Goal: Transaction & Acquisition: Purchase product/service

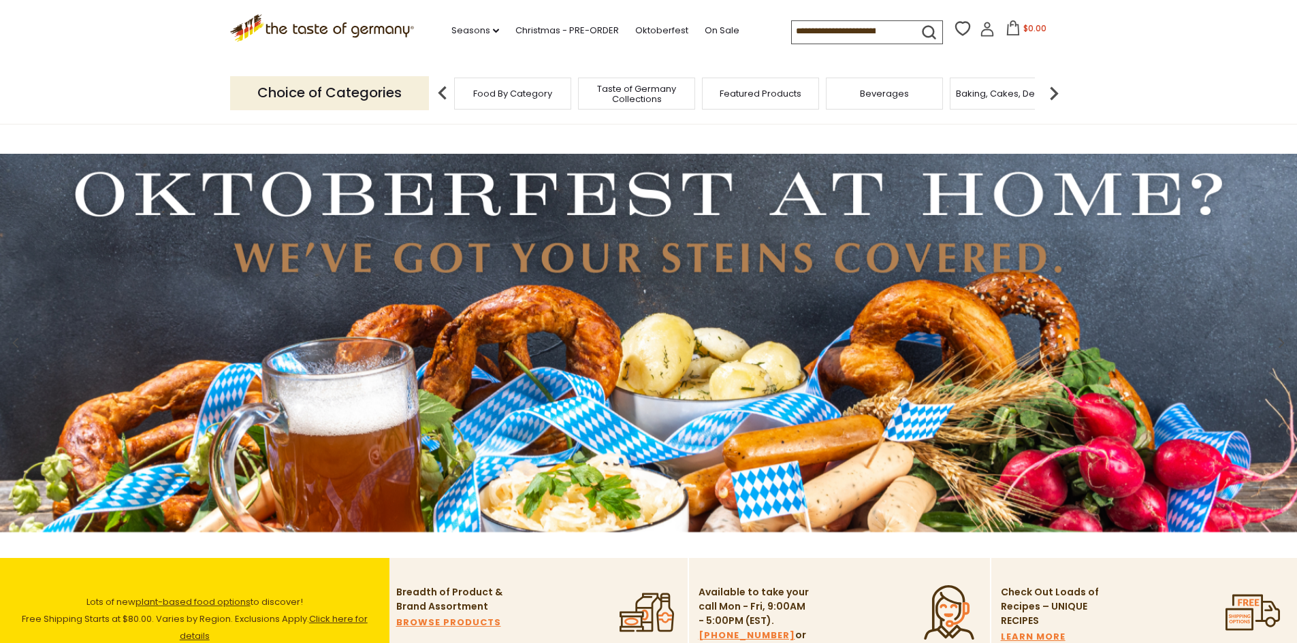
click at [796, 31] on input at bounding box center [849, 30] width 115 height 19
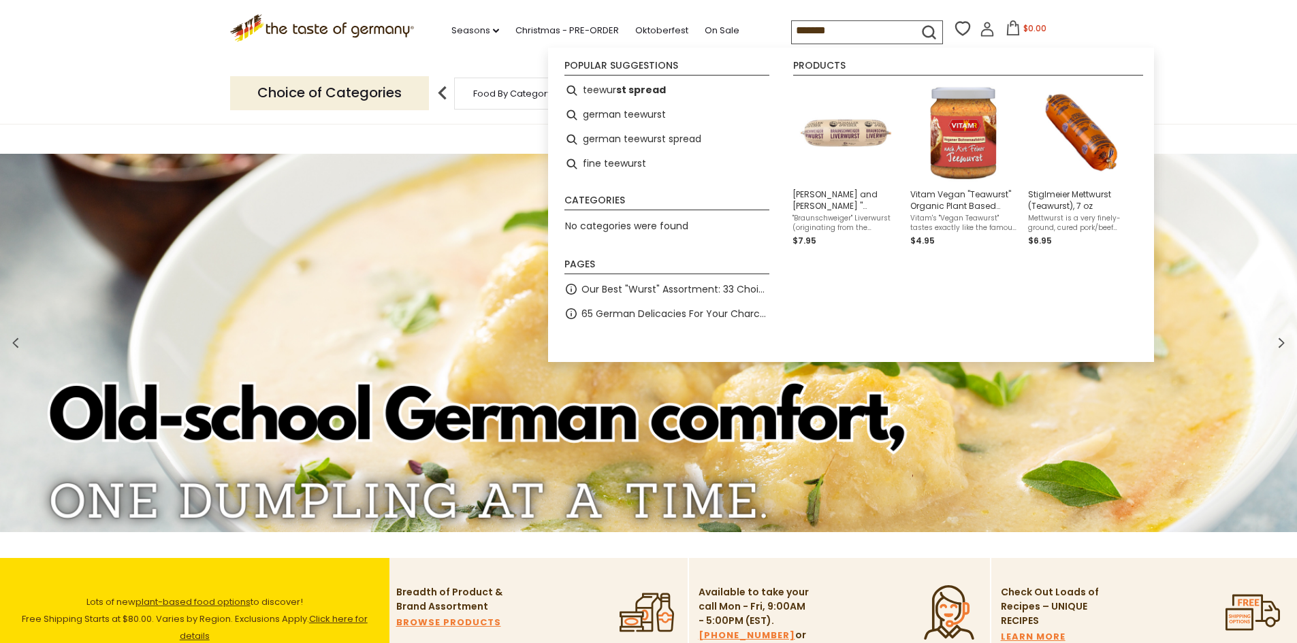
type input "********"
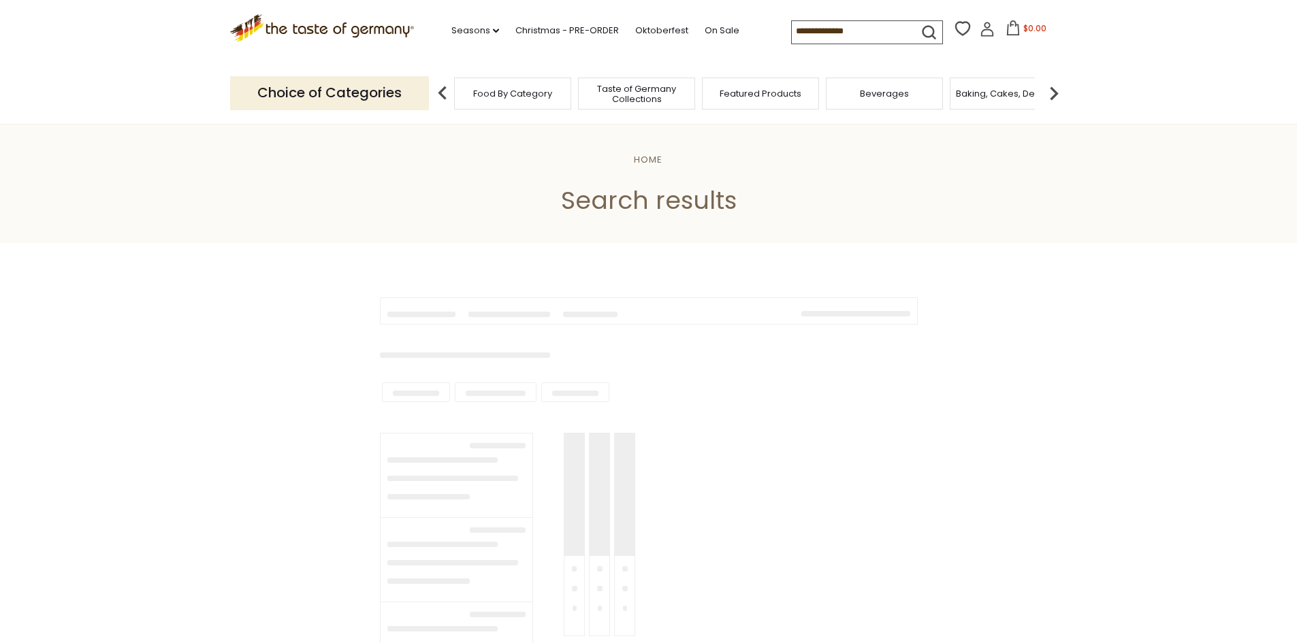
type input "********"
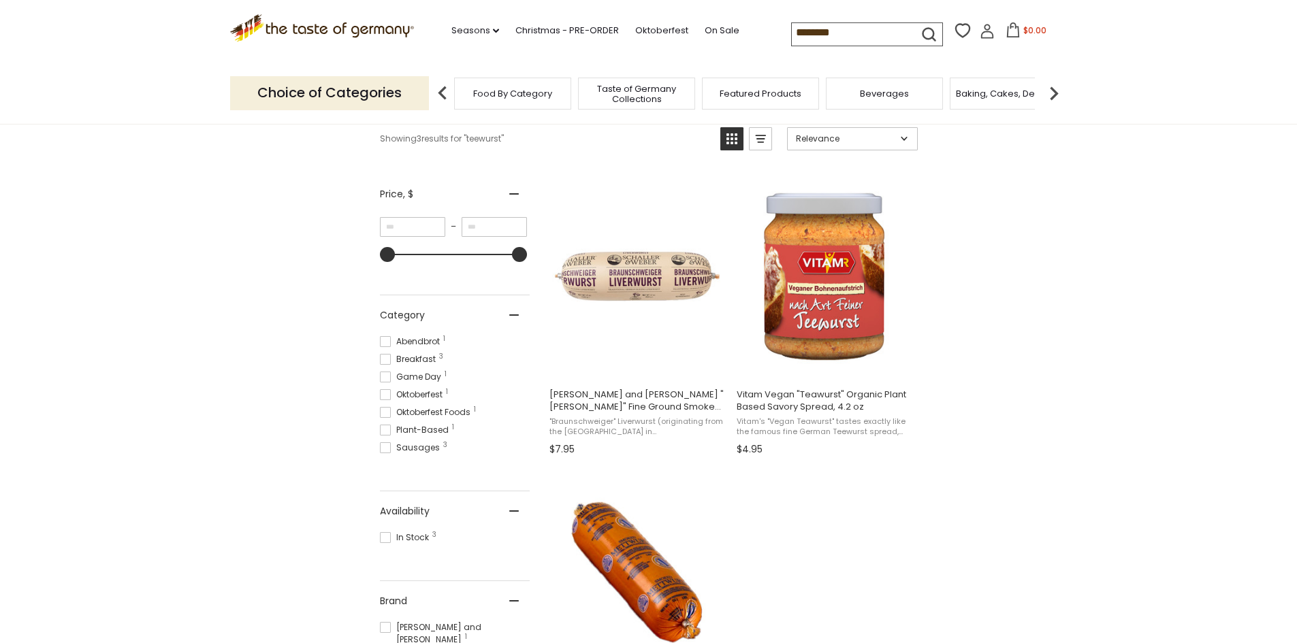
scroll to position [204, 0]
click at [981, 35] on icon at bounding box center [987, 31] width 15 height 15
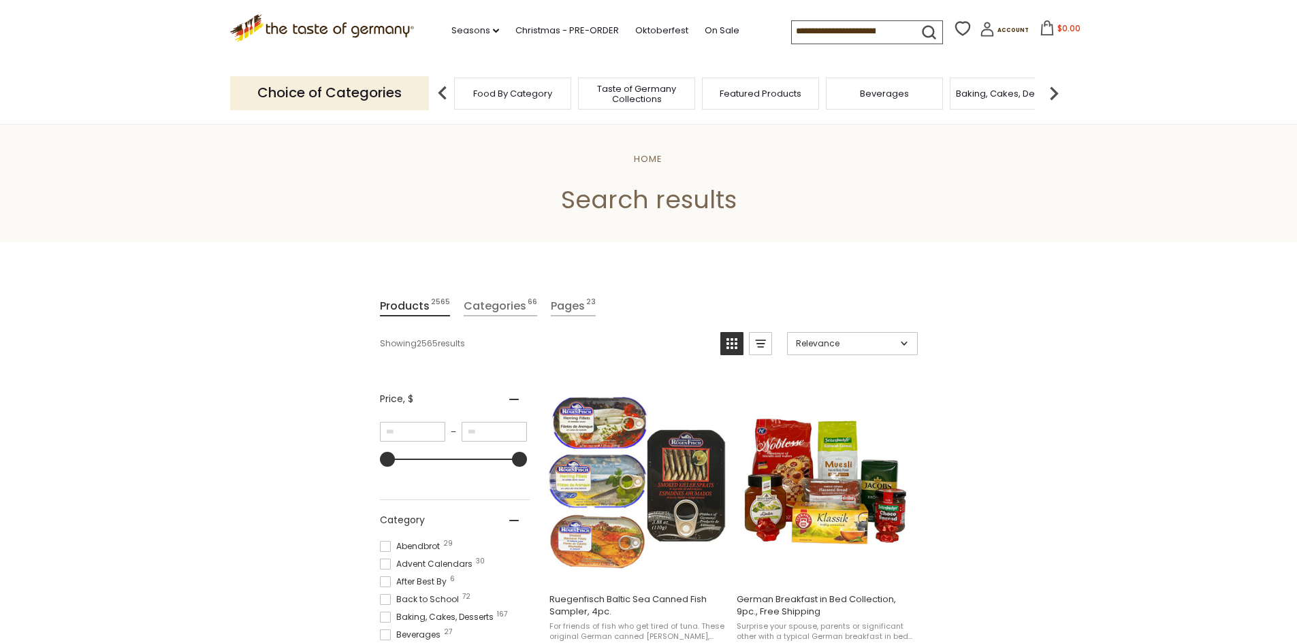
click at [878, 28] on input at bounding box center [849, 30] width 115 height 19
drag, startPoint x: 890, startPoint y: 28, endPoint x: 777, endPoint y: 22, distance: 113.1
click at [728, 37] on div ".st0{fill:#EDD300;} .st1{fill:#D33E21;} .st0{fill:#EDD300;} .st1{fill:#D33E21;}…" at bounding box center [648, 31] width 837 height 63
drag, startPoint x: 881, startPoint y: 28, endPoint x: 747, endPoint y: 31, distance: 134.1
click at [747, 31] on div ".st0{fill:#EDD300;} .st1{fill:#D33E21;} .st0{fill:#EDD300;} .st1{fill:#D33E21;}…" at bounding box center [648, 31] width 837 height 63
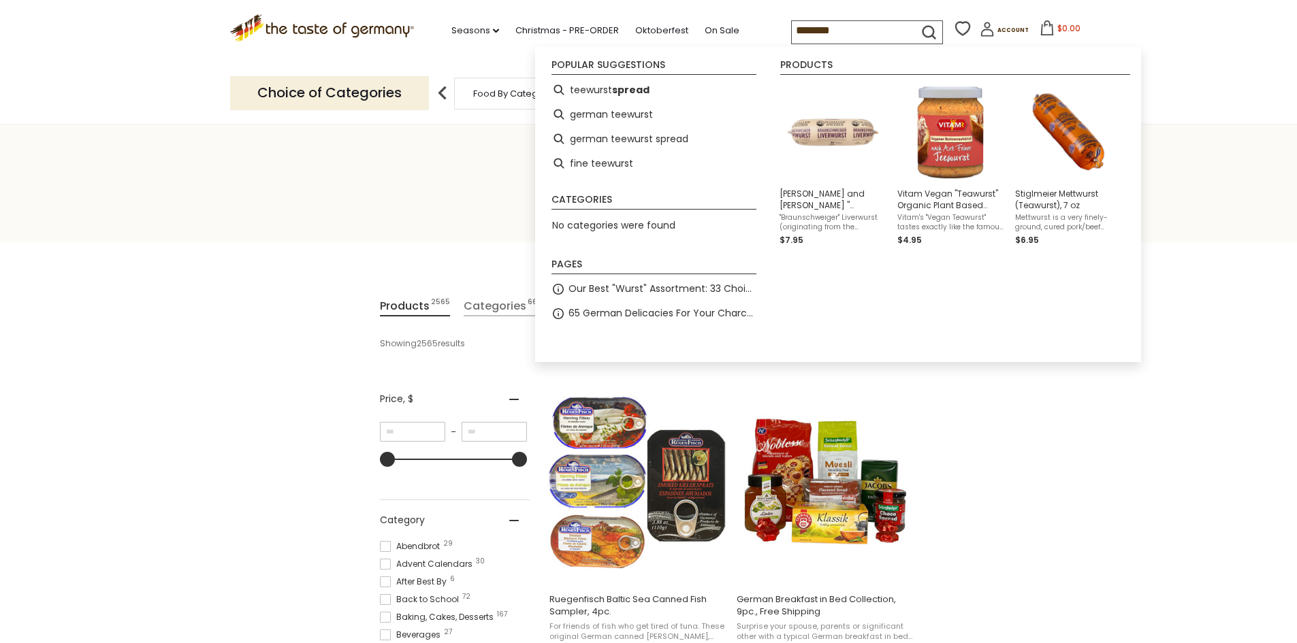
type input "********"
click at [920, 31] on icon "submit" at bounding box center [929, 32] width 18 height 18
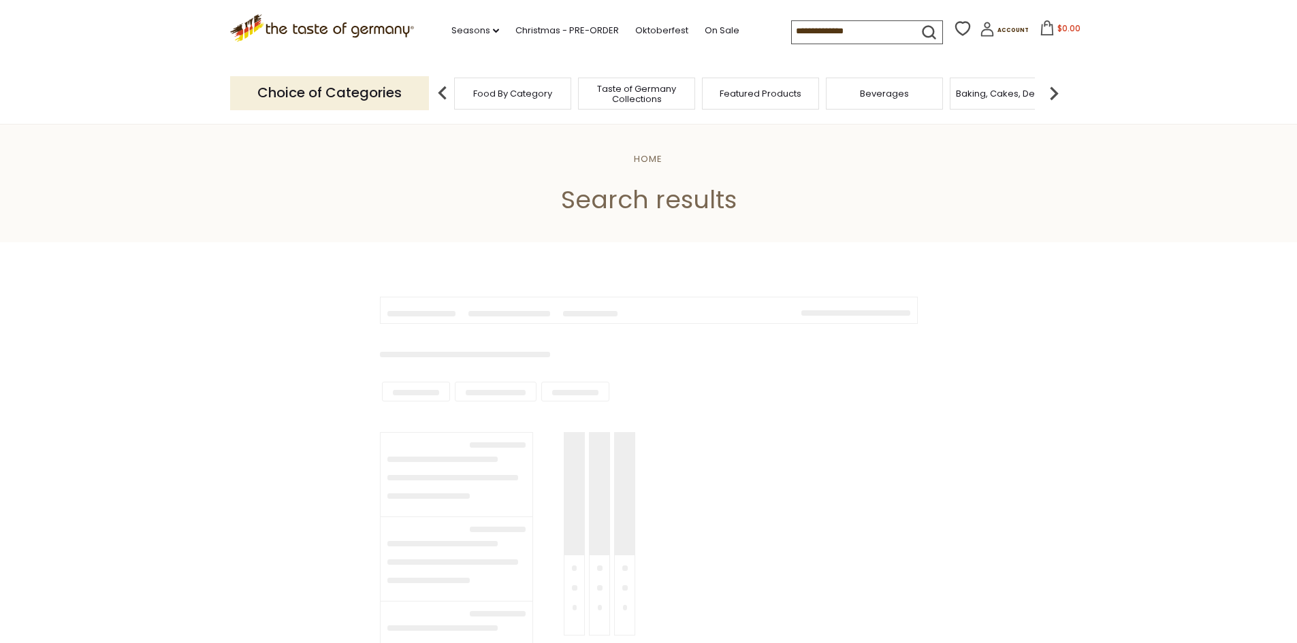
type input "********"
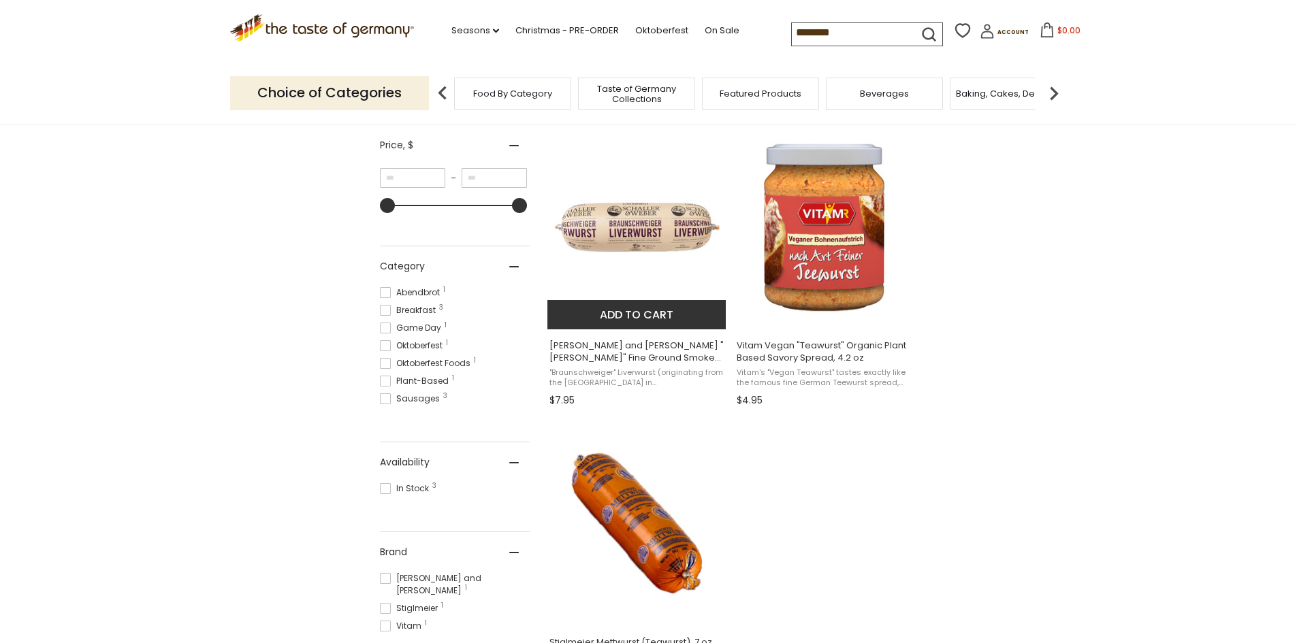
scroll to position [136, 0]
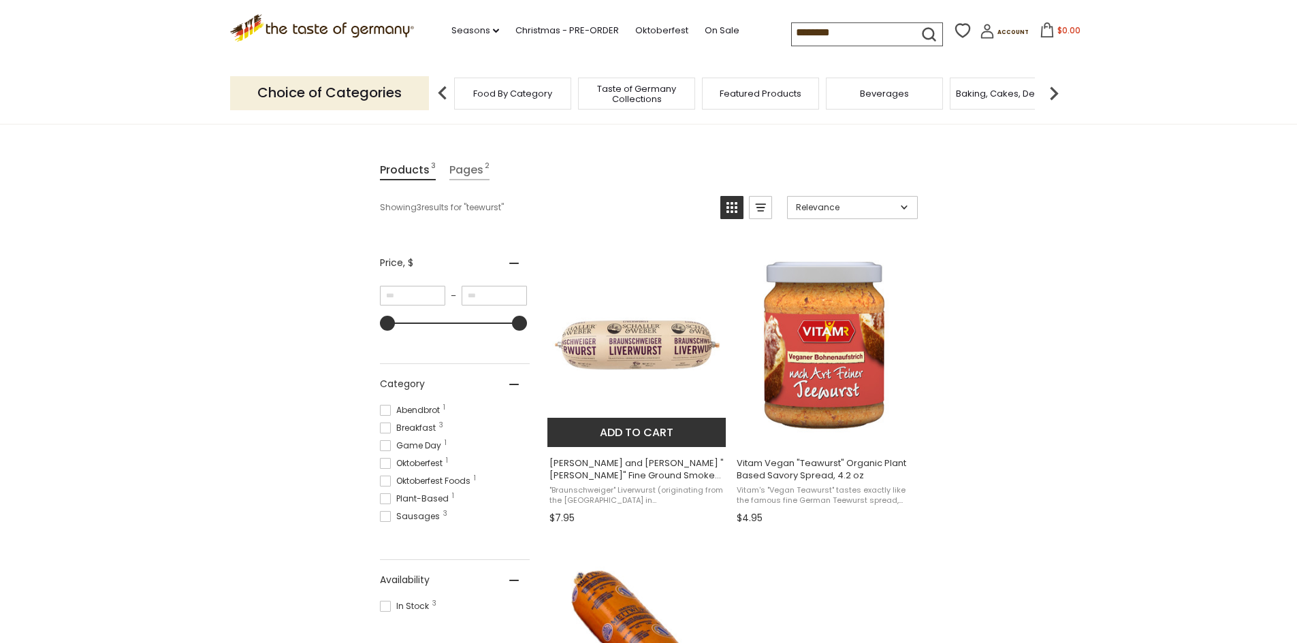
click at [636, 474] on span "[PERSON_NAME] and [PERSON_NAME] "[PERSON_NAME]" Fine Ground Smoked Sausage [PER…" at bounding box center [637, 469] width 176 height 25
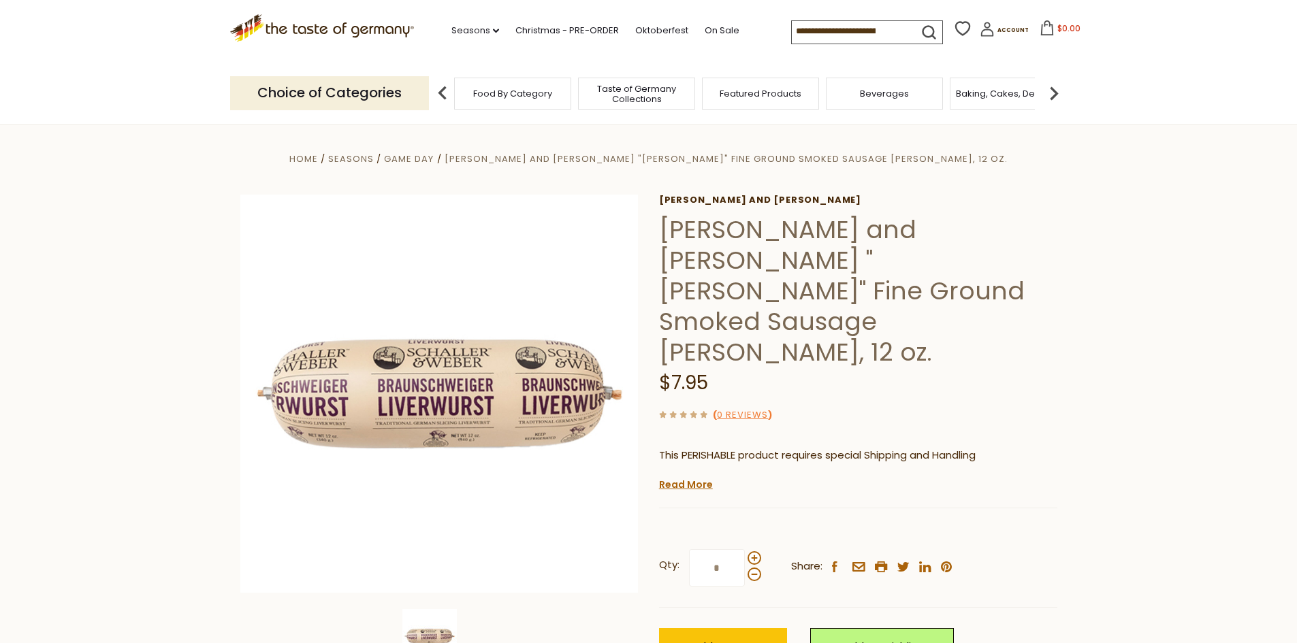
click at [952, 33] on icon at bounding box center [962, 28] width 20 height 20
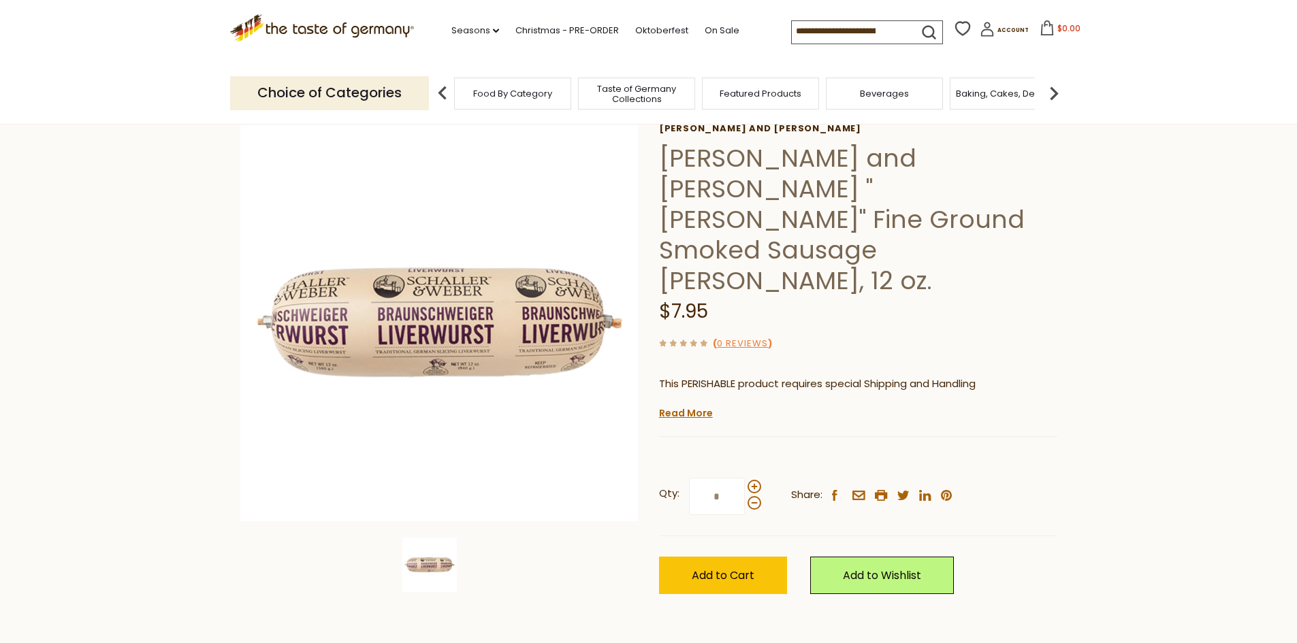
scroll to position [68, 0]
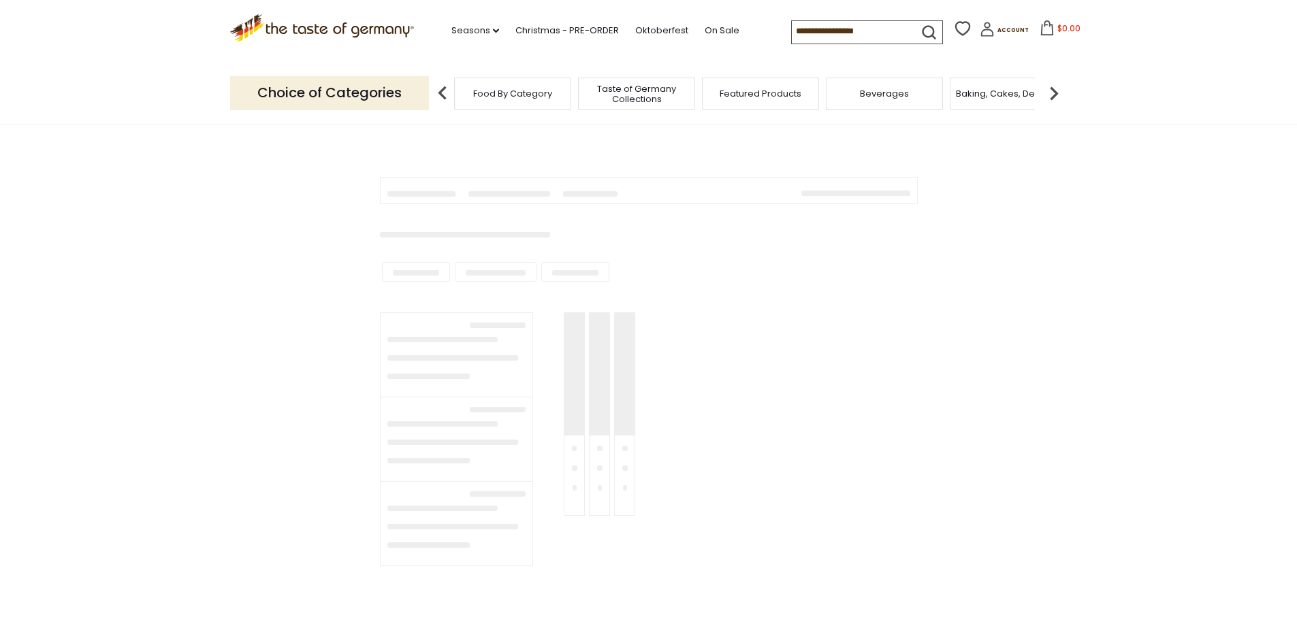
type input "********"
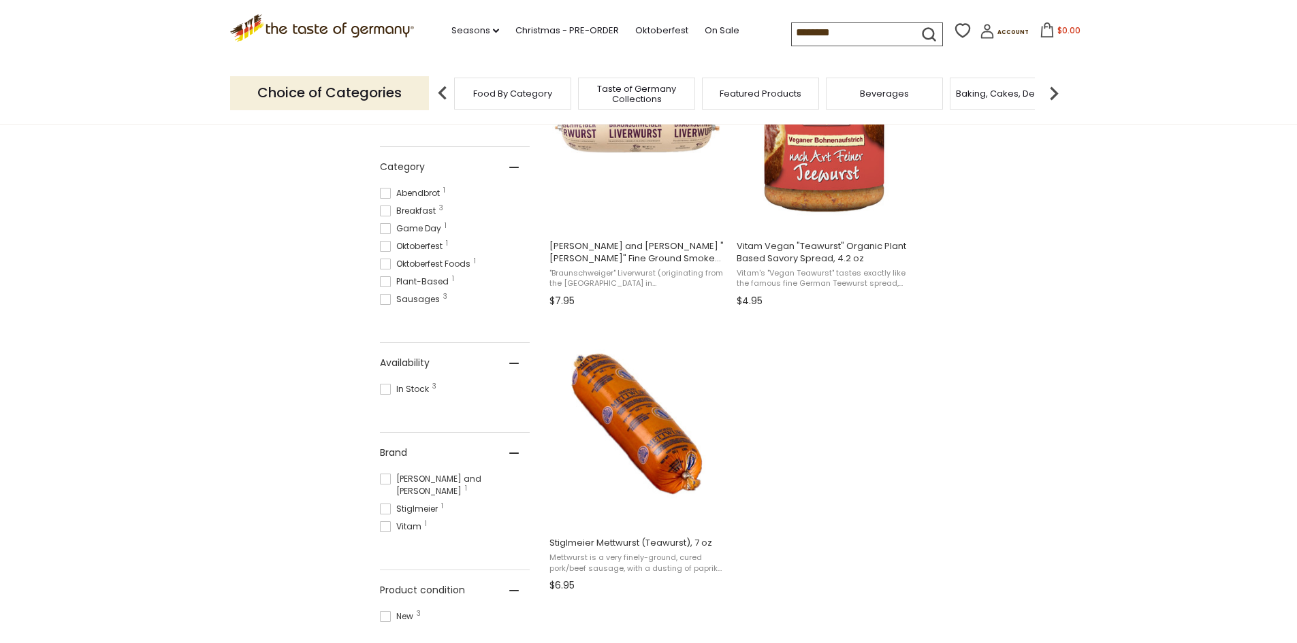
scroll to position [408, 0]
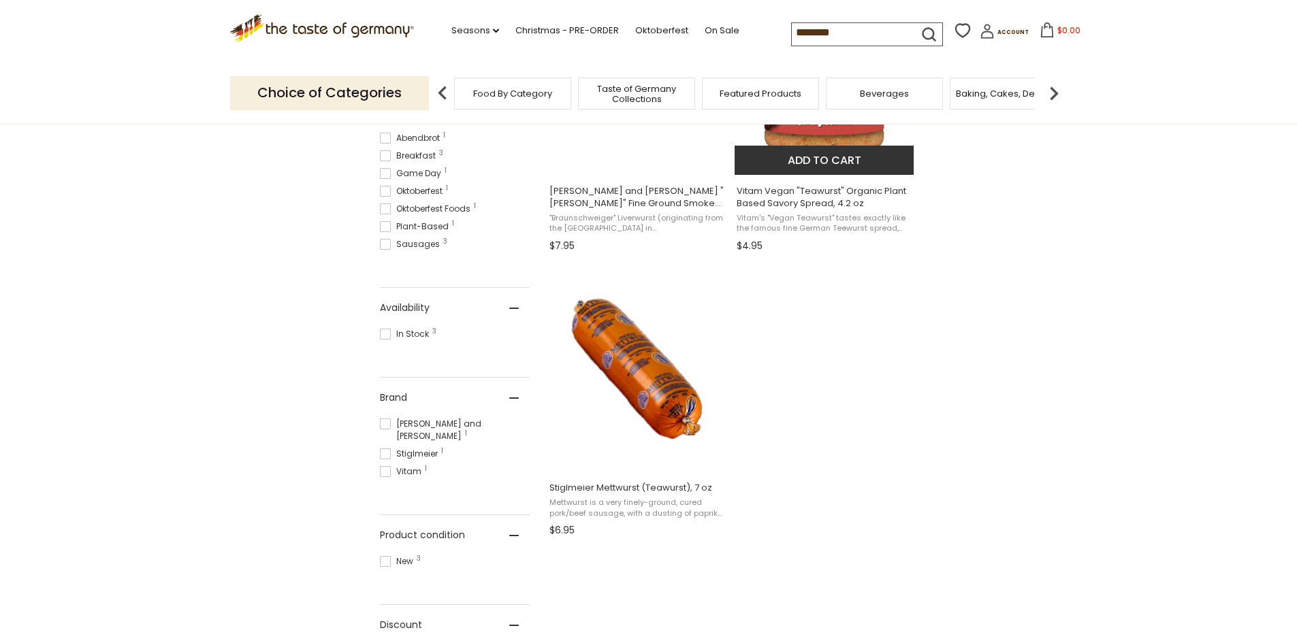
click at [817, 198] on span "Vitam Vegan "Teawurst" Organic Plant Based Savory Spread, 4.2 oz" at bounding box center [825, 197] width 176 height 25
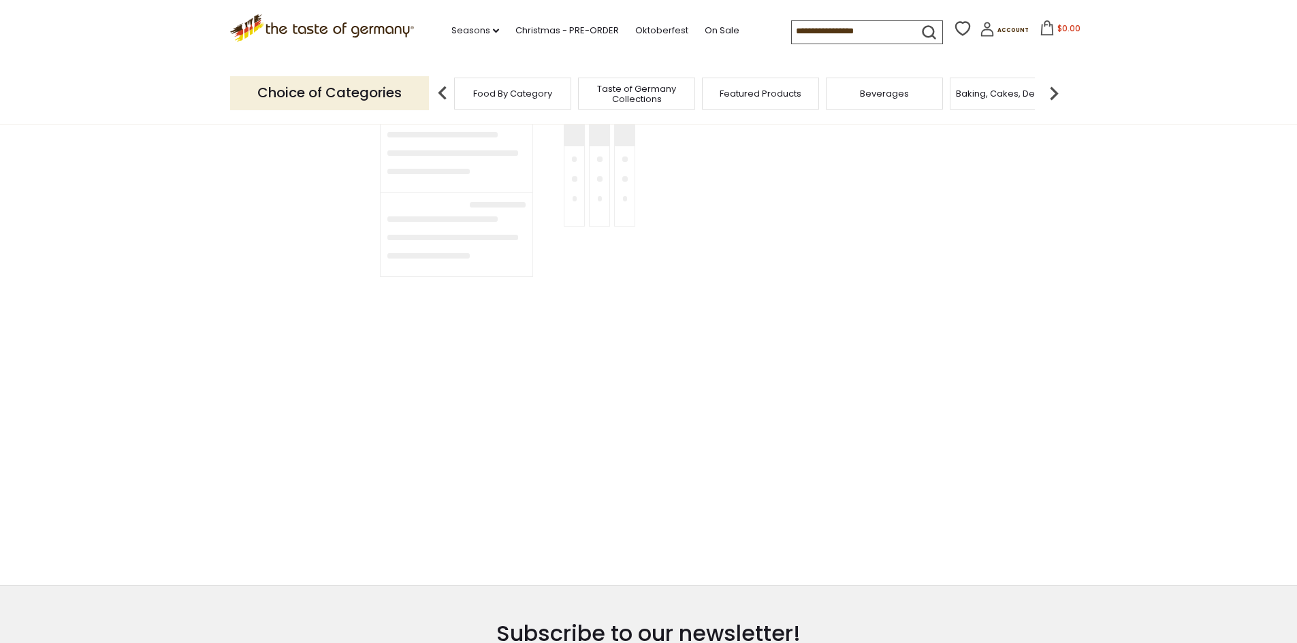
type input "********"
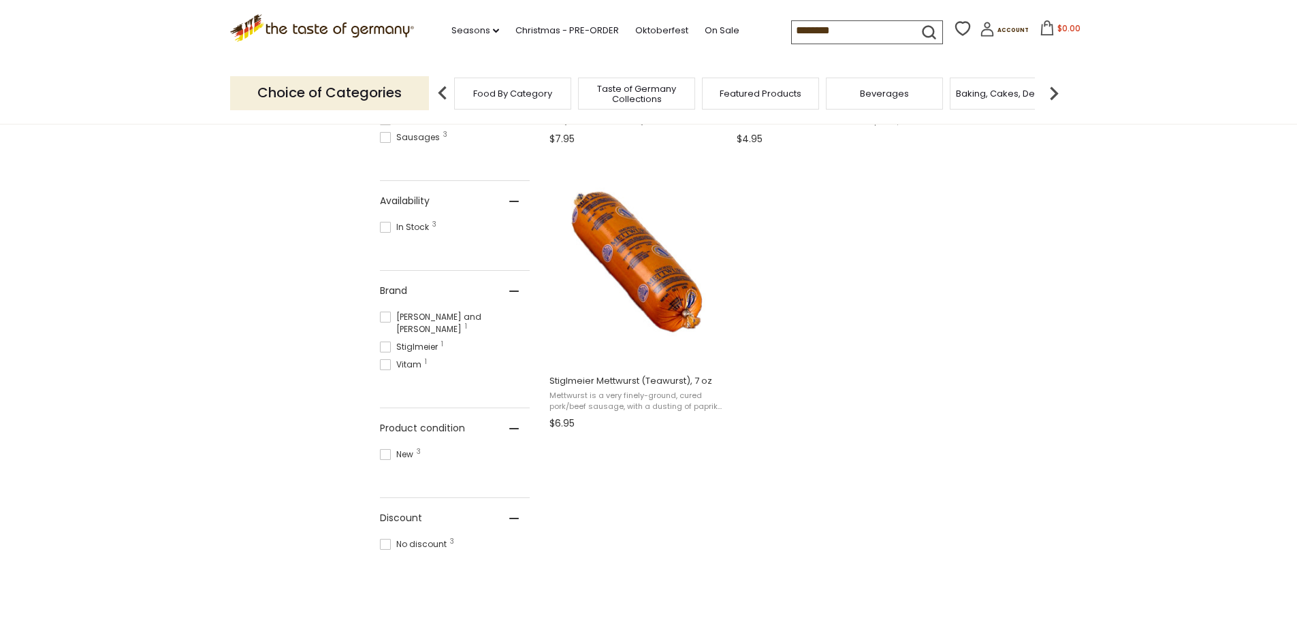
scroll to position [545, 0]
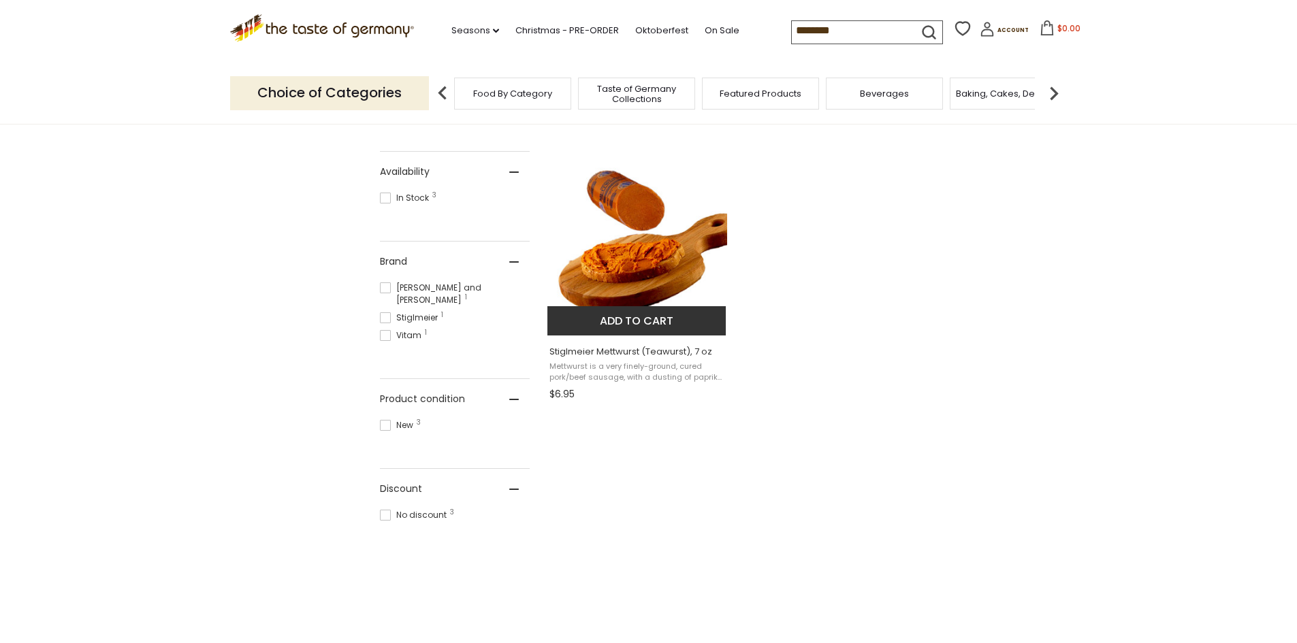
click at [634, 366] on span "Mettwurst is a very finely-ground, cured pork/beef sausage, with a dusting of p…" at bounding box center [637, 371] width 176 height 21
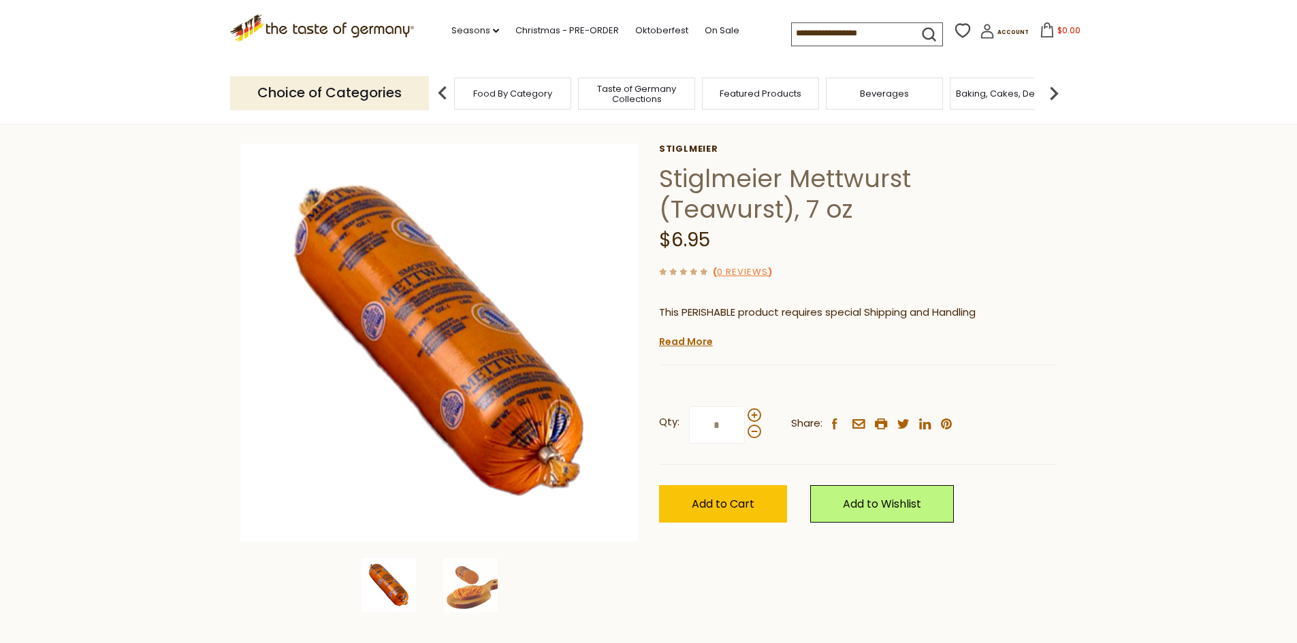
scroll to position [136, 0]
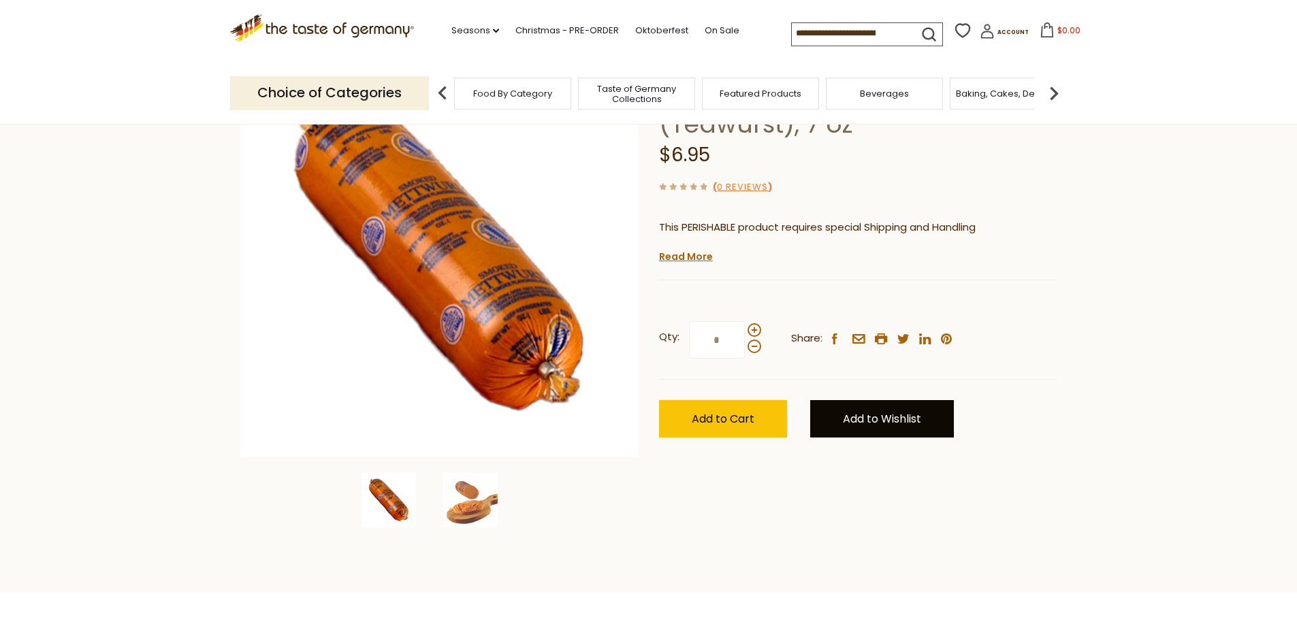
click at [873, 430] on link "Add to Wishlist" at bounding box center [882, 418] width 144 height 37
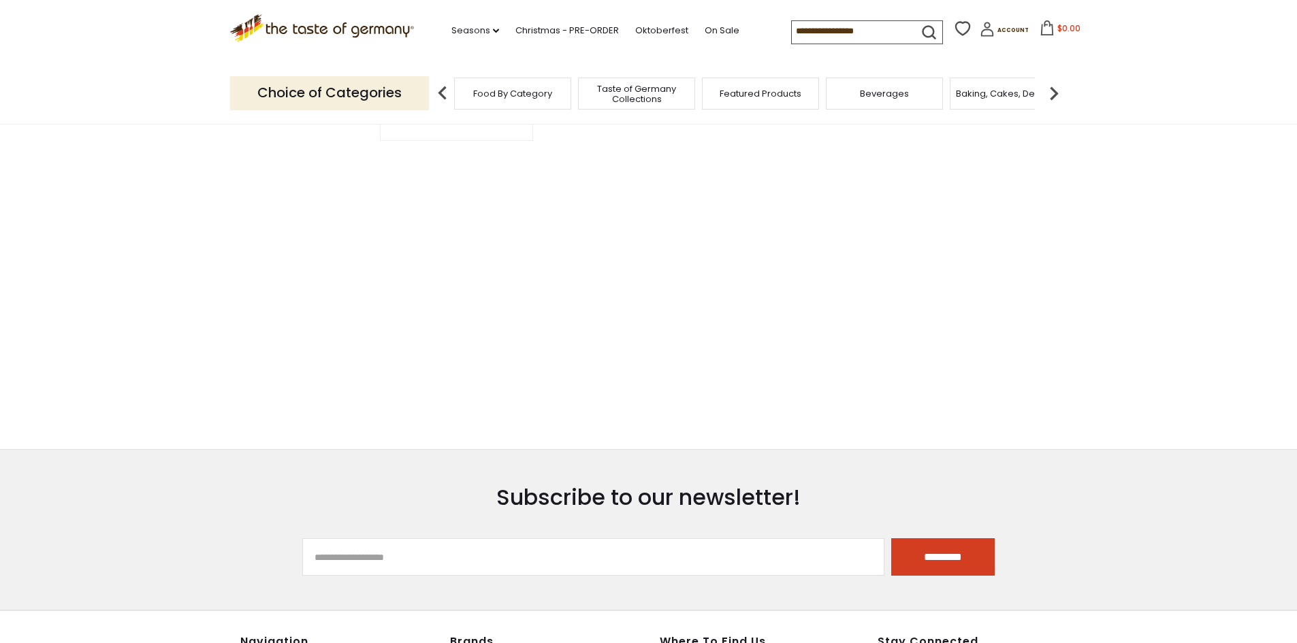
type input "********"
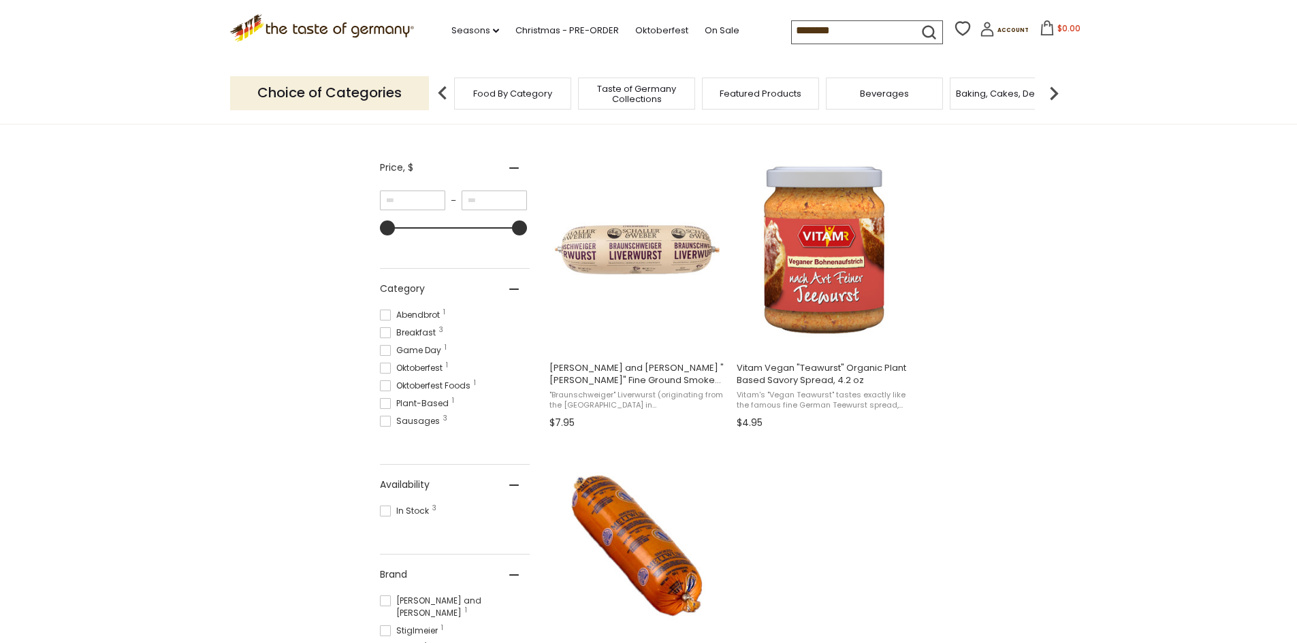
scroll to position [204, 0]
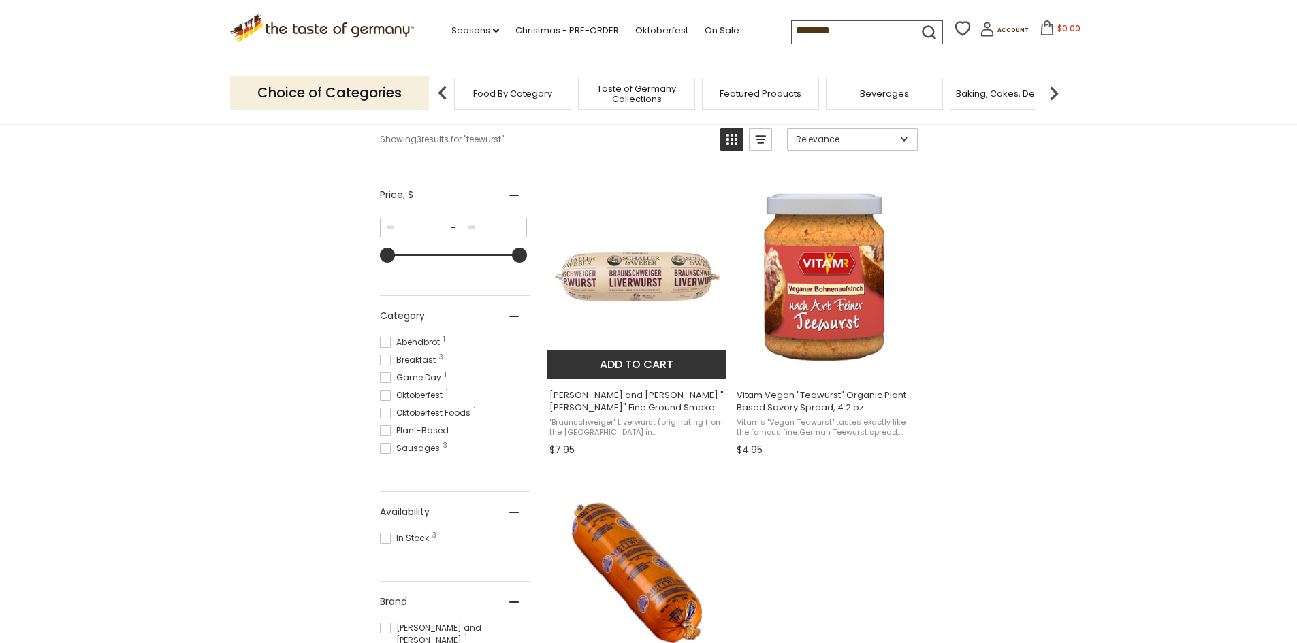
click at [648, 407] on span "[PERSON_NAME] and [PERSON_NAME] "[PERSON_NAME]" Fine Ground Smoked Sausage [PER…" at bounding box center [637, 401] width 176 height 25
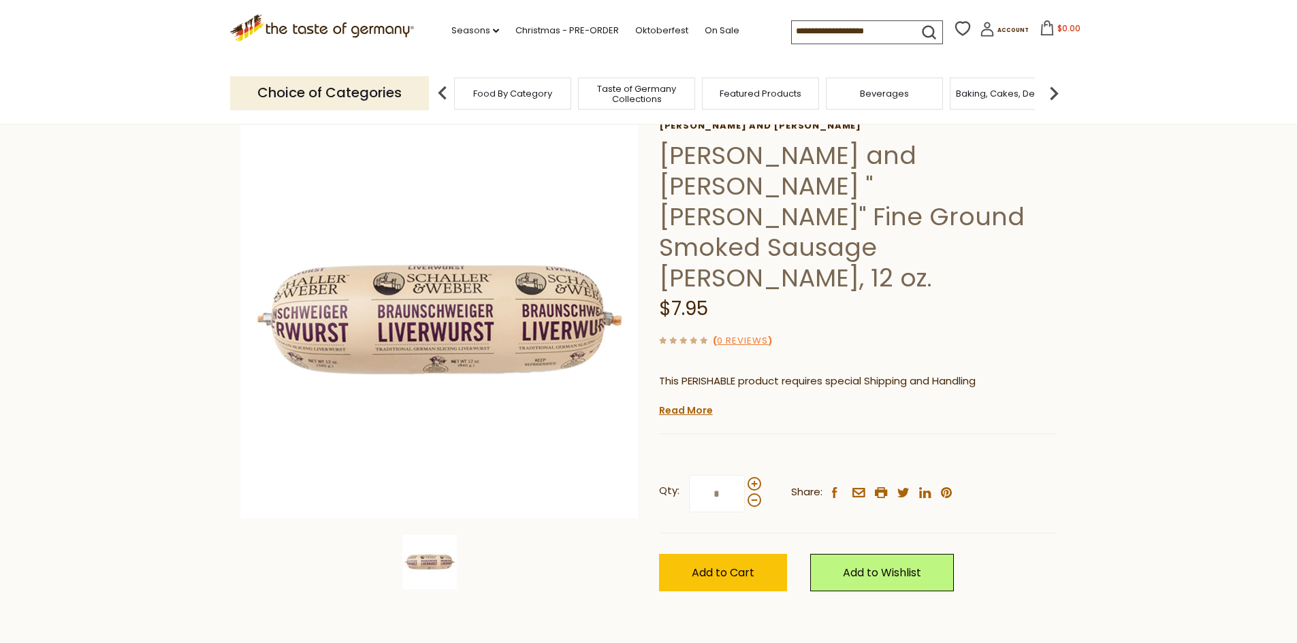
scroll to position [136, 0]
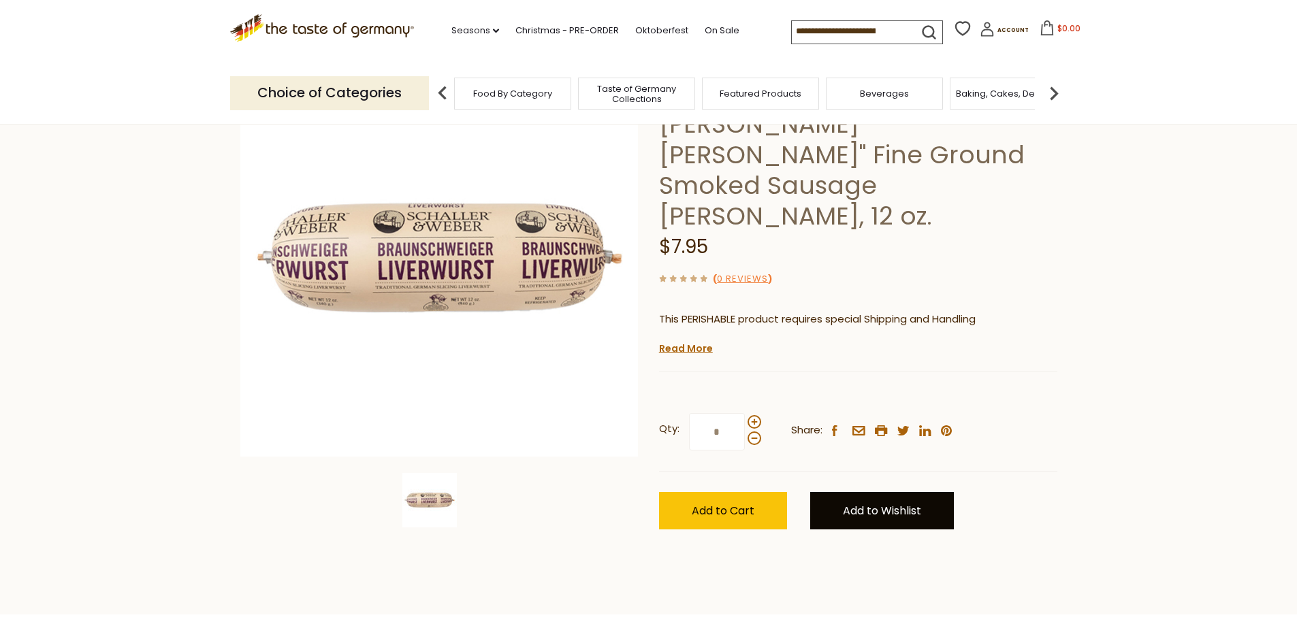
click at [904, 492] on link "Add to Wishlist" at bounding box center [882, 510] width 144 height 37
click at [792, 33] on input at bounding box center [849, 30] width 115 height 19
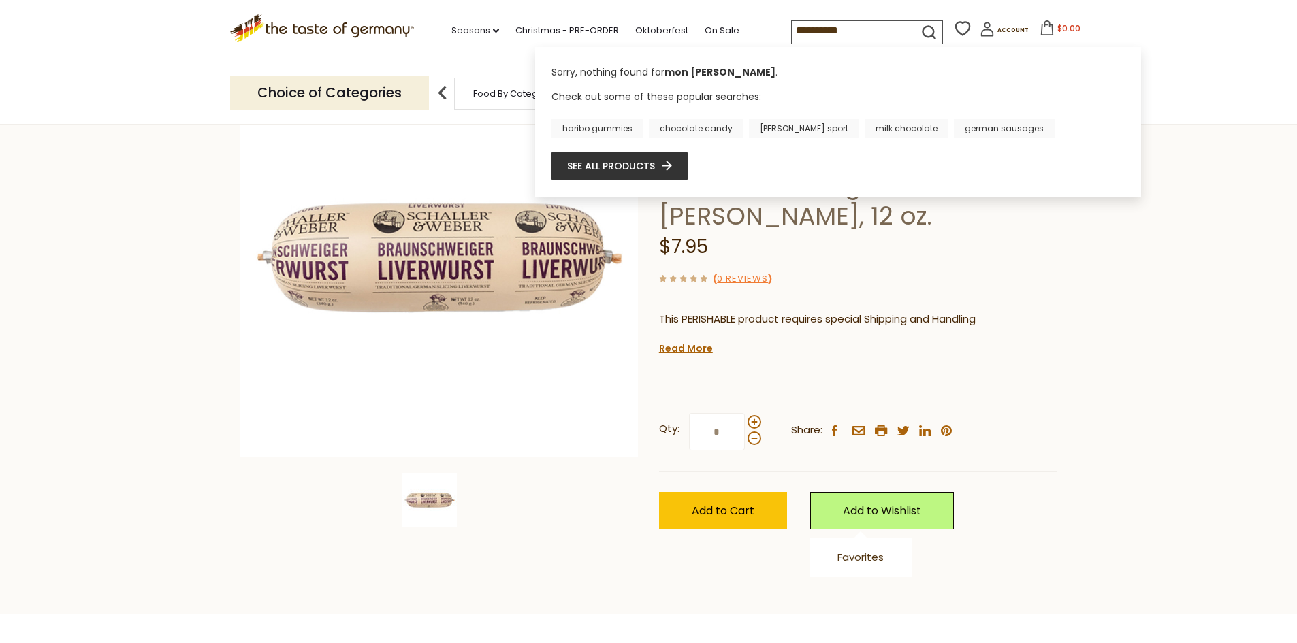
drag, startPoint x: 840, startPoint y: 29, endPoint x: 770, endPoint y: 31, distance: 70.2
click at [792, 31] on input "**********" at bounding box center [849, 30] width 115 height 19
type input "*"
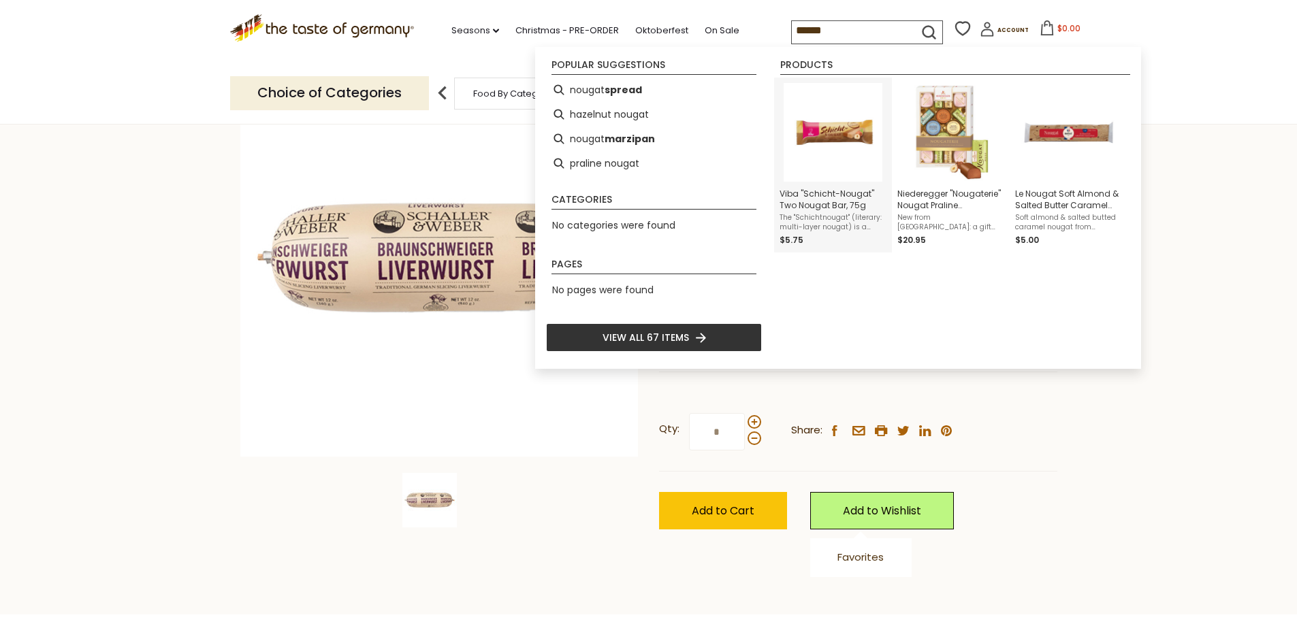
type input "******"
click at [817, 203] on span "Viba "Schicht-Nougat" Two Nougat Bar, 75g" at bounding box center [832, 199] width 107 height 23
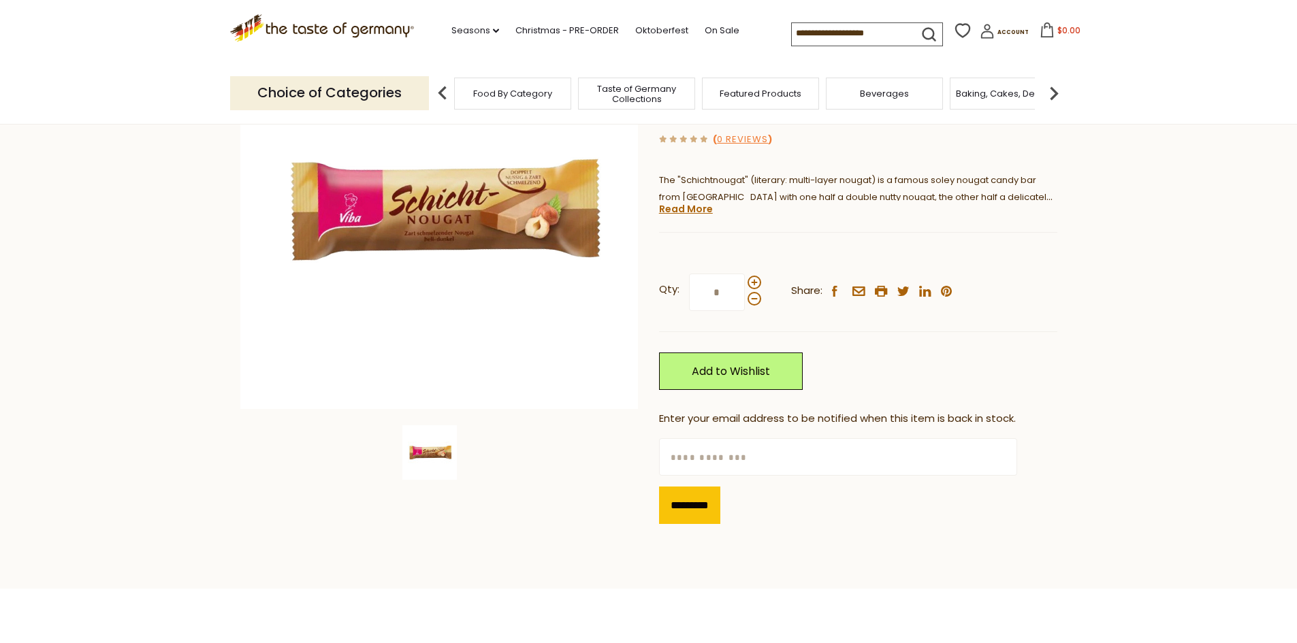
scroll to position [204, 0]
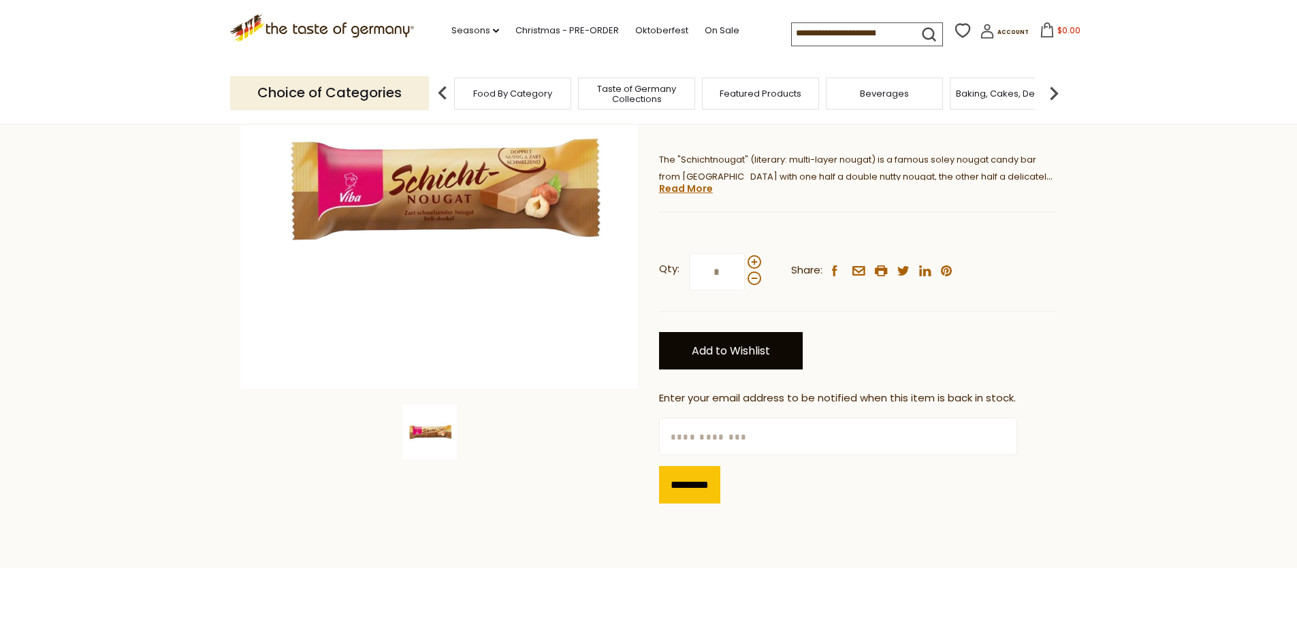
click at [749, 350] on link "Add to Wishlist" at bounding box center [731, 350] width 144 height 37
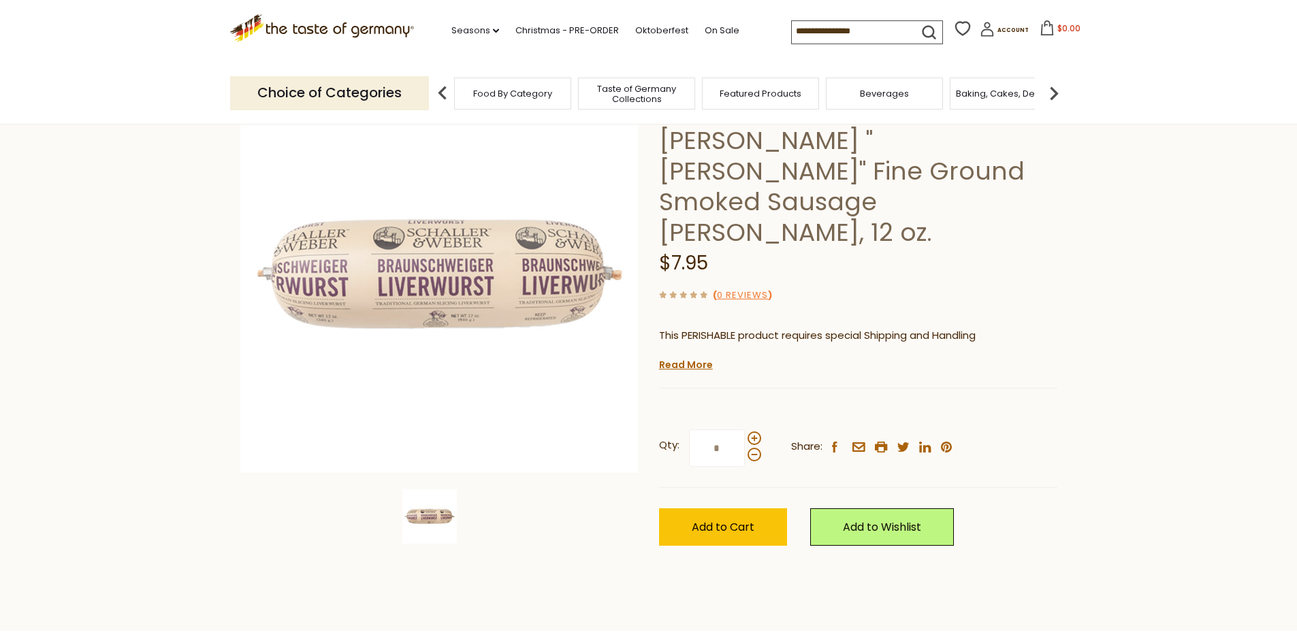
scroll to position [136, 0]
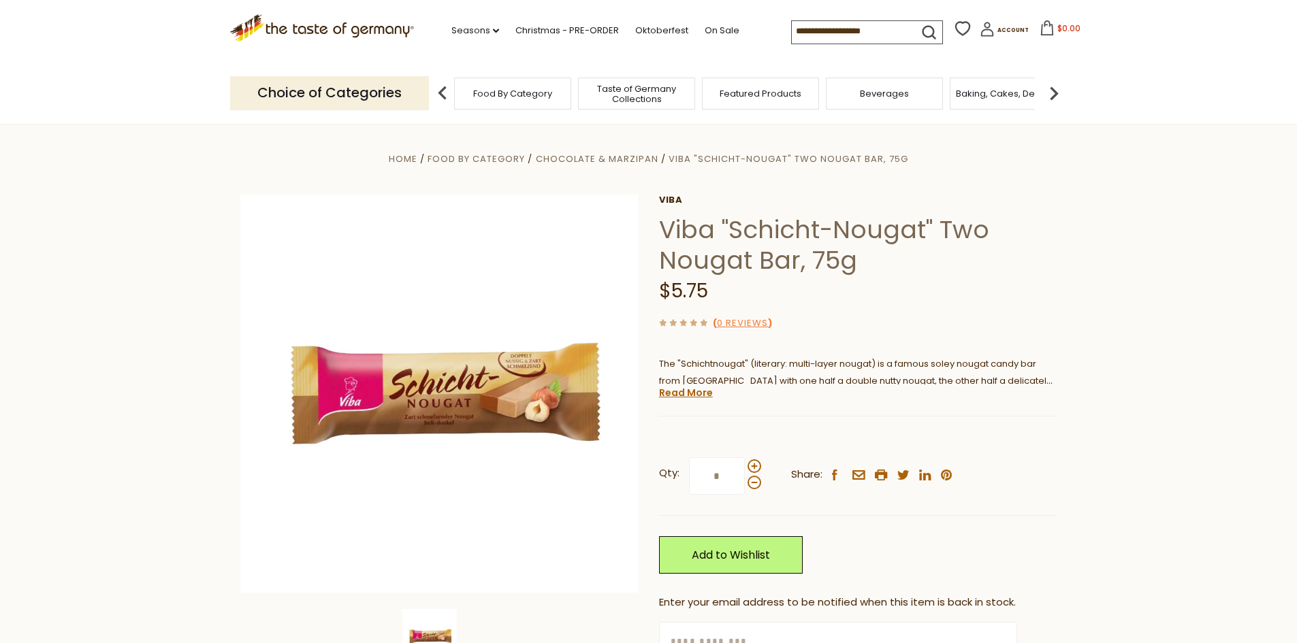
click at [795, 29] on input at bounding box center [849, 30] width 115 height 19
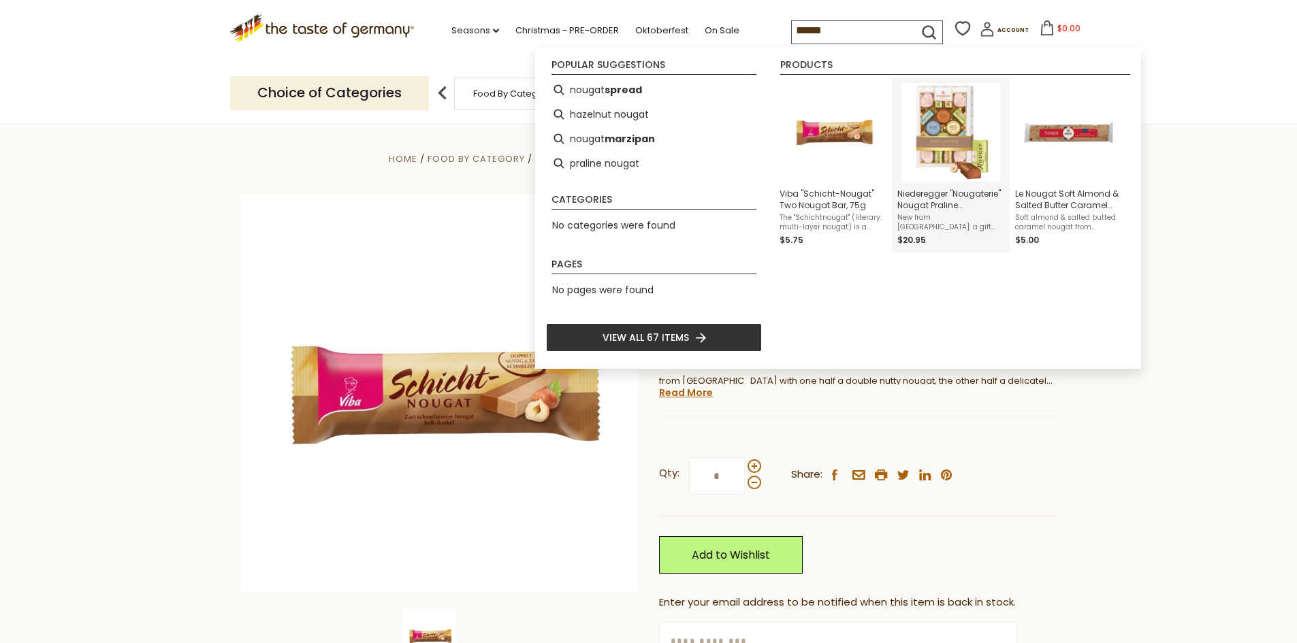
type input "******"
click at [940, 204] on span "Niederegger "Nougaterie" Nougat Praline Assortment, 7.2 oz" at bounding box center [950, 199] width 107 height 23
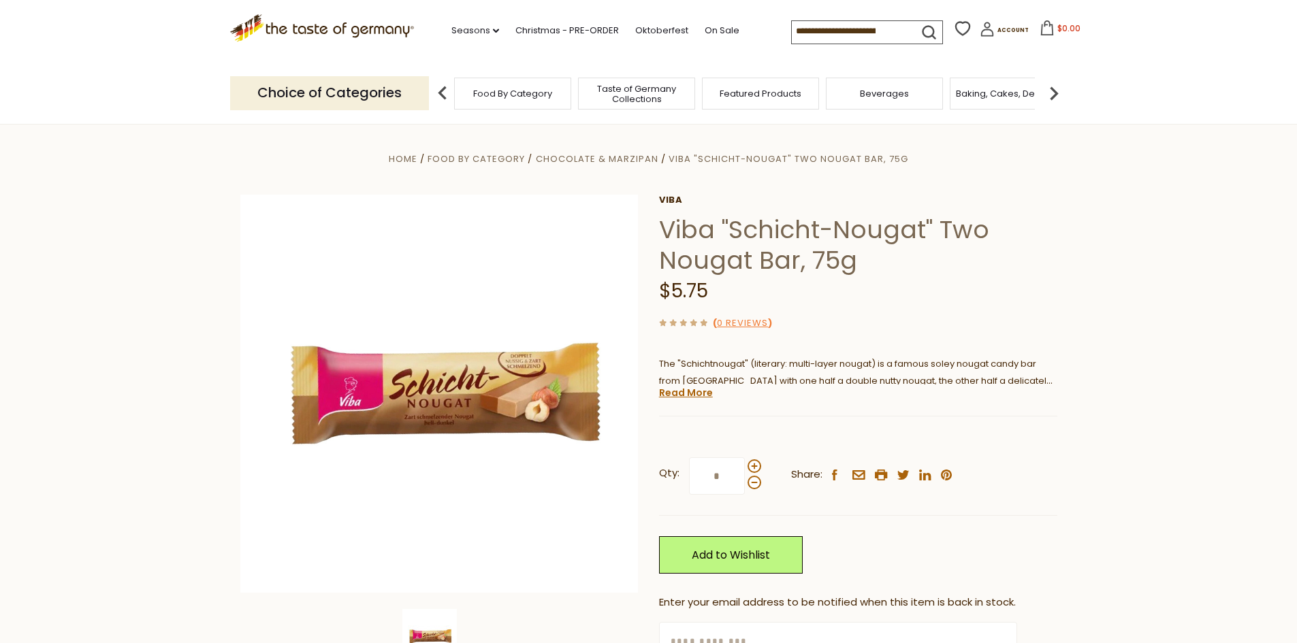
click at [952, 29] on icon at bounding box center [962, 28] width 20 height 20
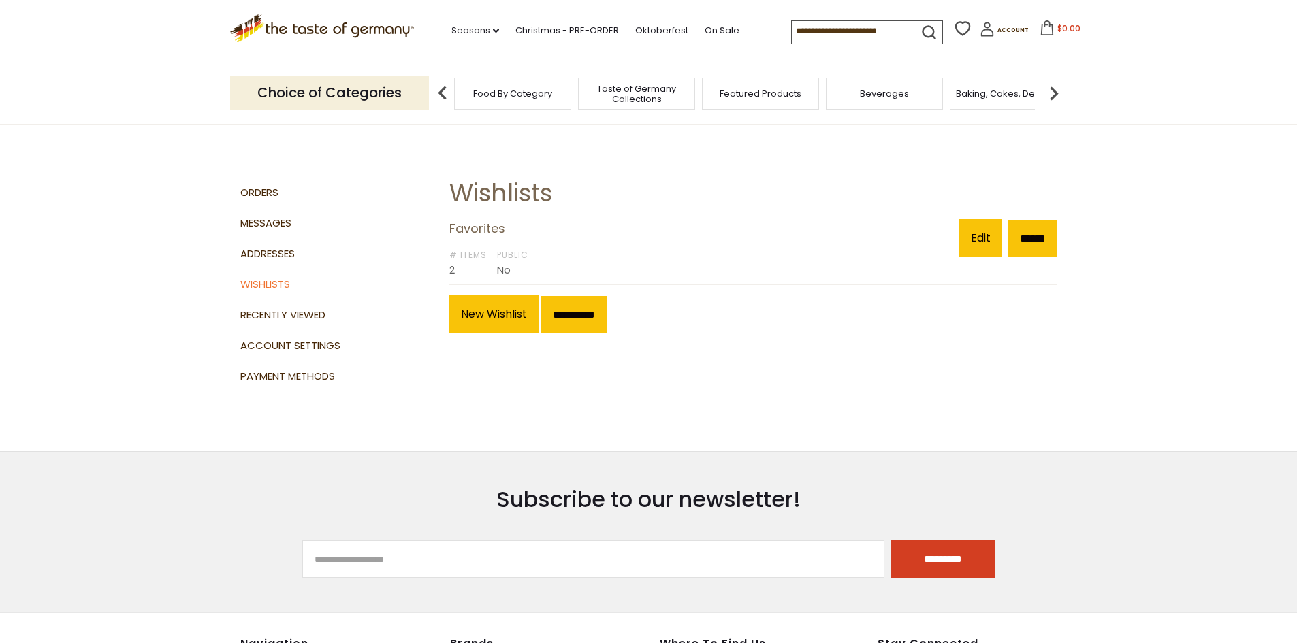
click at [510, 206] on h1 "Wishlists" at bounding box center [753, 193] width 608 height 31
click at [968, 237] on link "Edit" at bounding box center [980, 237] width 43 height 37
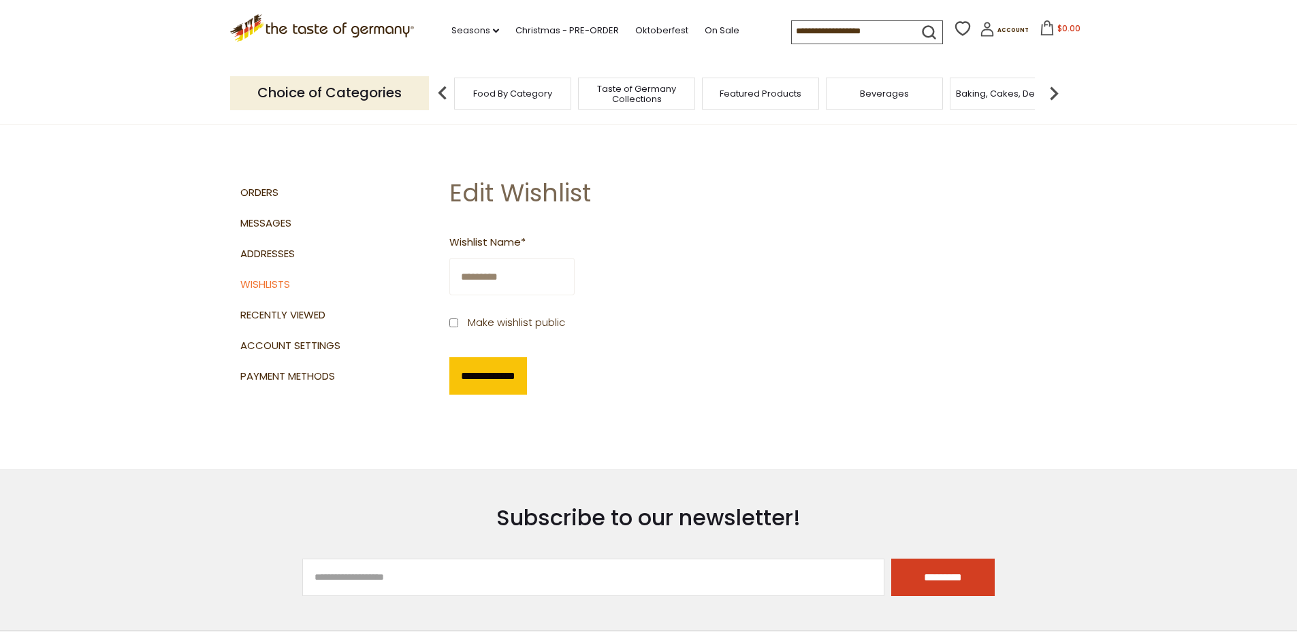
click at [927, 271] on div "**********" at bounding box center [753, 314] width 608 height 201
click at [513, 378] on input "**********" at bounding box center [488, 375] width 78 height 37
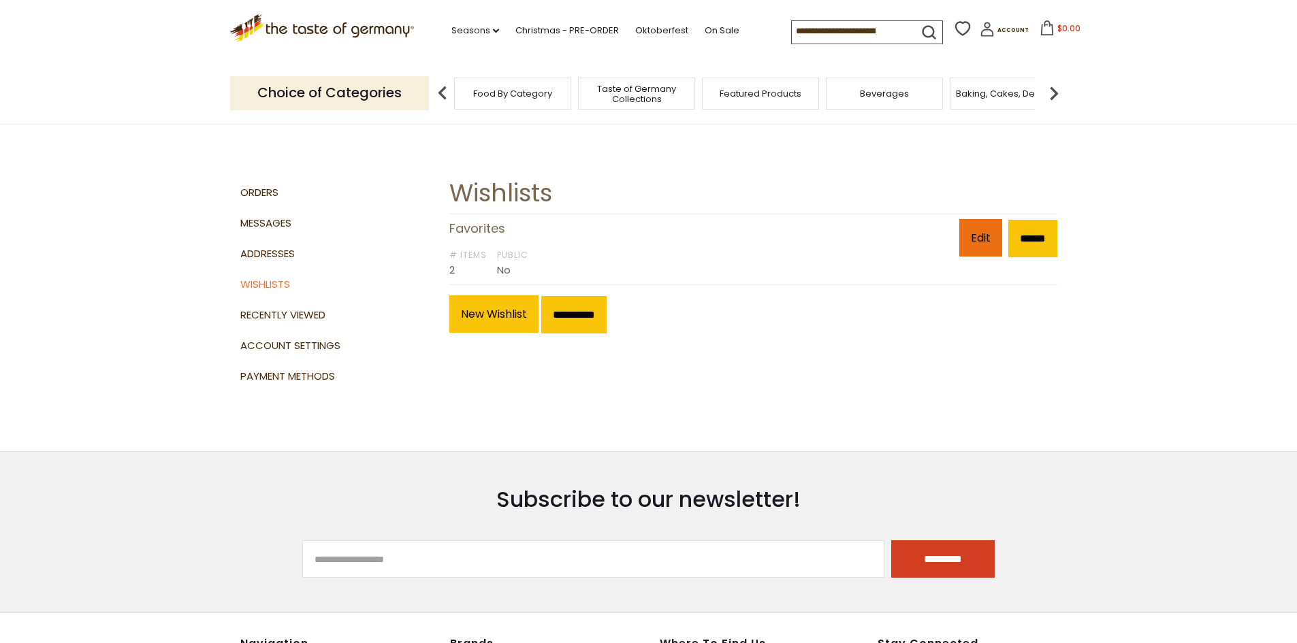
click at [970, 236] on link "Edit" at bounding box center [980, 237] width 43 height 37
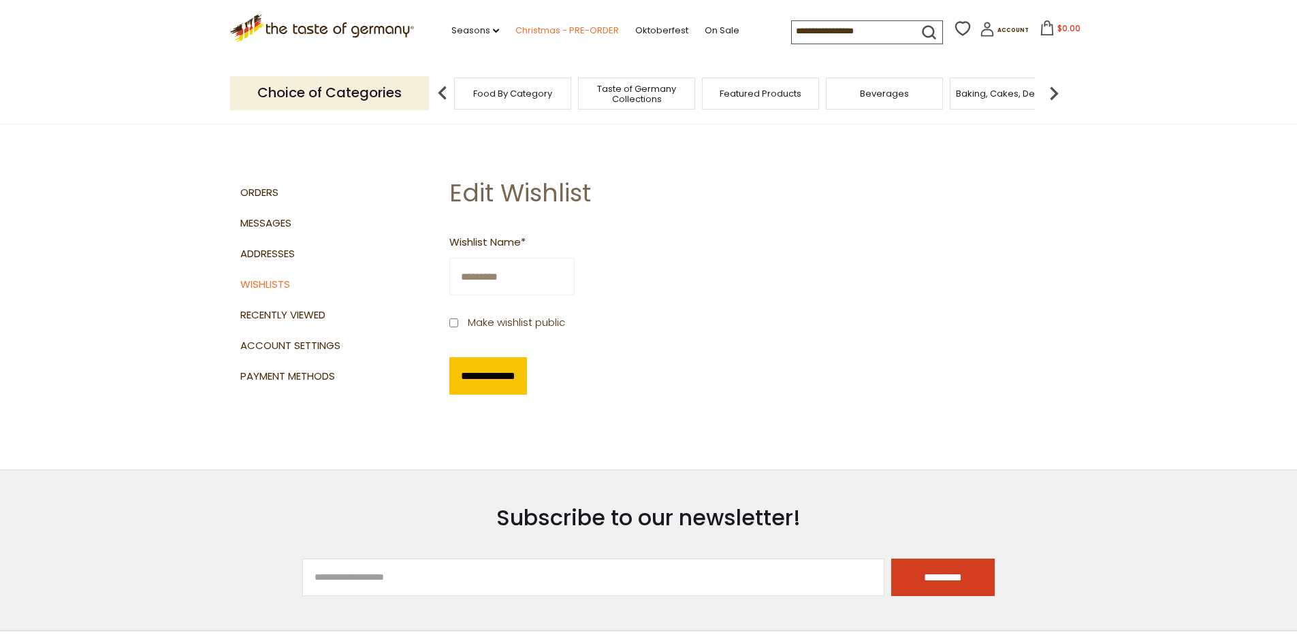
click at [532, 28] on link "Christmas - PRE-ORDER" at bounding box center [566, 30] width 103 height 15
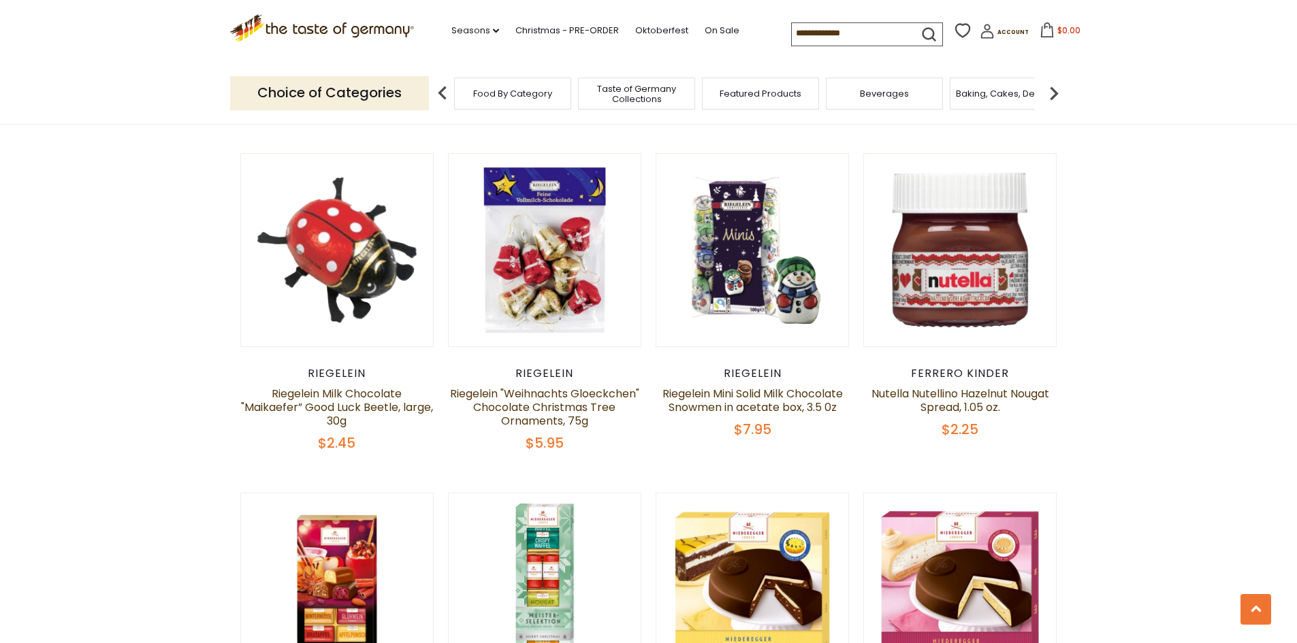
scroll to position [2314, 0]
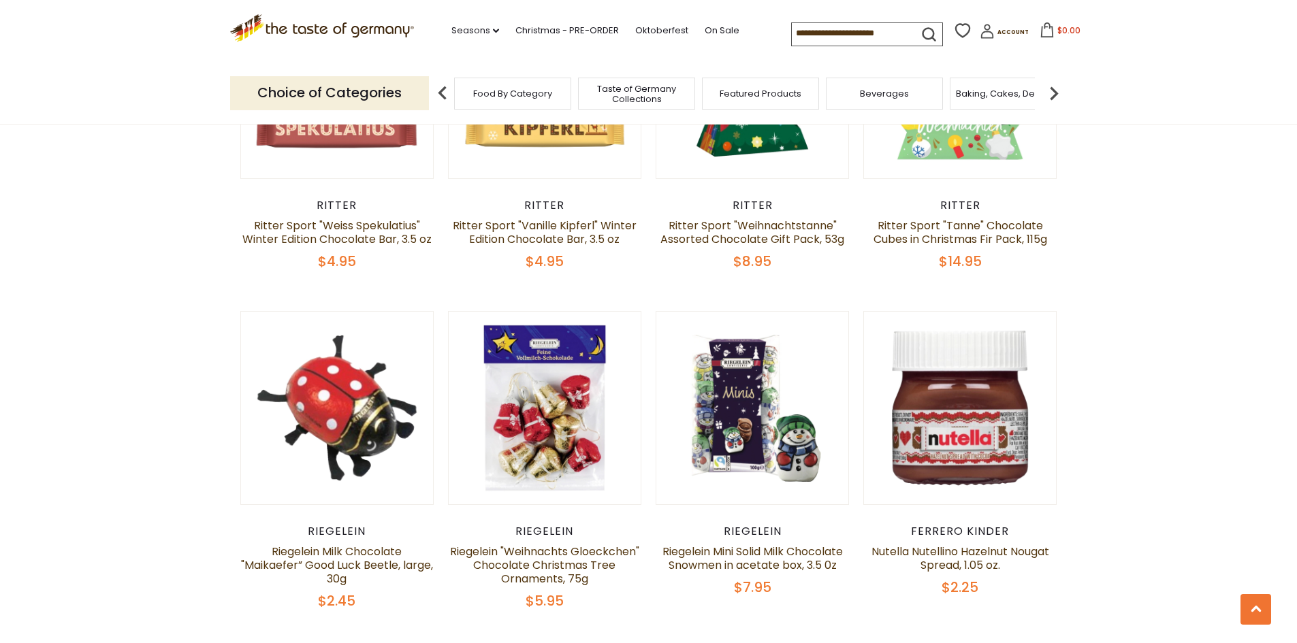
click at [803, 30] on input at bounding box center [849, 32] width 115 height 19
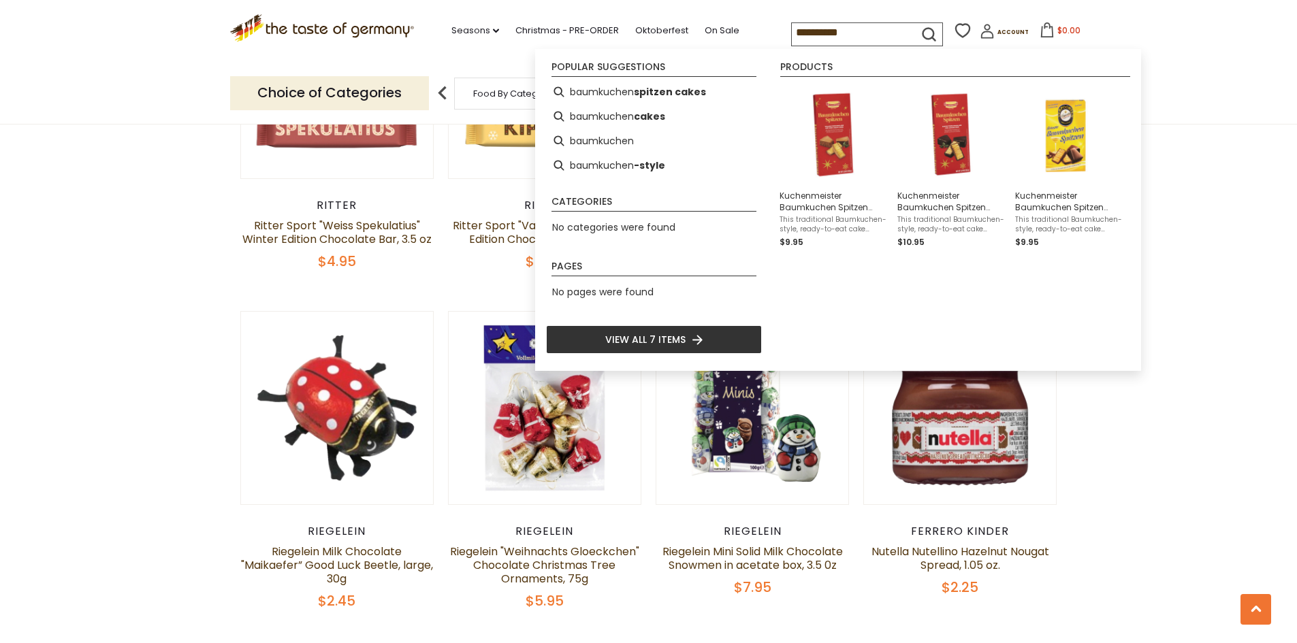
type input "**********"
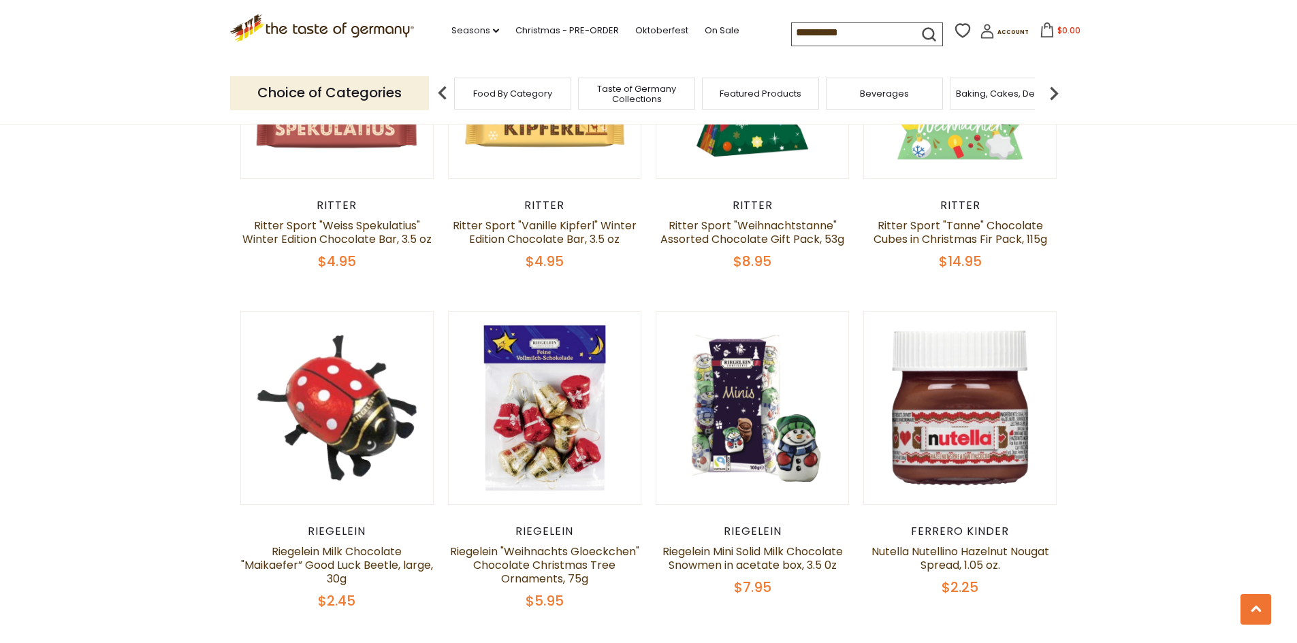
click at [921, 29] on icon "submit" at bounding box center [929, 34] width 18 height 18
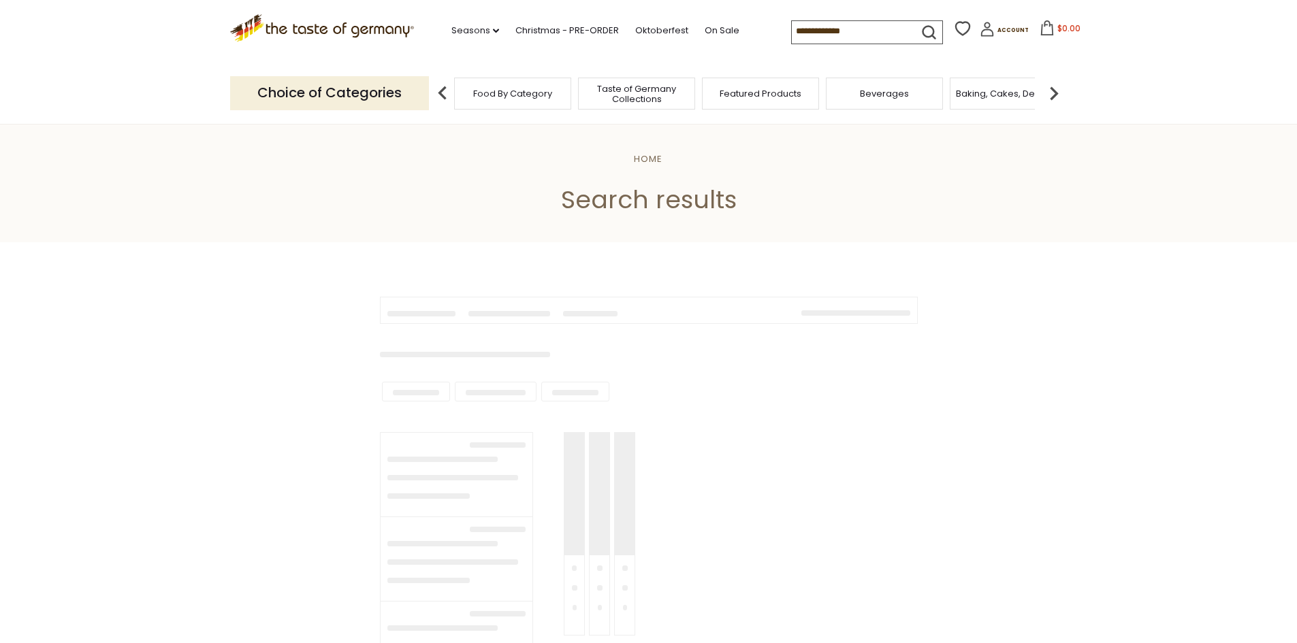
type input "**********"
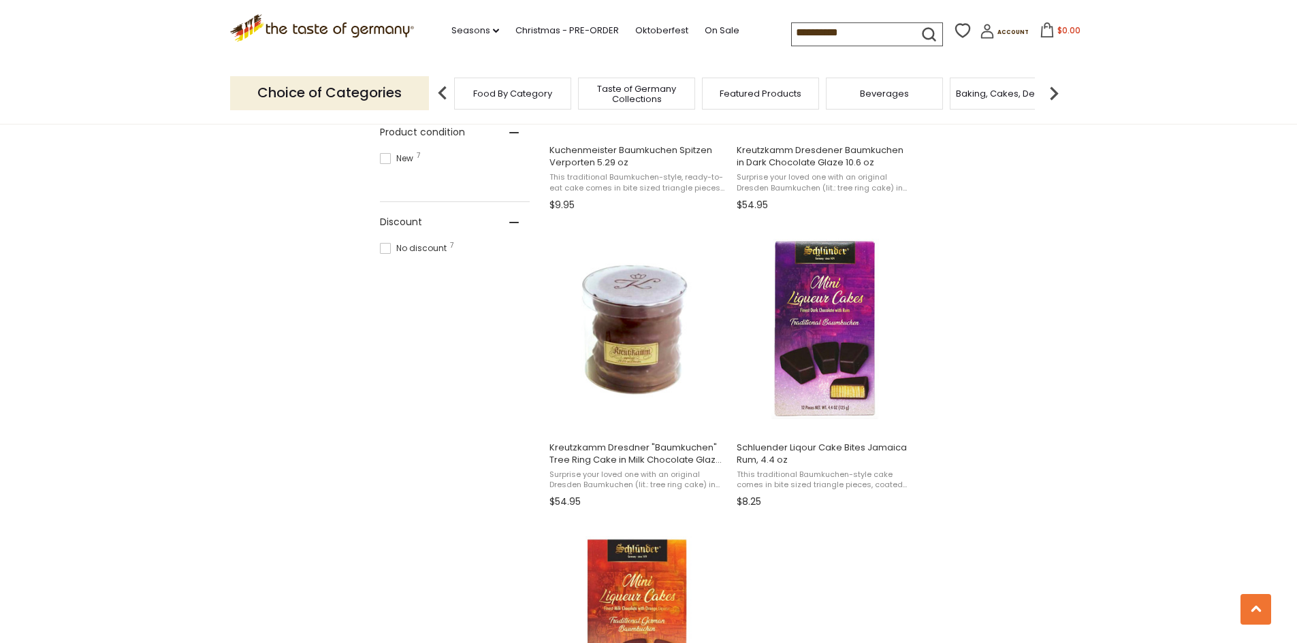
scroll to position [749, 0]
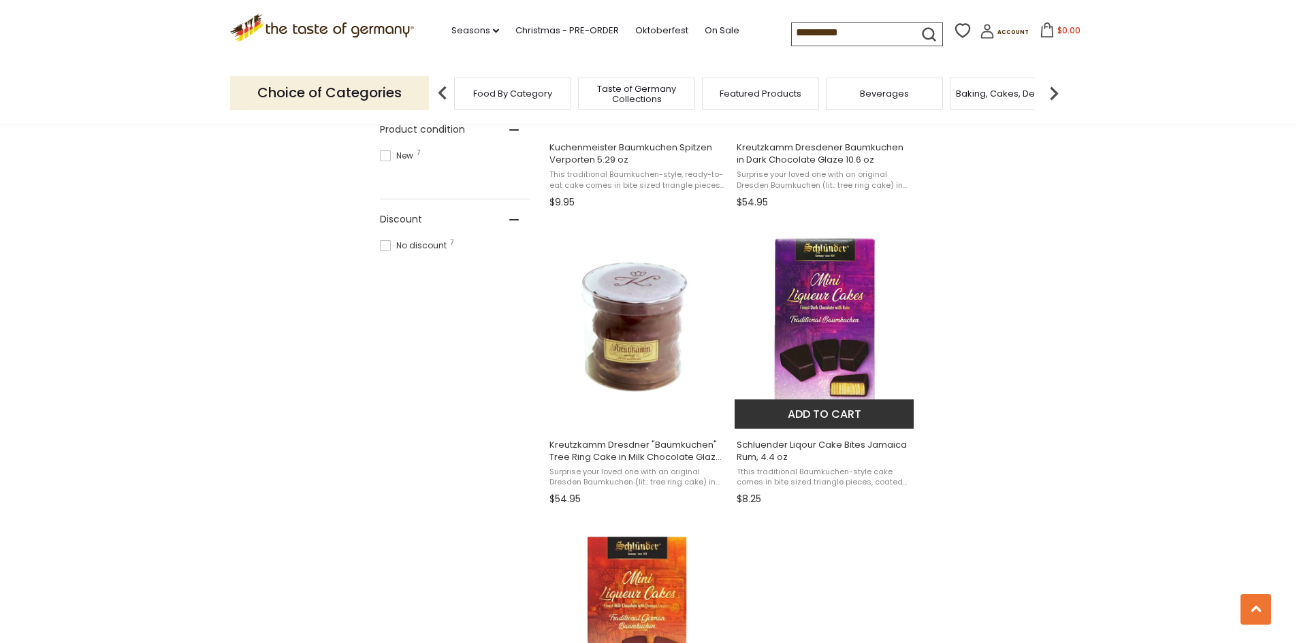
click at [822, 445] on span "Schluender Liqour Cake Bites Jamaica Rum, 4.4 oz" at bounding box center [825, 451] width 176 height 25
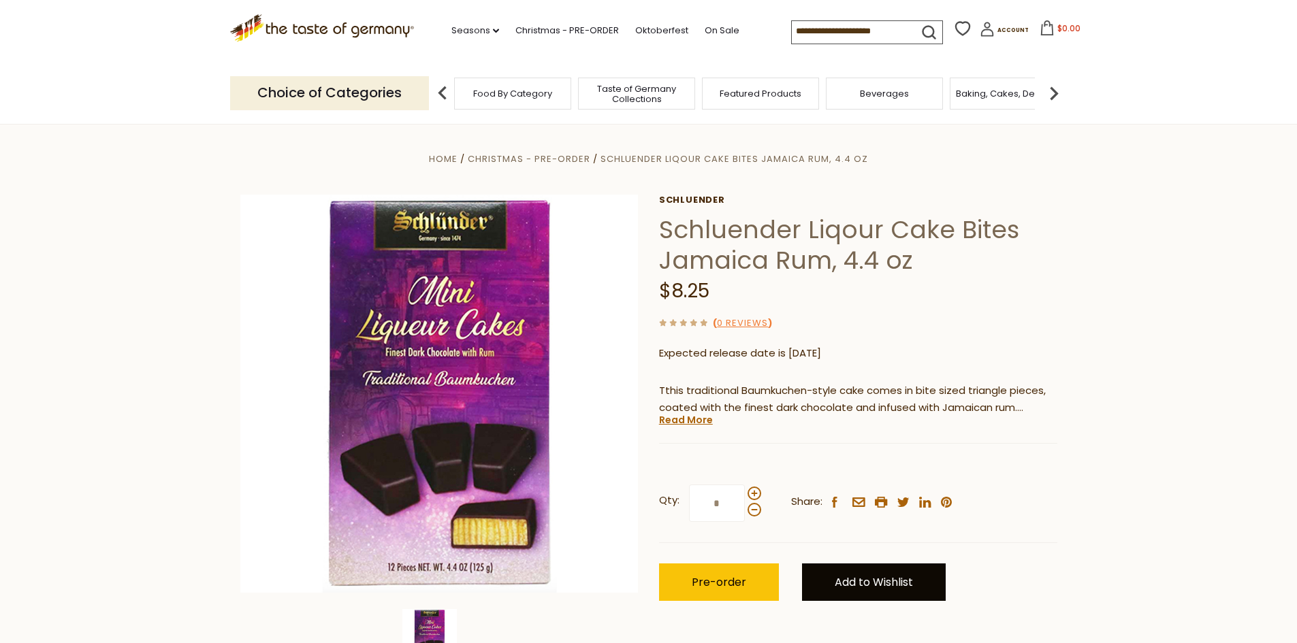
click at [861, 579] on link "Add to Wishlist" at bounding box center [874, 582] width 144 height 37
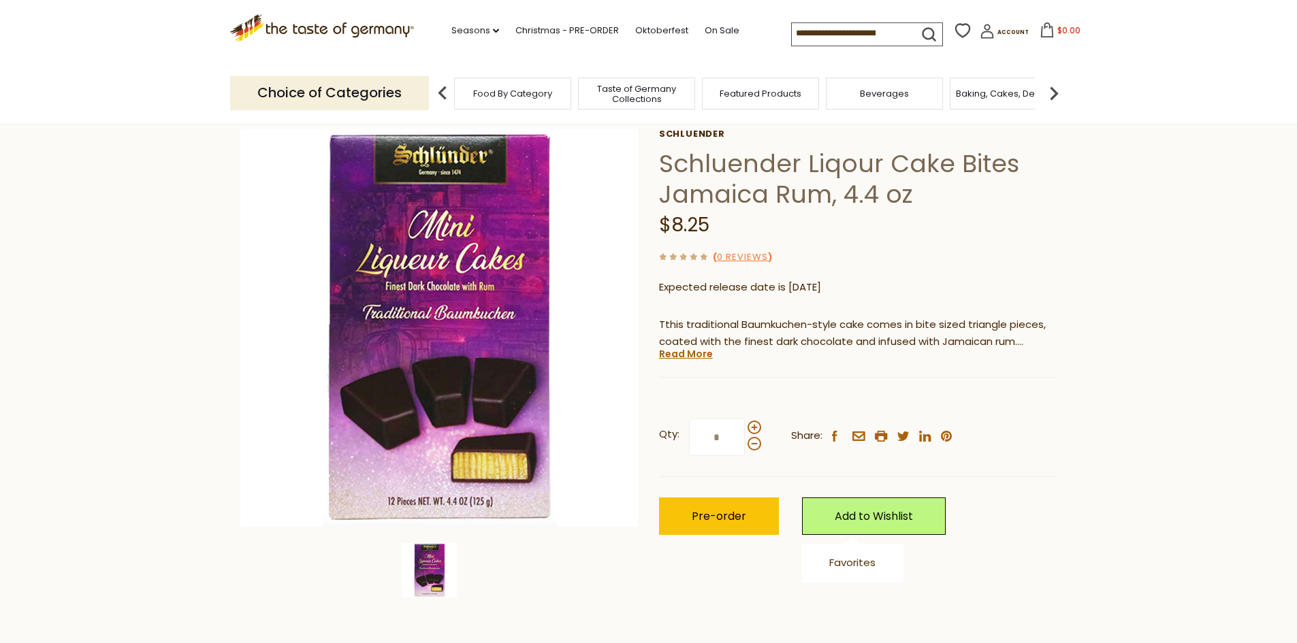
scroll to position [136, 0]
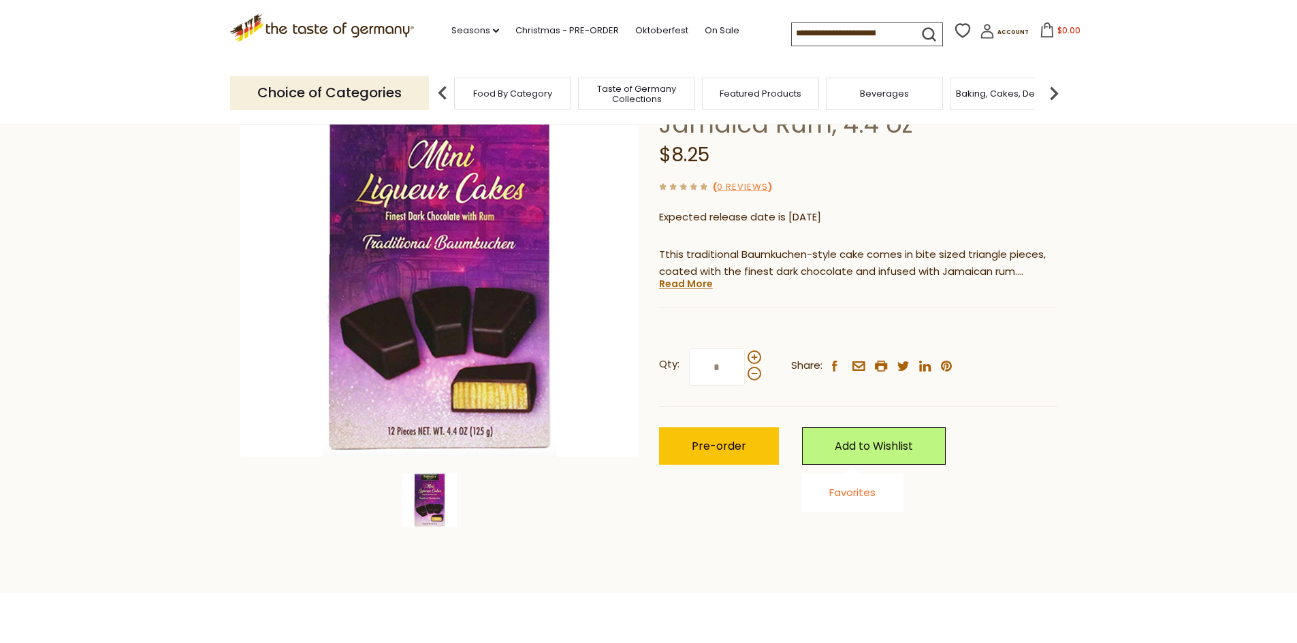
click at [850, 494] on link "Favorites" at bounding box center [852, 492] width 46 height 14
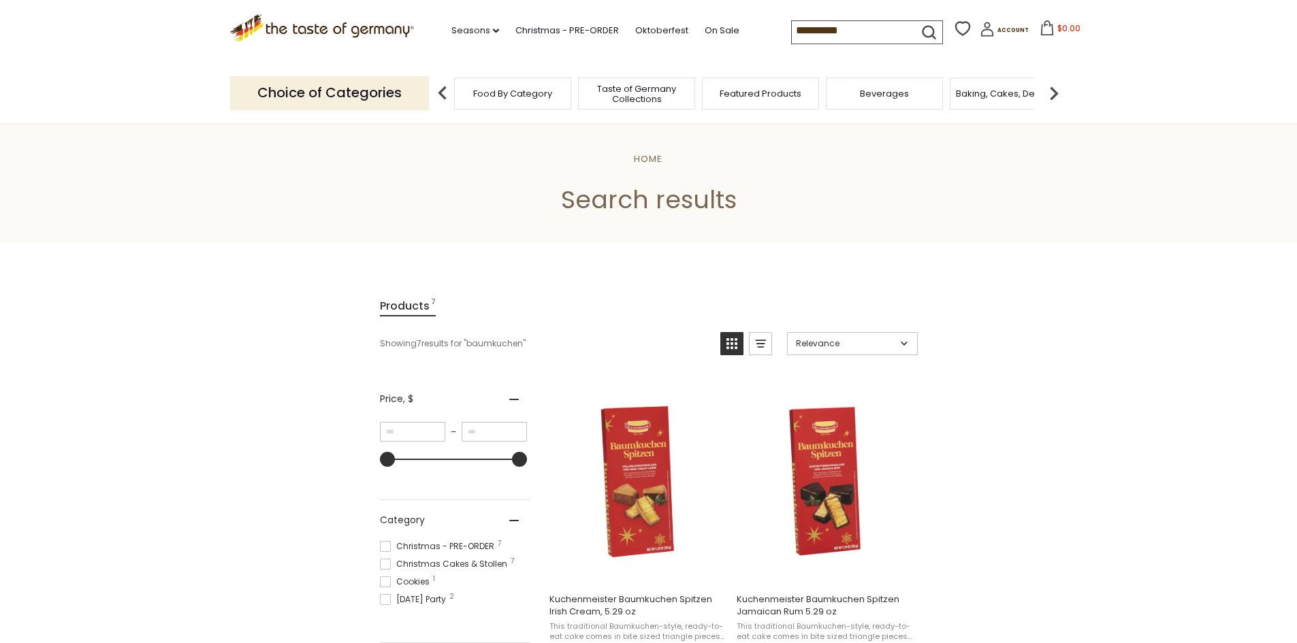
click at [848, 31] on input "**********" at bounding box center [849, 30] width 115 height 19
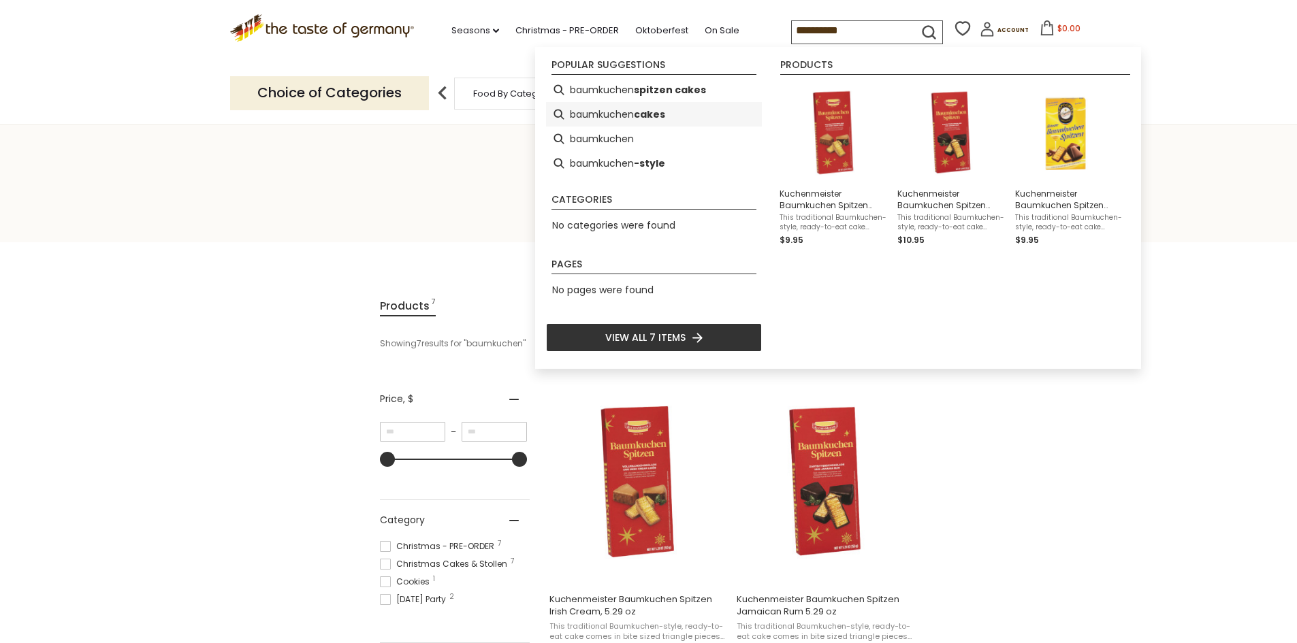
click at [655, 112] on b "cakes" at bounding box center [649, 115] width 31 height 16
type input "**********"
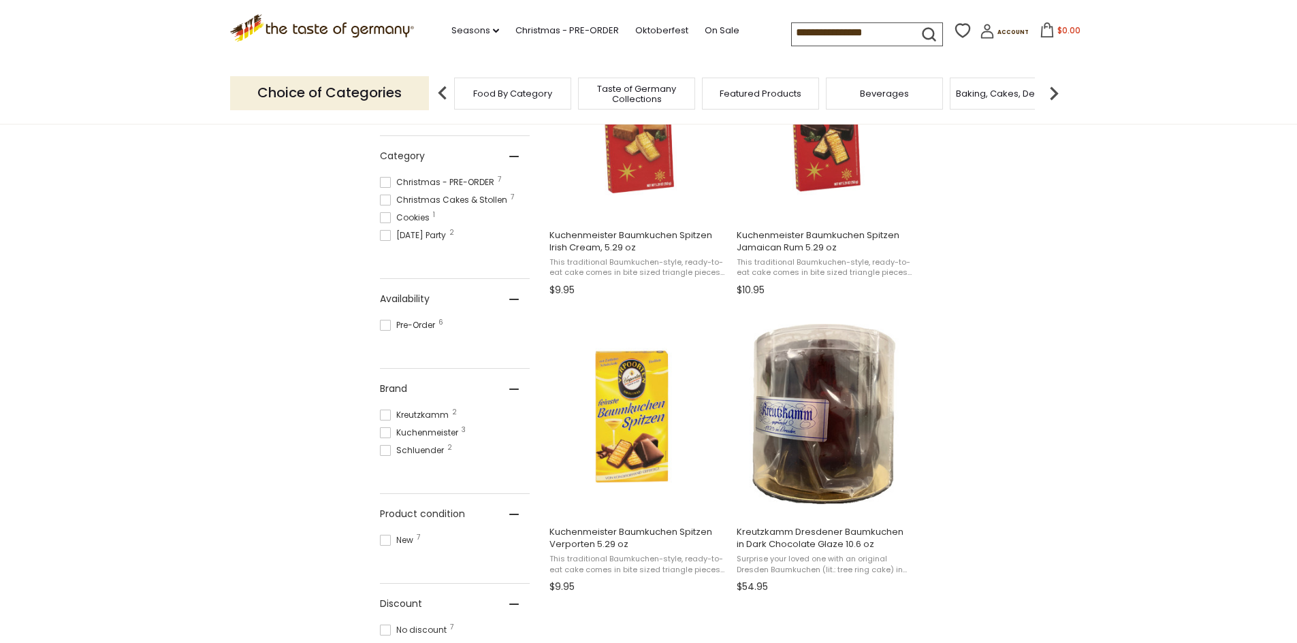
scroll to position [136, 0]
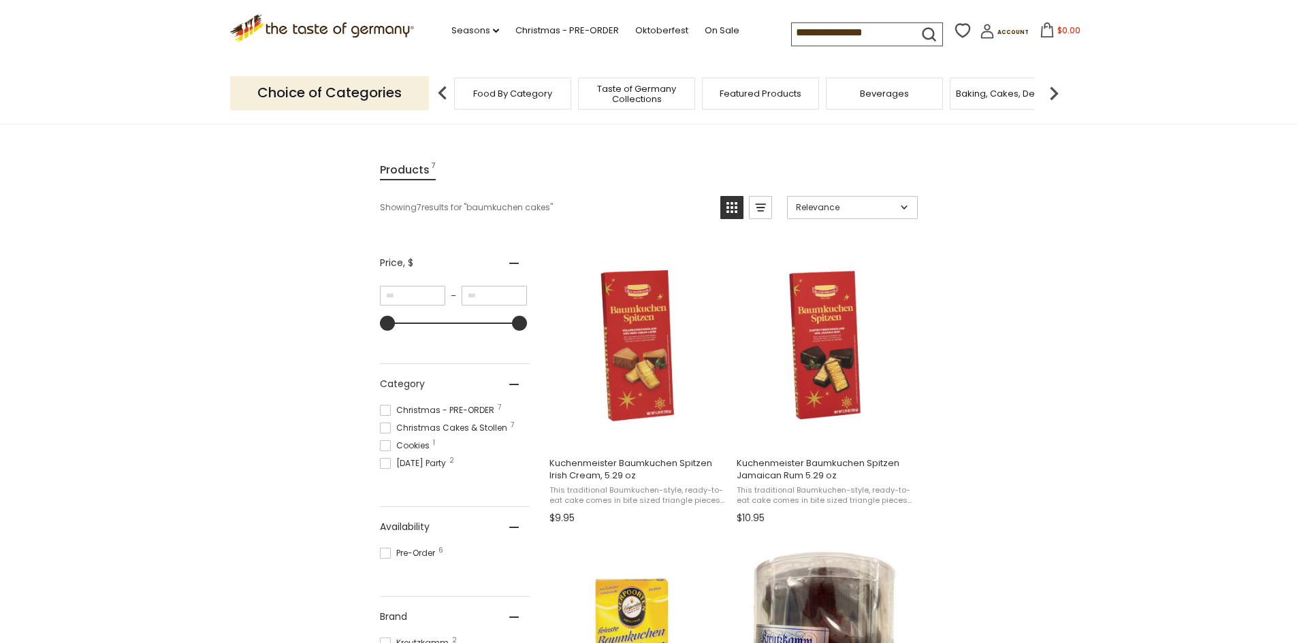
click at [811, 33] on input "**********" at bounding box center [849, 32] width 115 height 19
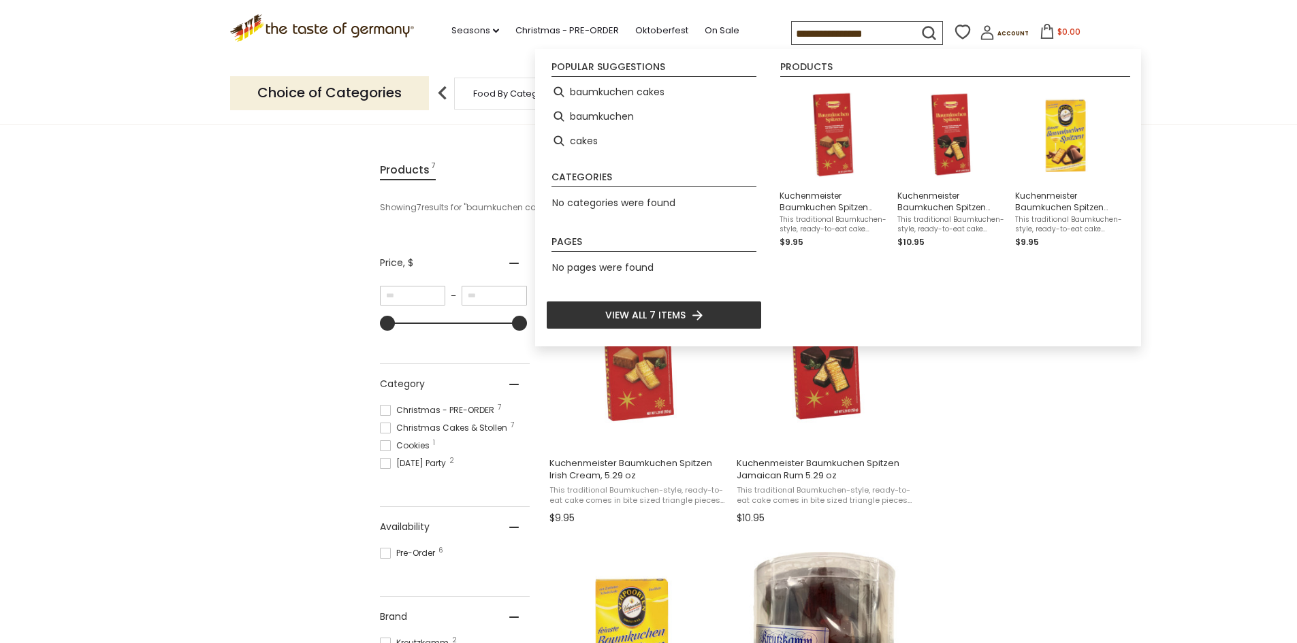
scroll to position [0, 0]
drag, startPoint x: 875, startPoint y: 31, endPoint x: 746, endPoint y: 33, distance: 129.4
click at [746, 33] on div ".st0{fill:#EDD300;} .st1{fill:#D33E21;} .st0{fill:#EDD300;} .st1{fill:#D33E21;}…" at bounding box center [648, 31] width 837 height 63
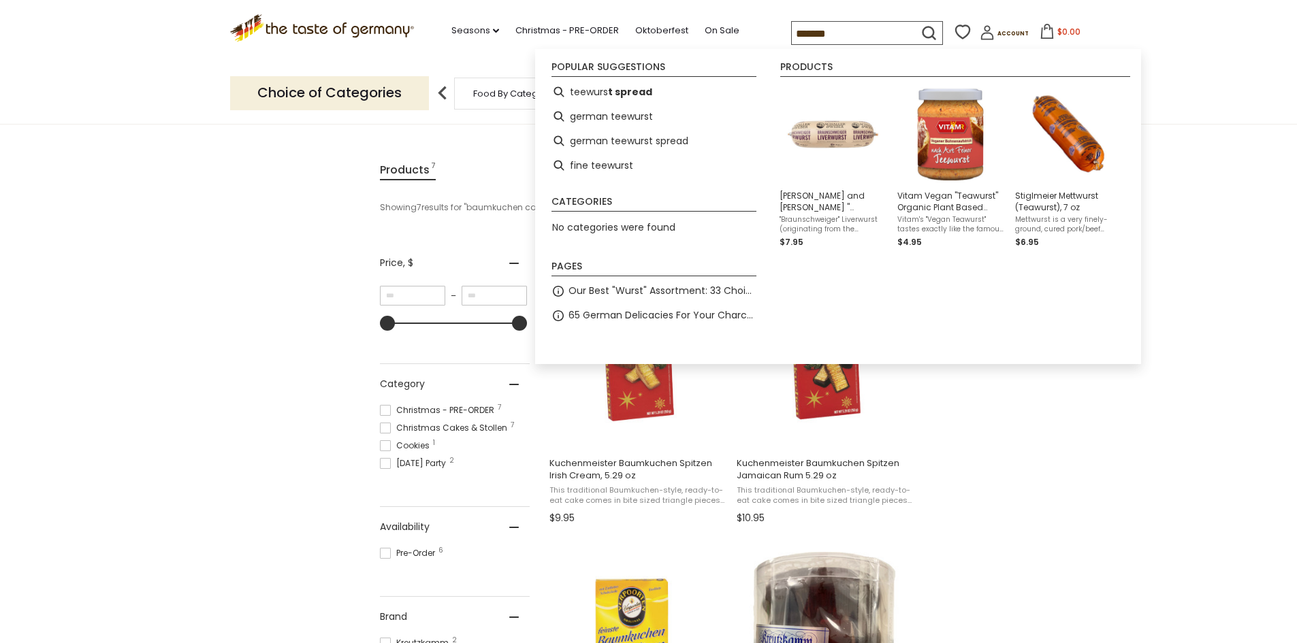
click at [819, 27] on input "*******" at bounding box center [861, 34] width 138 height 25
type input "********"
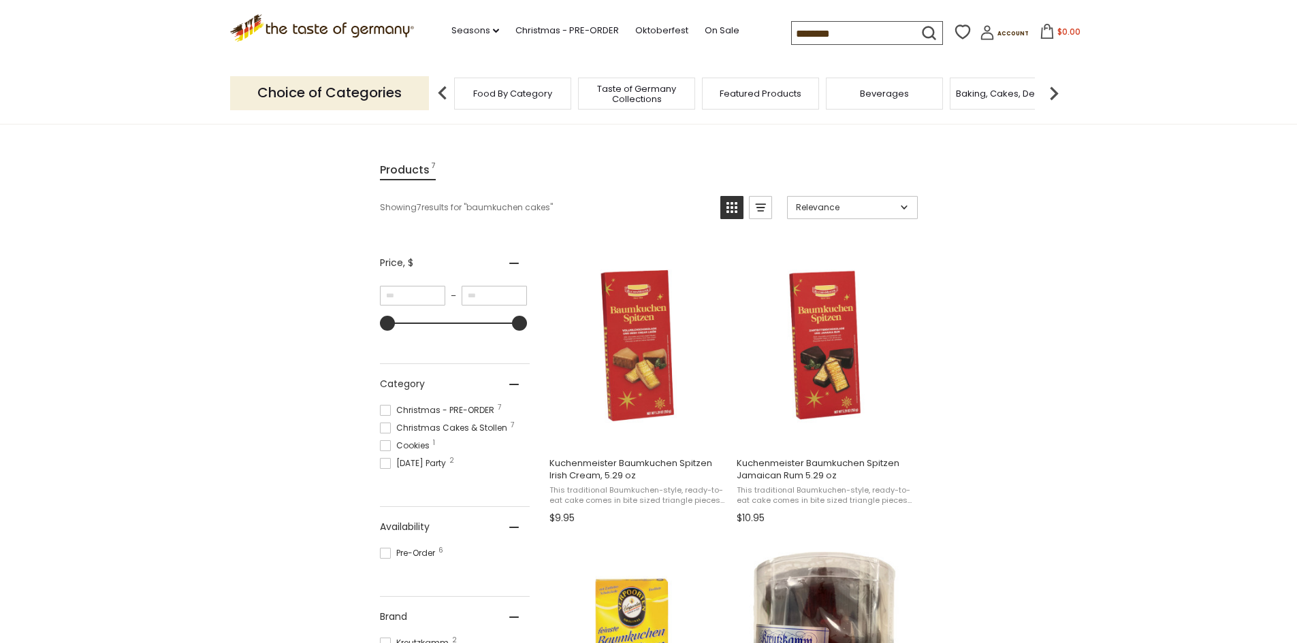
click at [923, 33] on icon "submit" at bounding box center [928, 33] width 12 height 12
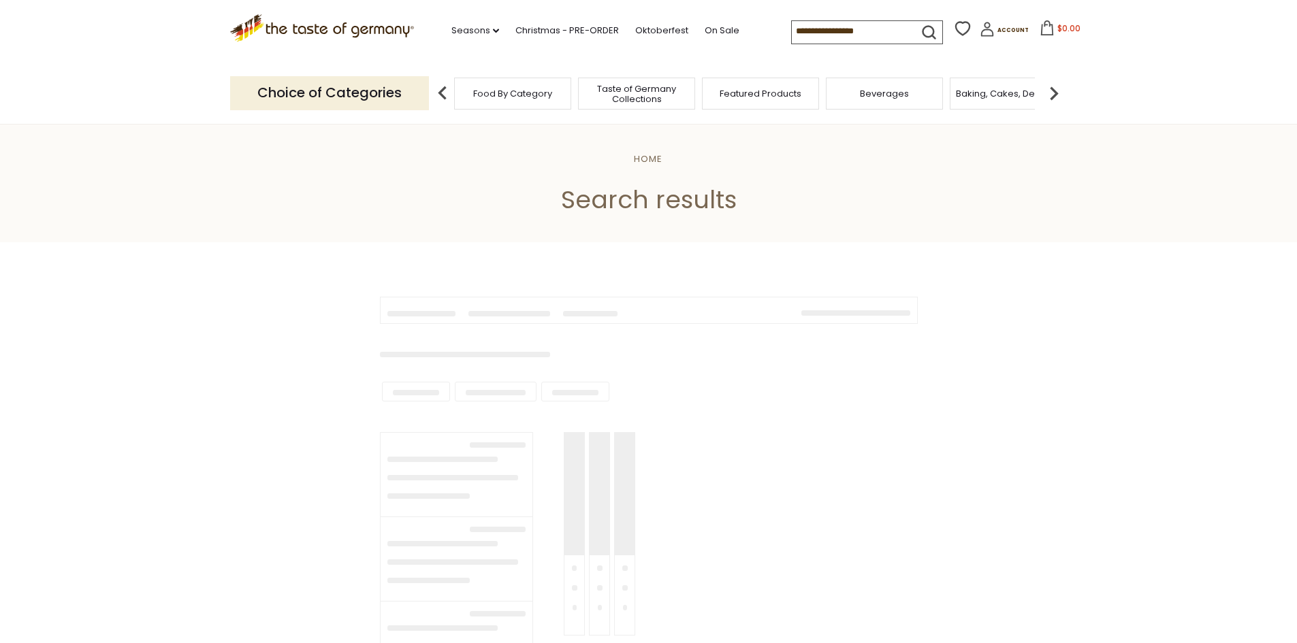
type input "********"
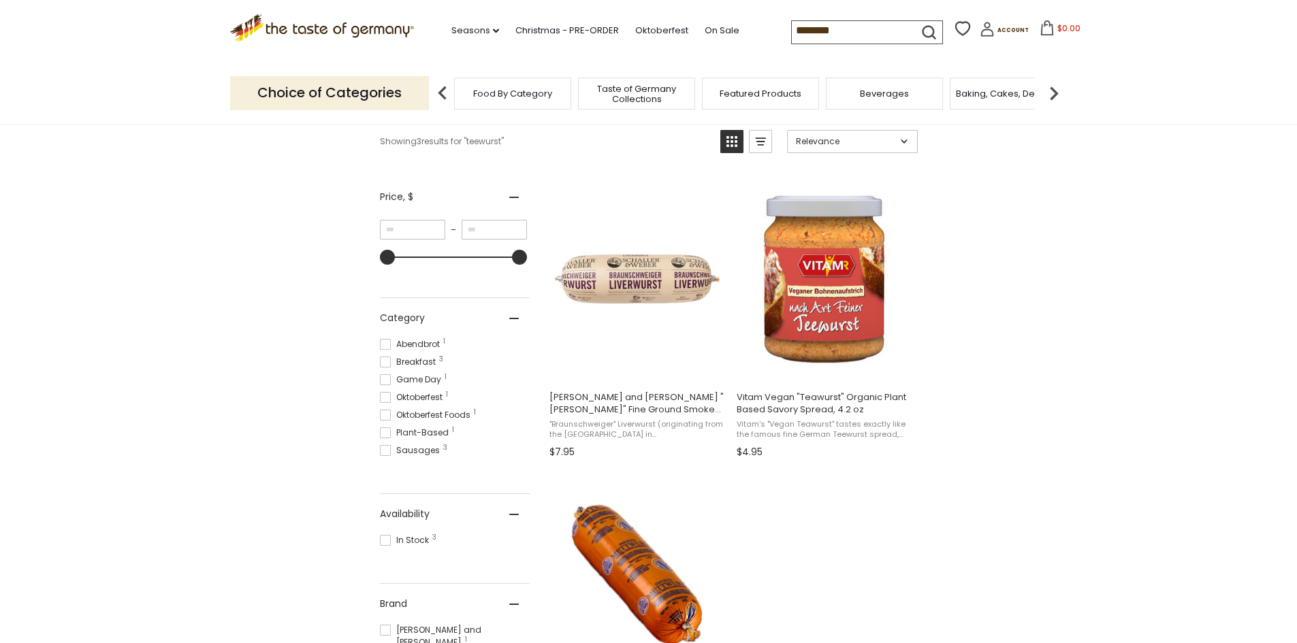
scroll to position [272, 0]
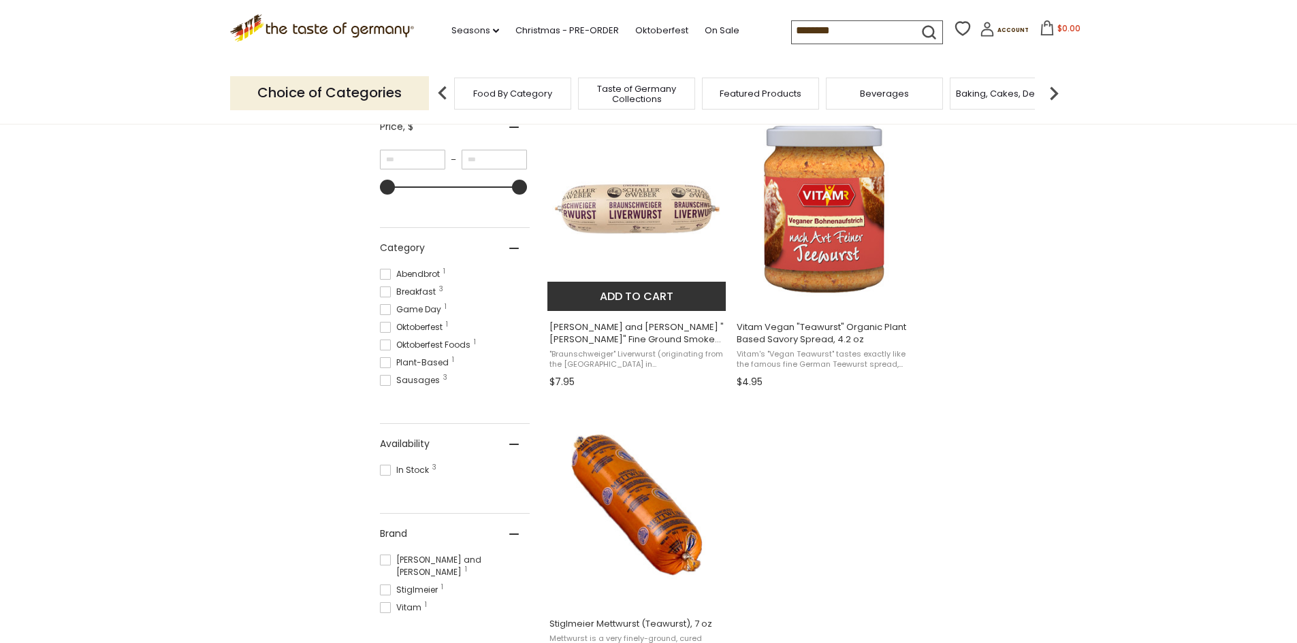
click at [636, 334] on span "[PERSON_NAME] and [PERSON_NAME] "[PERSON_NAME]" Fine Ground Smoked Sausage [PER…" at bounding box center [637, 333] width 176 height 25
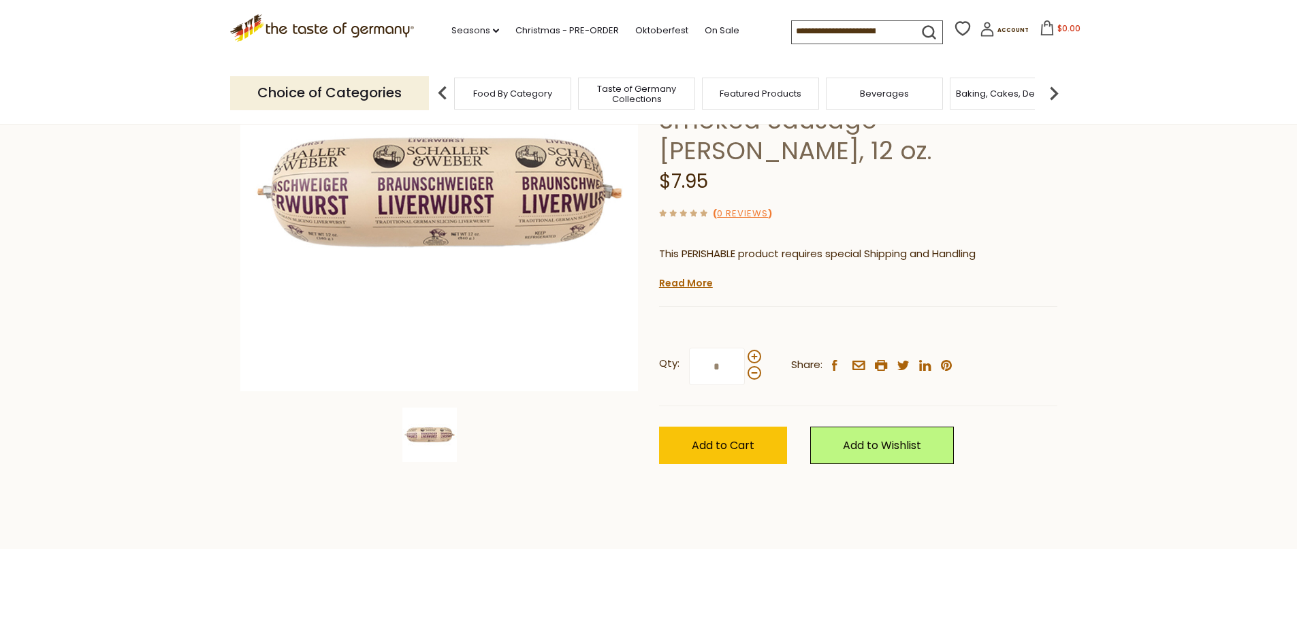
scroll to position [204, 0]
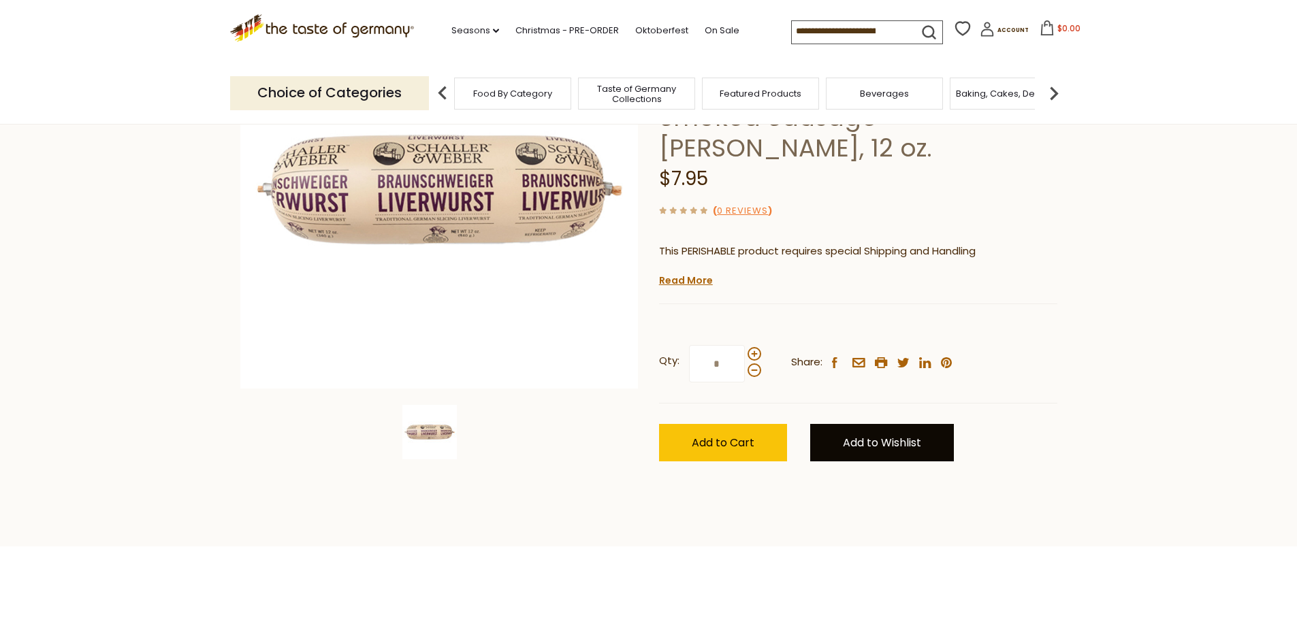
click at [911, 424] on link "Add to Wishlist" at bounding box center [882, 442] width 144 height 37
click at [871, 470] on ul "Favorites" at bounding box center [860, 489] width 101 height 39
click at [863, 482] on link "Favorites" at bounding box center [860, 489] width 46 height 14
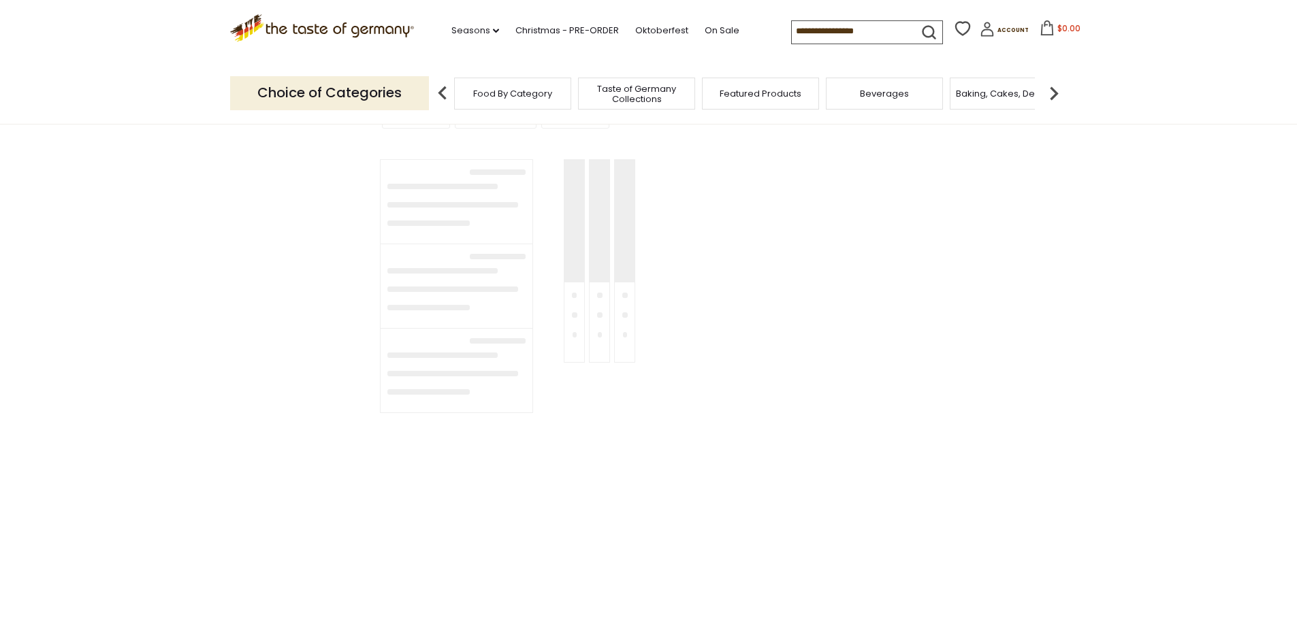
type input "********"
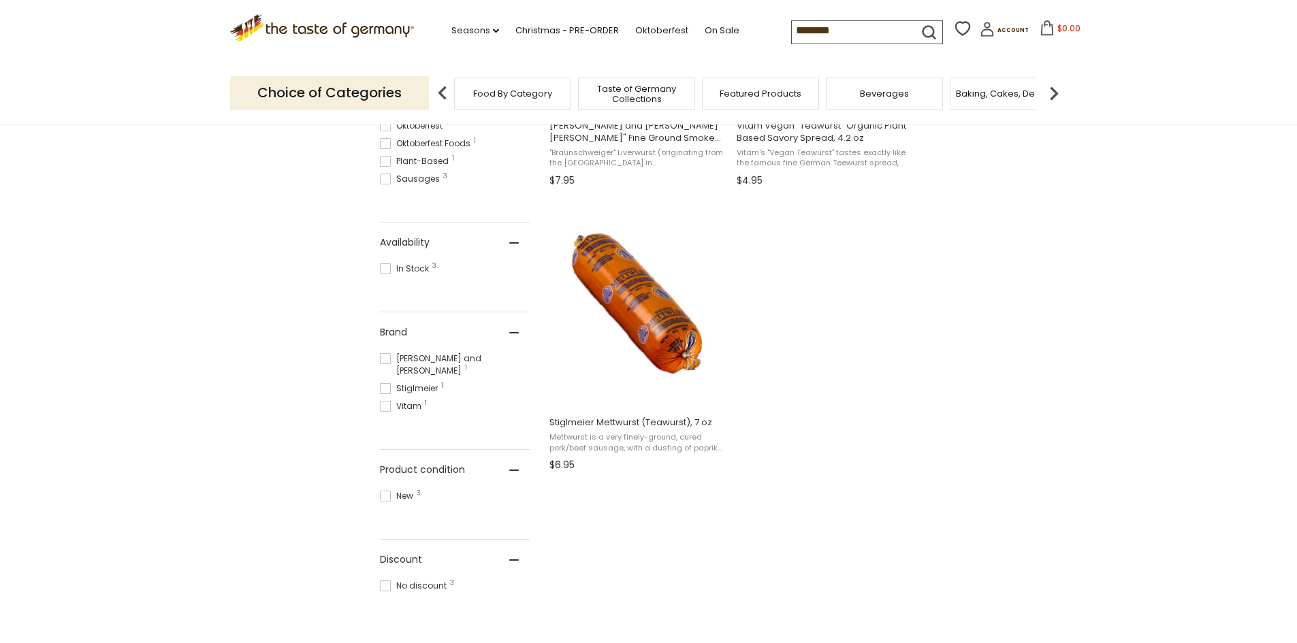
scroll to position [476, 0]
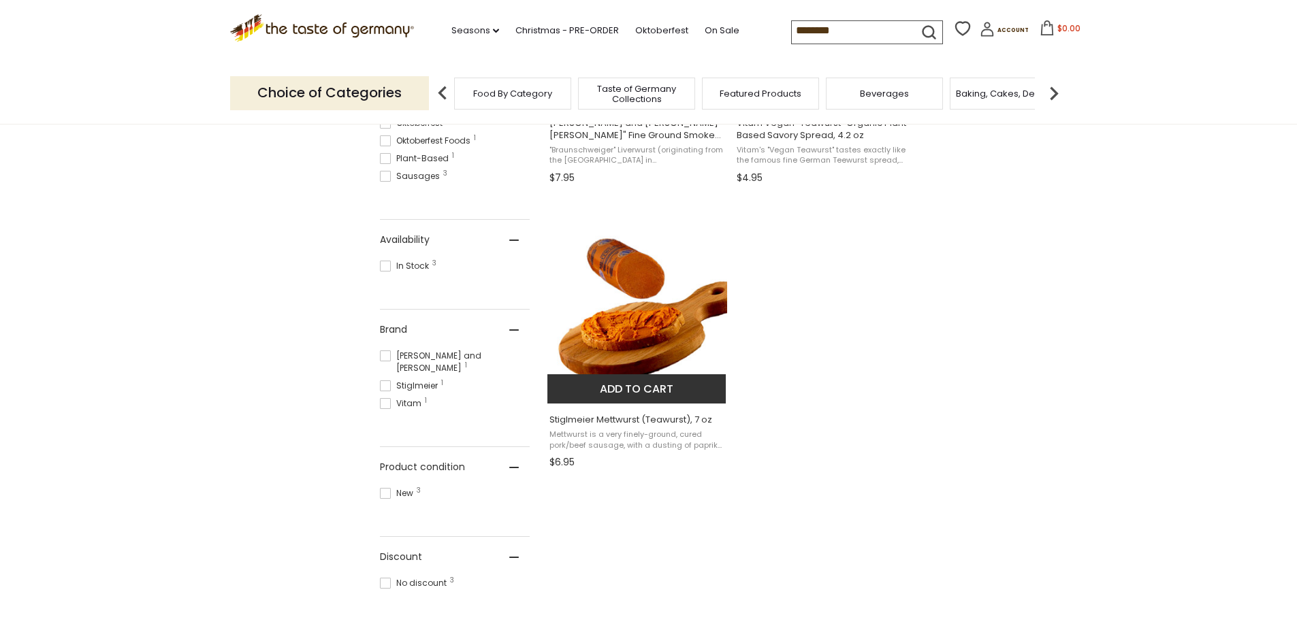
click at [628, 435] on span "Mettwurst is a very finely-ground, cured pork/beef sausage, with a dusting of p…" at bounding box center [637, 440] width 176 height 21
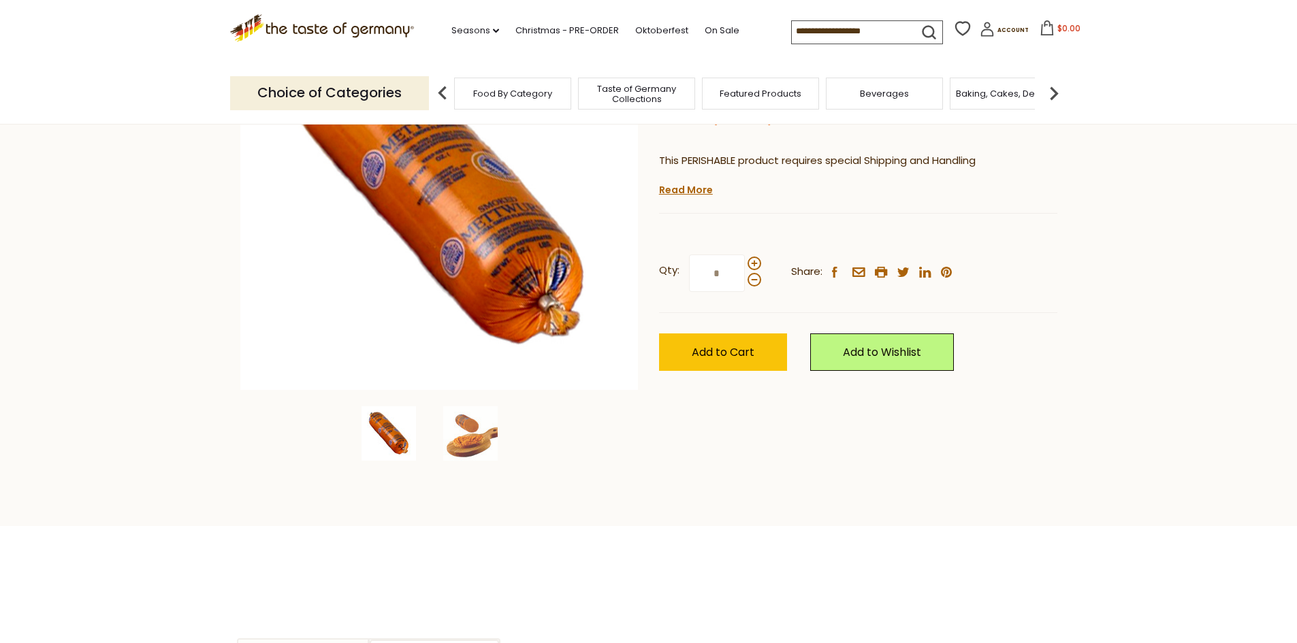
scroll to position [204, 0]
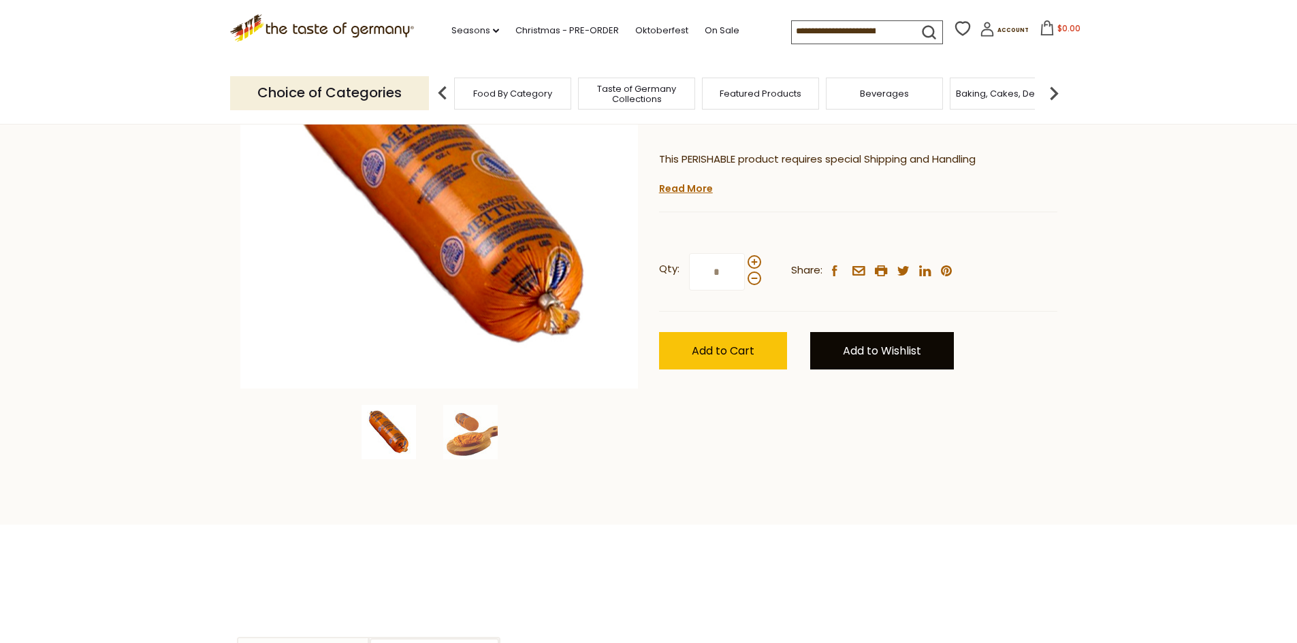
click at [888, 356] on link "Add to Wishlist" at bounding box center [882, 350] width 144 height 37
click at [871, 399] on link "Favorites" at bounding box center [860, 397] width 46 height 14
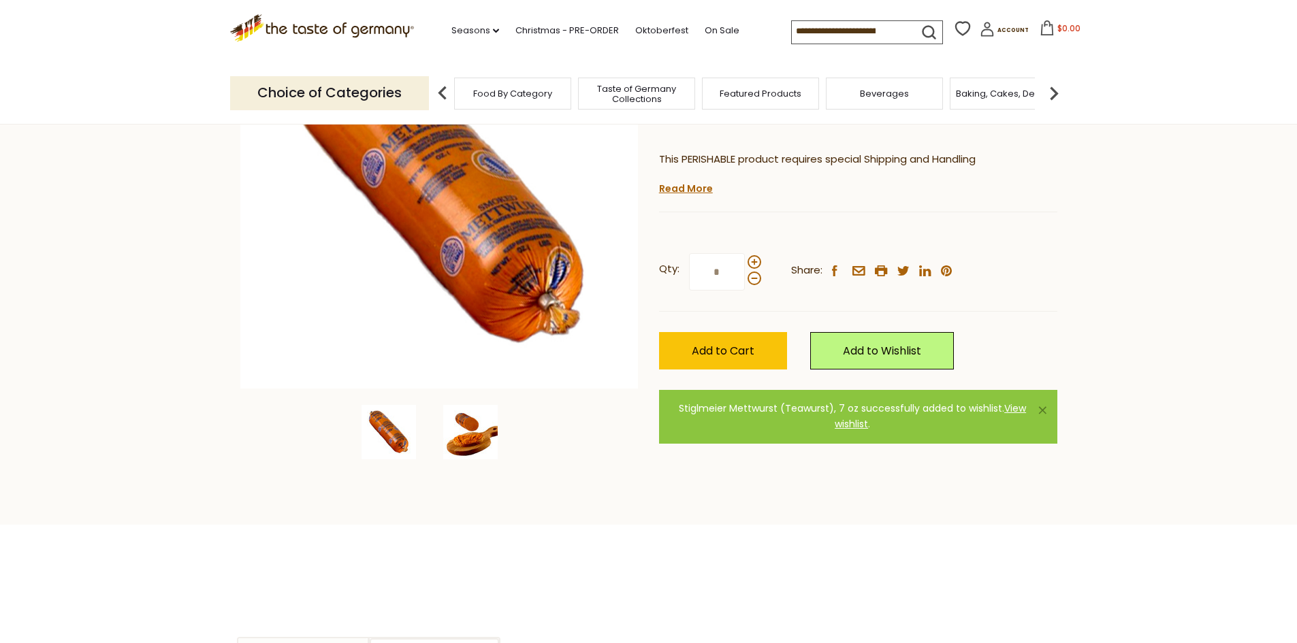
click at [473, 433] on img at bounding box center [470, 432] width 54 height 54
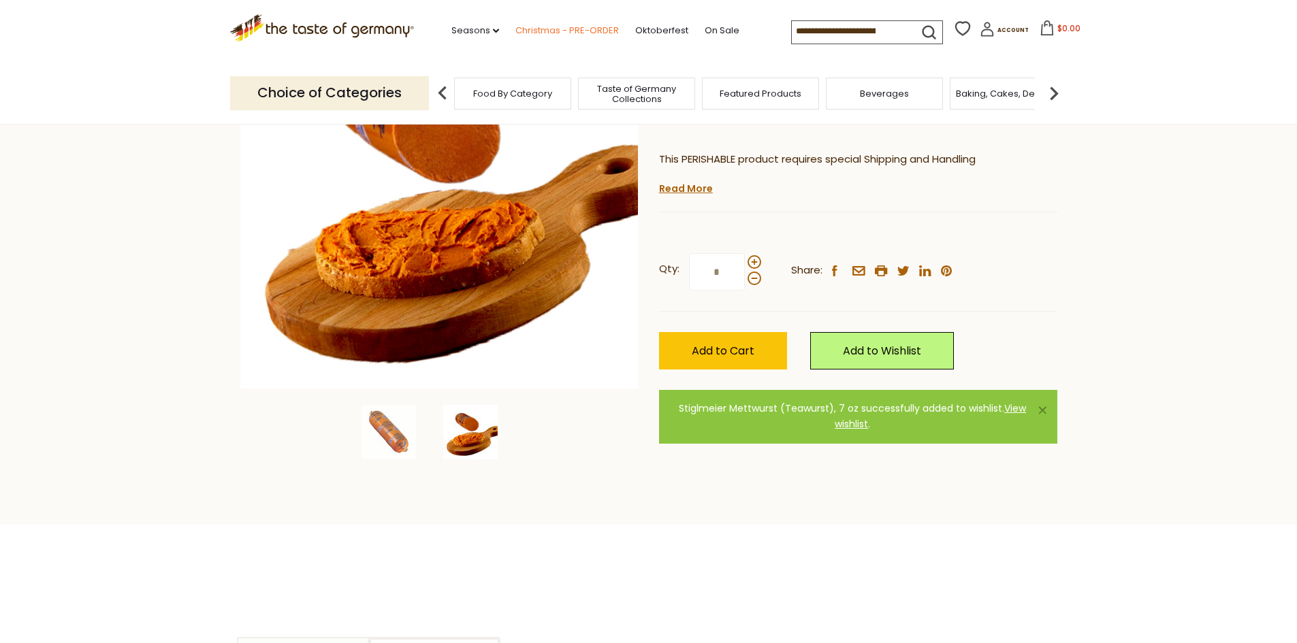
click at [544, 29] on link "Christmas - PRE-ORDER" at bounding box center [566, 30] width 103 height 15
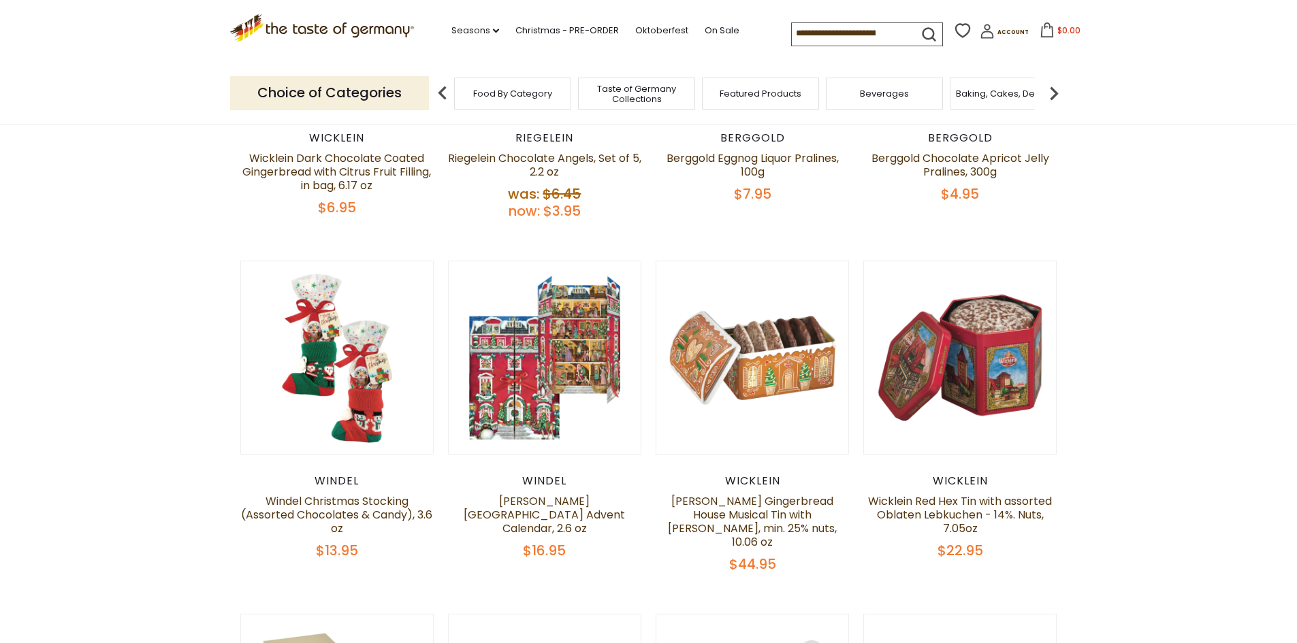
scroll to position [408, 0]
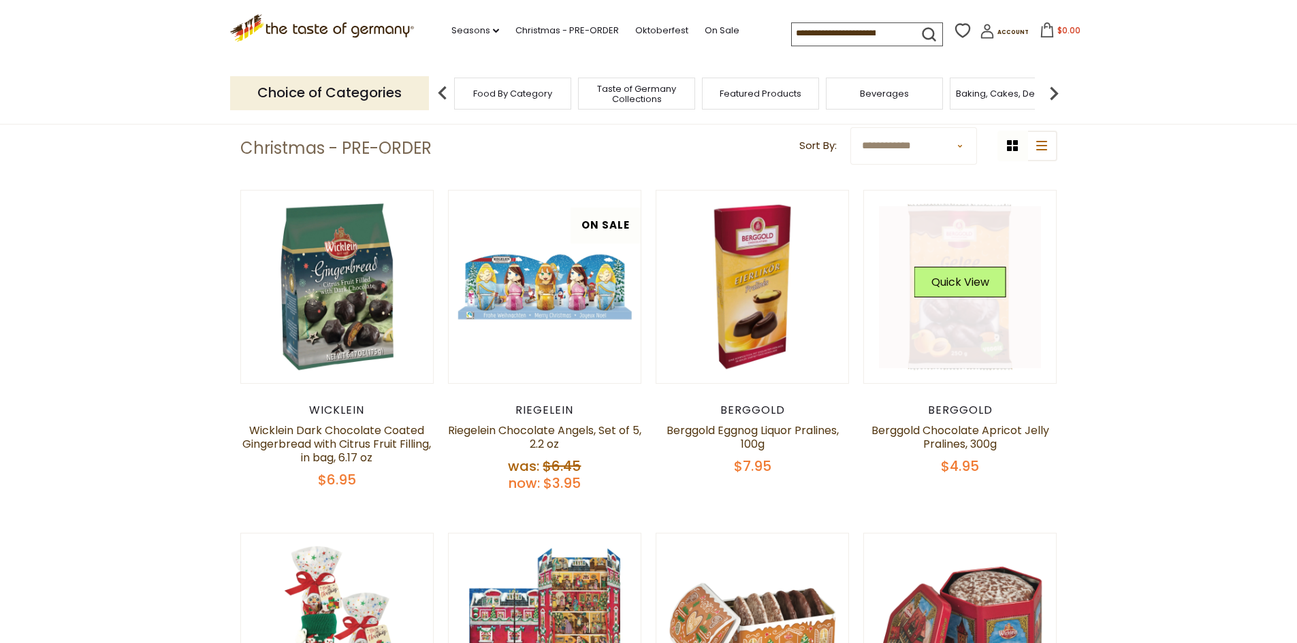
click at [954, 310] on link at bounding box center [960, 287] width 162 height 162
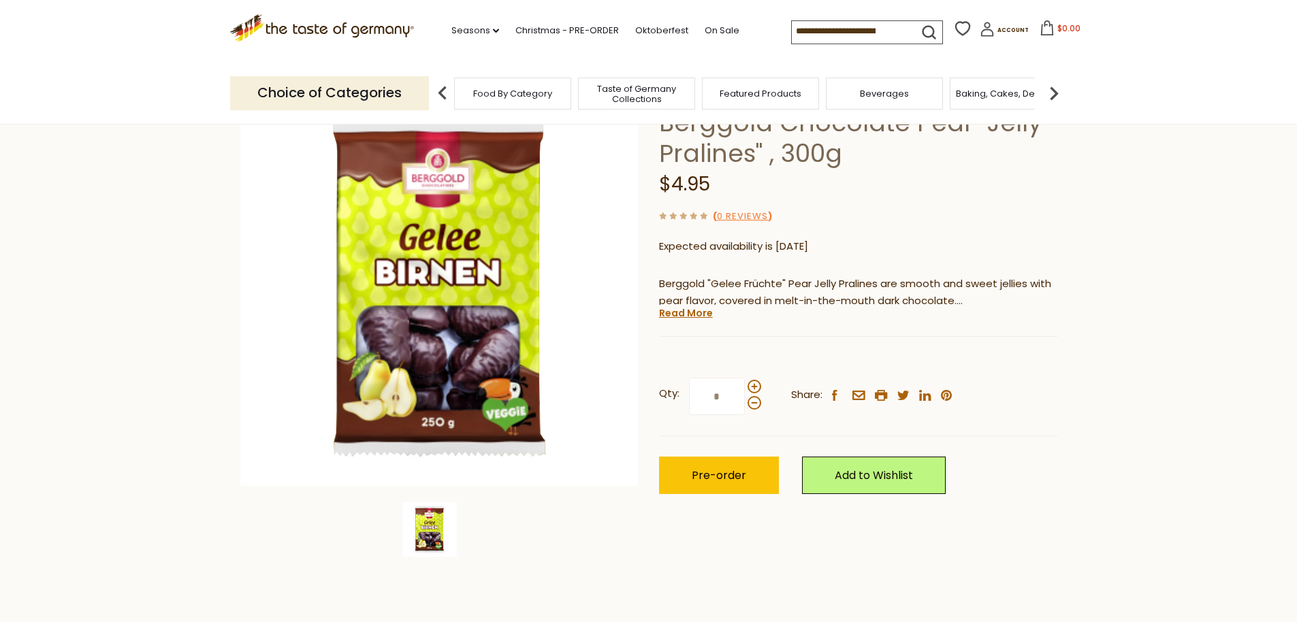
scroll to position [136, 0]
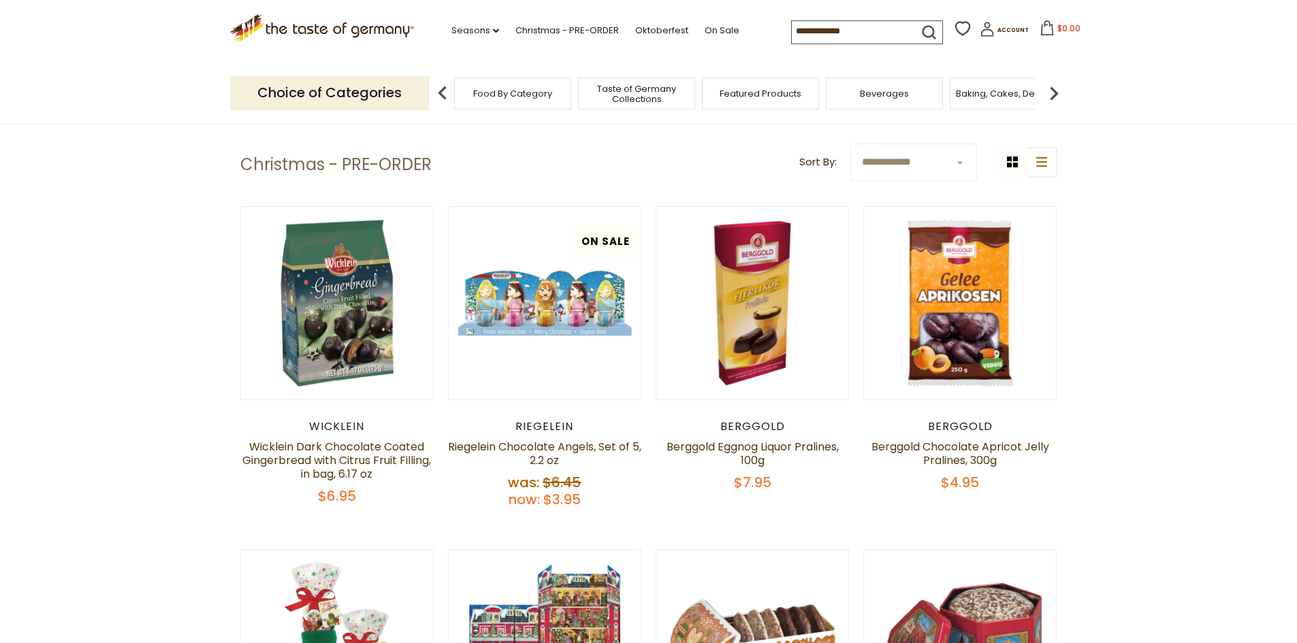
scroll to position [408, 0]
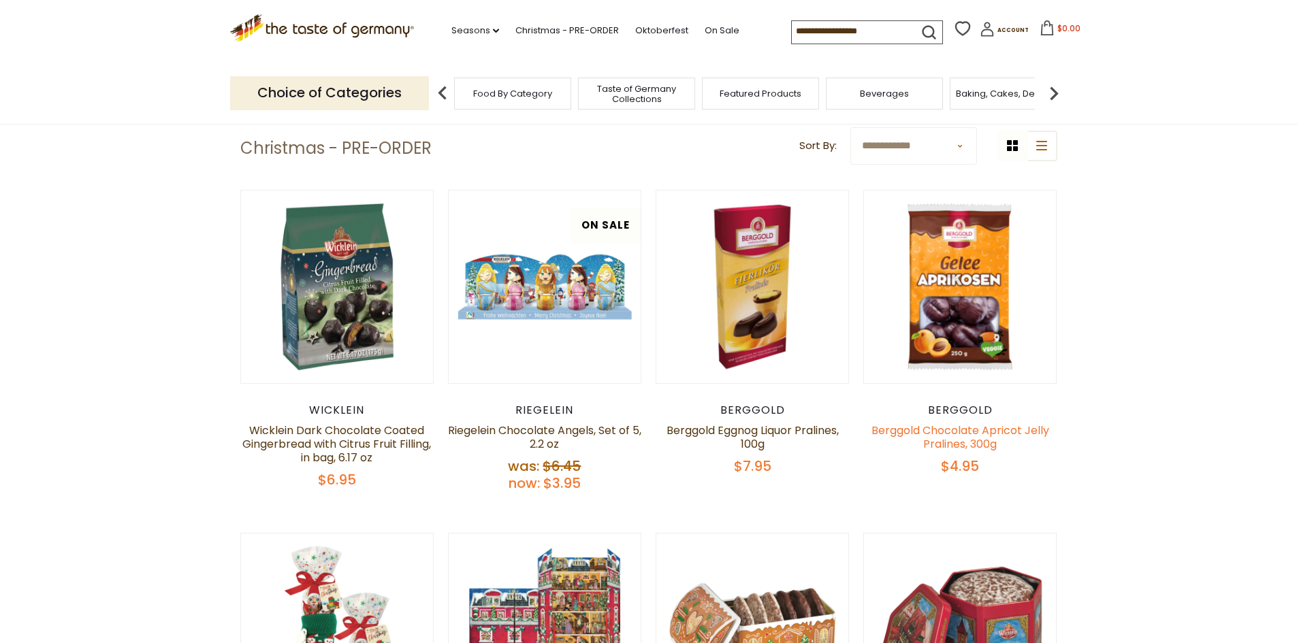
click at [980, 436] on link "Berggold Chocolate Apricot Jelly Pralines, 300g" at bounding box center [960, 437] width 178 height 29
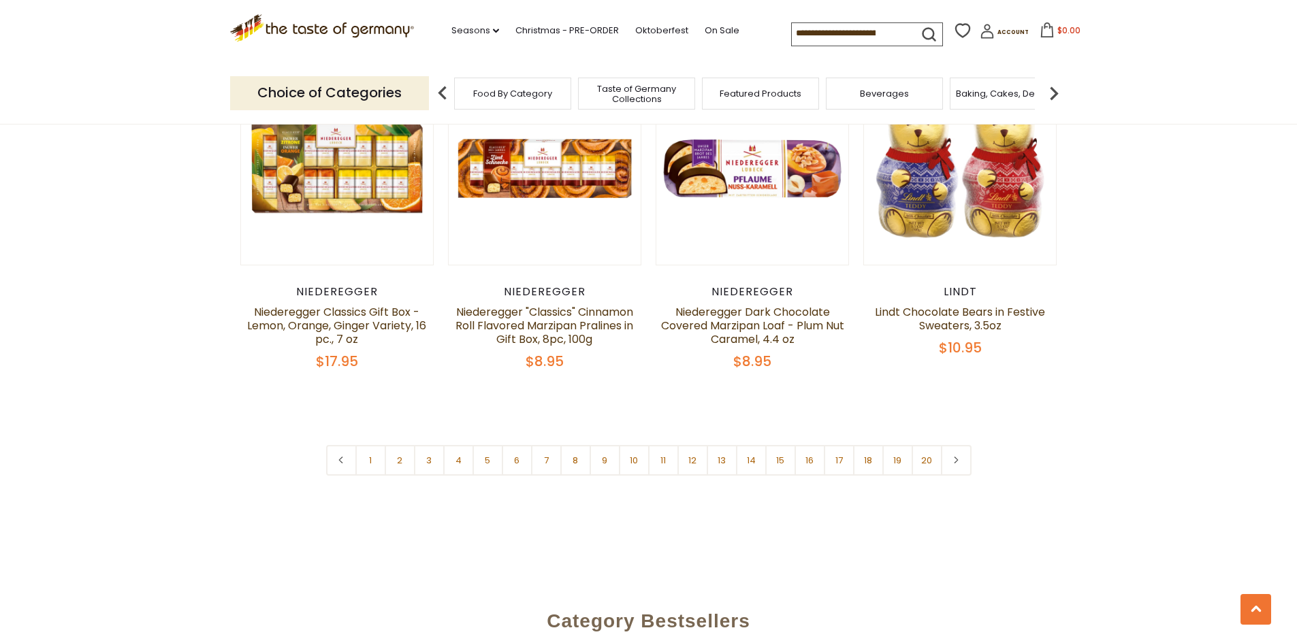
scroll to position [3335, 0]
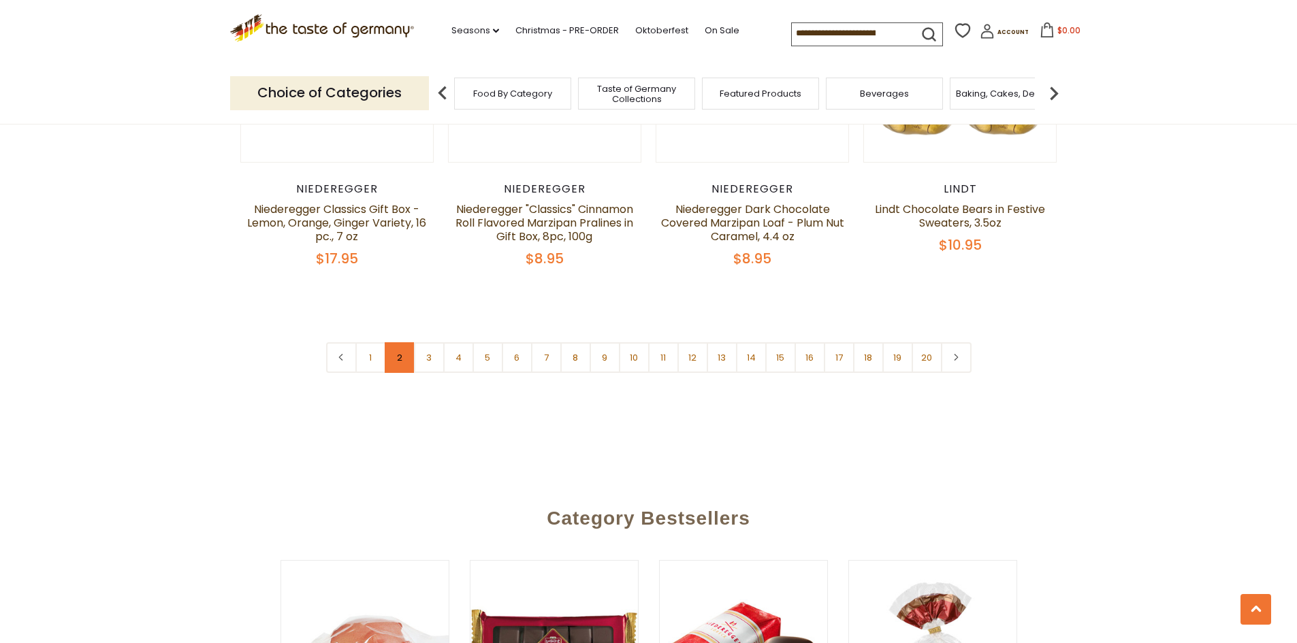
click at [399, 342] on link "2" at bounding box center [400, 357] width 31 height 31
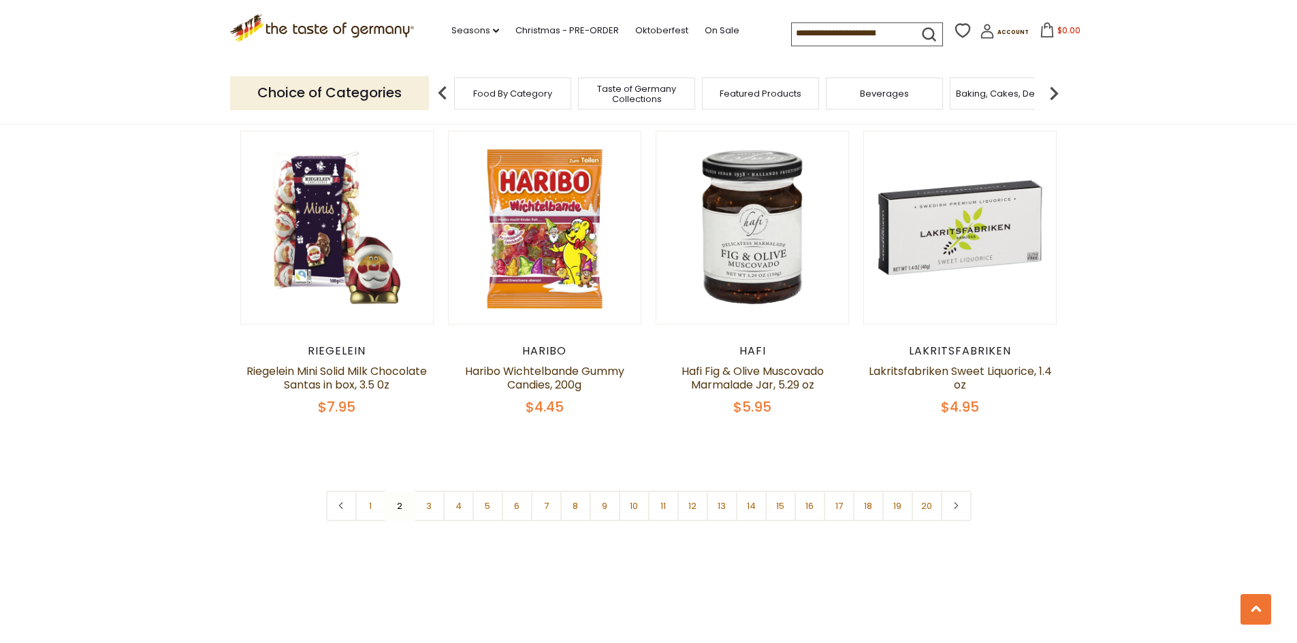
scroll to position [3259, 0]
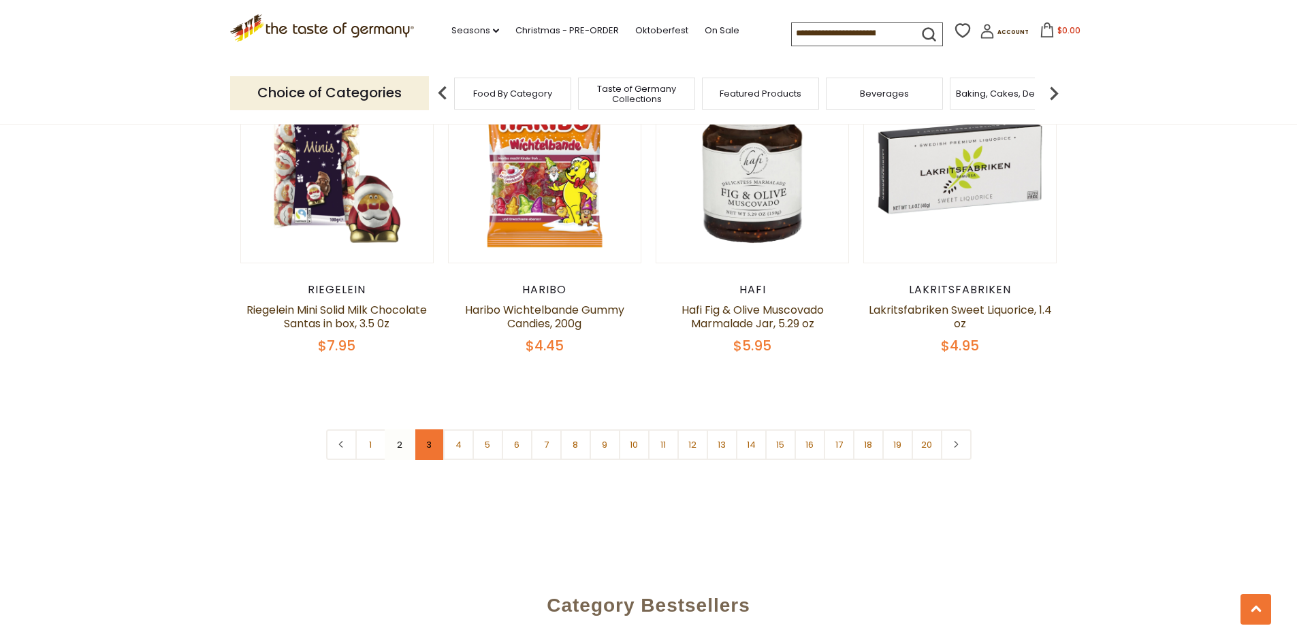
click at [423, 430] on link "3" at bounding box center [429, 445] width 31 height 31
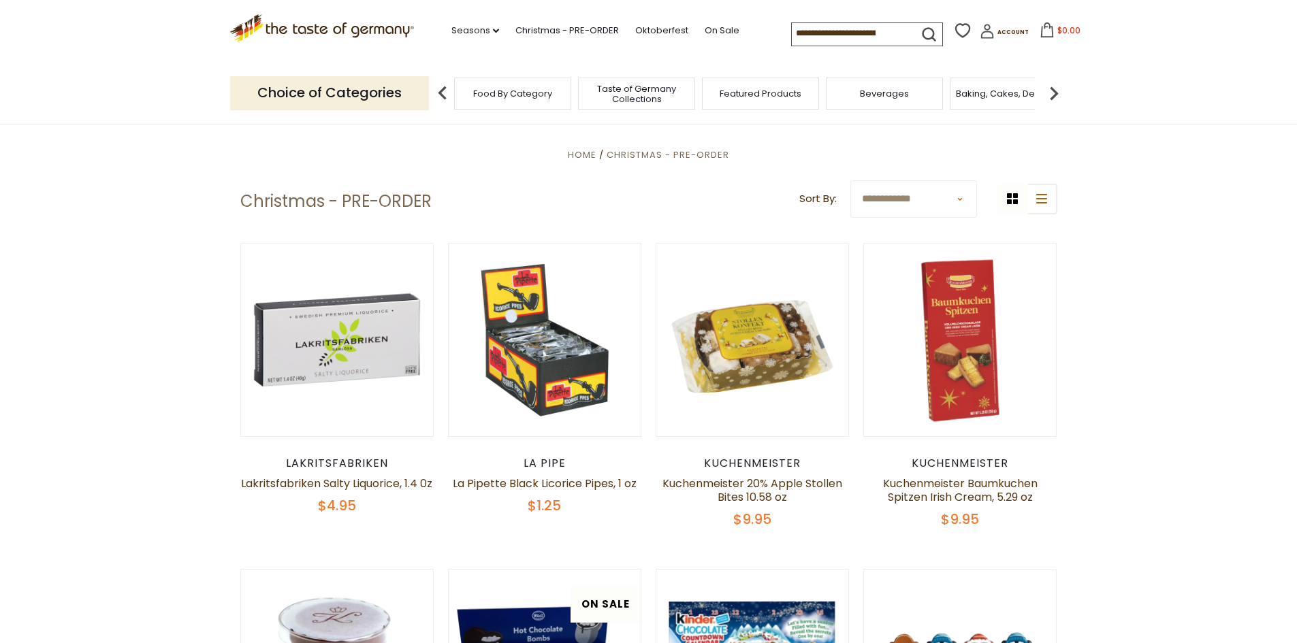
scroll to position [332, 0]
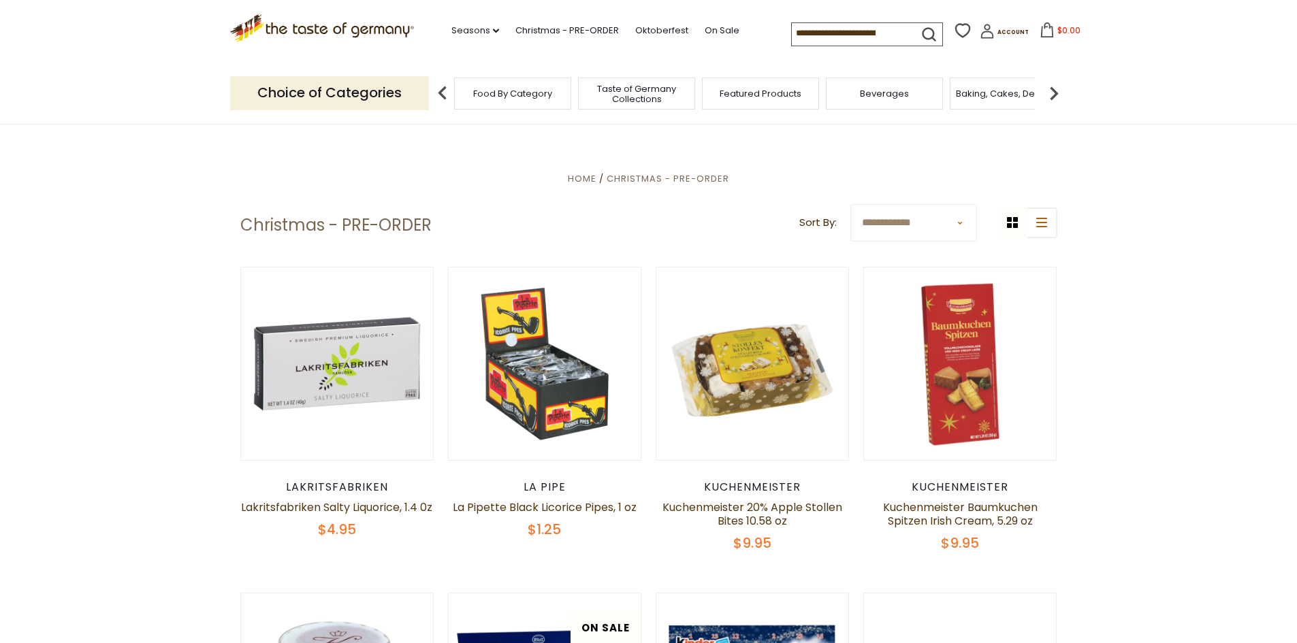
click at [792, 30] on input at bounding box center [849, 32] width 115 height 19
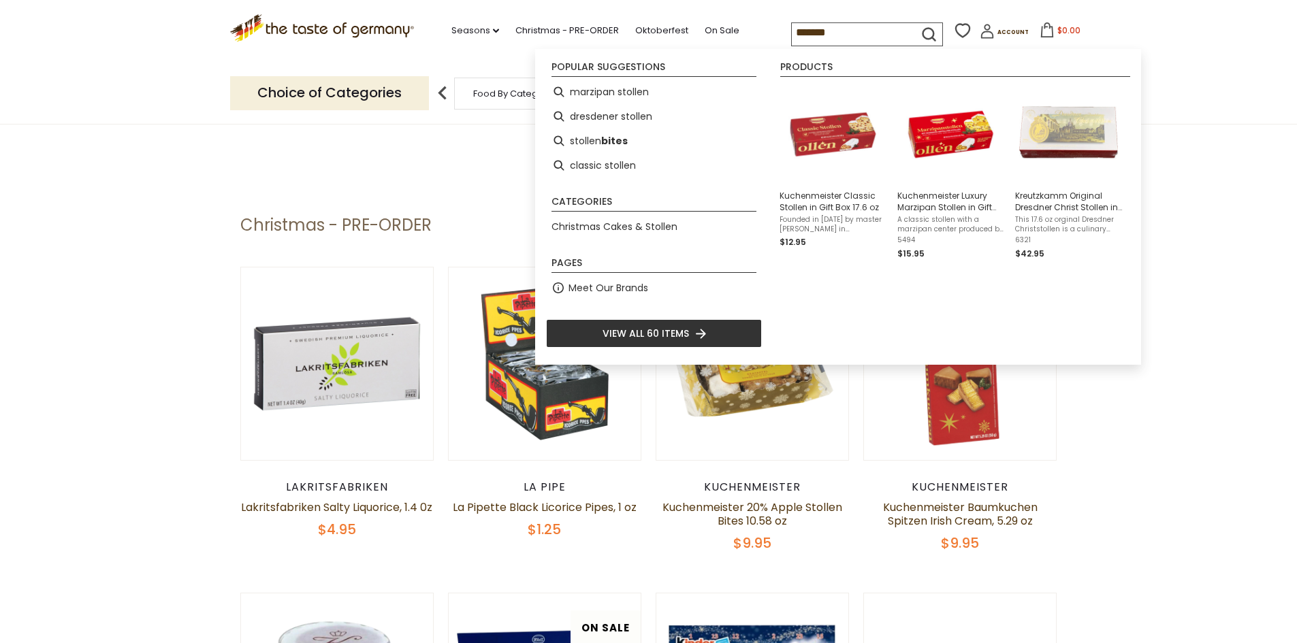
type input "*******"
click at [921, 31] on icon "submit" at bounding box center [929, 34] width 18 height 18
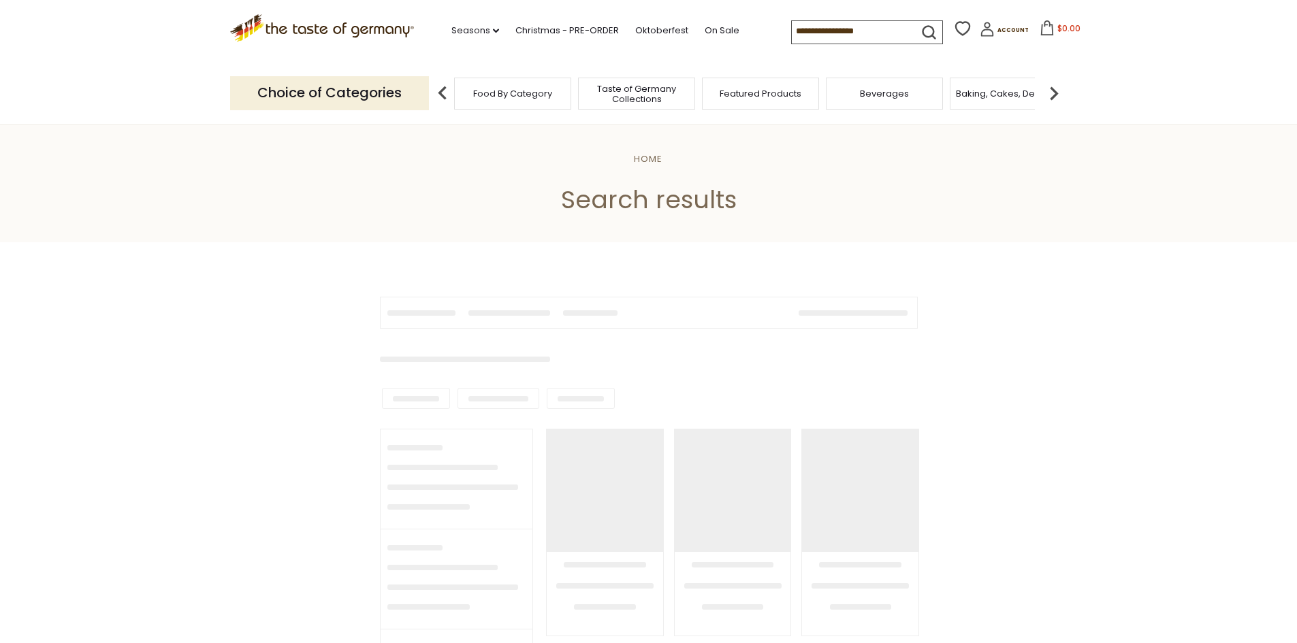
type input "*******"
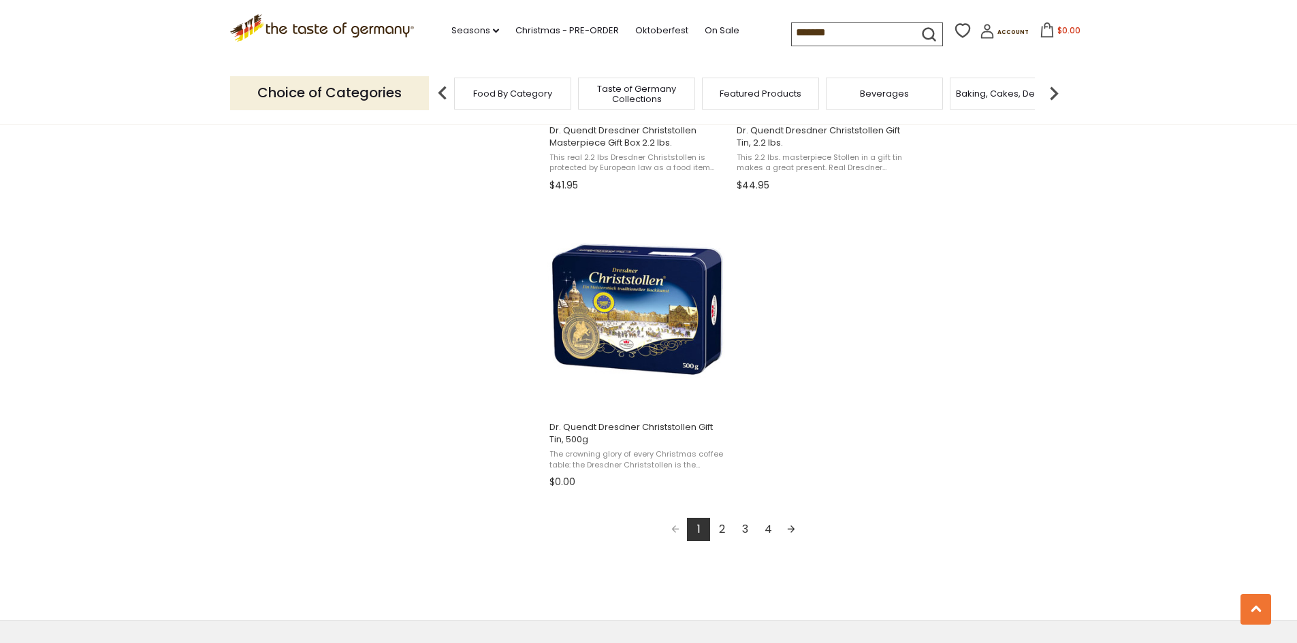
scroll to position [2314, 0]
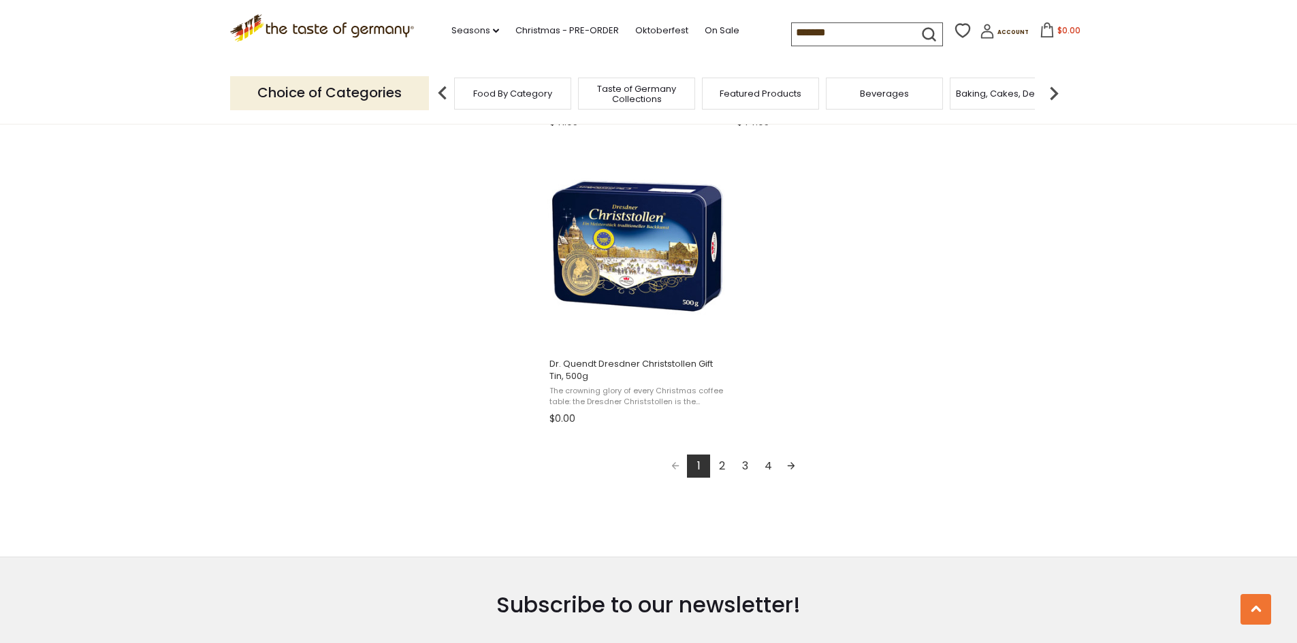
click at [794, 468] on link "Next page" at bounding box center [790, 466] width 23 height 23
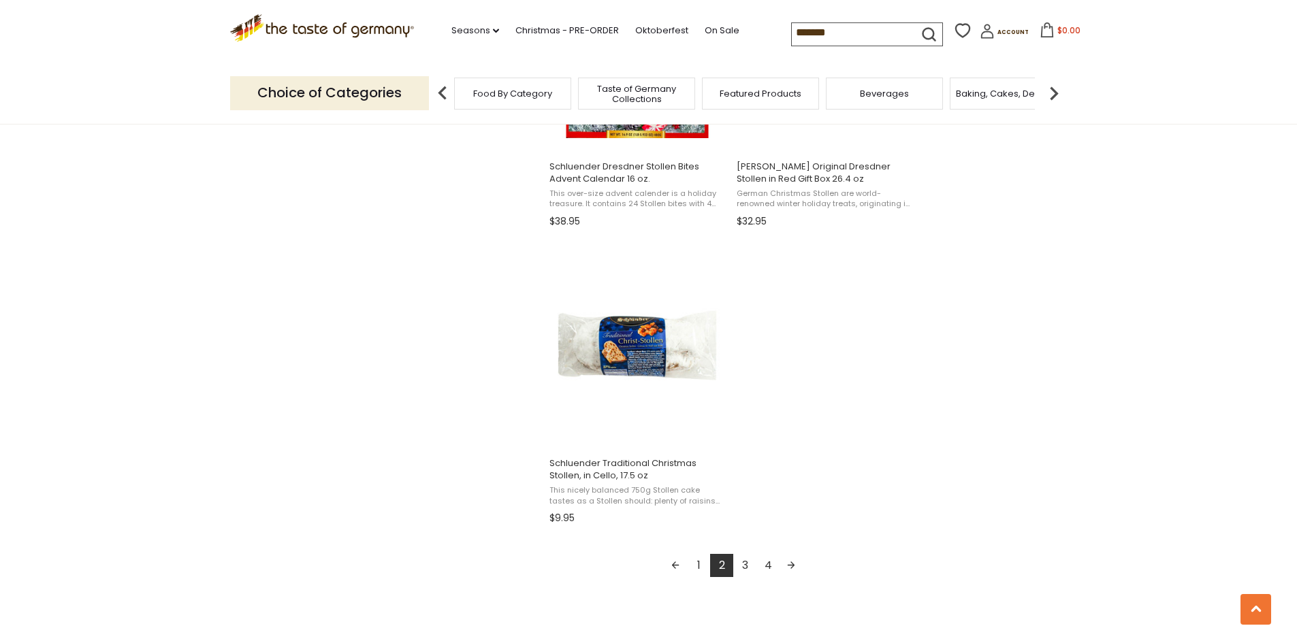
scroll to position [2314, 0]
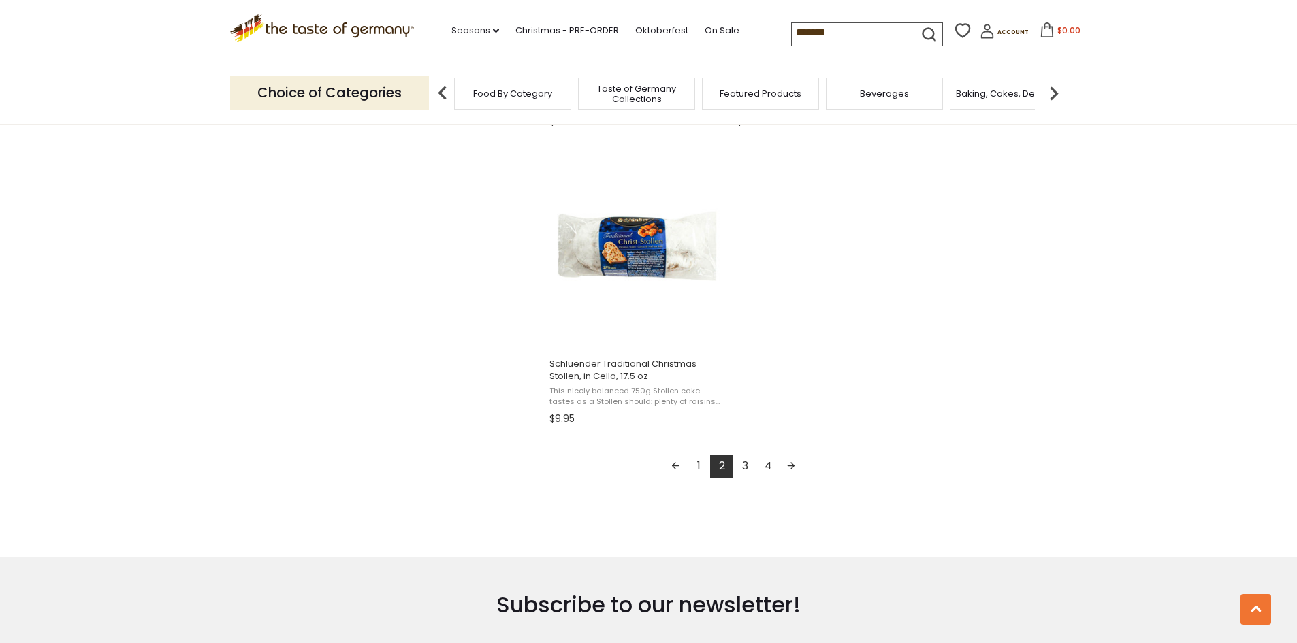
click at [790, 464] on link "Next page" at bounding box center [790, 466] width 23 height 23
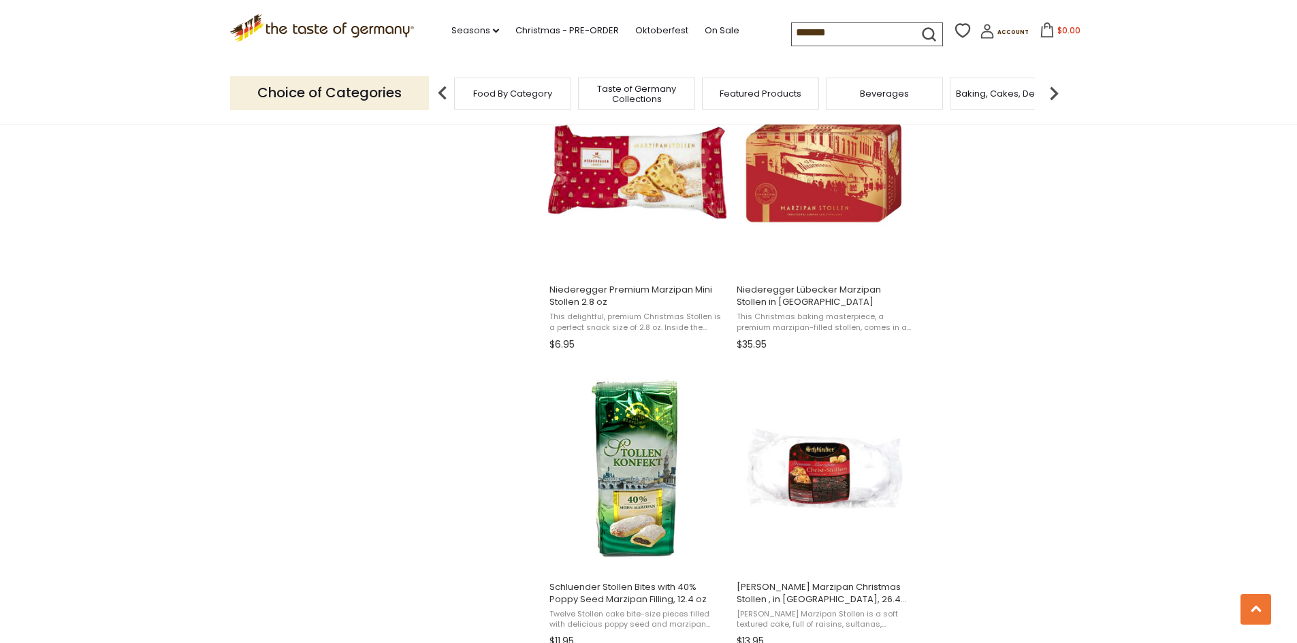
scroll to position [1566, 0]
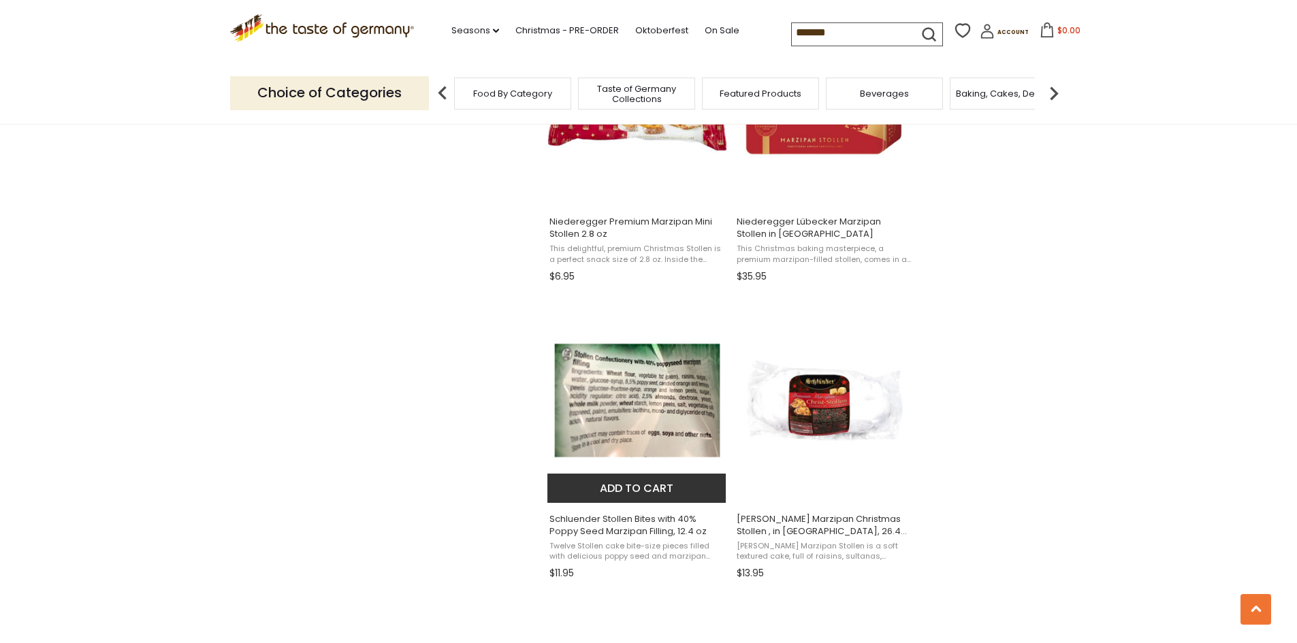
click at [629, 523] on span "Schluender Stollen Bites with 40% Poppy Seed Marzipan Filling, 12.4 oz" at bounding box center [637, 525] width 176 height 25
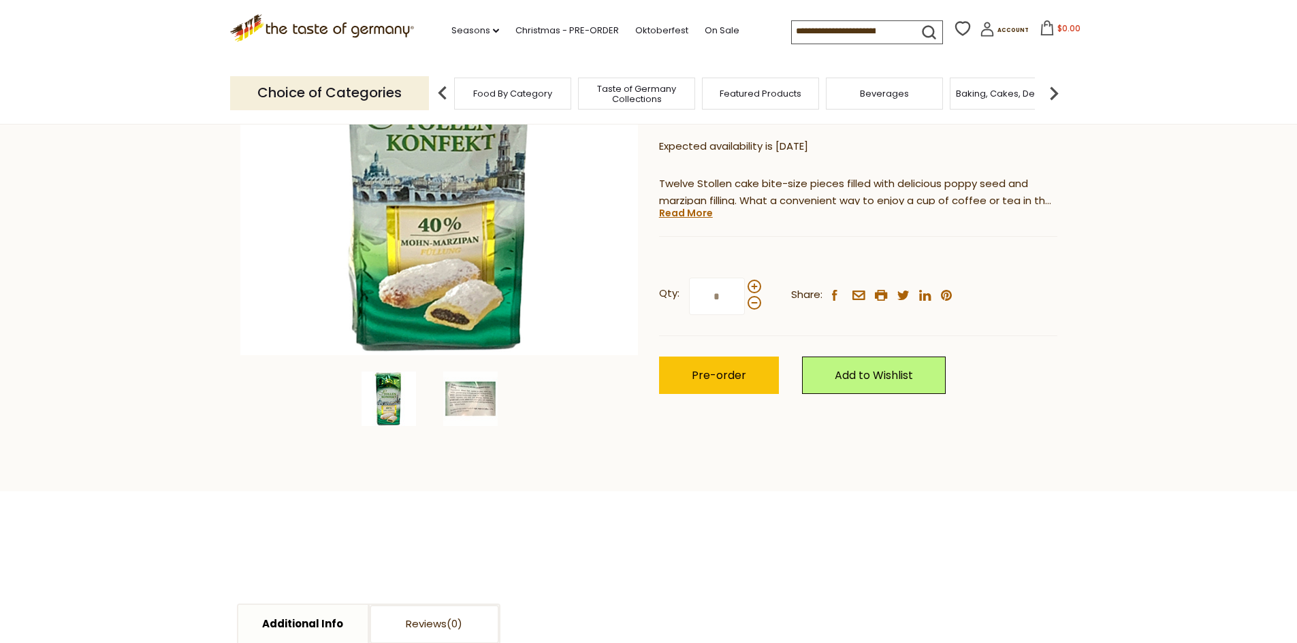
scroll to position [272, 0]
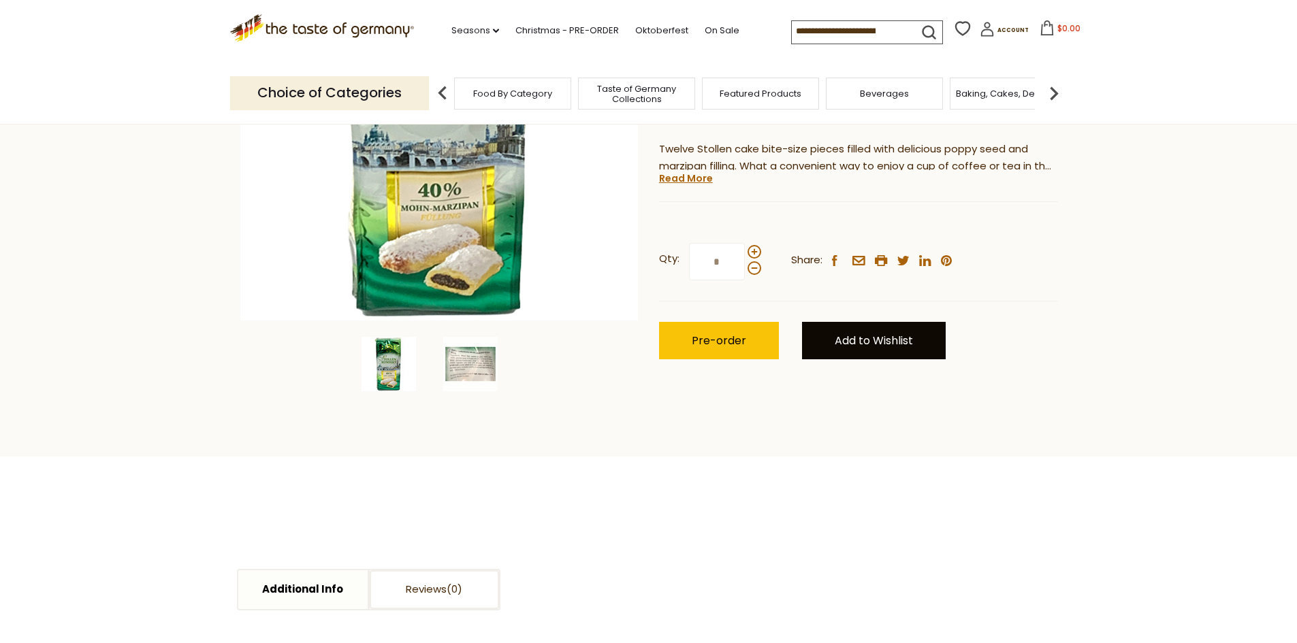
click at [908, 344] on link "Add to Wishlist" at bounding box center [874, 340] width 144 height 37
click at [875, 384] on ul "Favorites" at bounding box center [852, 387] width 101 height 39
click at [855, 386] on link "Favorites" at bounding box center [852, 387] width 46 height 14
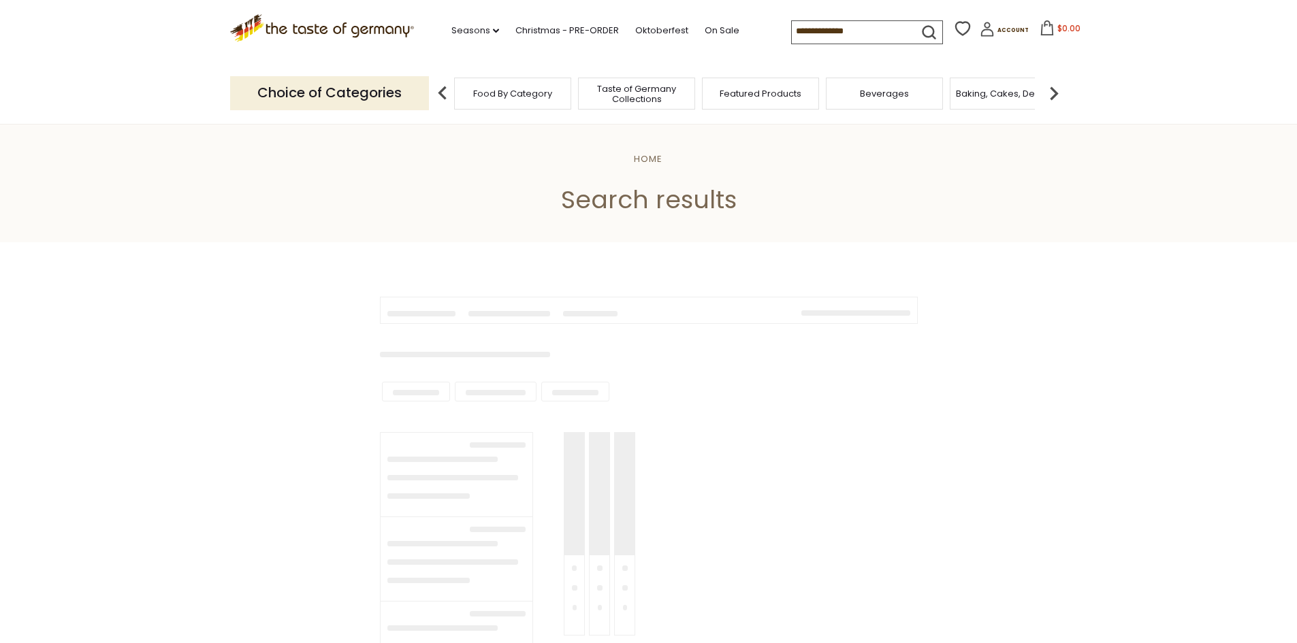
type input "*******"
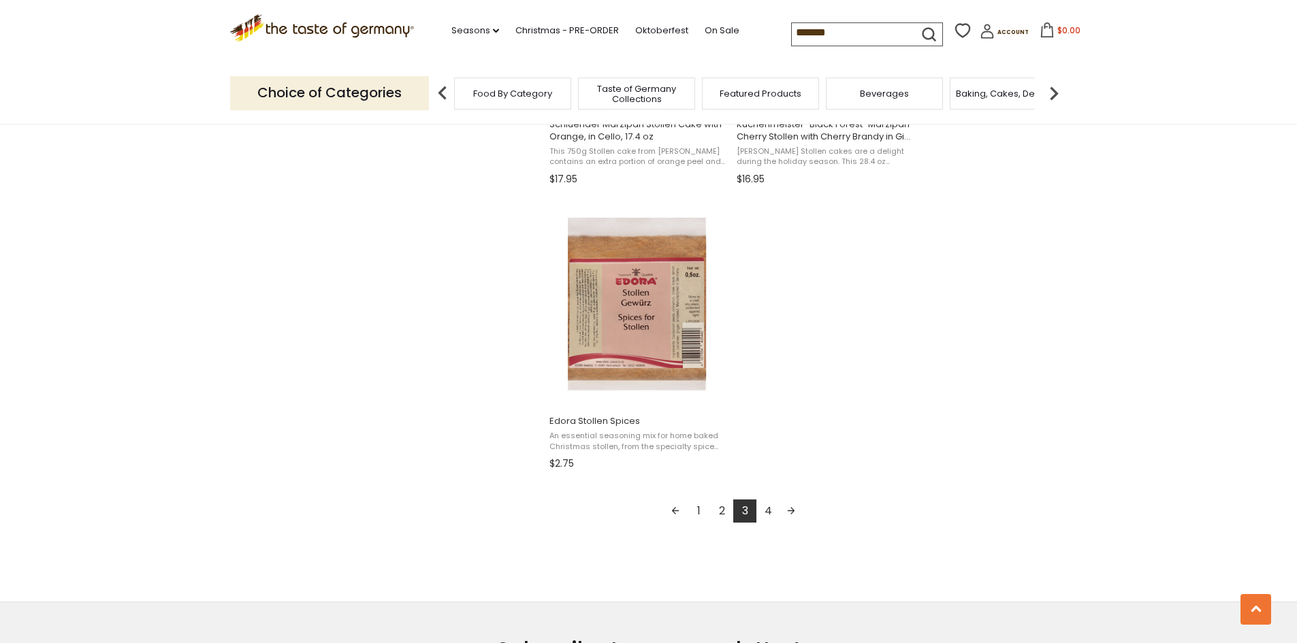
scroll to position [2314, 0]
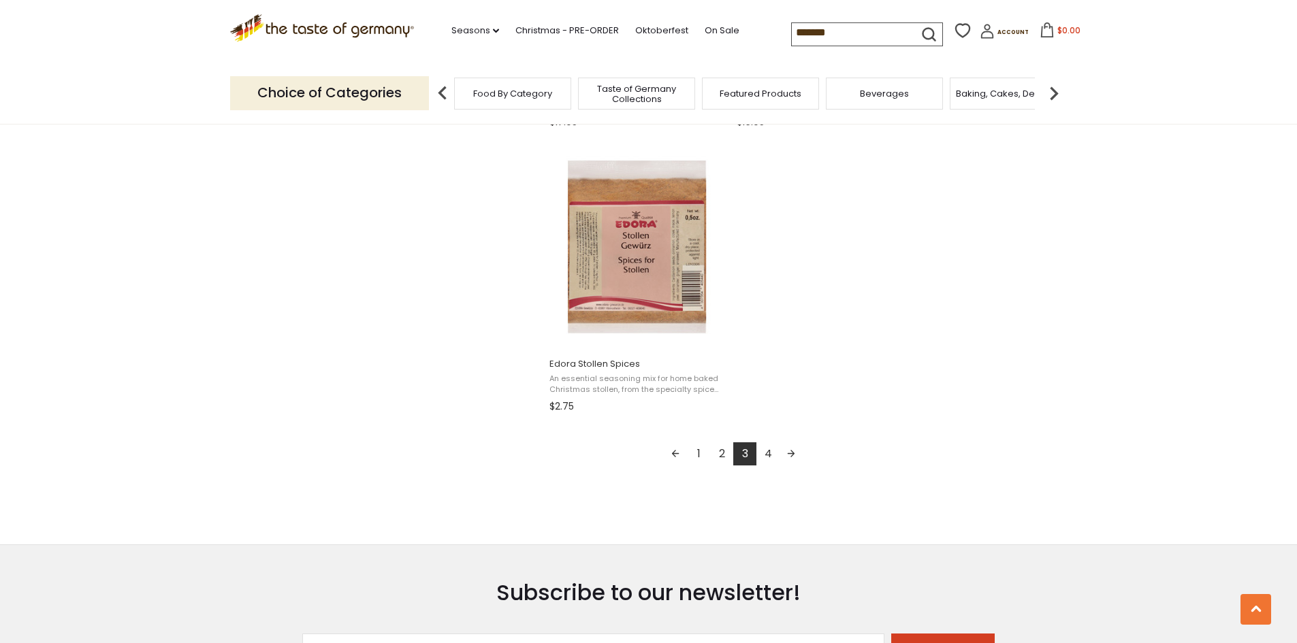
click at [772, 455] on link "4" at bounding box center [767, 453] width 23 height 23
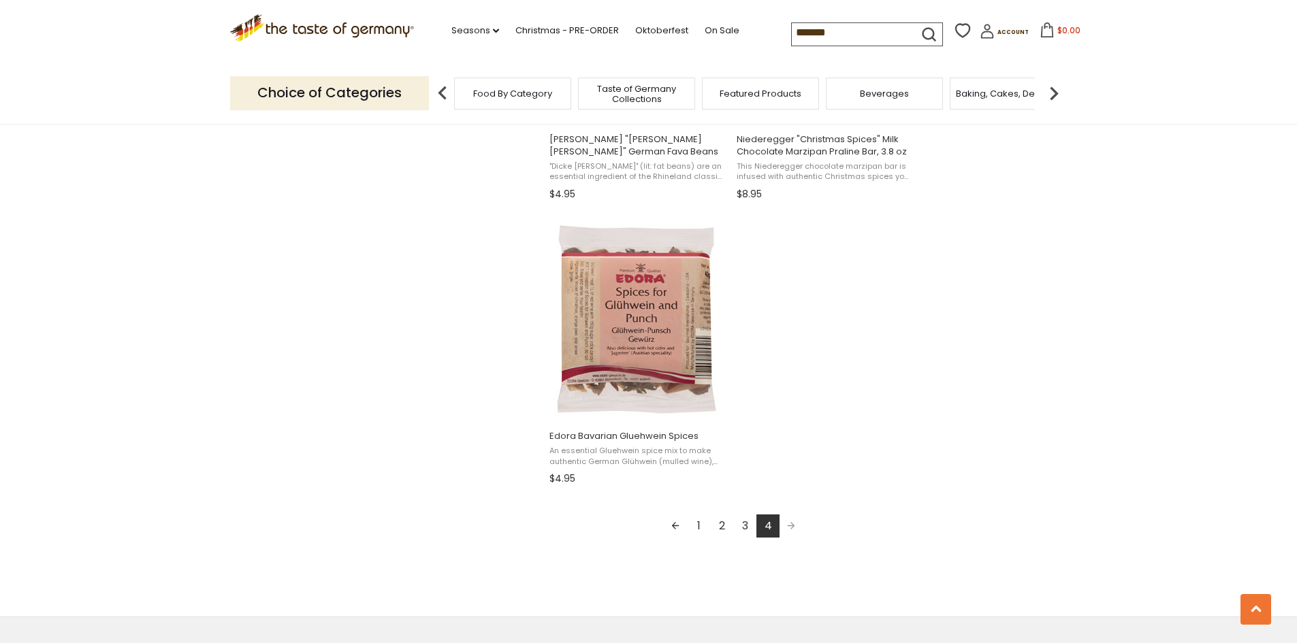
scroll to position [2314, 0]
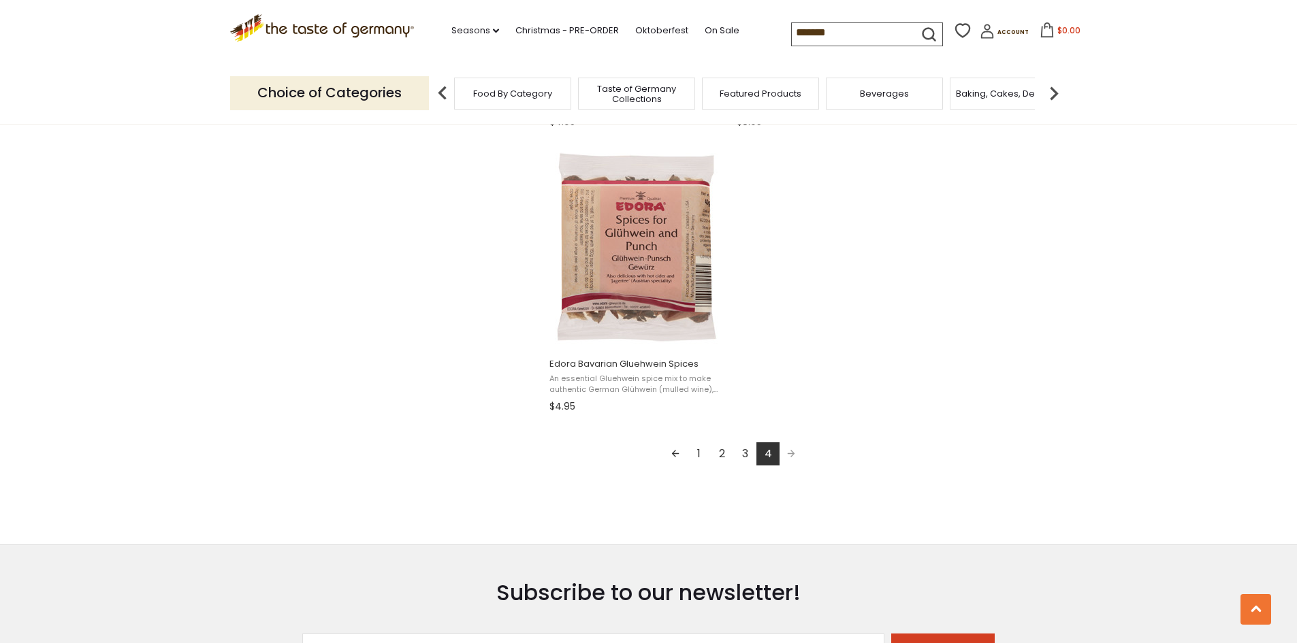
click at [723, 457] on link "2" at bounding box center [721, 453] width 23 height 23
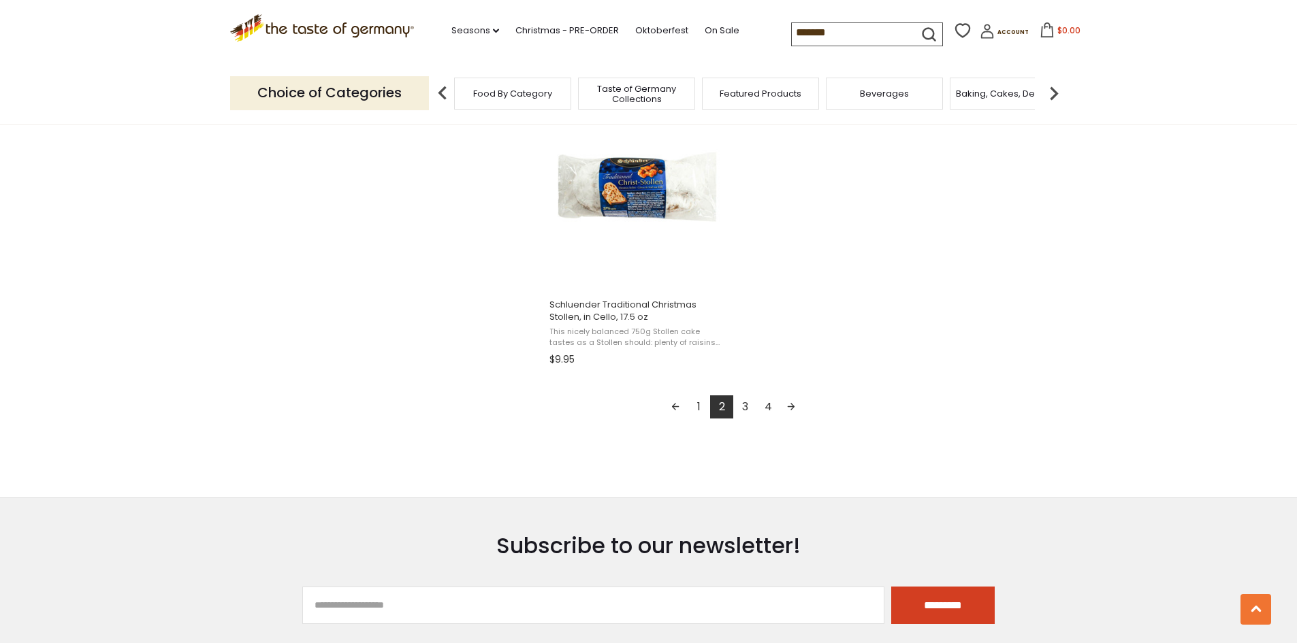
scroll to position [2451, 0]
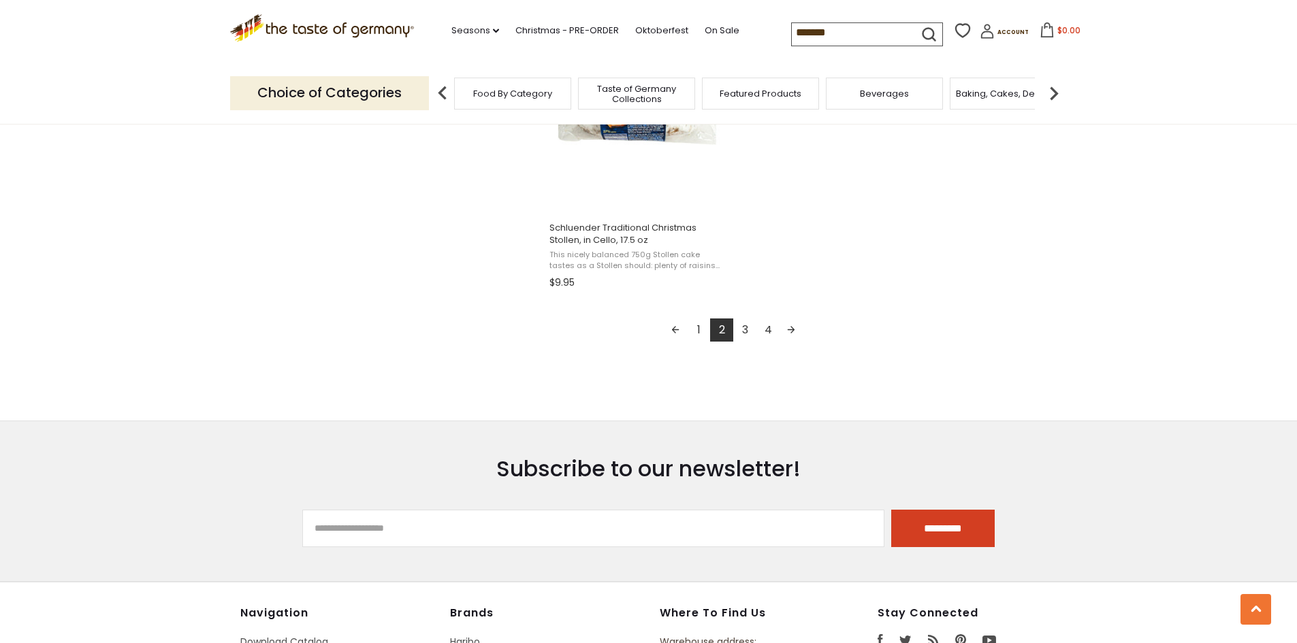
click at [746, 330] on link "3" at bounding box center [744, 330] width 23 height 23
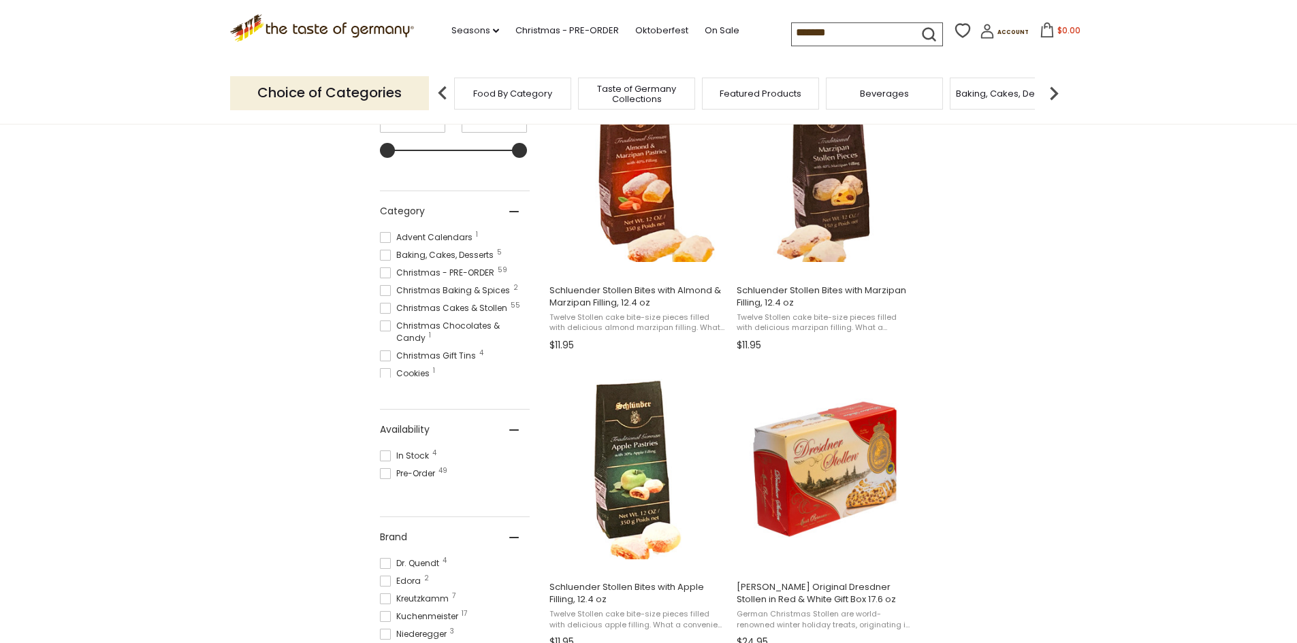
scroll to position [340, 0]
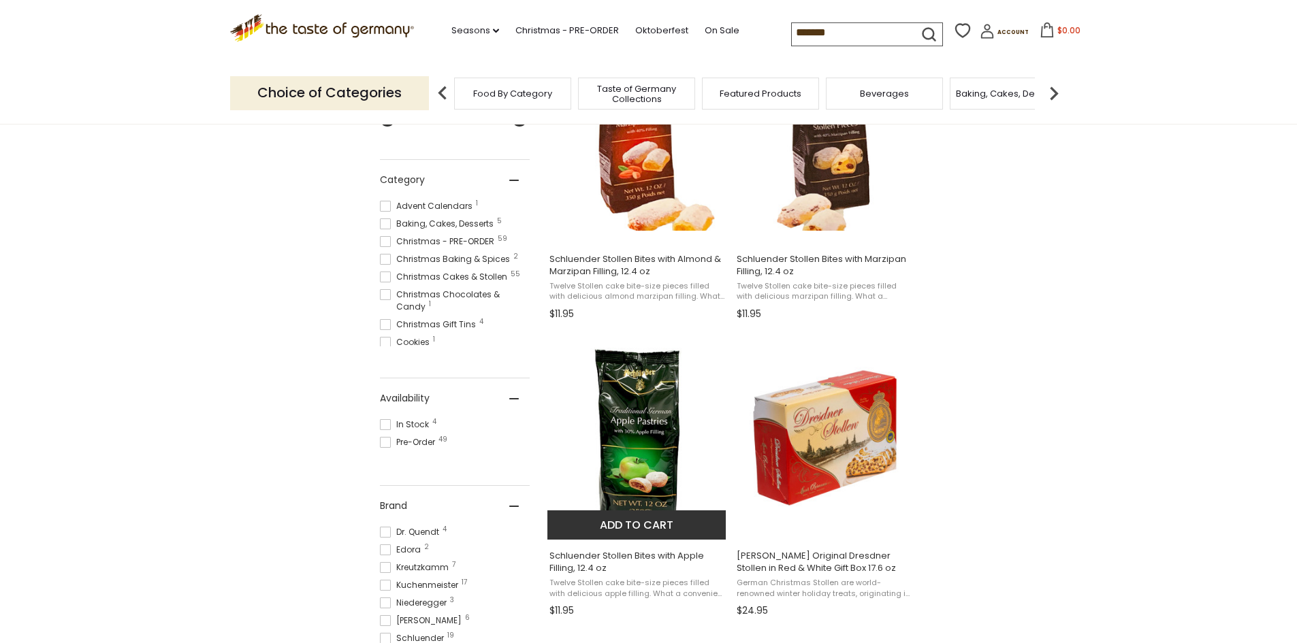
click at [628, 594] on span "Twelve Stollen cake bite-size pieces filled with delicious apple filling. What …" at bounding box center [637, 588] width 176 height 21
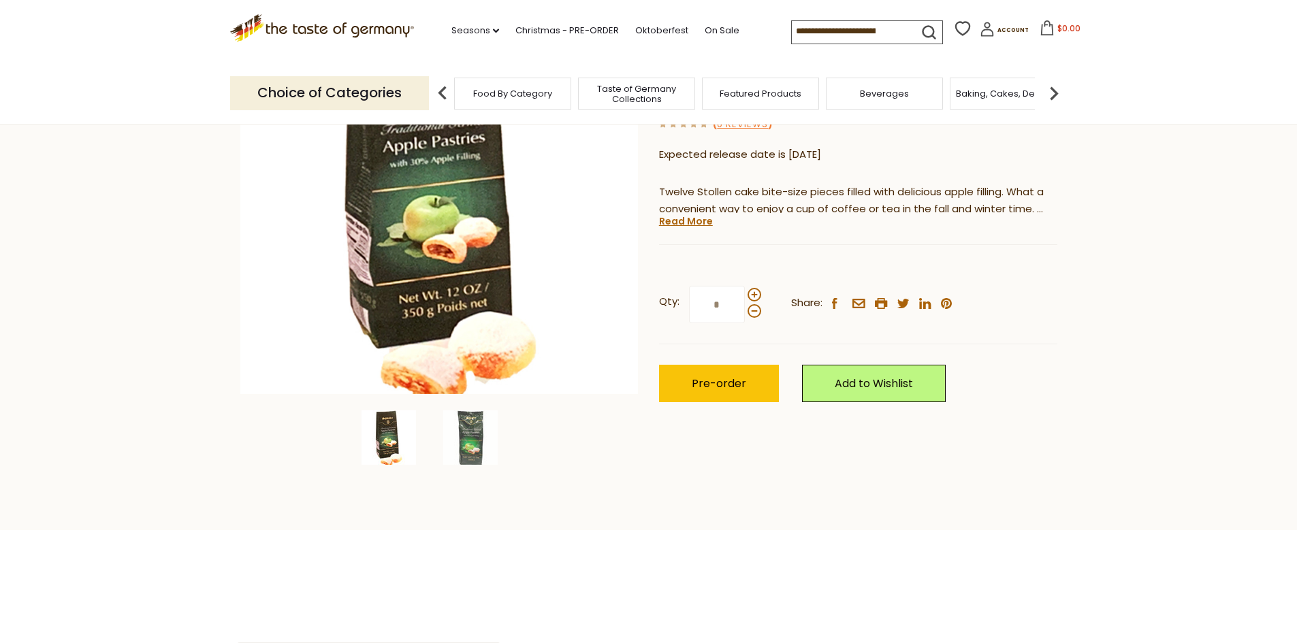
scroll to position [272, 0]
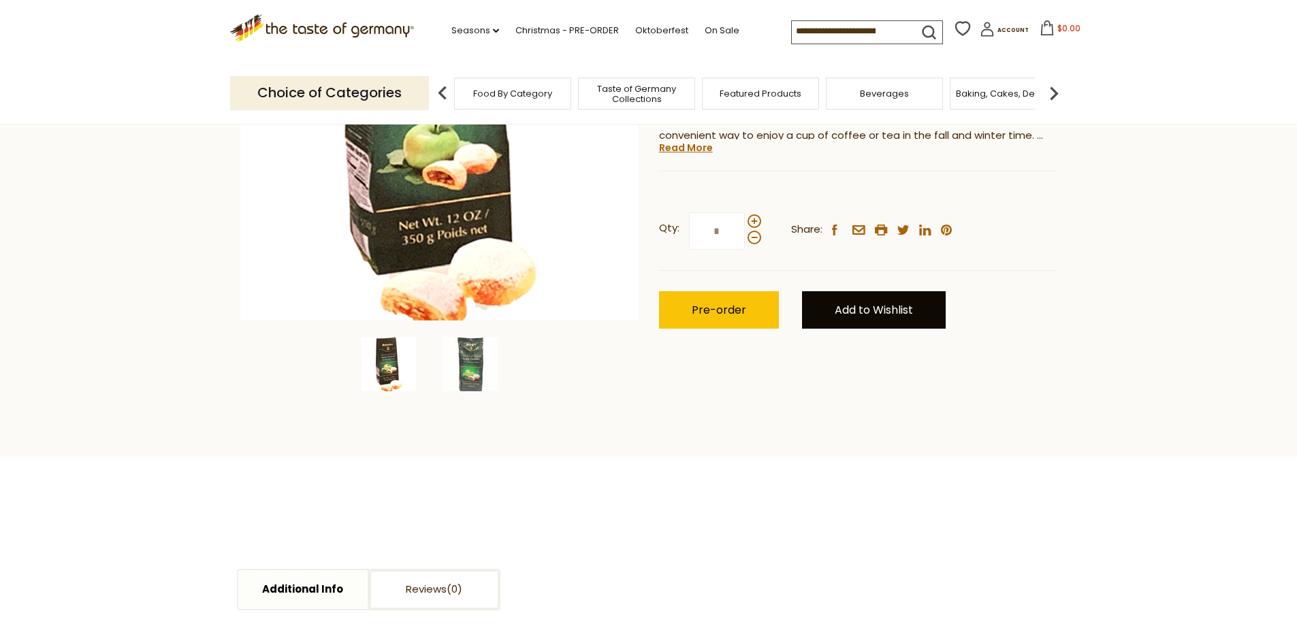
click at [885, 317] on link "Add to Wishlist" at bounding box center [874, 309] width 144 height 37
click at [858, 361] on link "Favorites" at bounding box center [852, 356] width 46 height 14
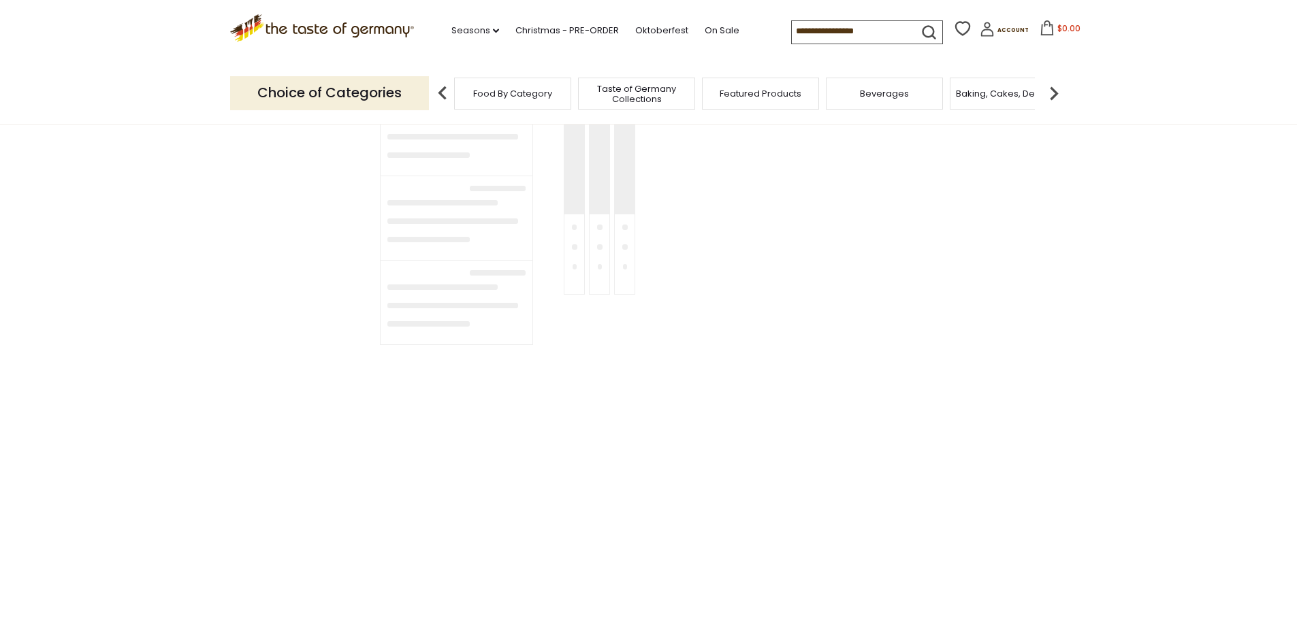
type input "*******"
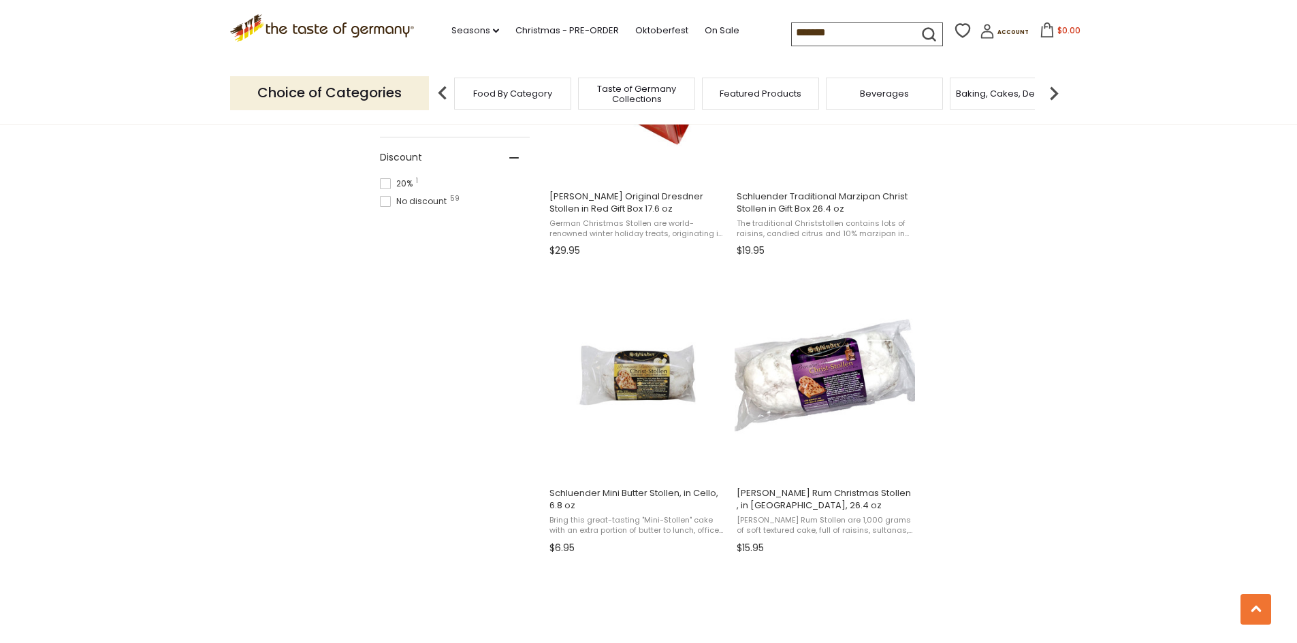
scroll to position [1089, 0]
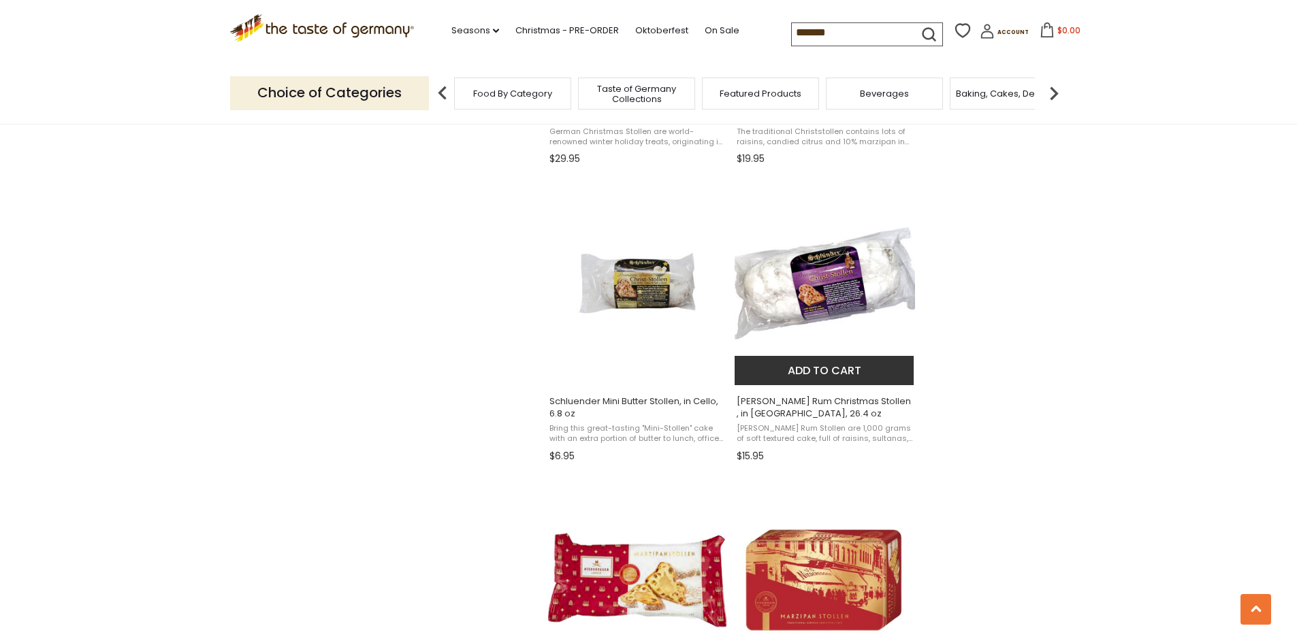
click at [779, 414] on span "[PERSON_NAME] Rum Christmas Stollen , in [GEOGRAPHIC_DATA], 26.4 oz" at bounding box center [825, 407] width 176 height 25
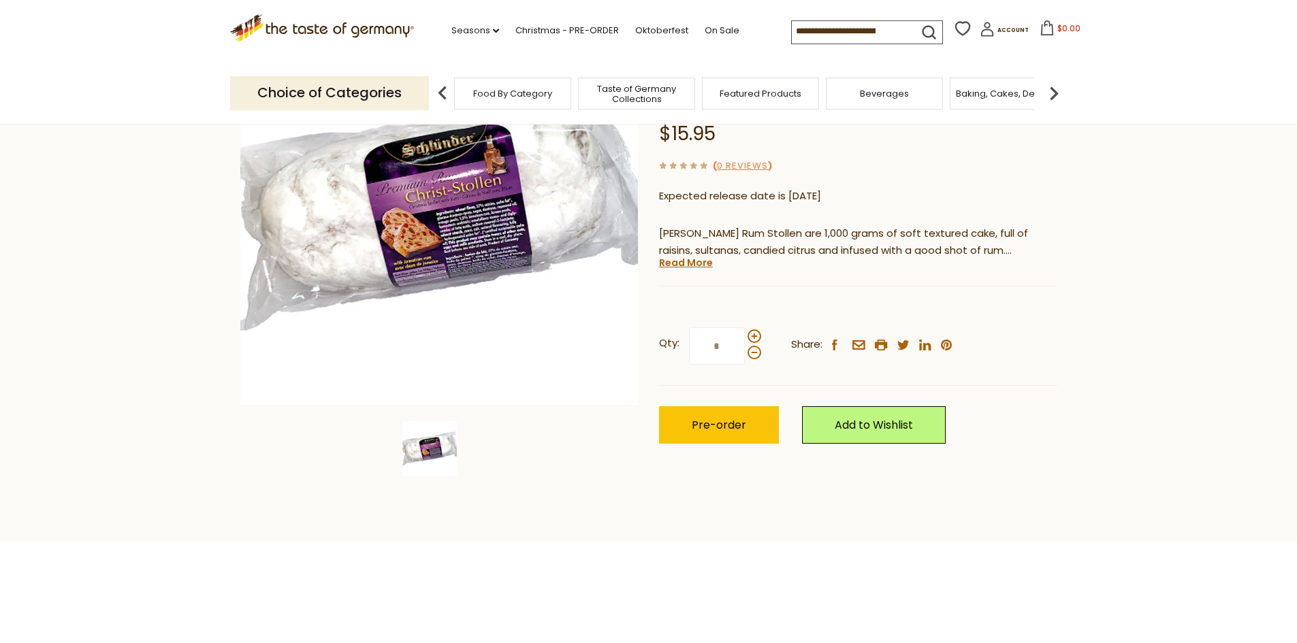
scroll to position [204, 0]
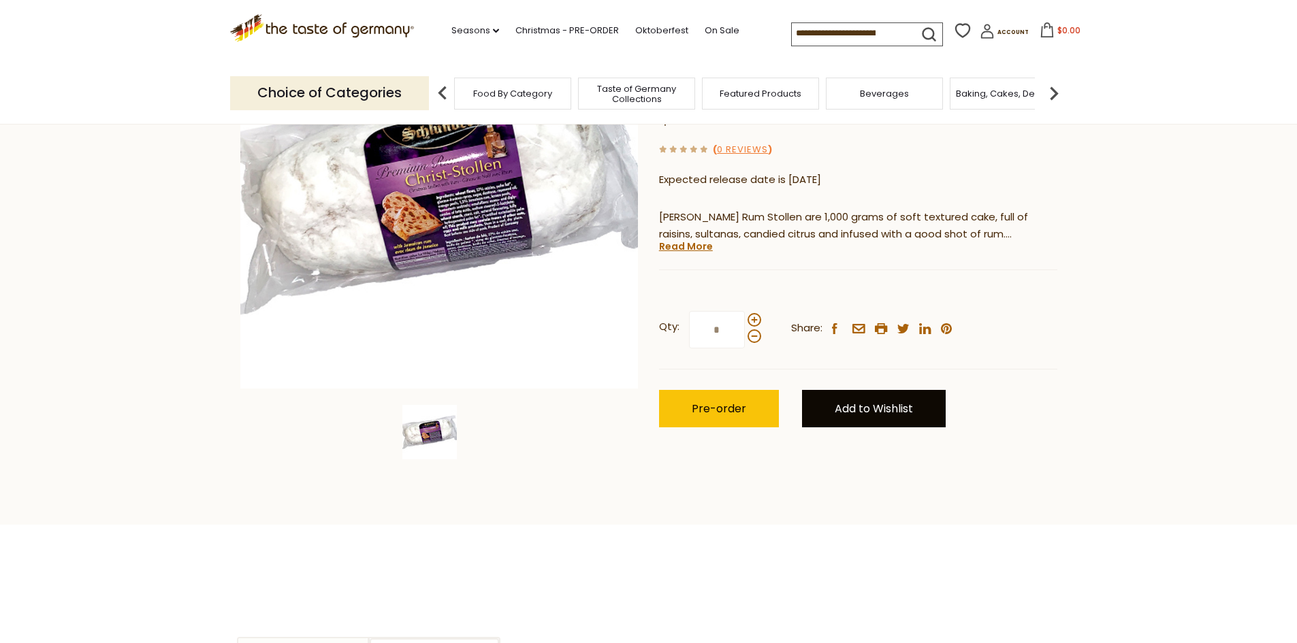
click at [890, 390] on link "Add to Wishlist" at bounding box center [874, 408] width 144 height 37
click at [862, 448] on link "Favorites" at bounding box center [852, 455] width 46 height 14
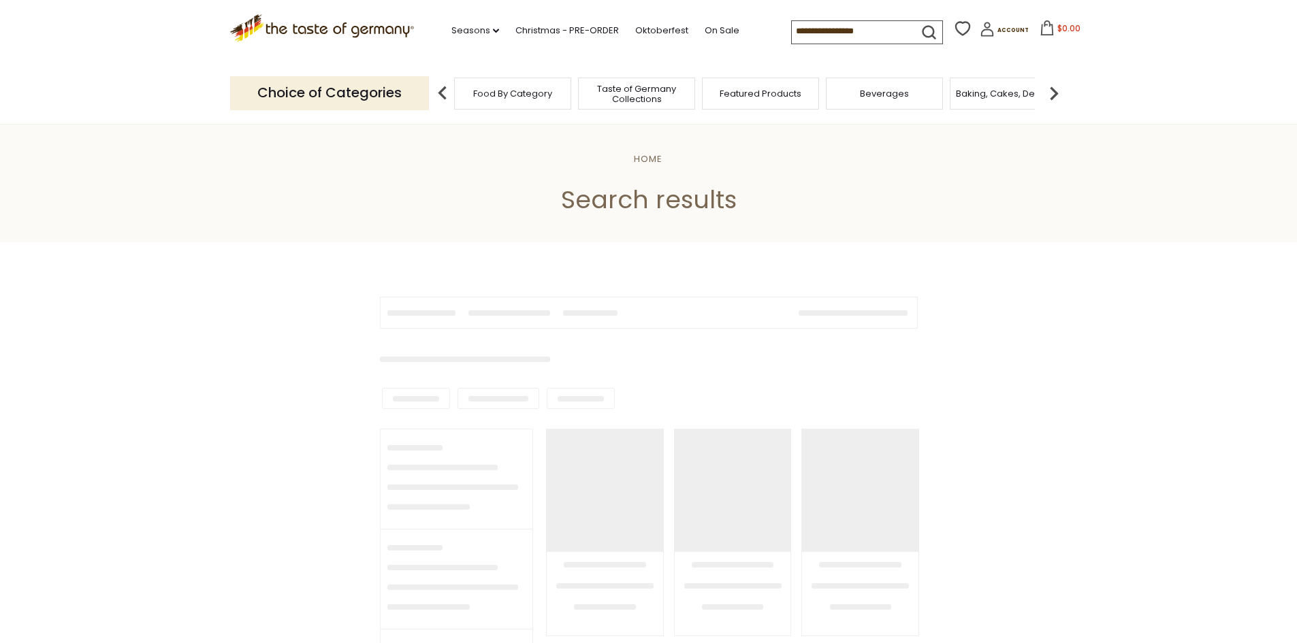
type input "*******"
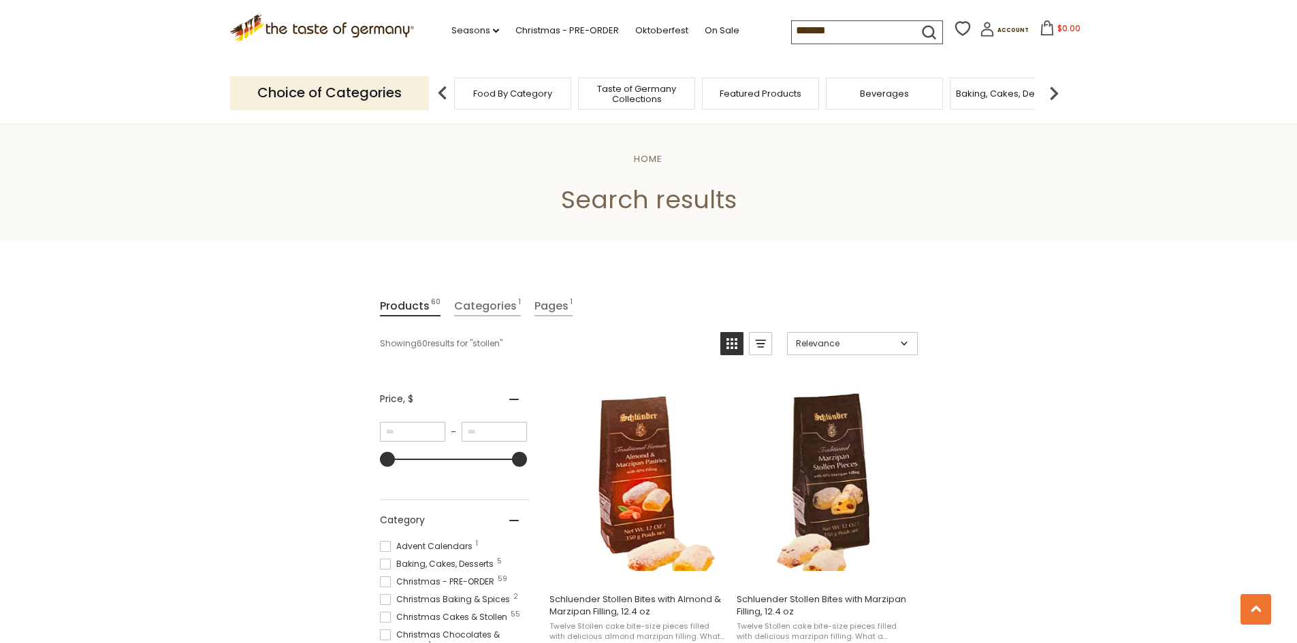
scroll to position [1089, 0]
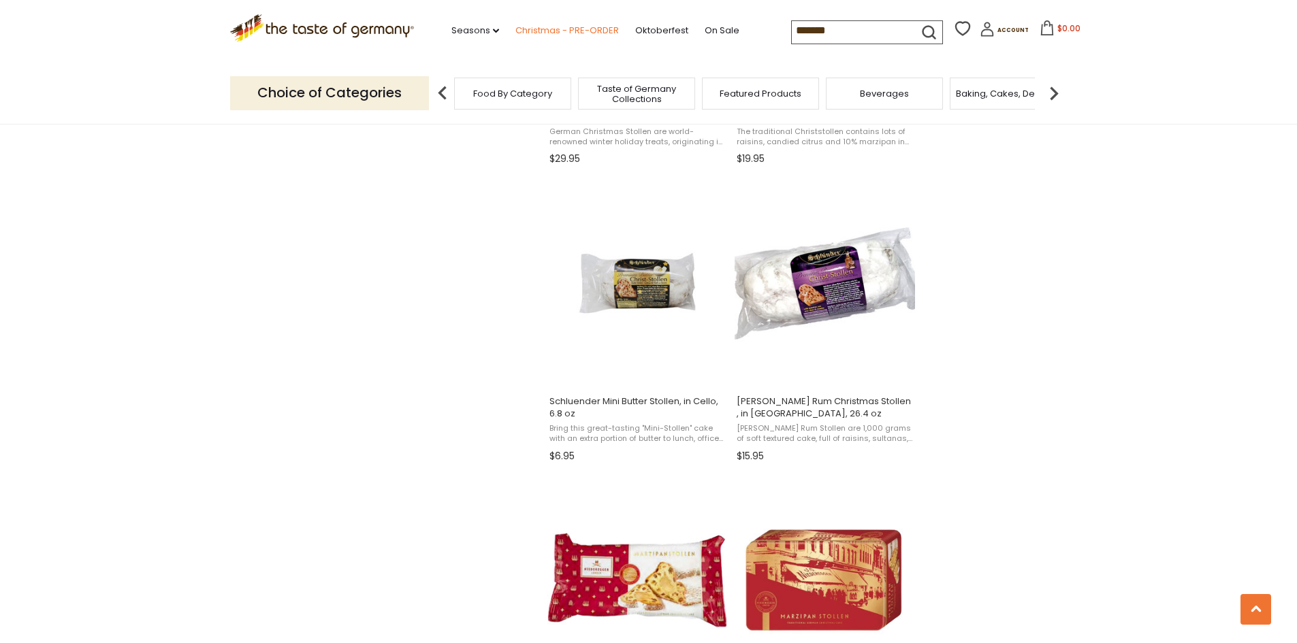
click at [552, 28] on link "Christmas - PRE-ORDER" at bounding box center [566, 30] width 103 height 15
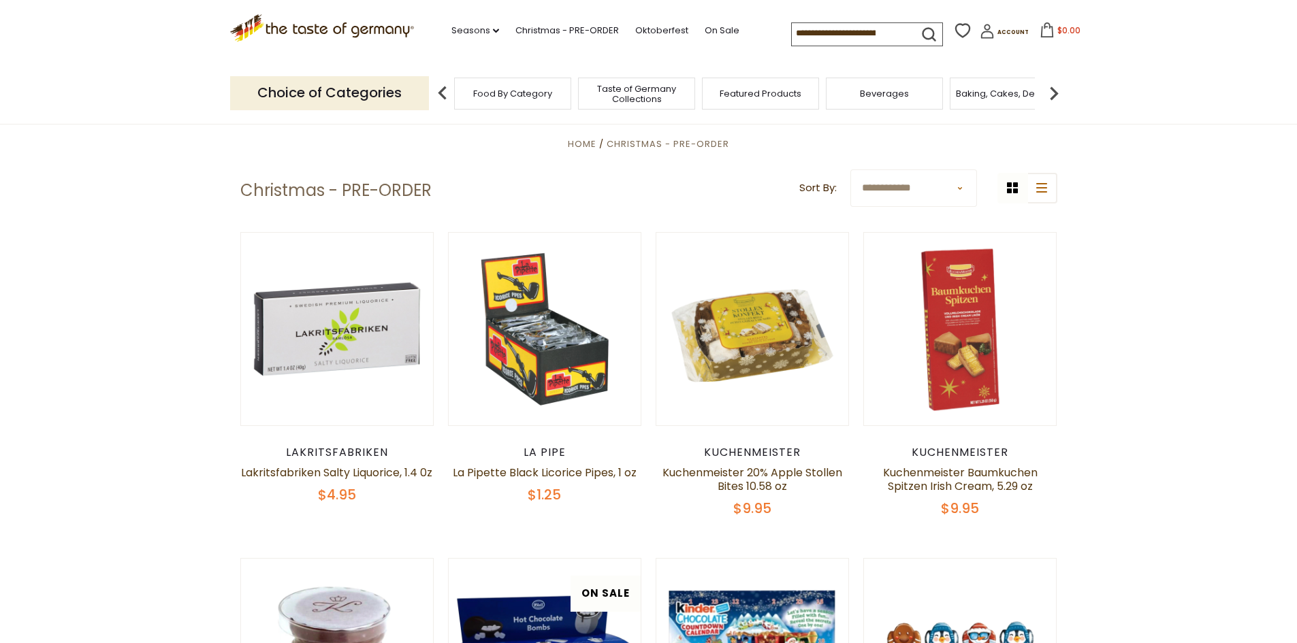
scroll to position [340, 0]
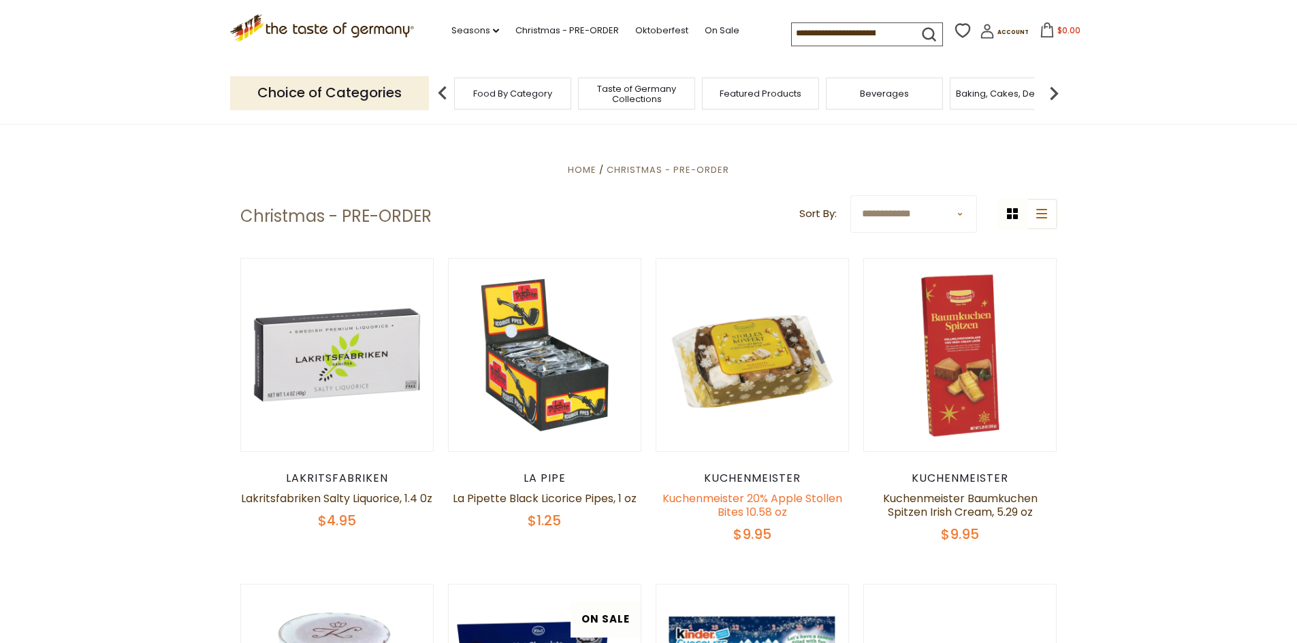
click at [739, 500] on link "Kuchenmeister 20% Apple Stollen Bites 10.58 oz" at bounding box center [752, 505] width 180 height 29
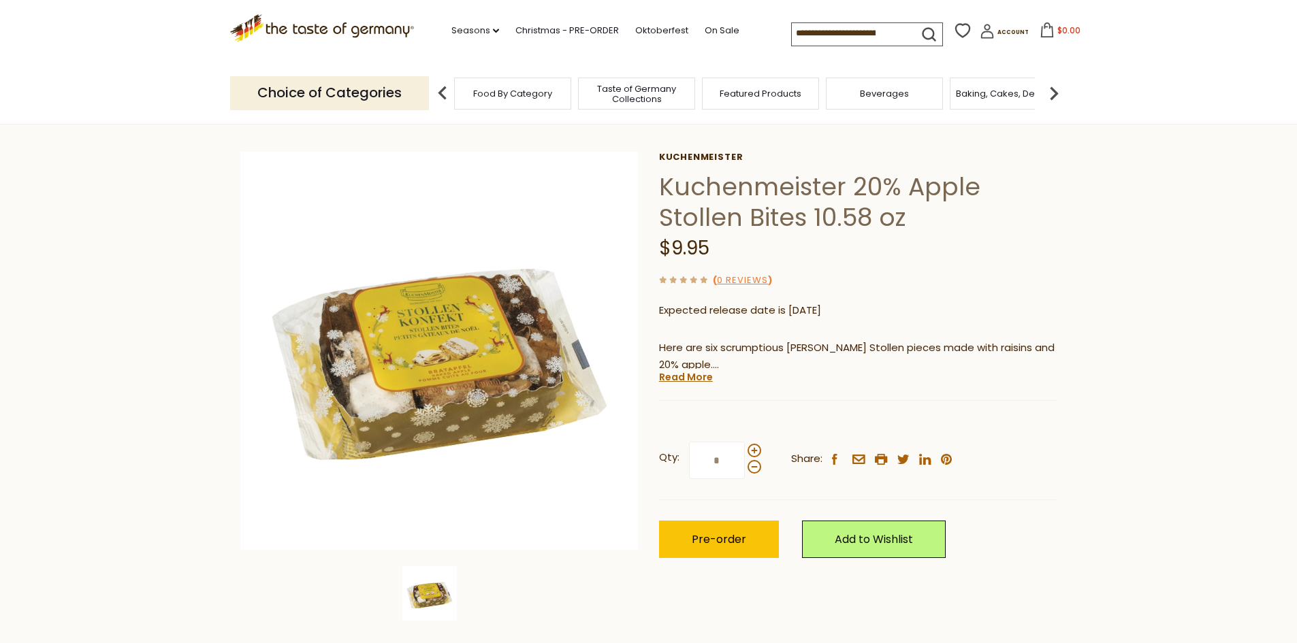
scroll to position [136, 0]
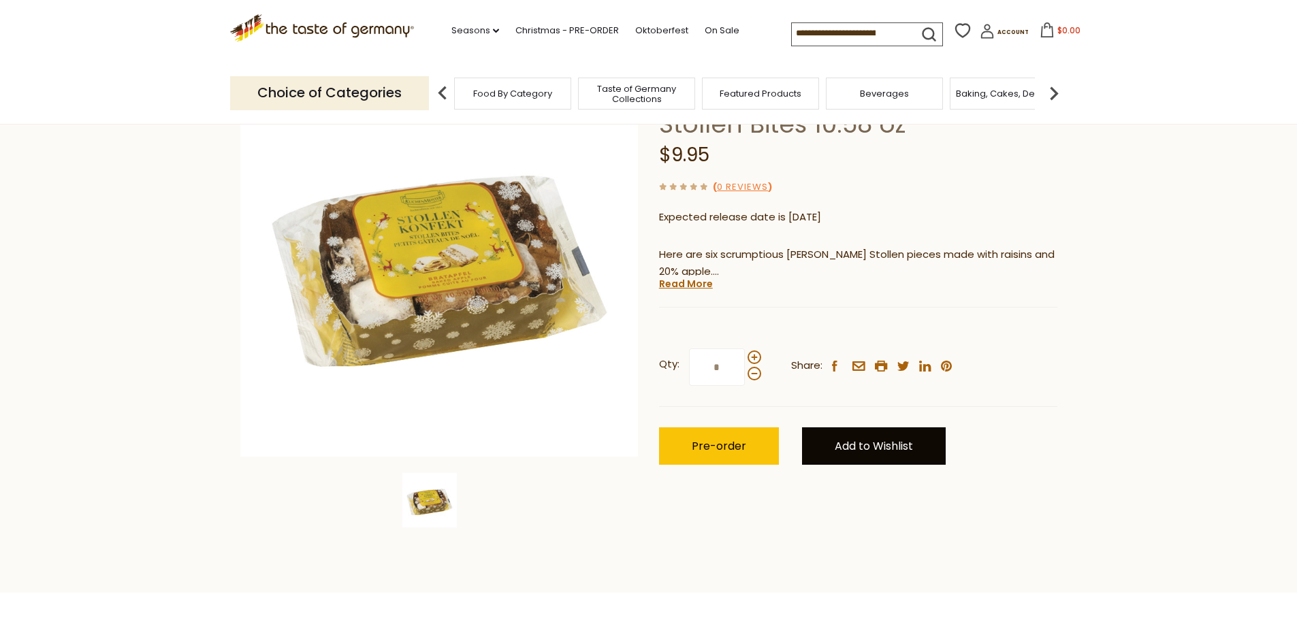
click at [882, 451] on link "Add to Wishlist" at bounding box center [874, 445] width 144 height 37
click at [867, 493] on link "Favorites" at bounding box center [852, 492] width 46 height 14
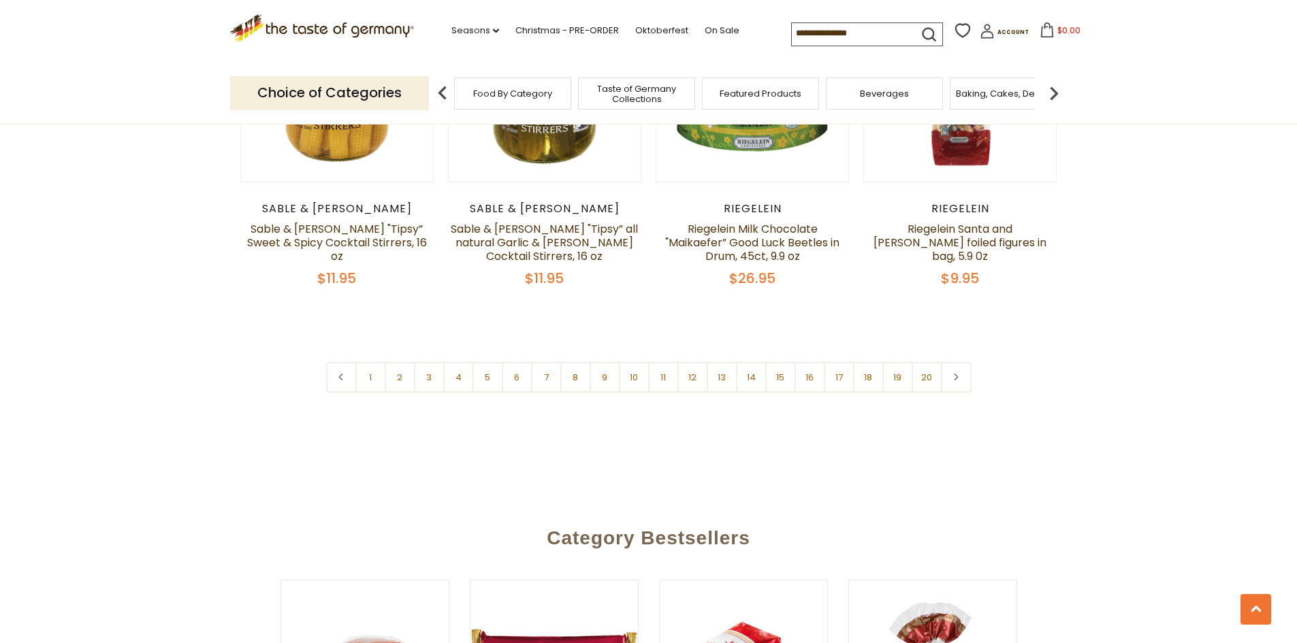
scroll to position [3335, 0]
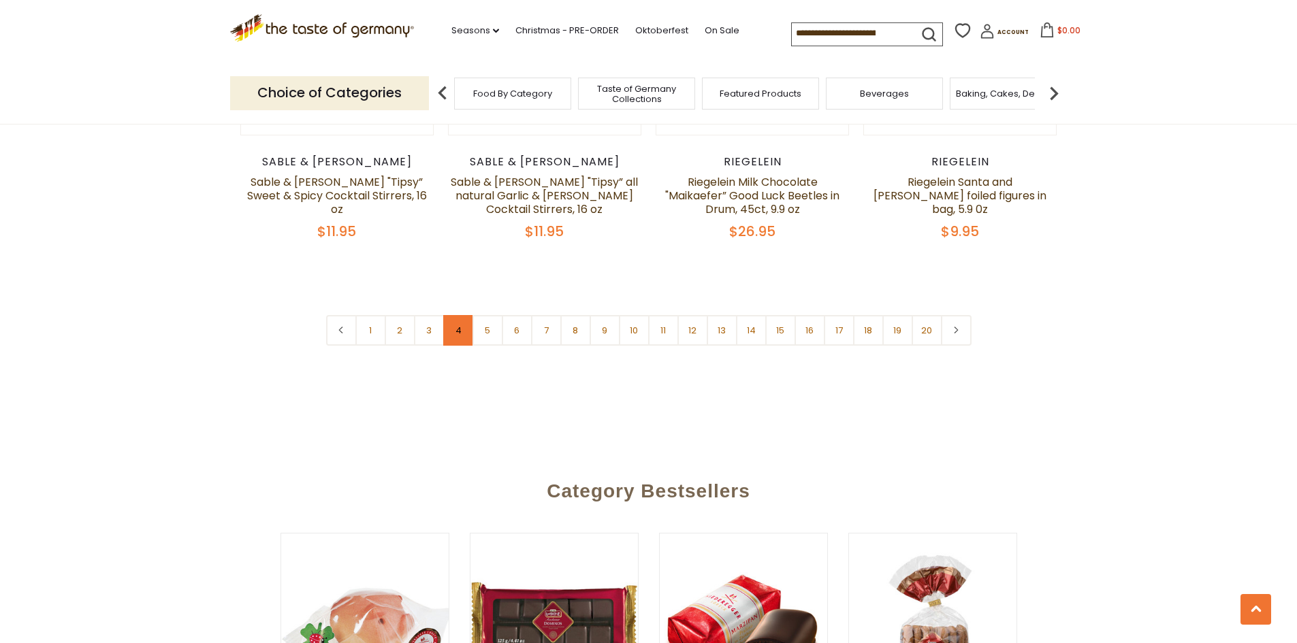
click at [456, 315] on link "4" at bounding box center [458, 330] width 31 height 31
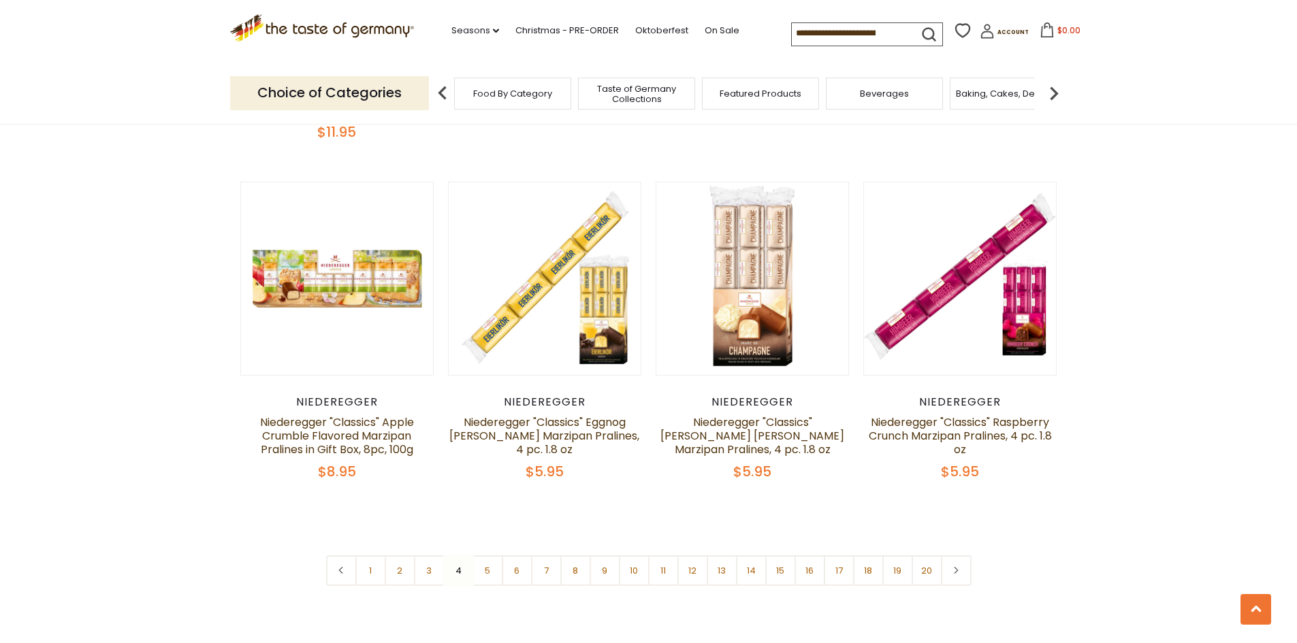
scroll to position [3190, 0]
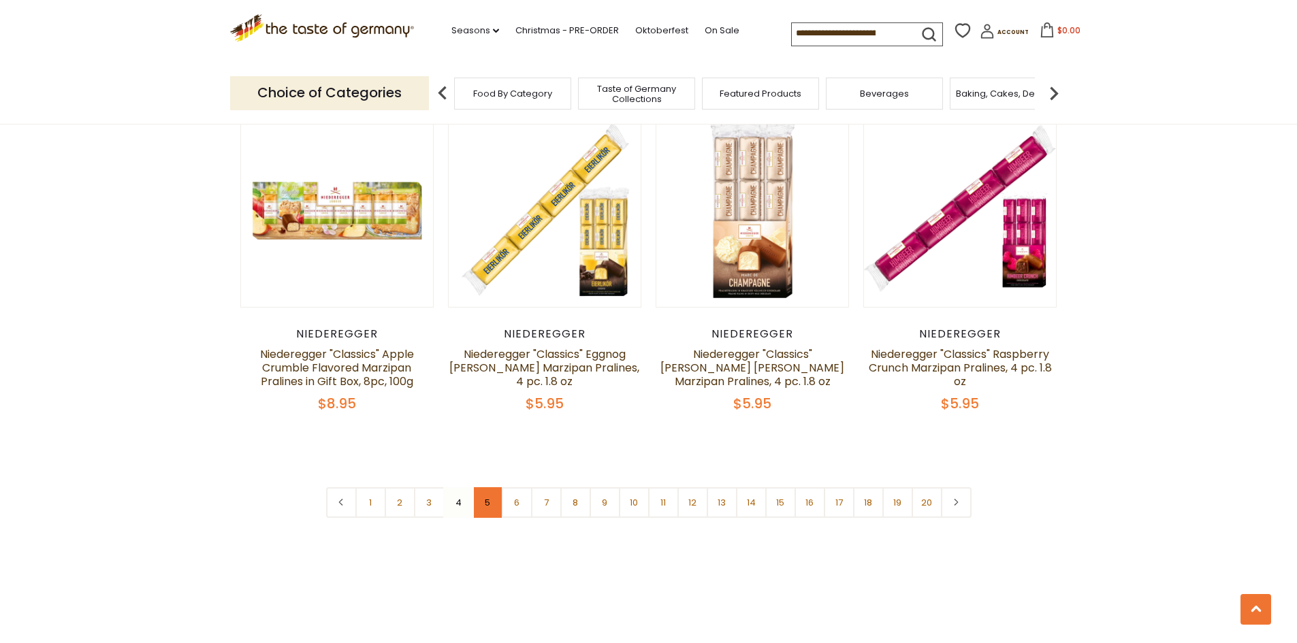
click at [487, 487] on link "5" at bounding box center [487, 502] width 31 height 31
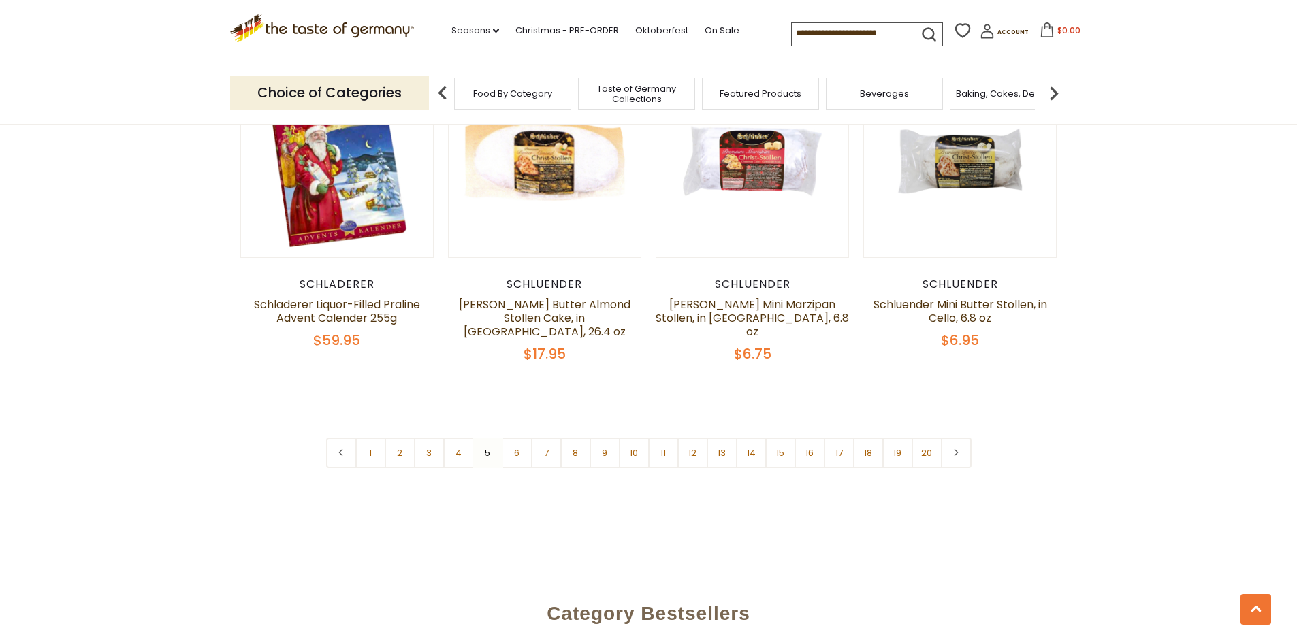
scroll to position [3259, 0]
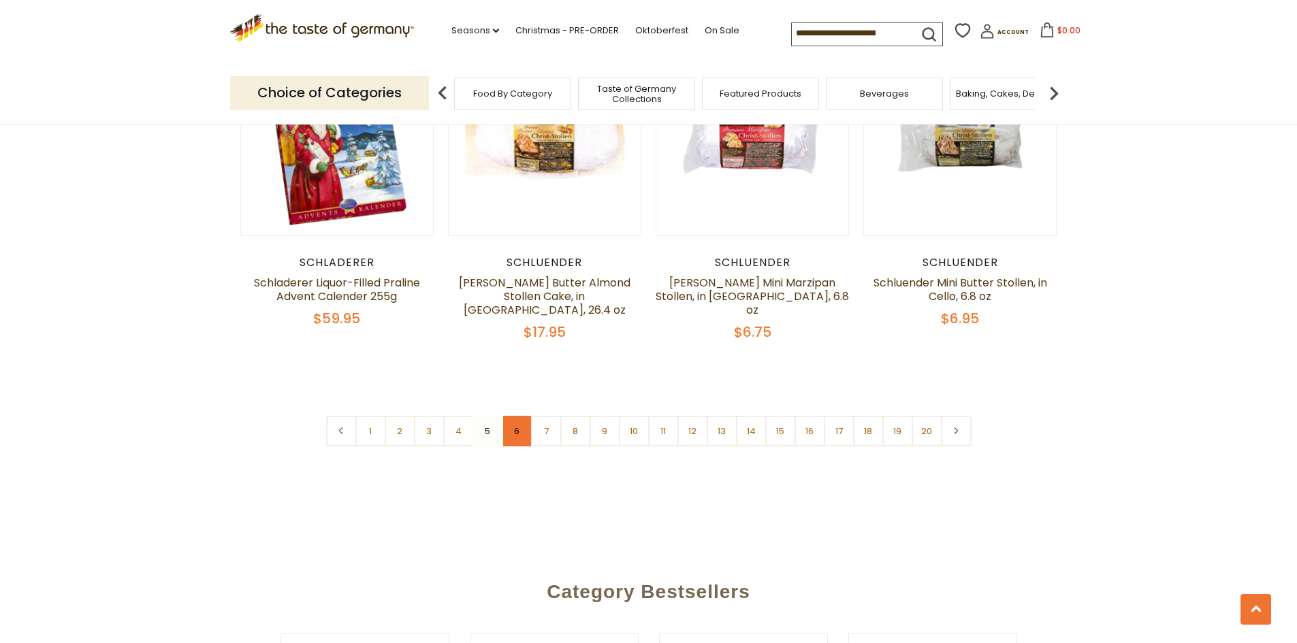
click at [516, 416] on link "6" at bounding box center [517, 431] width 31 height 31
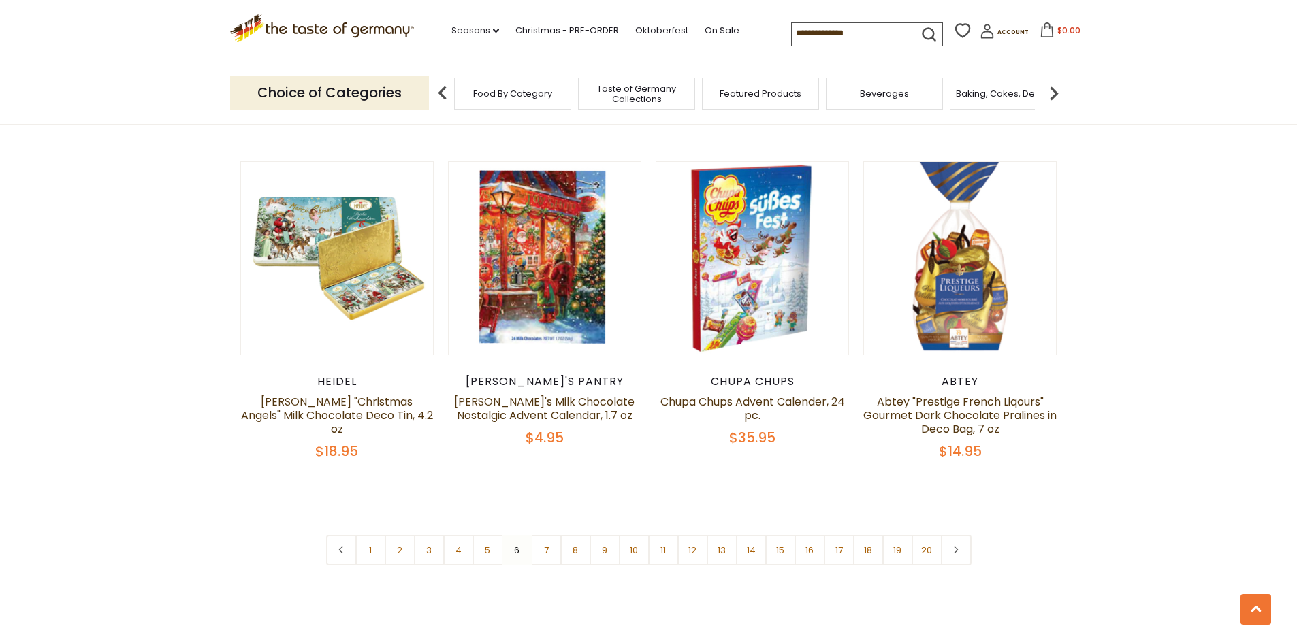
scroll to position [3190, 0]
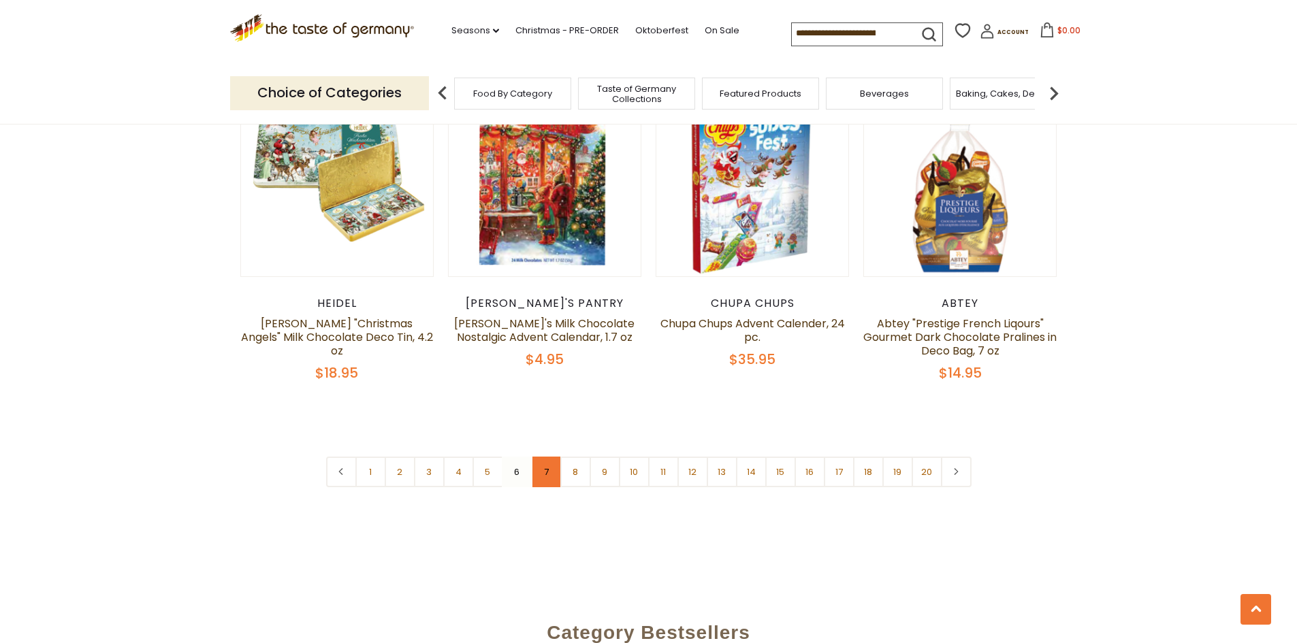
click at [541, 457] on link "7" at bounding box center [546, 472] width 31 height 31
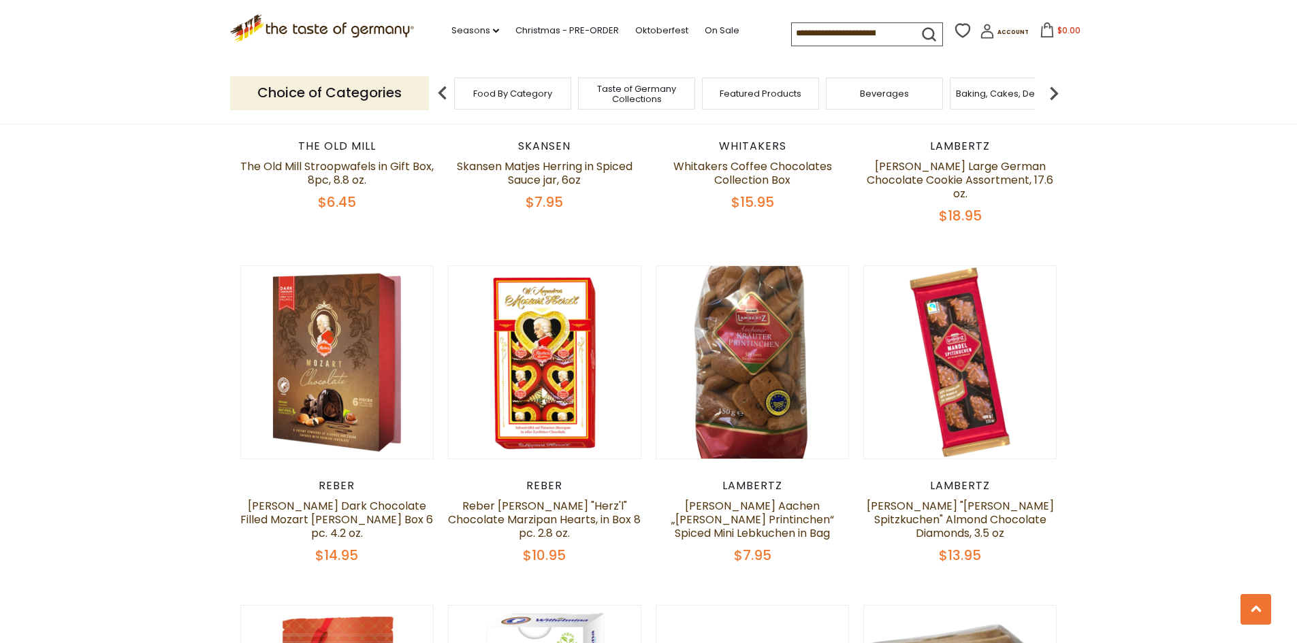
scroll to position [740, 0]
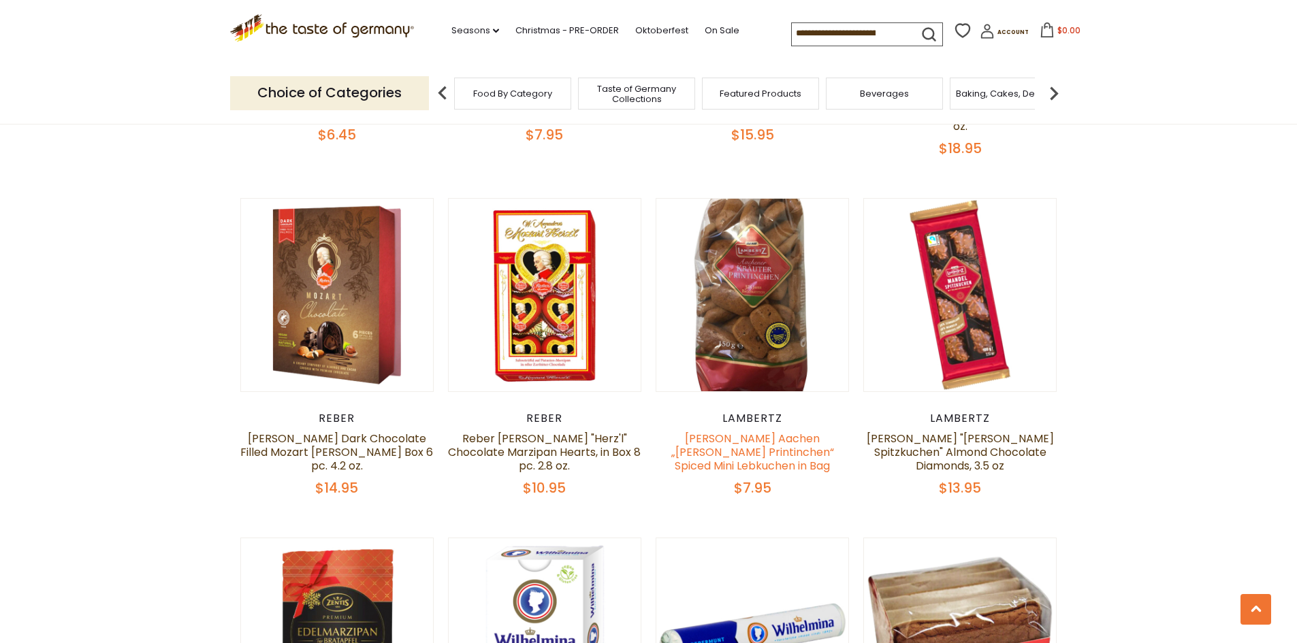
click at [777, 431] on link "[PERSON_NAME] Aachen „[PERSON_NAME] Printinchen“ Spiced Mini Lebkuchen in Bag" at bounding box center [752, 452] width 163 height 43
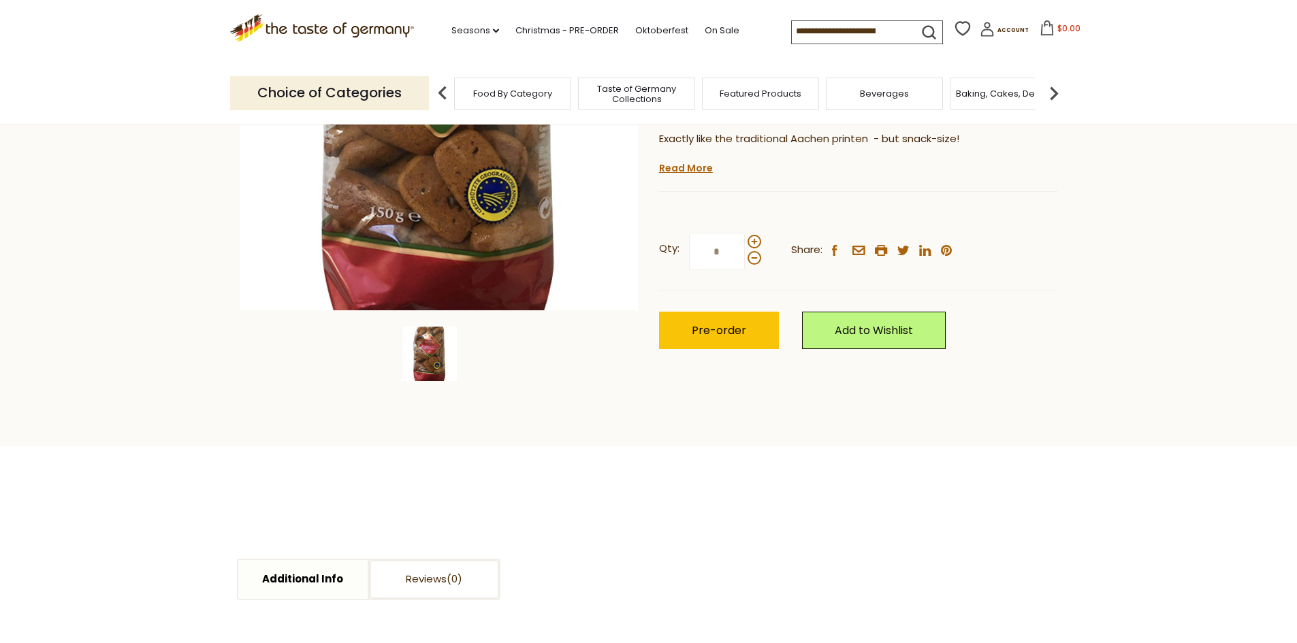
scroll to position [340, 0]
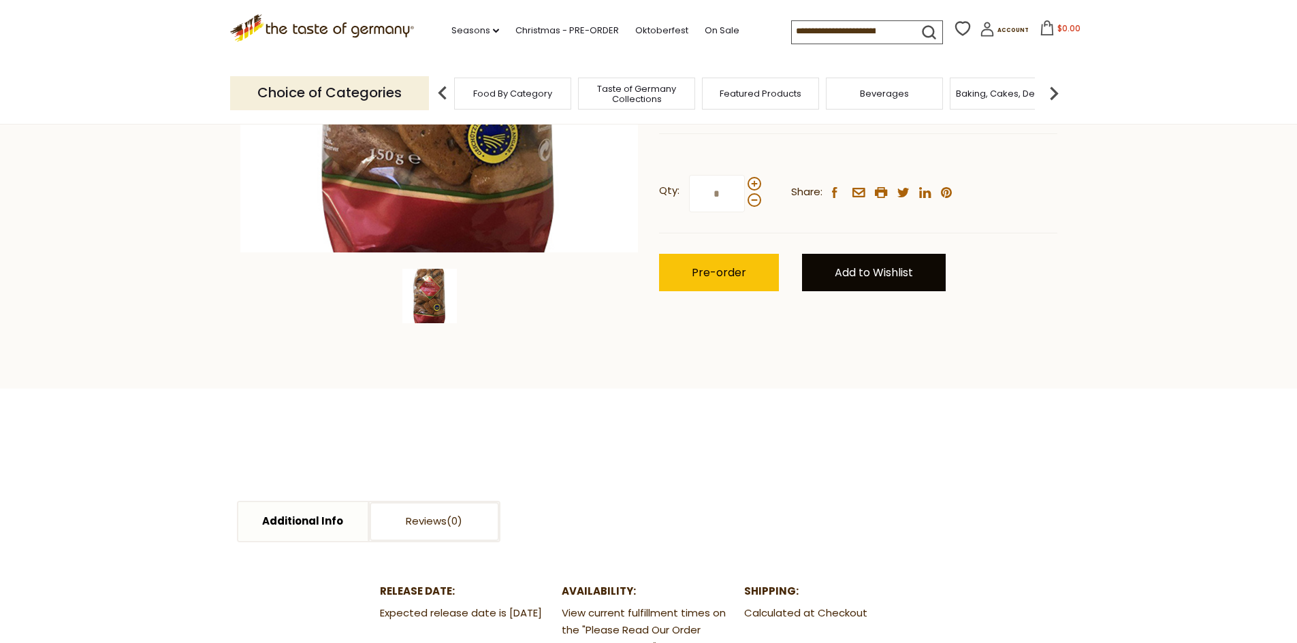
click at [886, 280] on link "Add to Wishlist" at bounding box center [874, 272] width 144 height 37
click at [855, 318] on link "Favorites" at bounding box center [852, 319] width 46 height 14
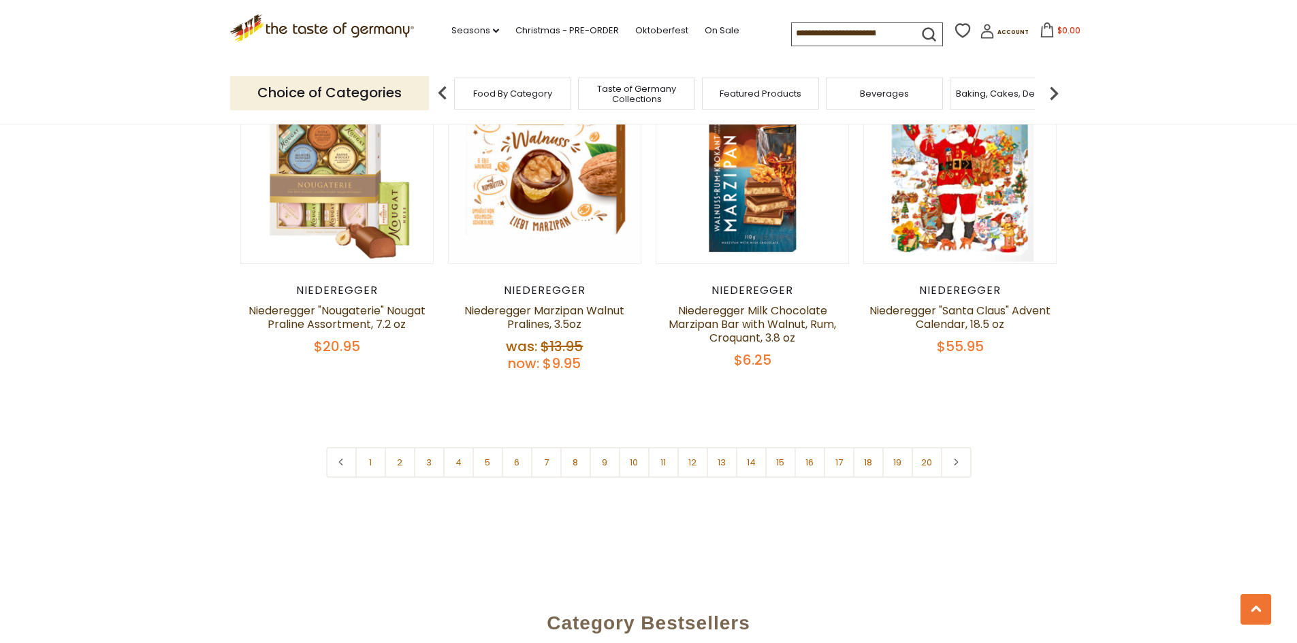
scroll to position [3259, 0]
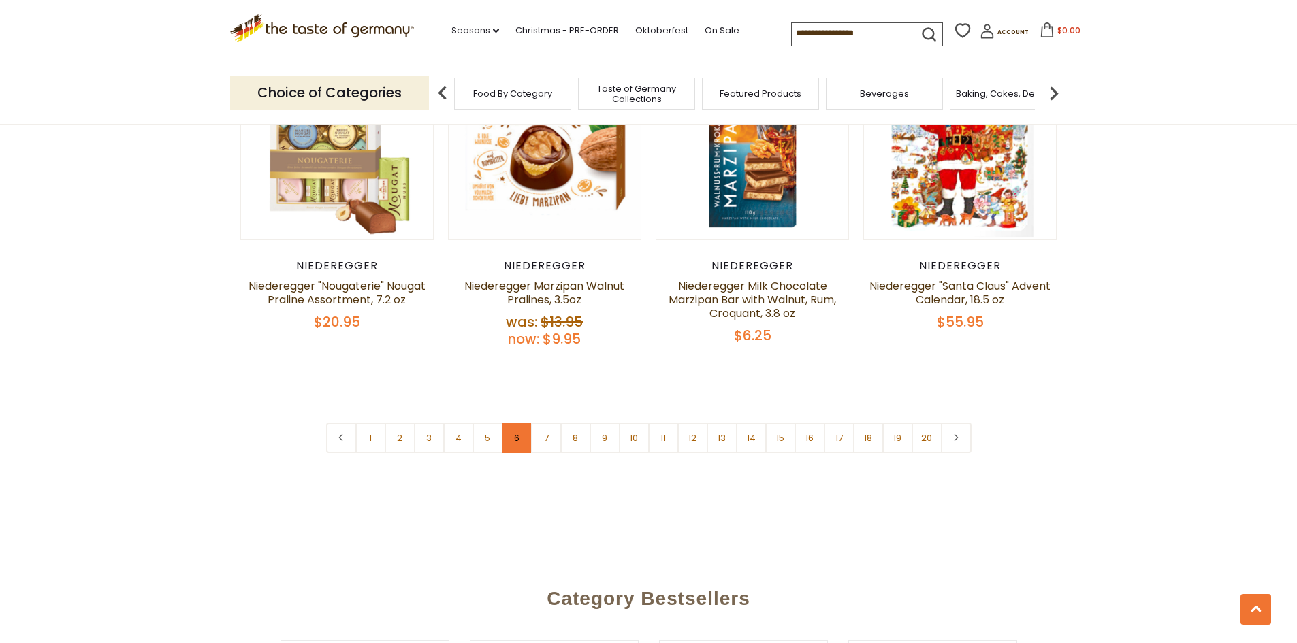
click at [513, 432] on link "6" at bounding box center [517, 438] width 31 height 31
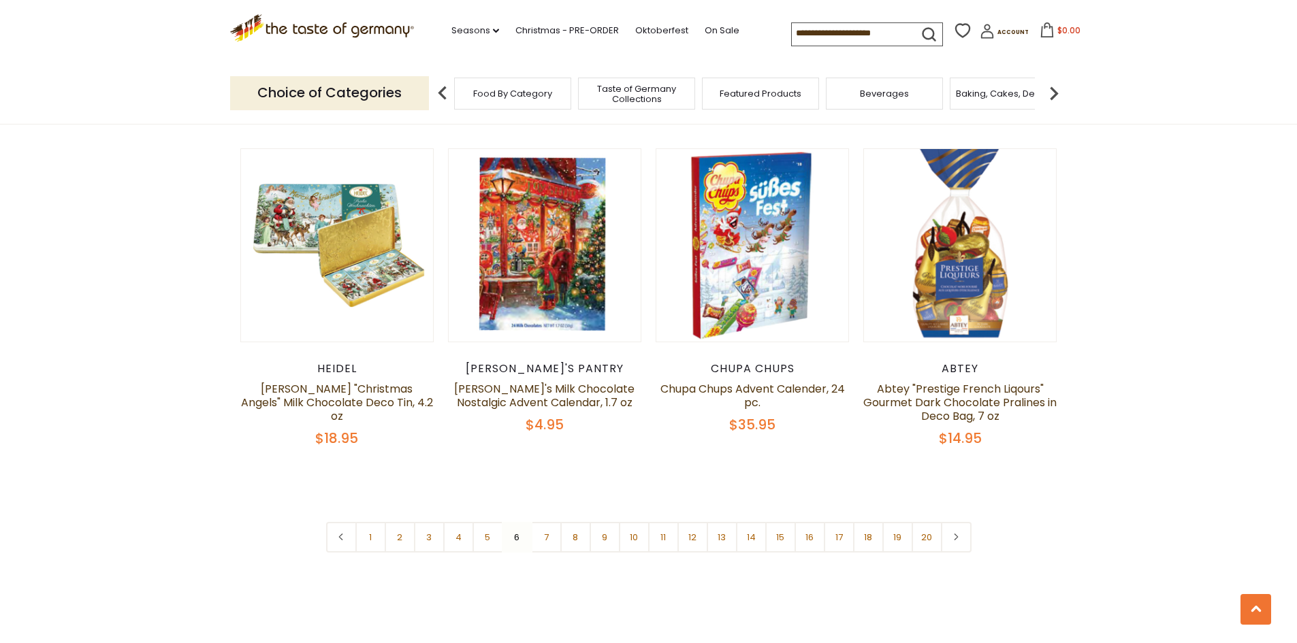
scroll to position [3122, 0]
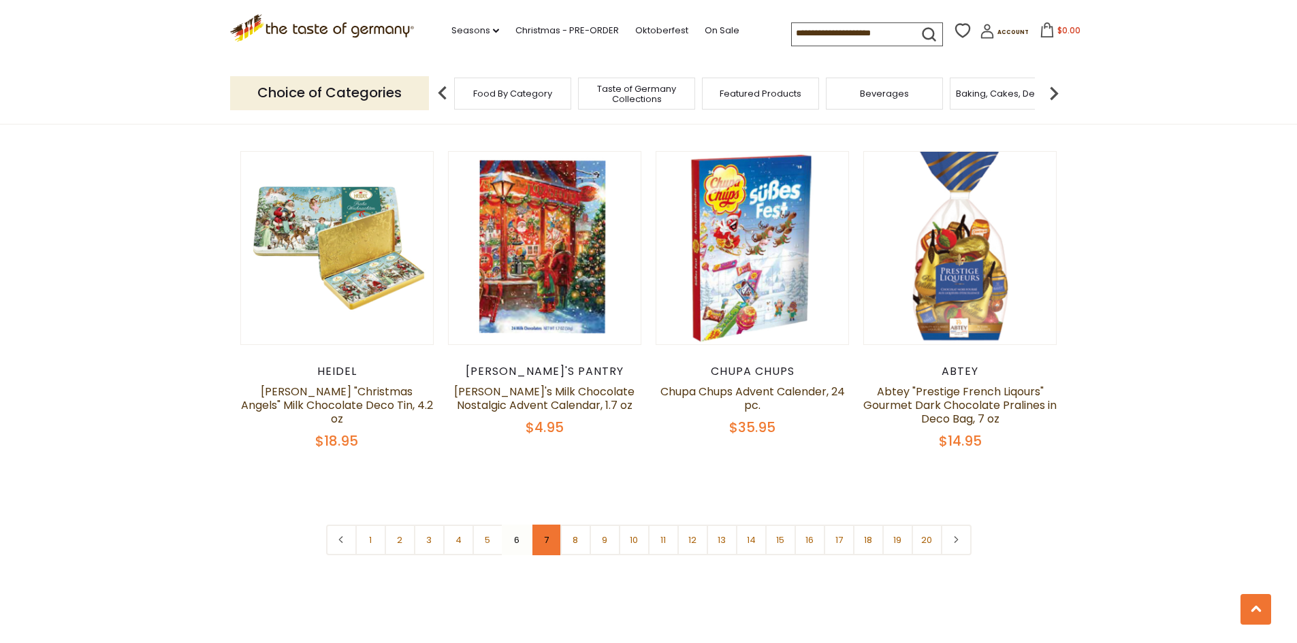
click at [552, 525] on link "7" at bounding box center [546, 540] width 31 height 31
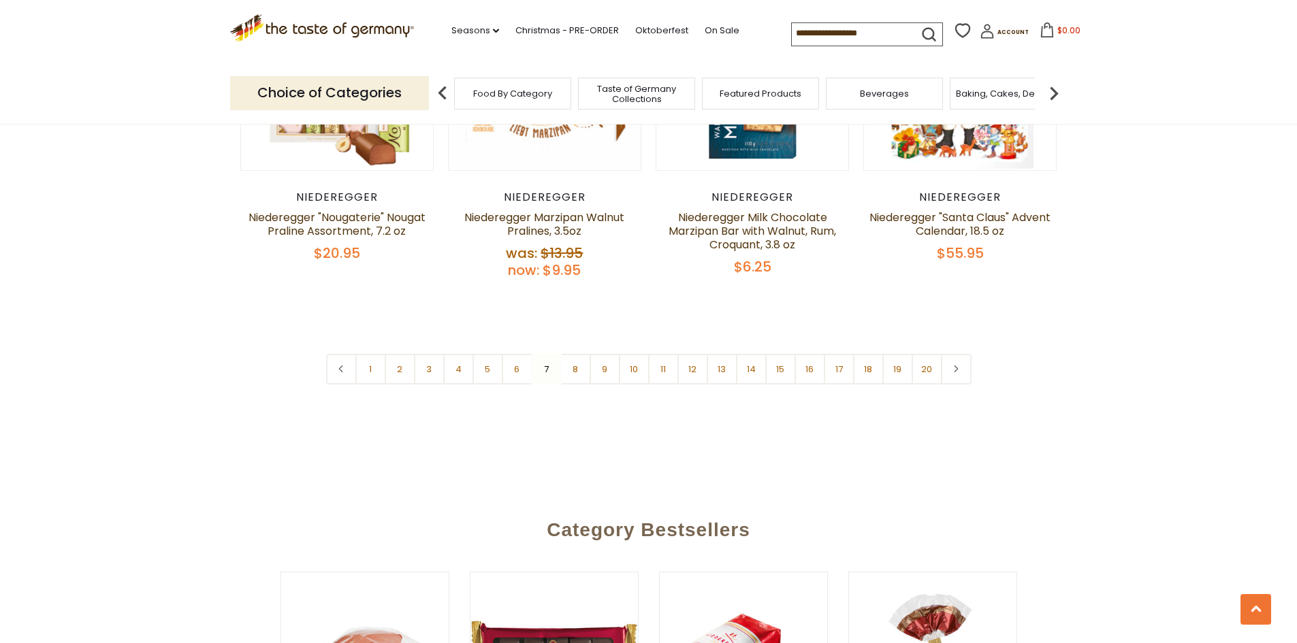
scroll to position [3327, 0]
click at [573, 359] on link "8" at bounding box center [575, 370] width 31 height 31
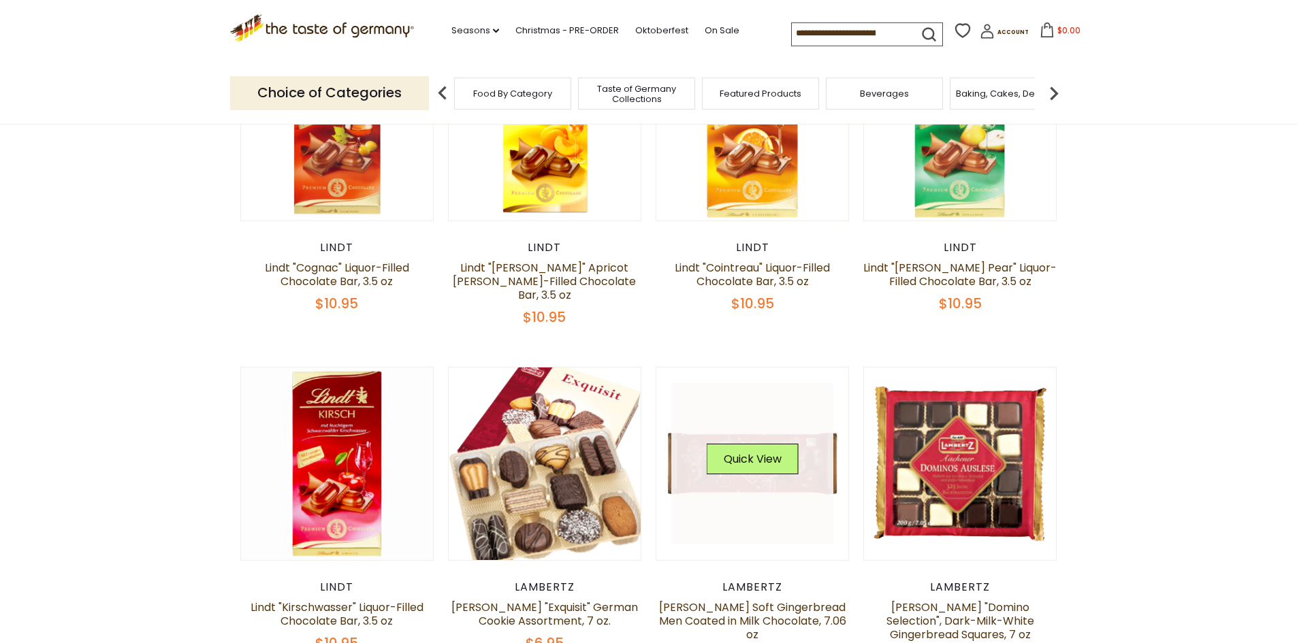
scroll to position [536, 0]
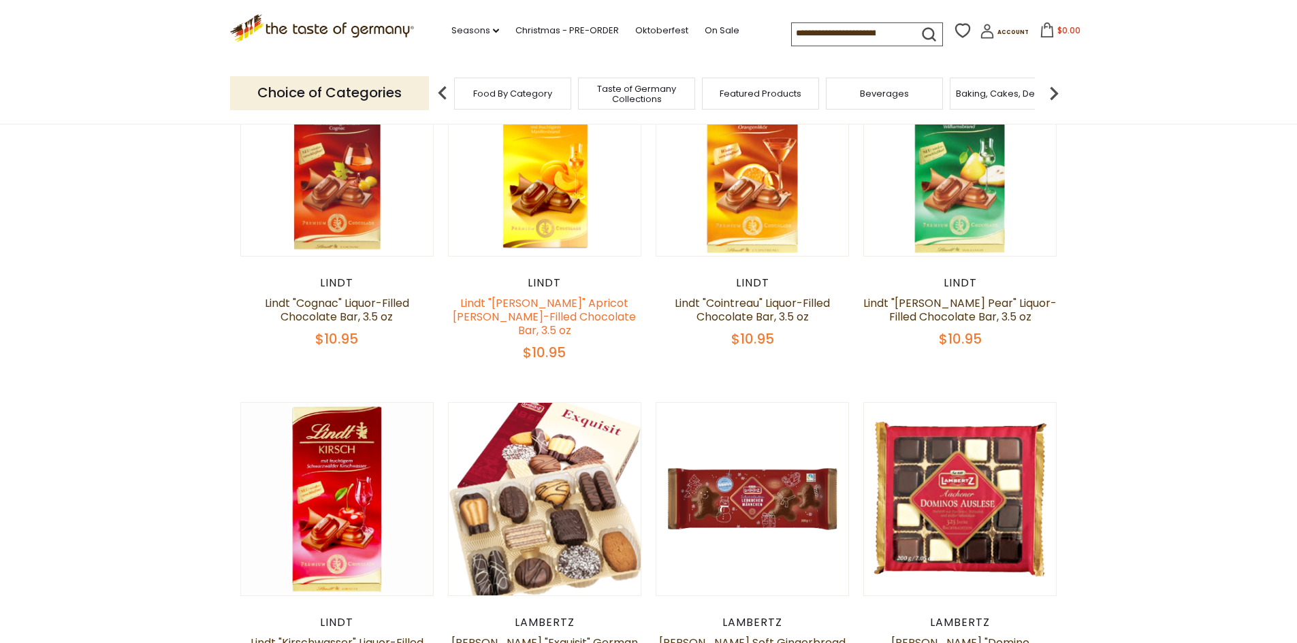
click at [550, 308] on link "Lindt "[PERSON_NAME]" Apricot [PERSON_NAME]-Filled Chocolate Bar, 3.5 oz" at bounding box center [544, 316] width 183 height 43
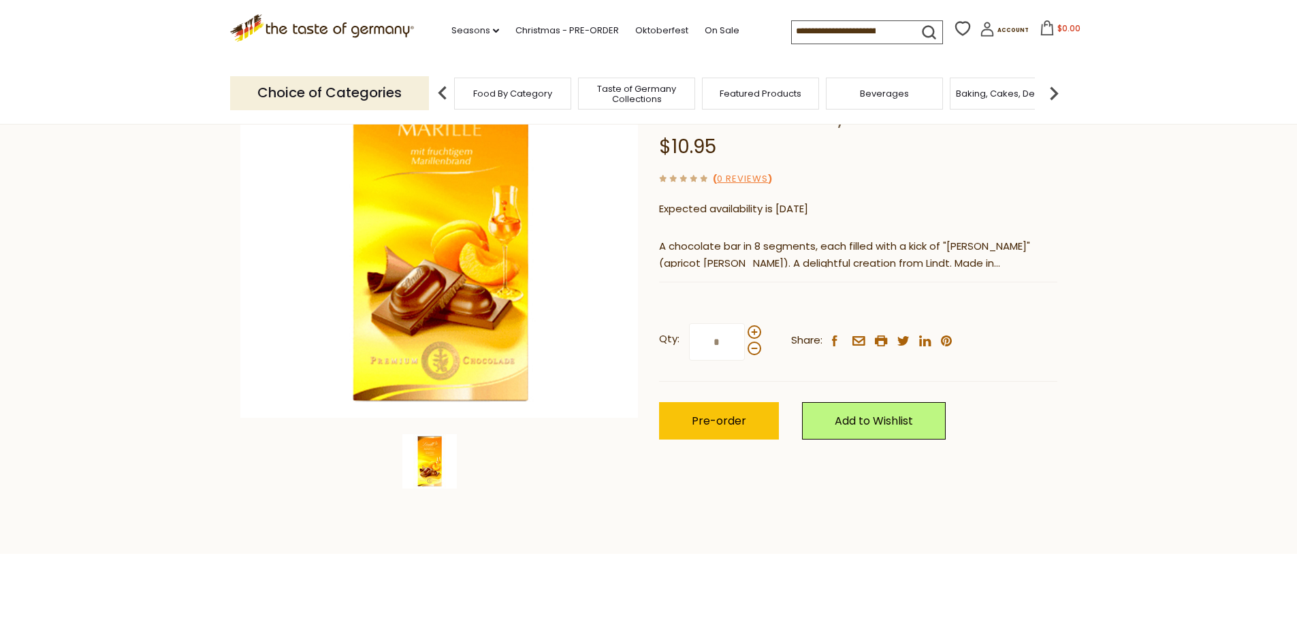
scroll to position [204, 0]
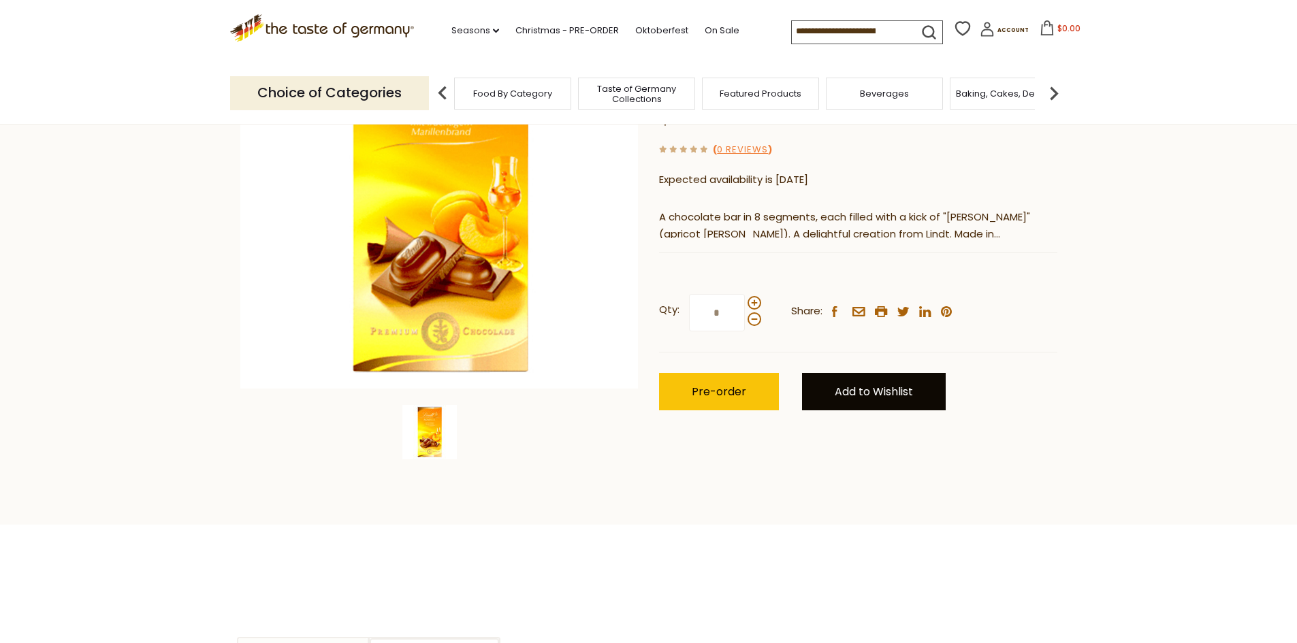
click at [865, 373] on link "Add to Wishlist" at bounding box center [874, 391] width 144 height 37
click at [858, 431] on link "Favorites" at bounding box center [852, 438] width 46 height 14
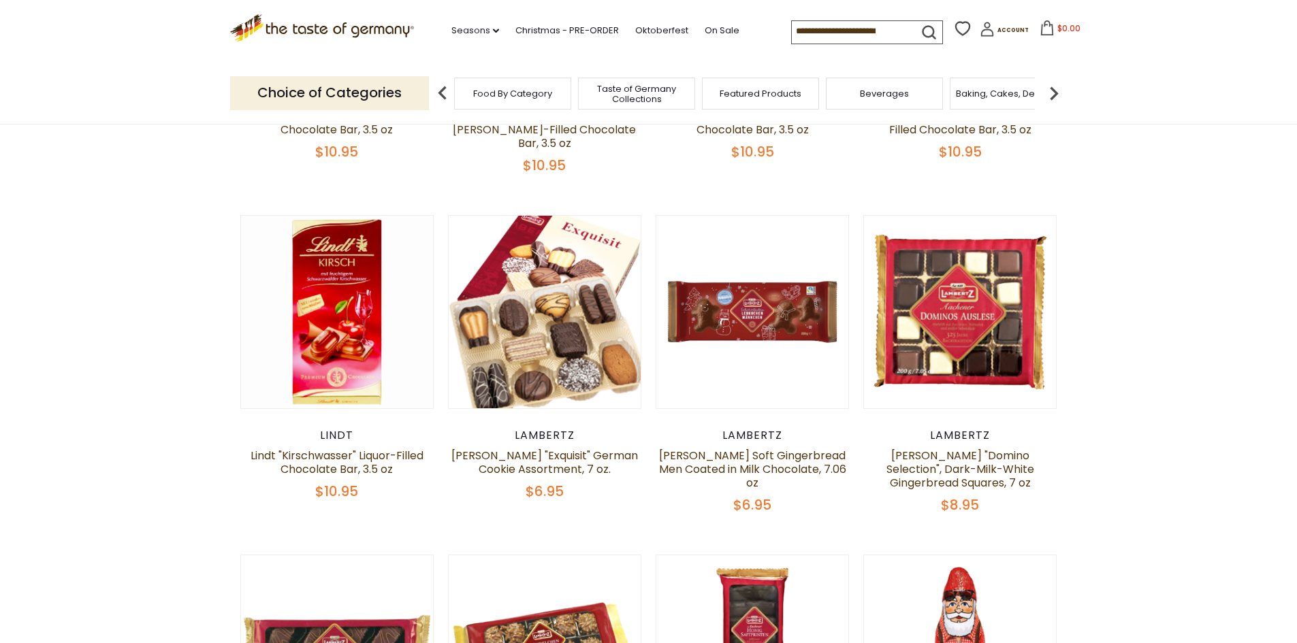
scroll to position [740, 0]
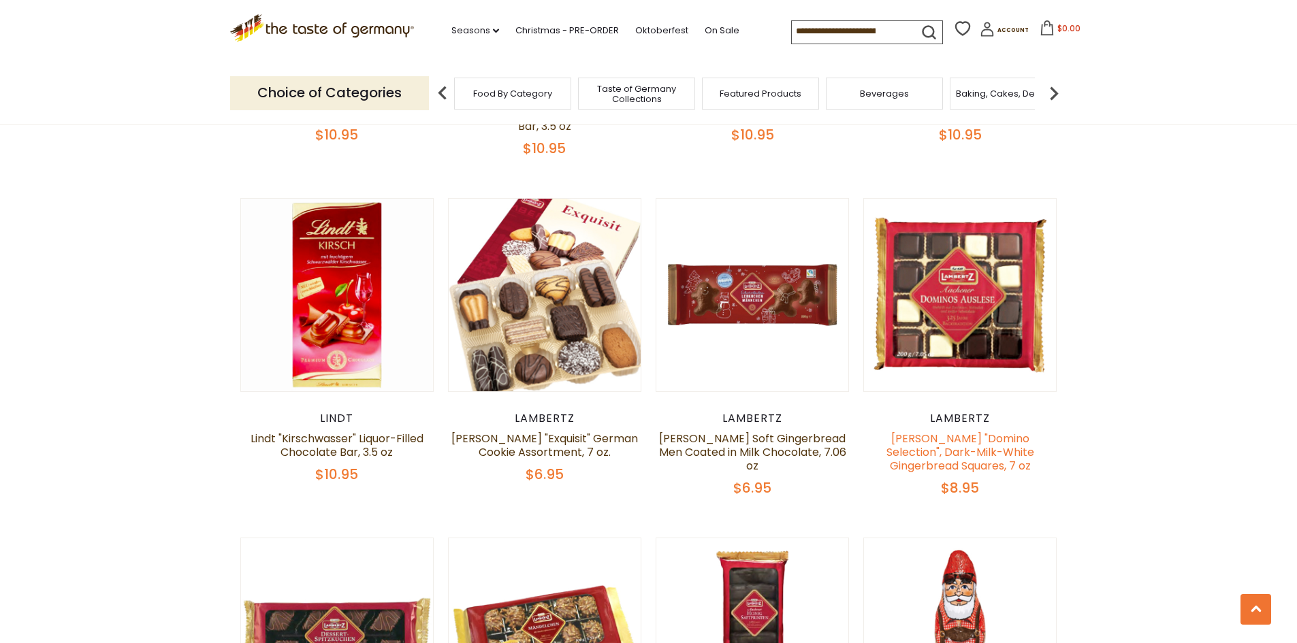
click at [982, 436] on link "[PERSON_NAME] "Domino Selection", Dark-Milk-White Gingerbread Squares, 7 oz" at bounding box center [960, 452] width 148 height 43
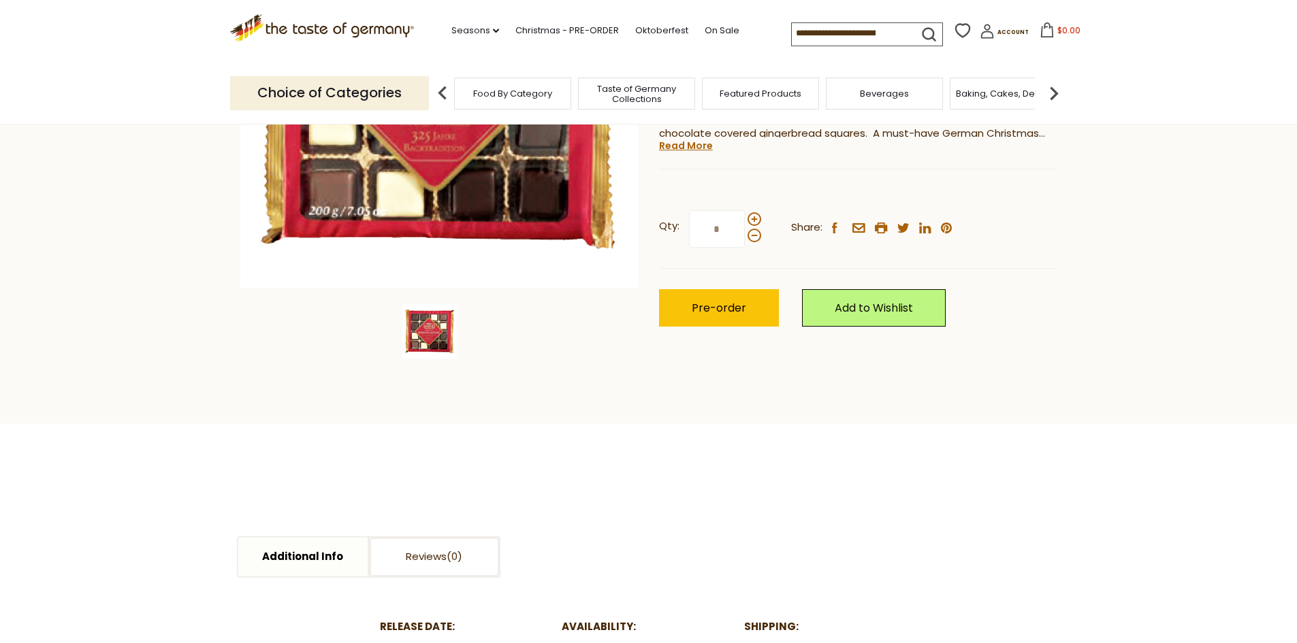
scroll to position [340, 0]
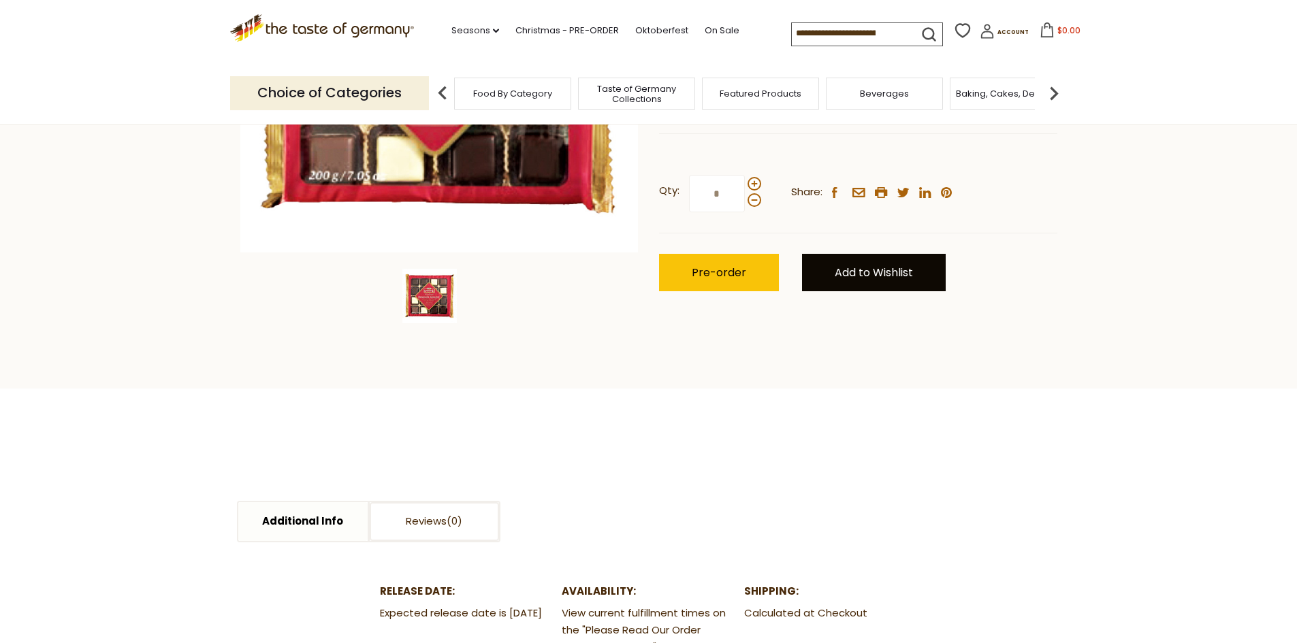
click at [869, 274] on link "Add to Wishlist" at bounding box center [874, 272] width 144 height 37
click at [833, 316] on link "Favorites" at bounding box center [852, 319] width 46 height 14
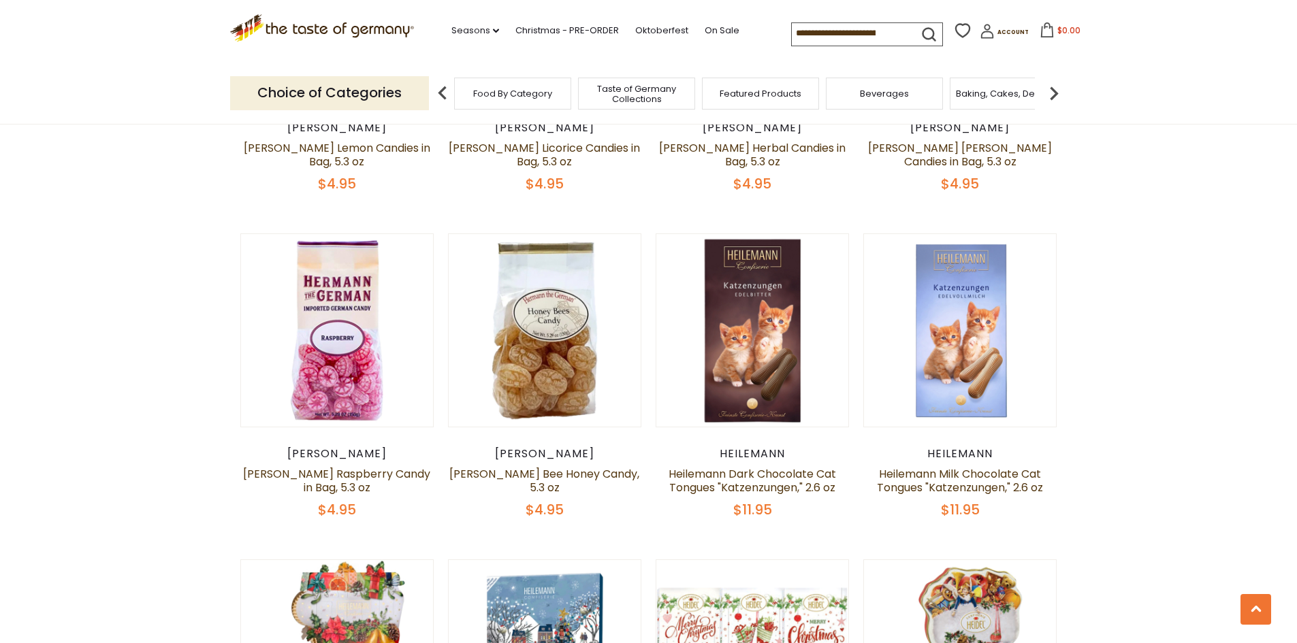
scroll to position [2101, 0]
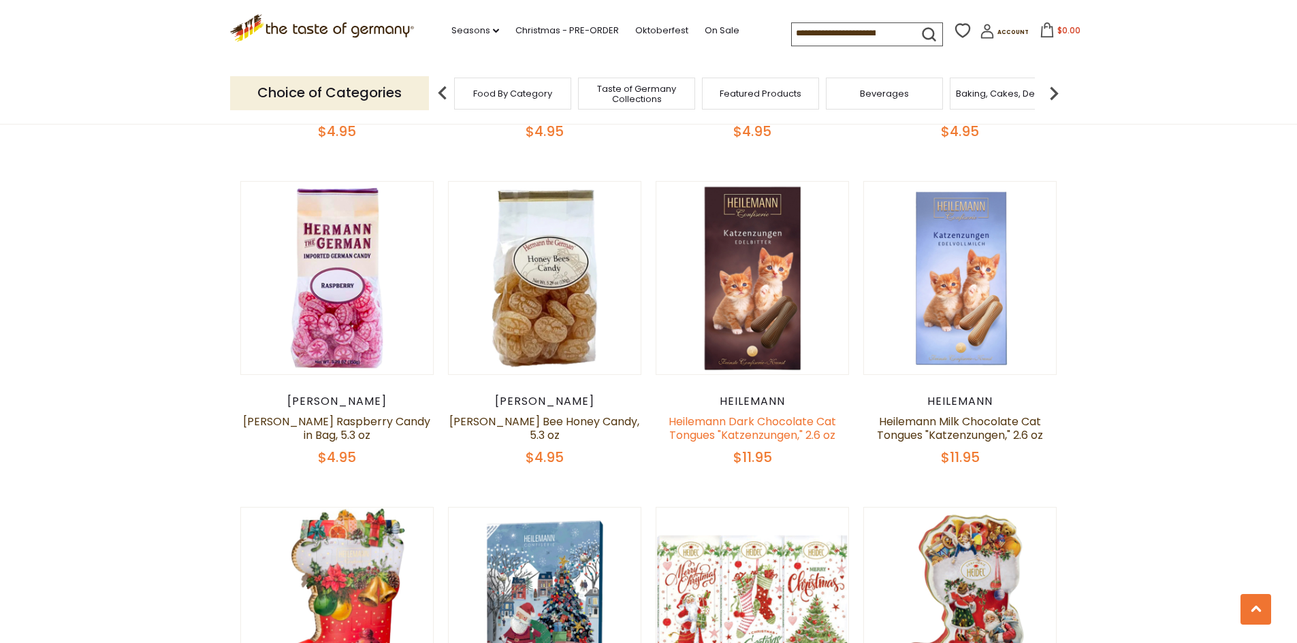
click at [750, 414] on link "Heilemann Dark Chocolate Cat Tongues "Katzenzungen," 2.6 oz" at bounding box center [751, 428] width 167 height 29
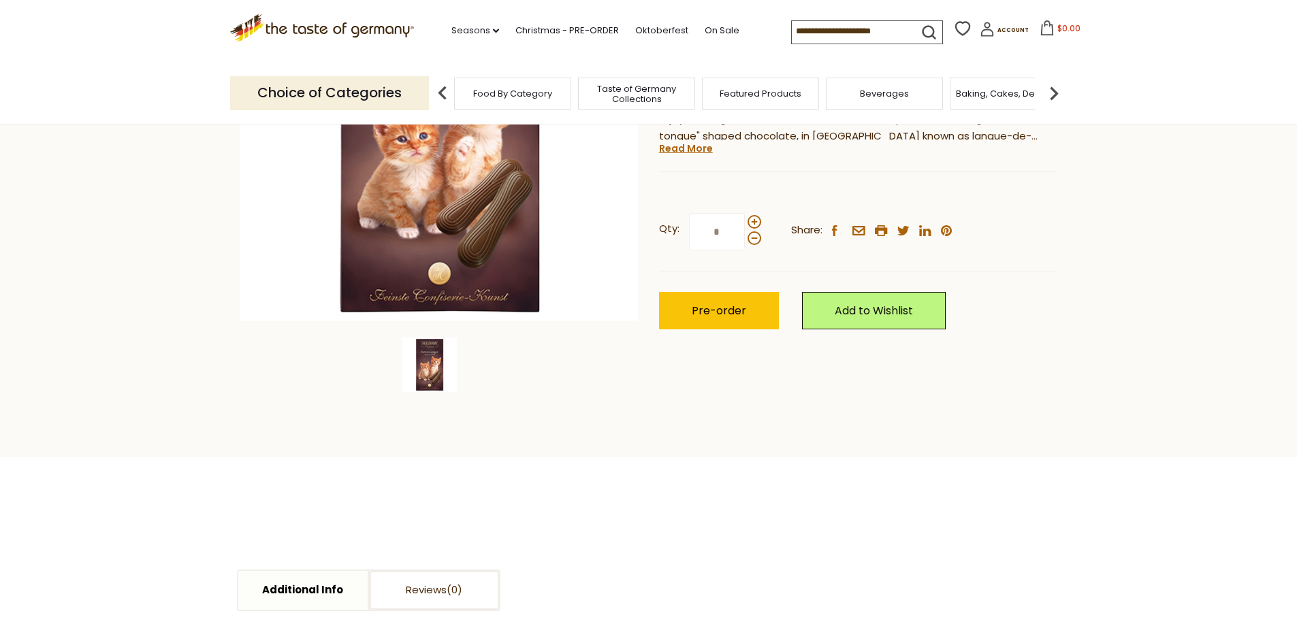
scroll to position [272, 0]
click at [876, 317] on link "Add to Wishlist" at bounding box center [874, 309] width 144 height 37
click at [862, 356] on link "Favorites" at bounding box center [852, 356] width 46 height 14
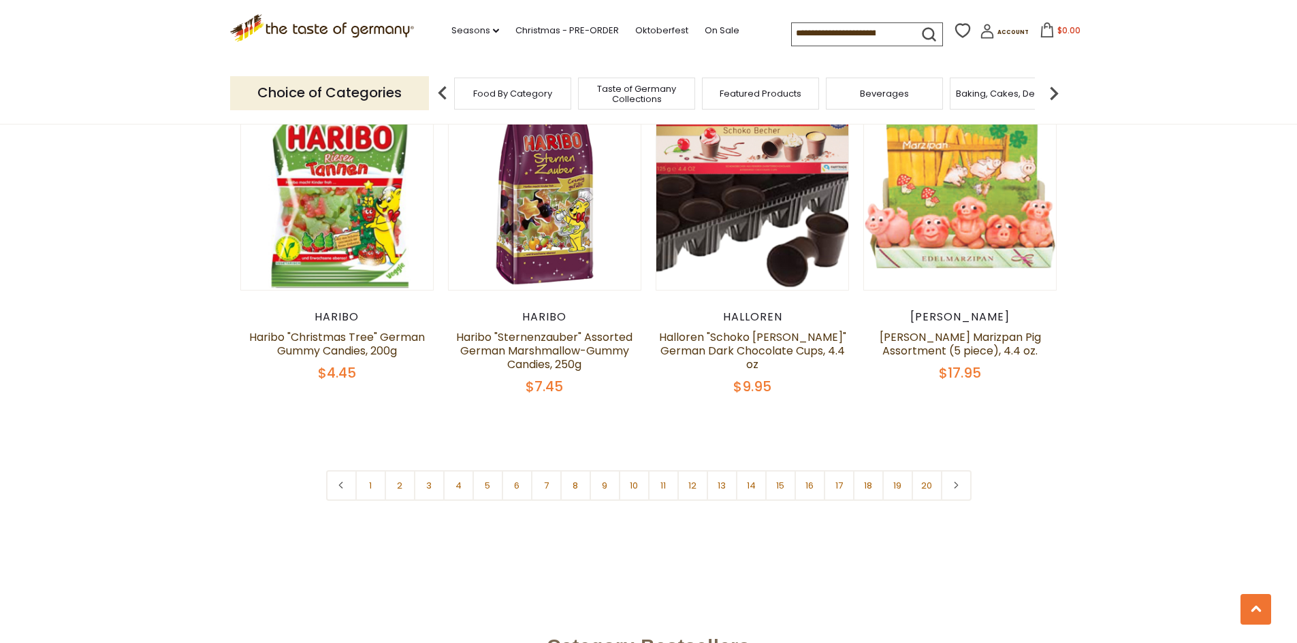
scroll to position [3259, 0]
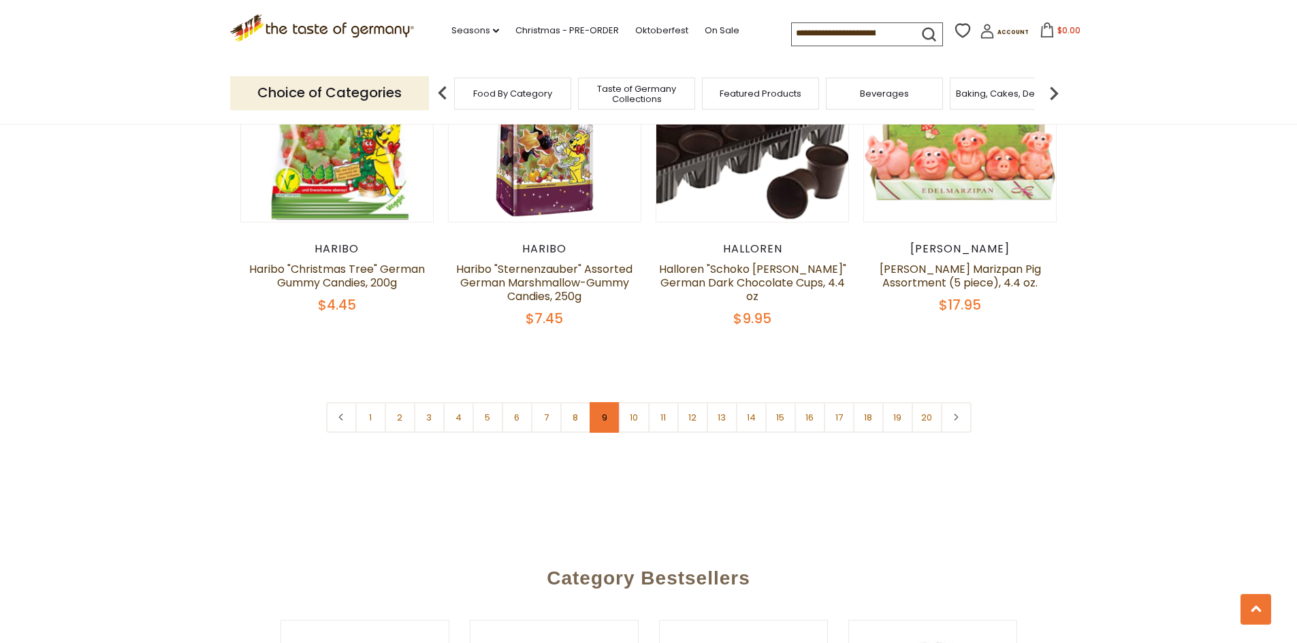
click at [604, 402] on link "9" at bounding box center [604, 417] width 31 height 31
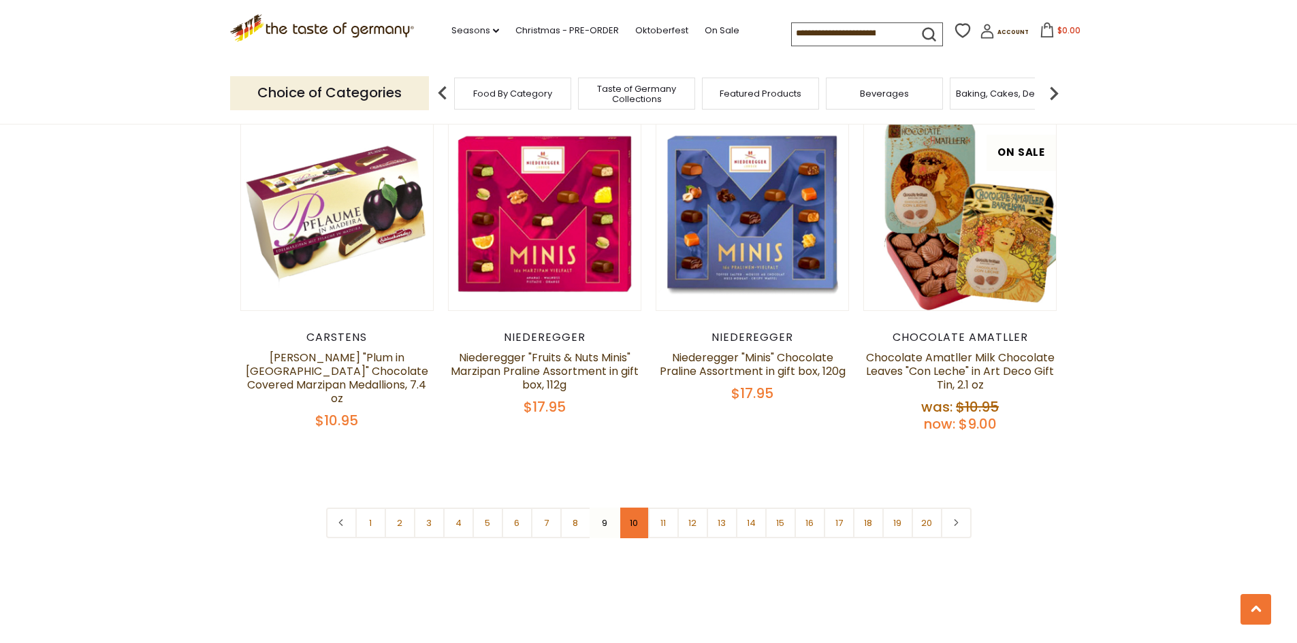
click at [635, 508] on link "10" at bounding box center [634, 523] width 31 height 31
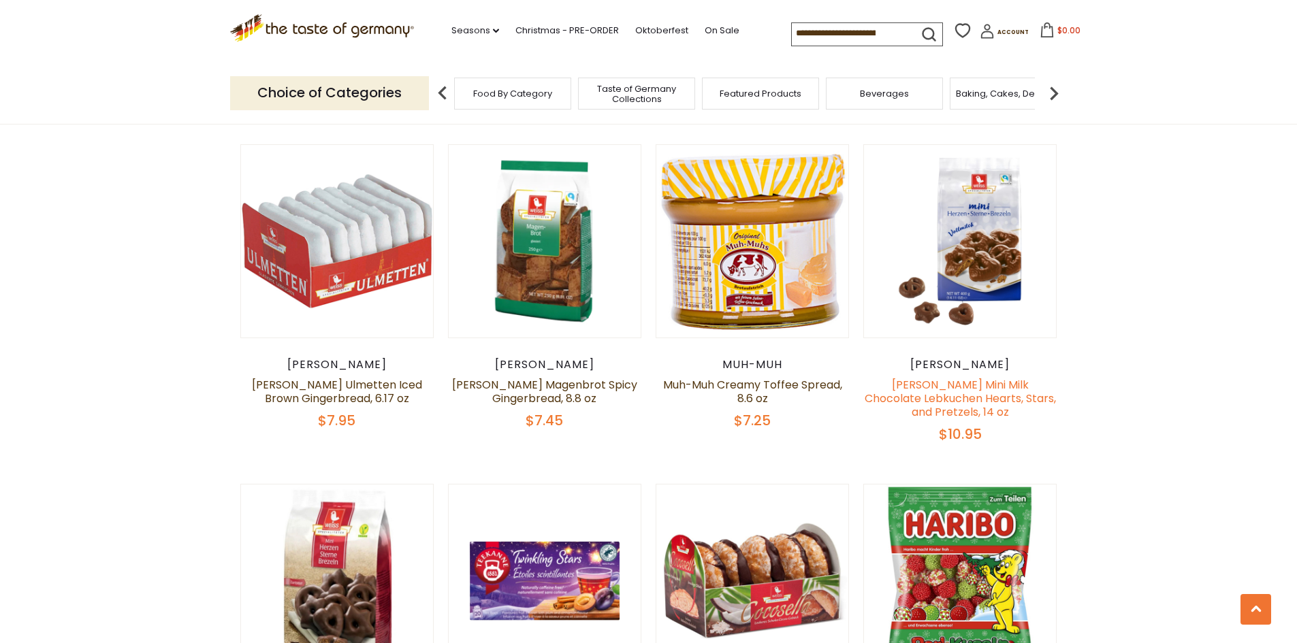
scroll to position [2169, 0]
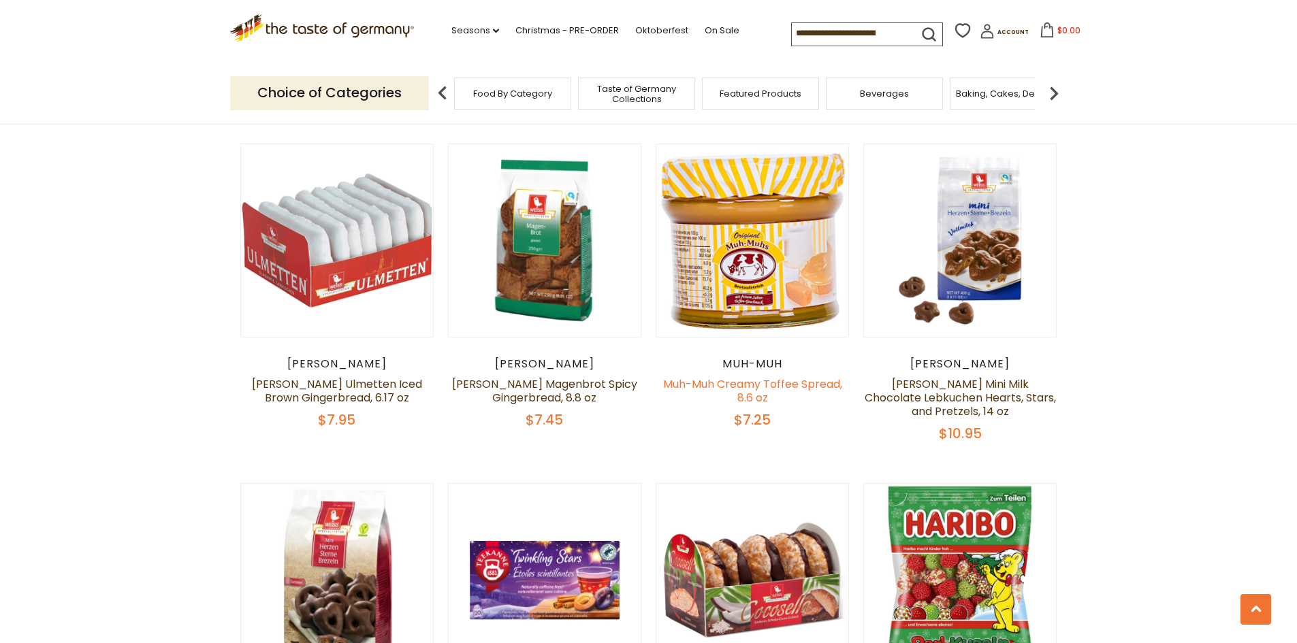
click at [790, 376] on link "Muh-Muh Creamy Toffee Spread, 8.6 oz" at bounding box center [752, 390] width 179 height 29
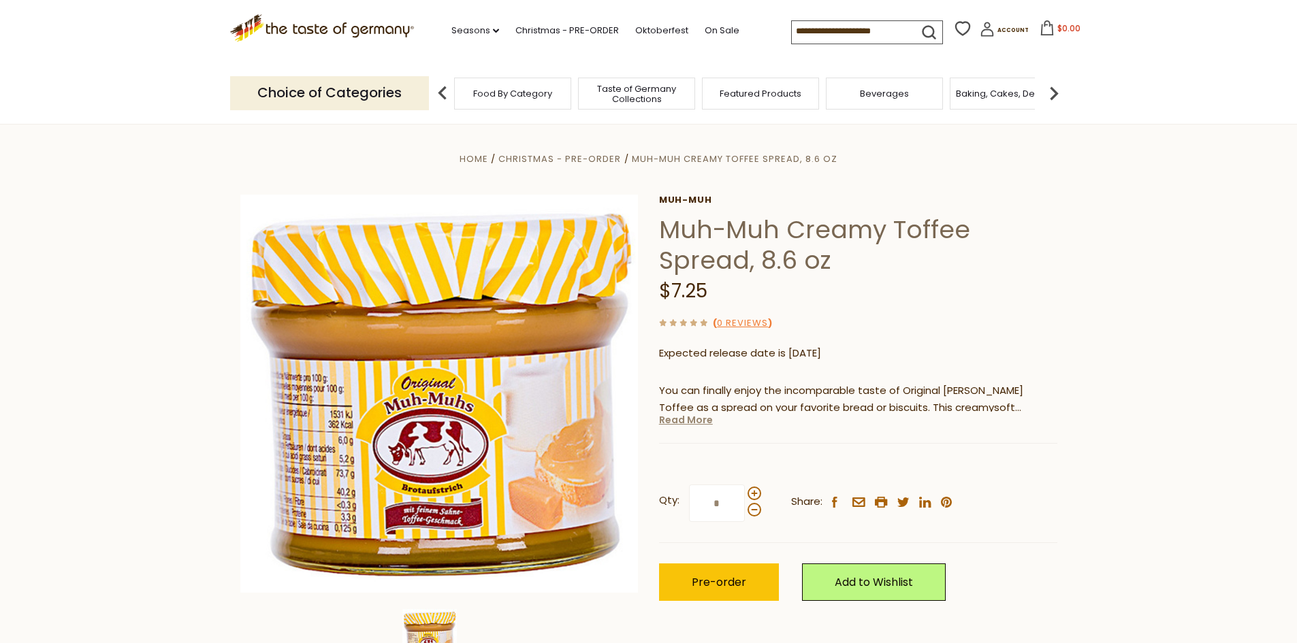
click at [694, 420] on link "Read More" at bounding box center [686, 420] width 54 height 14
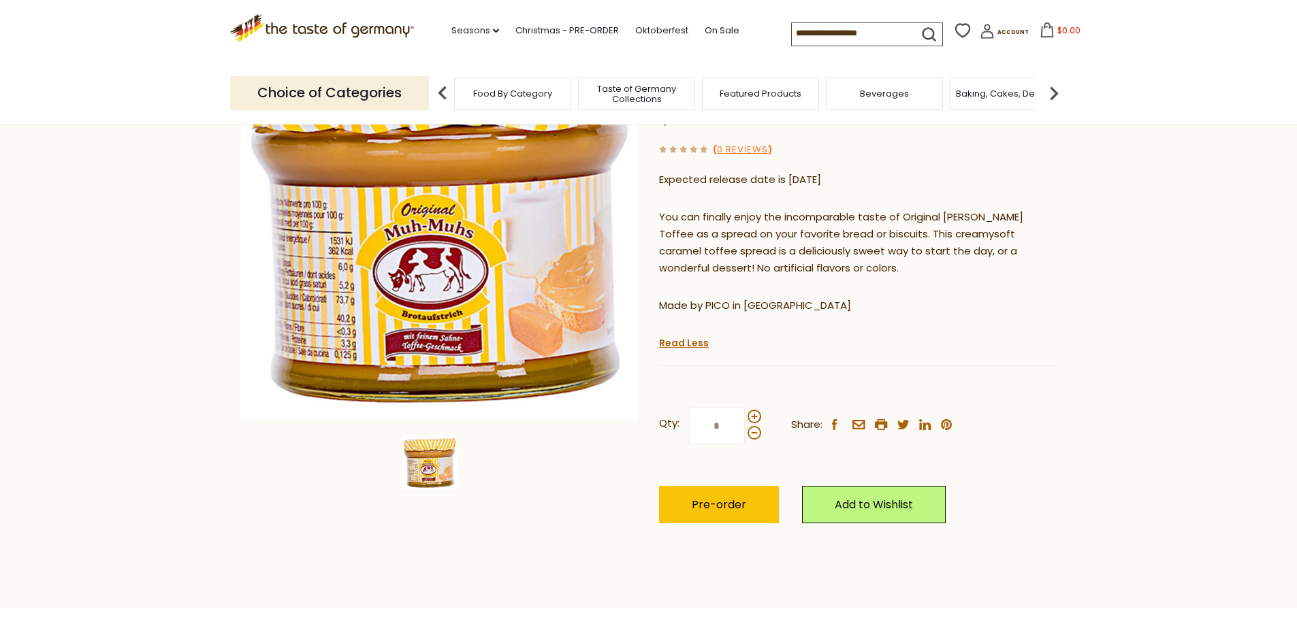
scroll to position [204, 0]
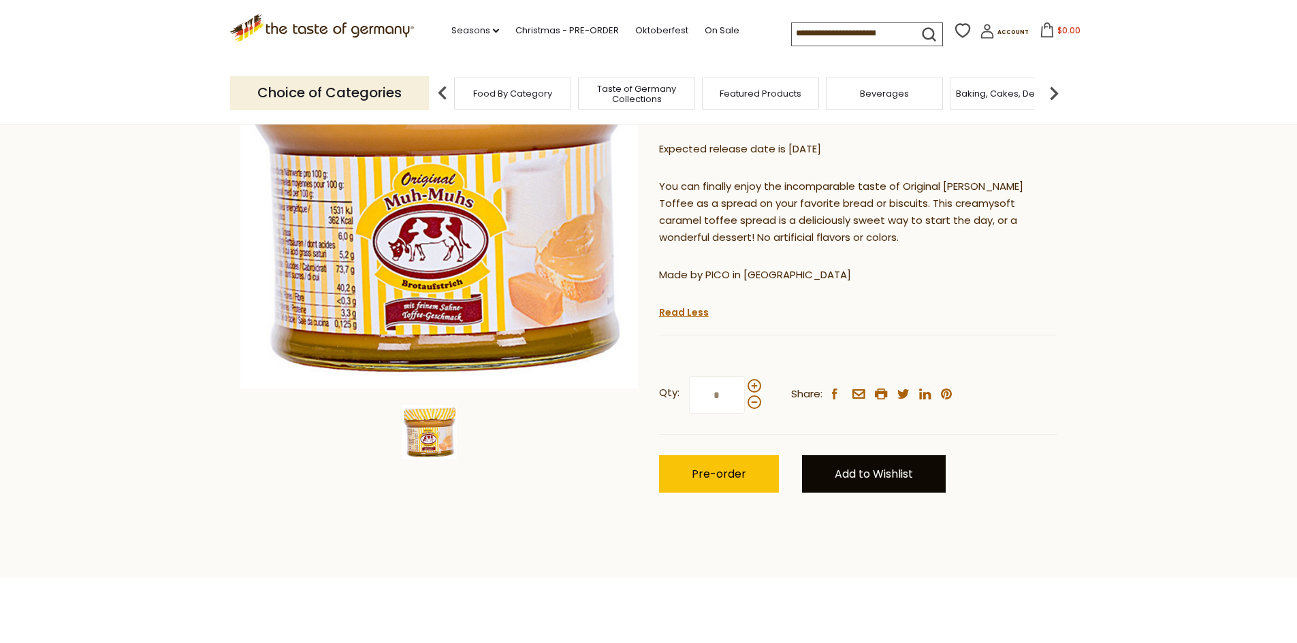
click at [879, 474] on link "Add to Wishlist" at bounding box center [874, 473] width 144 height 37
click at [855, 519] on link "Favorites" at bounding box center [852, 520] width 46 height 14
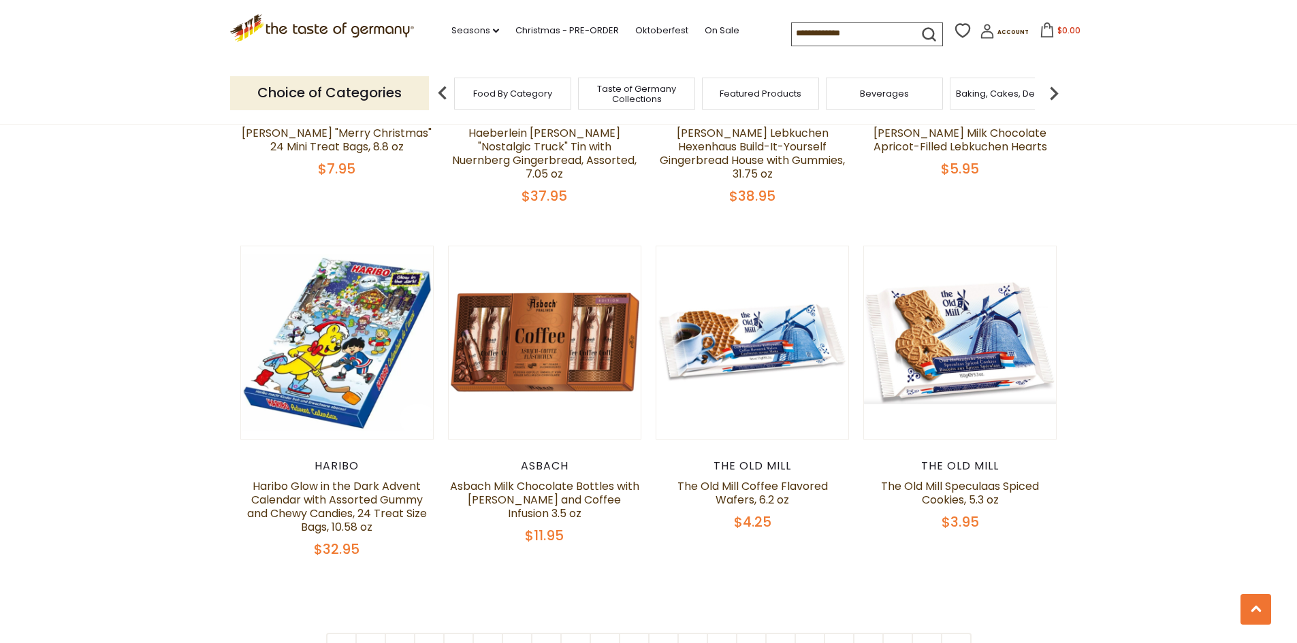
scroll to position [3190, 0]
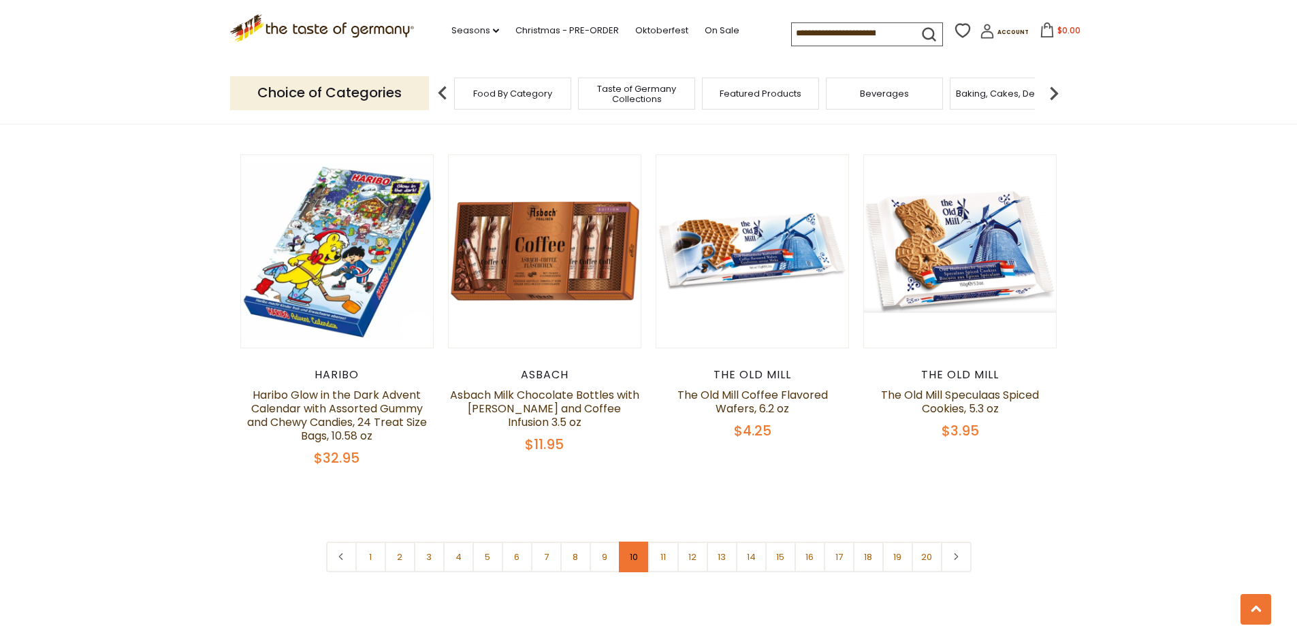
click at [632, 542] on link "10" at bounding box center [634, 557] width 31 height 31
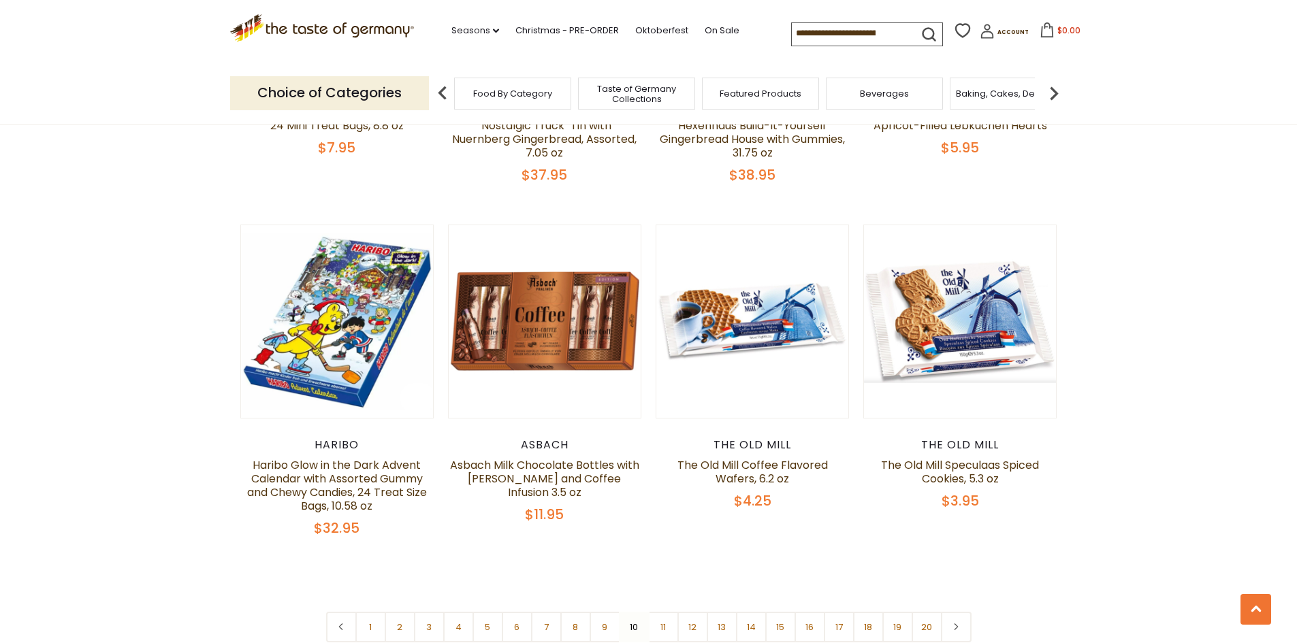
scroll to position [3122, 0]
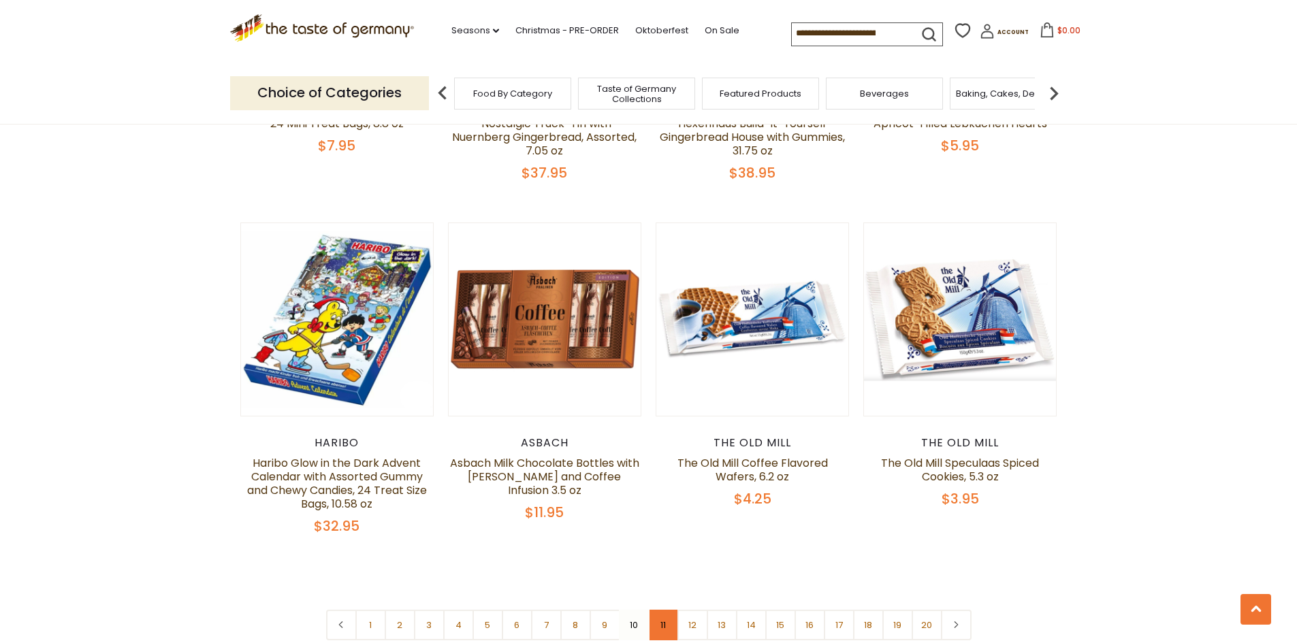
click at [664, 610] on link "11" at bounding box center [663, 625] width 31 height 31
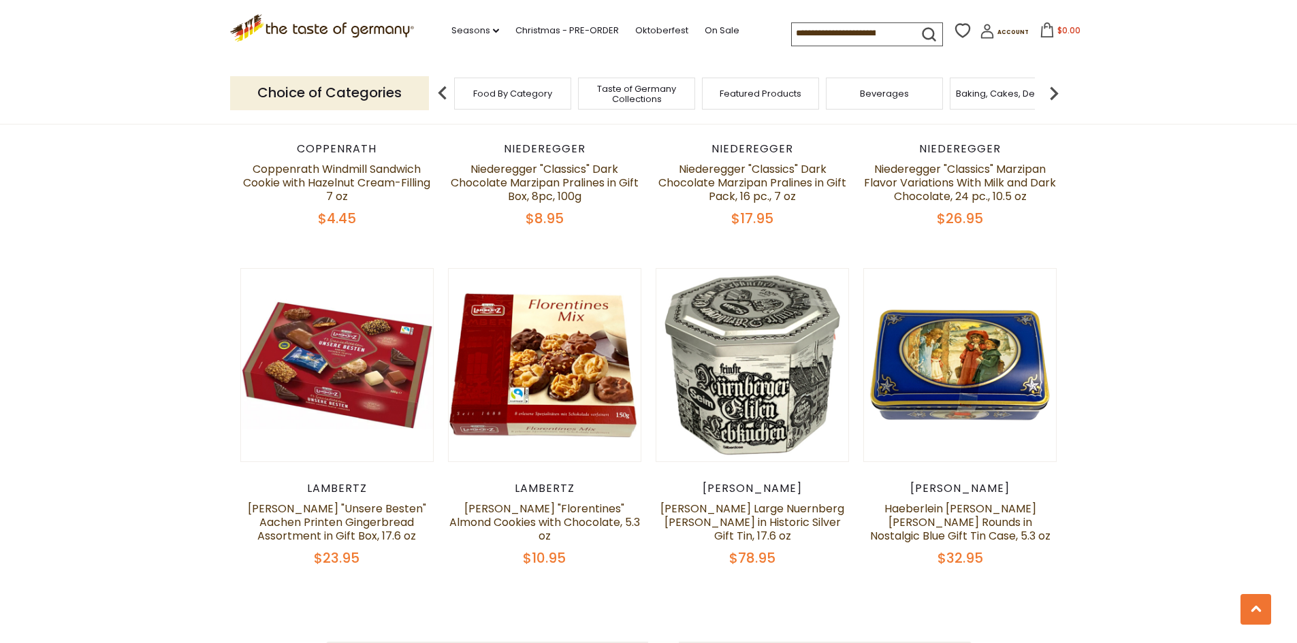
scroll to position [3054, 0]
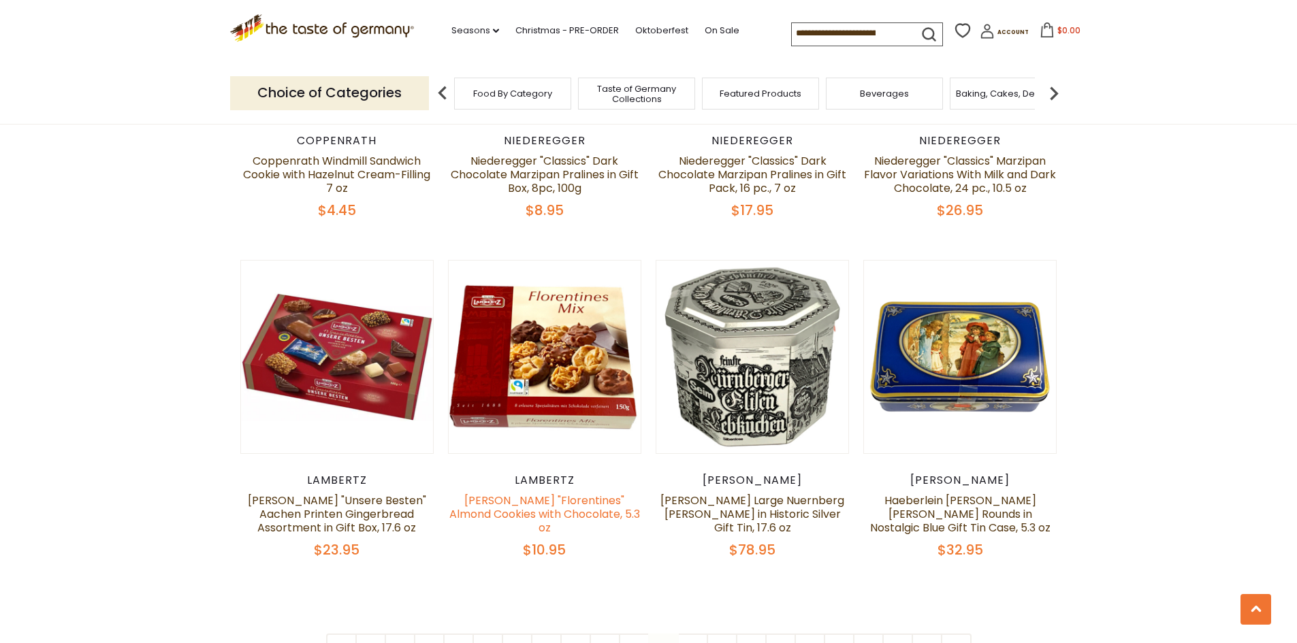
click at [598, 493] on link "Lambertz "Florentines" Almond Cookies with Chocolate, 5.3 oz" at bounding box center [544, 514] width 191 height 43
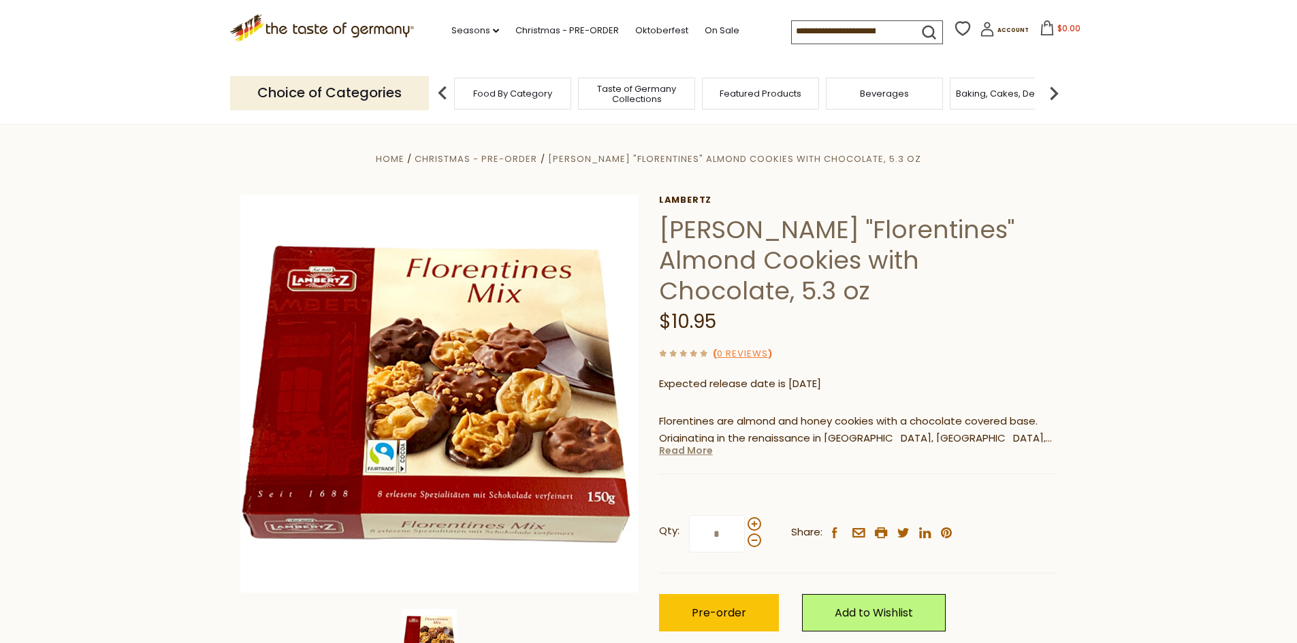
click at [696, 444] on link "Read More" at bounding box center [686, 451] width 54 height 14
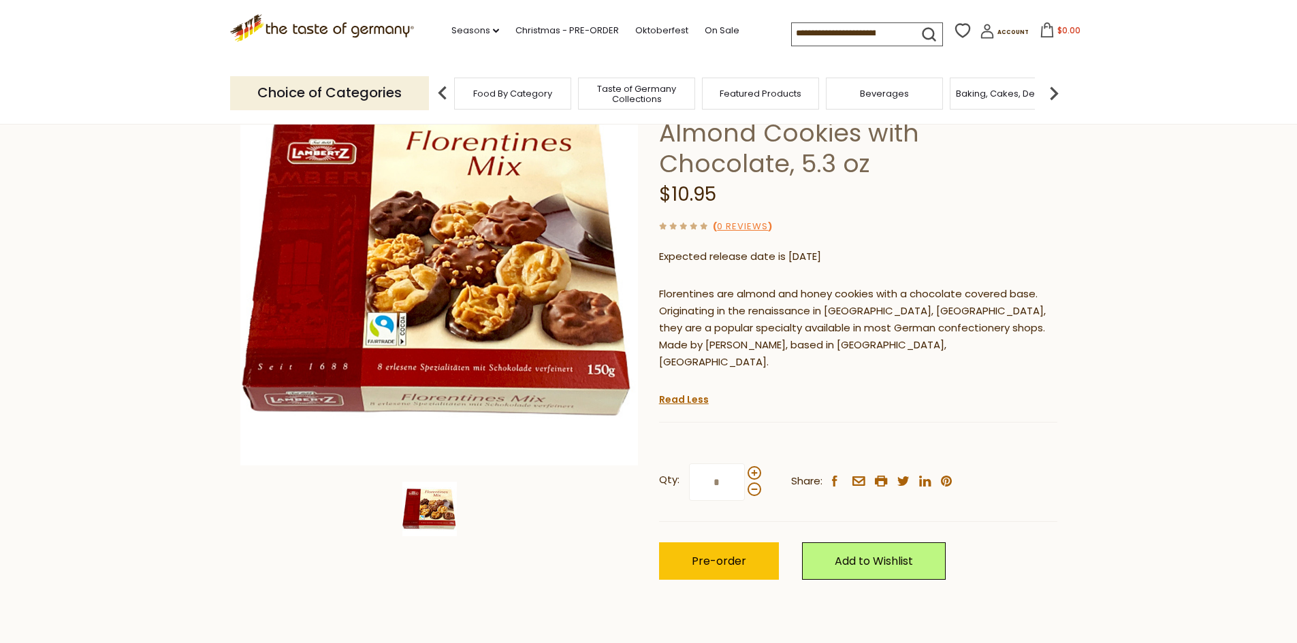
scroll to position [136, 0]
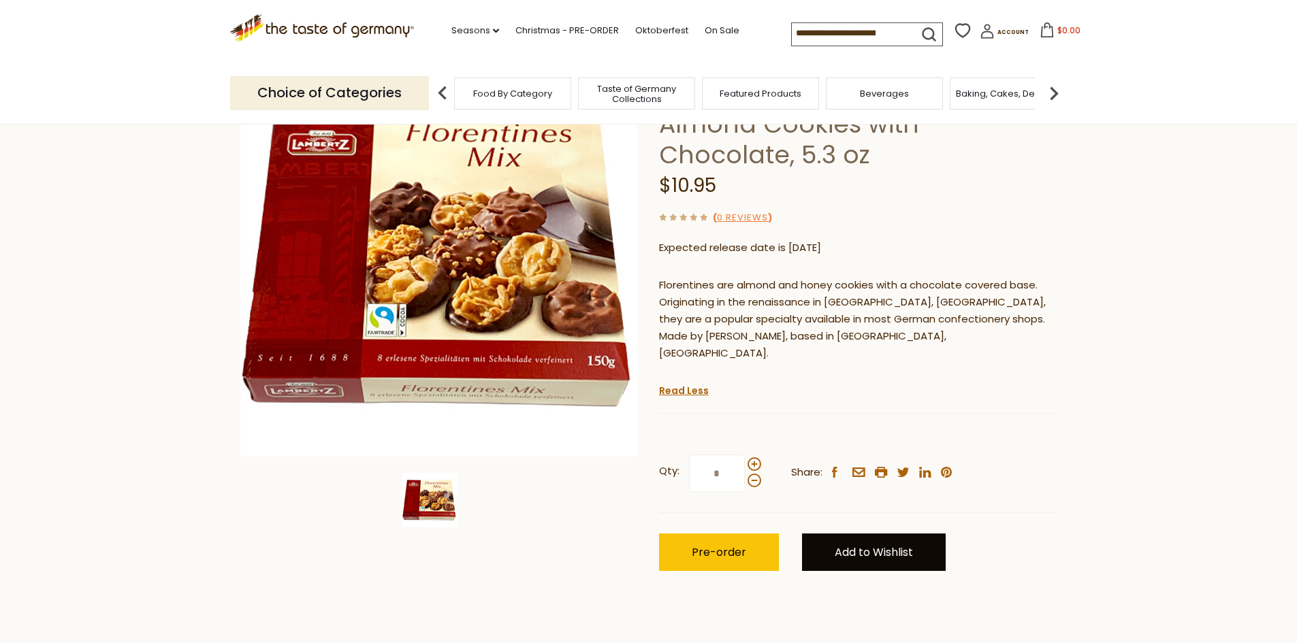
click at [869, 534] on link "Add to Wishlist" at bounding box center [874, 552] width 144 height 37
click at [852, 592] on link "Favorites" at bounding box center [852, 599] width 46 height 14
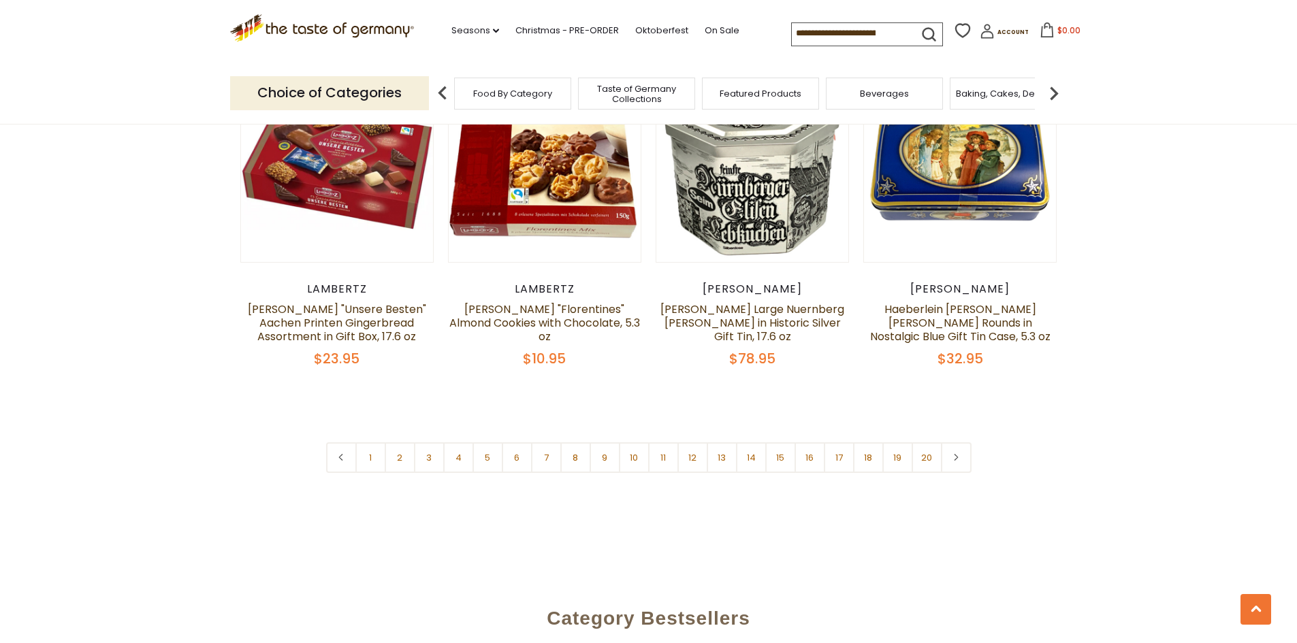
scroll to position [3259, 0]
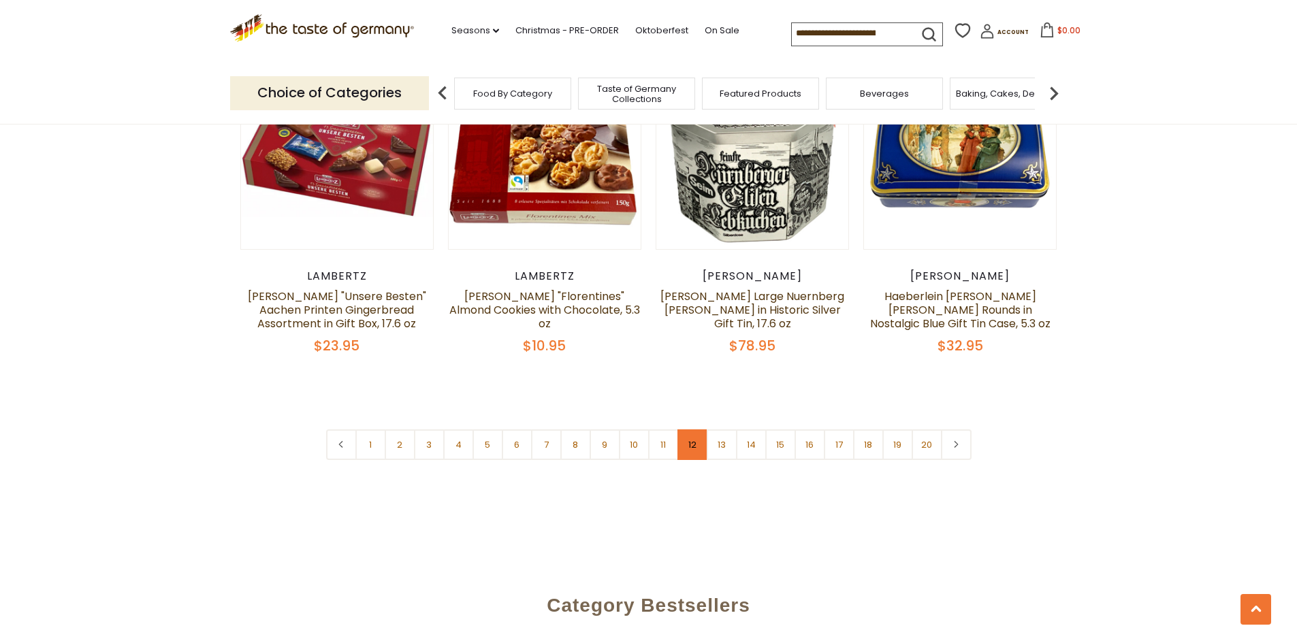
click at [695, 431] on link "12" at bounding box center [692, 445] width 31 height 31
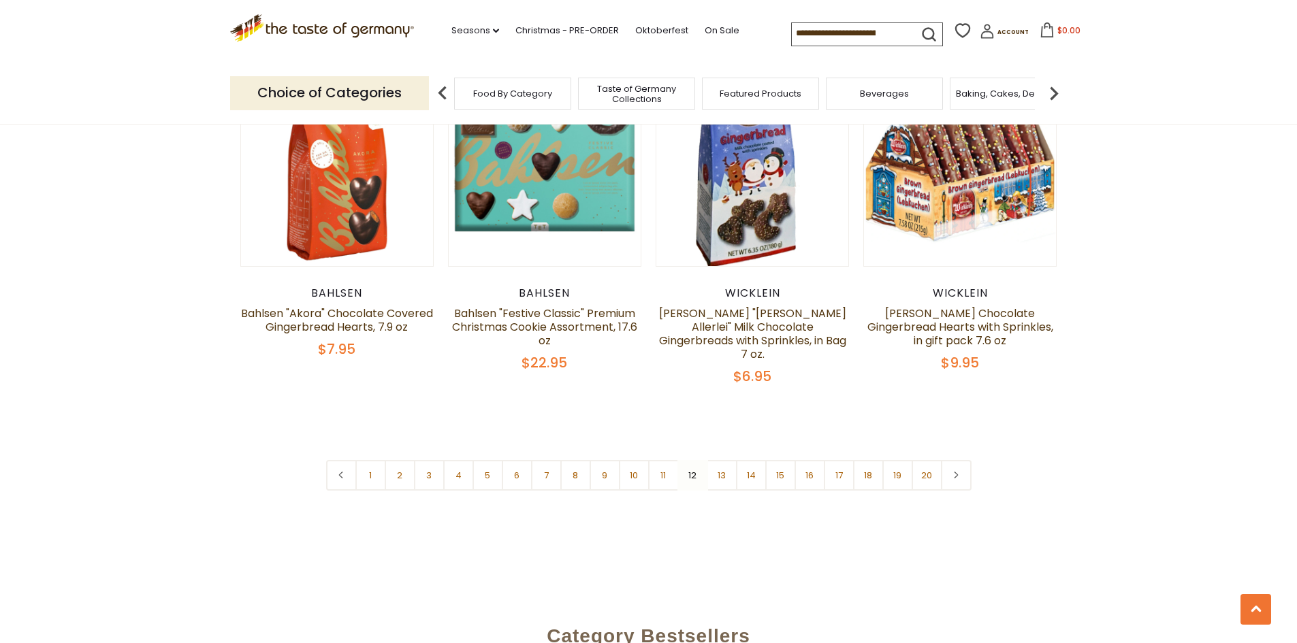
scroll to position [3327, 0]
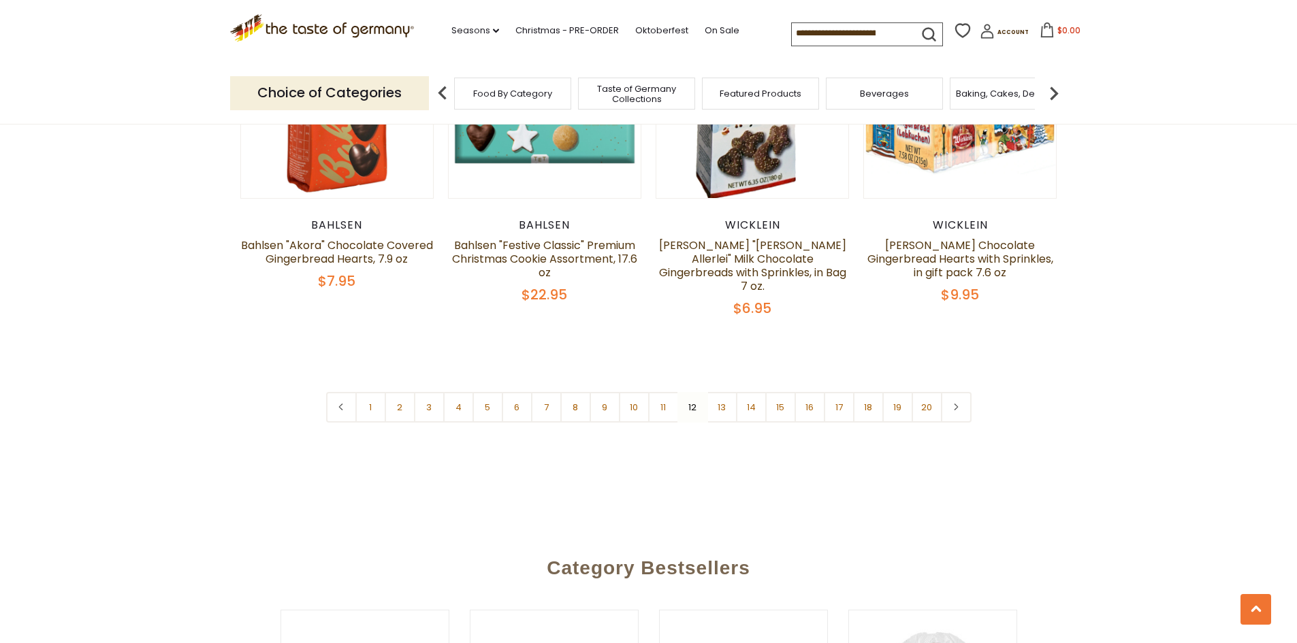
click at [724, 392] on link "13" at bounding box center [722, 407] width 31 height 31
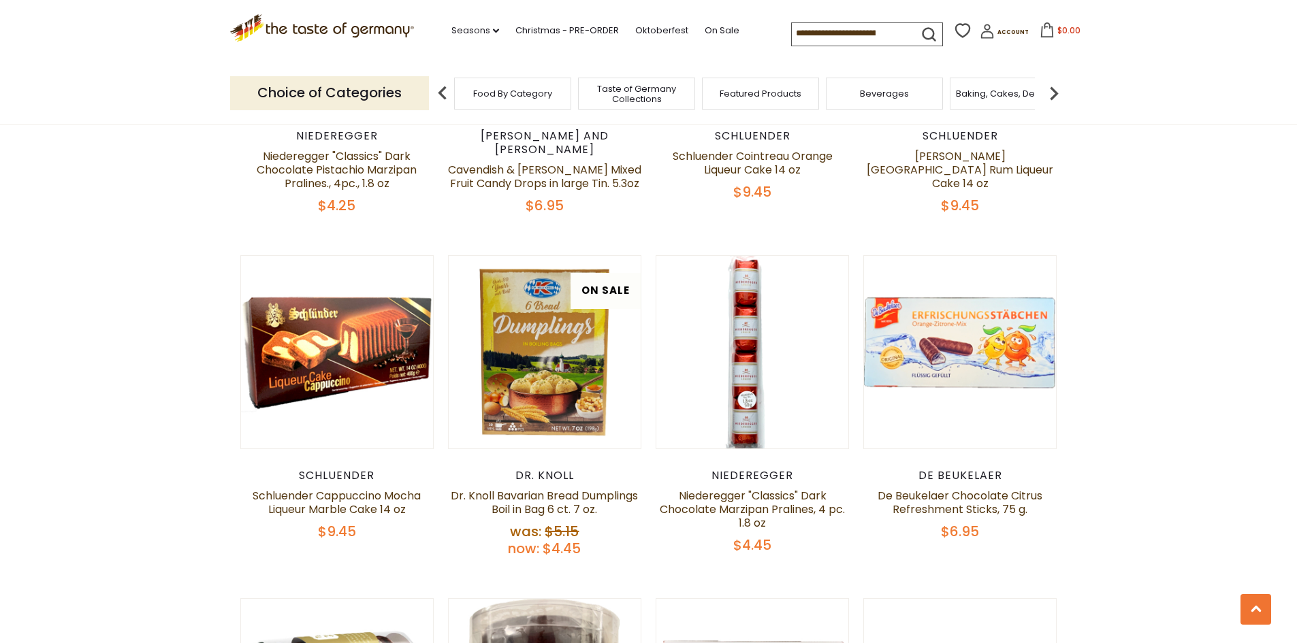
scroll to position [2033, 0]
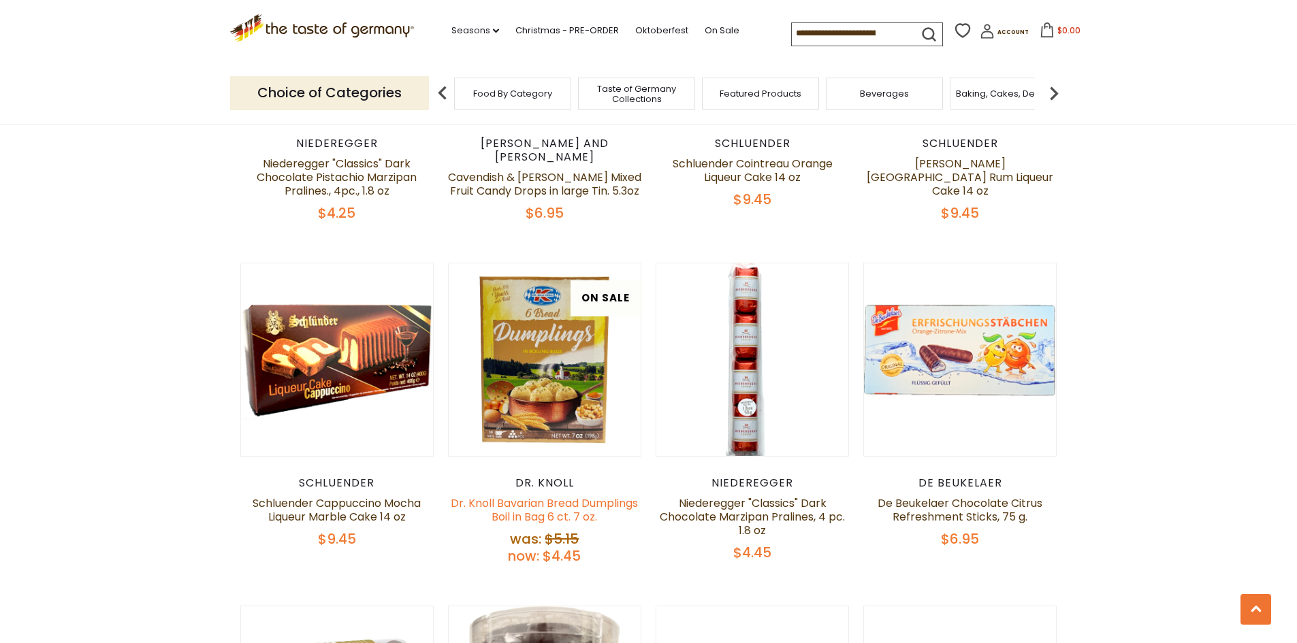
click at [553, 506] on link "Dr. Knoll Bavarian Bread Dumplings Boil in Bag 6 ct. 7 oz." at bounding box center [544, 510] width 187 height 29
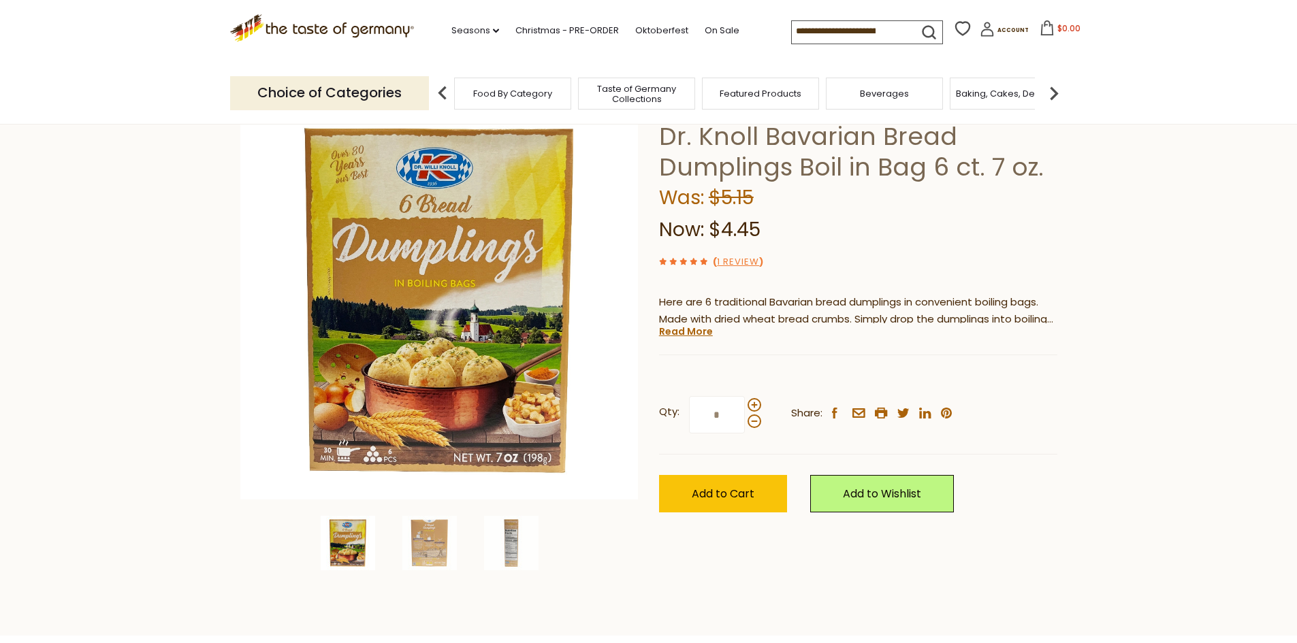
scroll to position [136, 0]
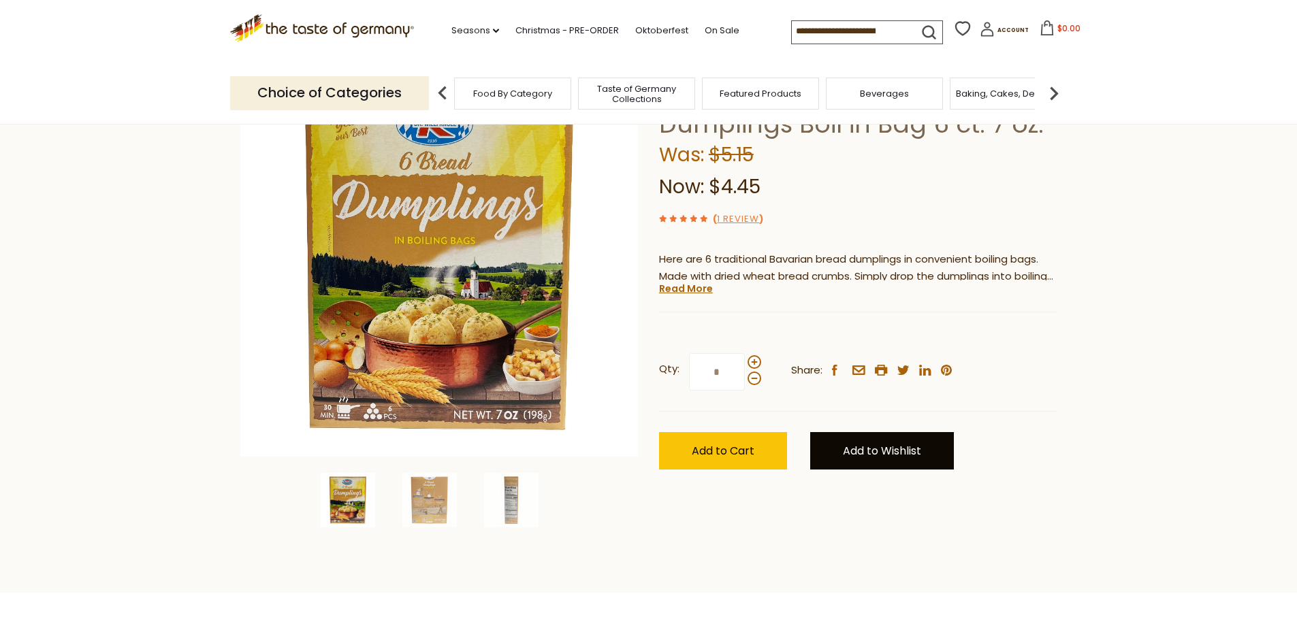
click at [921, 463] on link "Add to Wishlist" at bounding box center [882, 450] width 144 height 37
click at [901, 498] on ul "Favorites" at bounding box center [860, 497] width 101 height 39
click at [860, 495] on link "Favorites" at bounding box center [860, 496] width 46 height 14
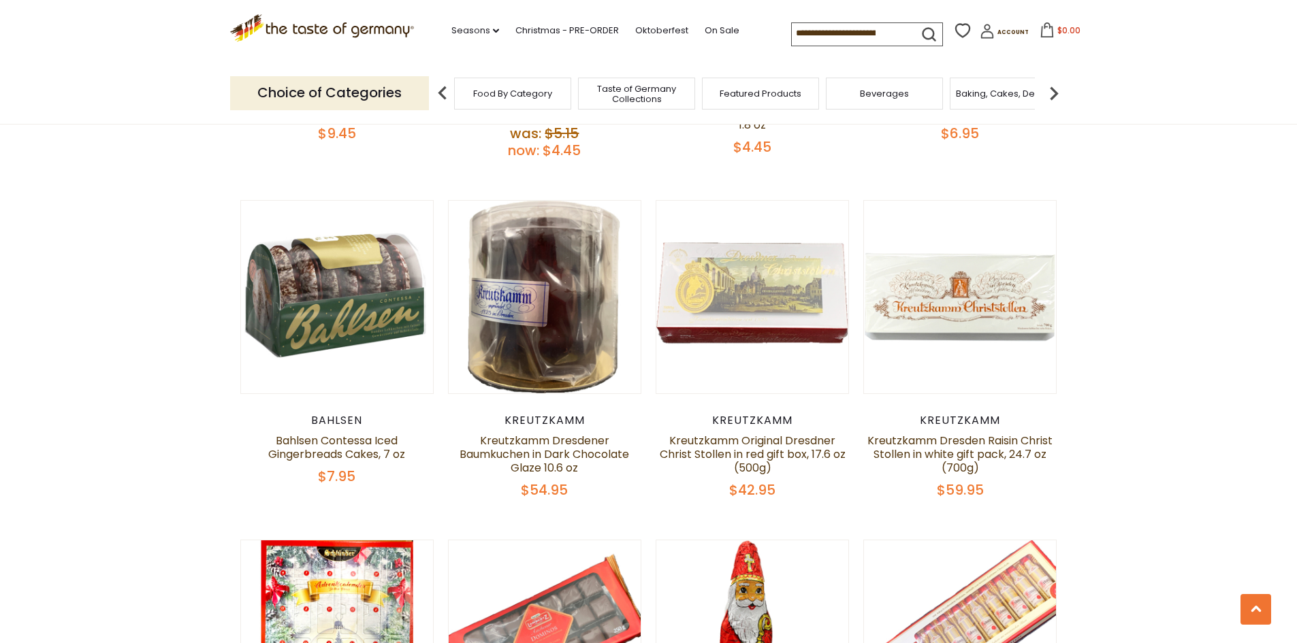
scroll to position [2442, 0]
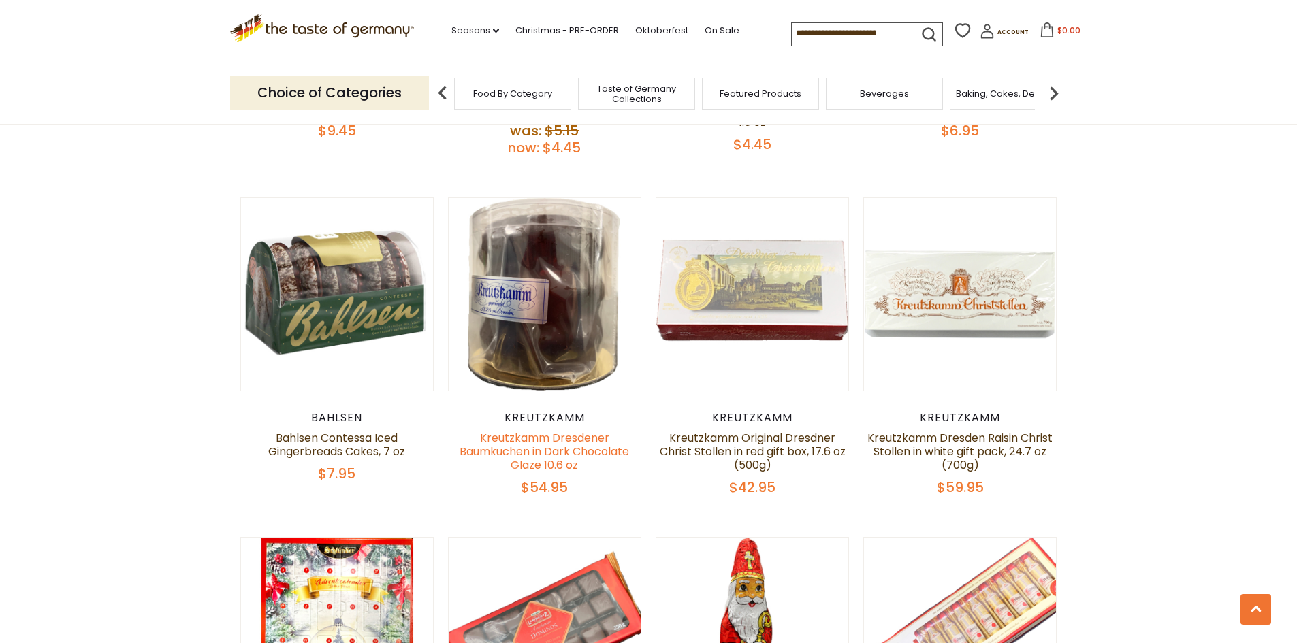
click at [540, 450] on link "Kreutzkamm Dresdener Baumkuchen in Dark Chocolate Glaze 10.6 oz" at bounding box center [543, 451] width 169 height 43
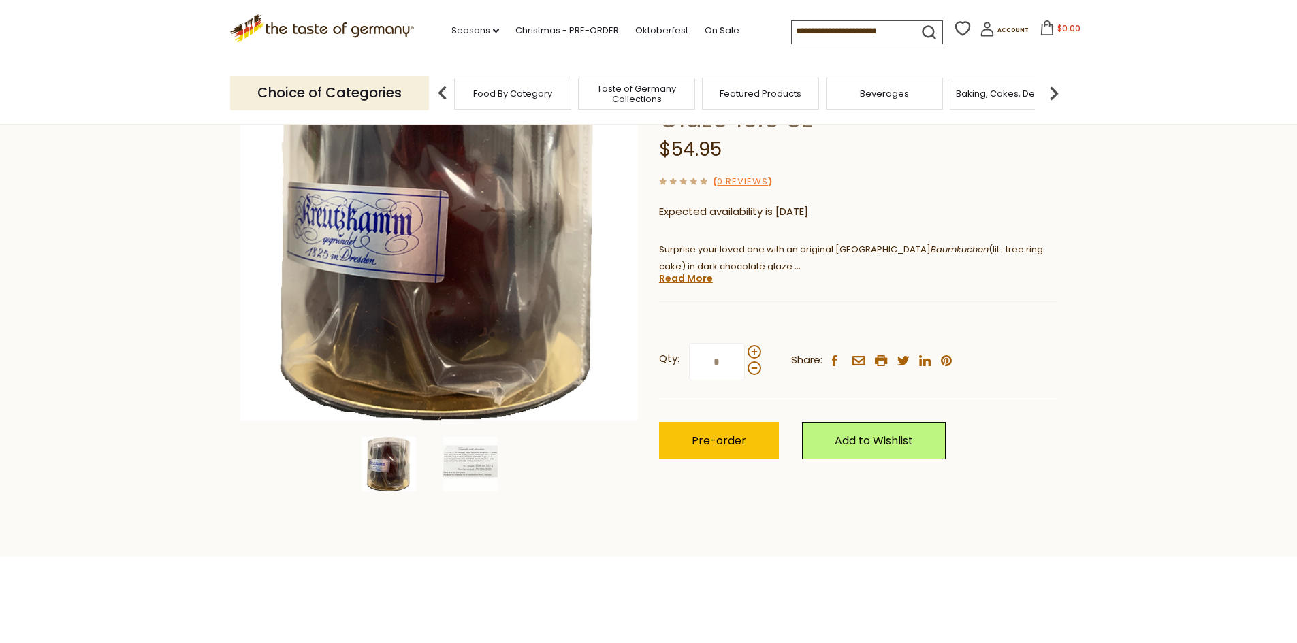
scroll to position [204, 0]
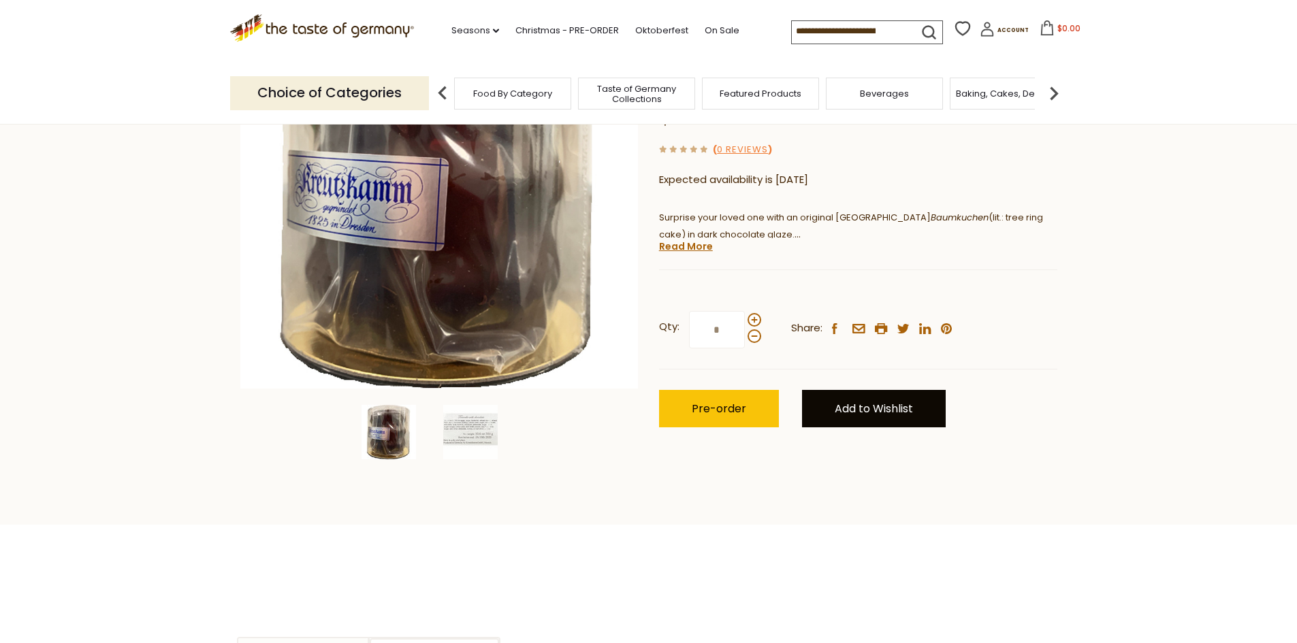
click at [882, 416] on link "Add to Wishlist" at bounding box center [874, 408] width 144 height 37
click at [871, 456] on link "Favorites" at bounding box center [852, 455] width 46 height 14
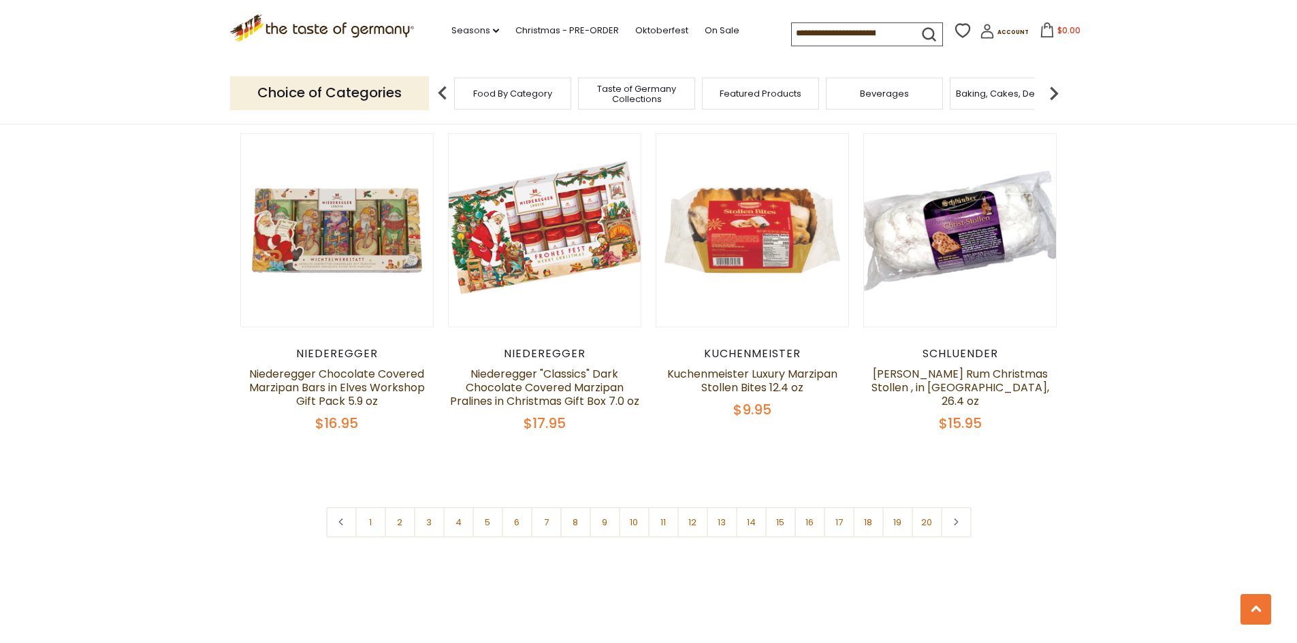
scroll to position [3190, 0]
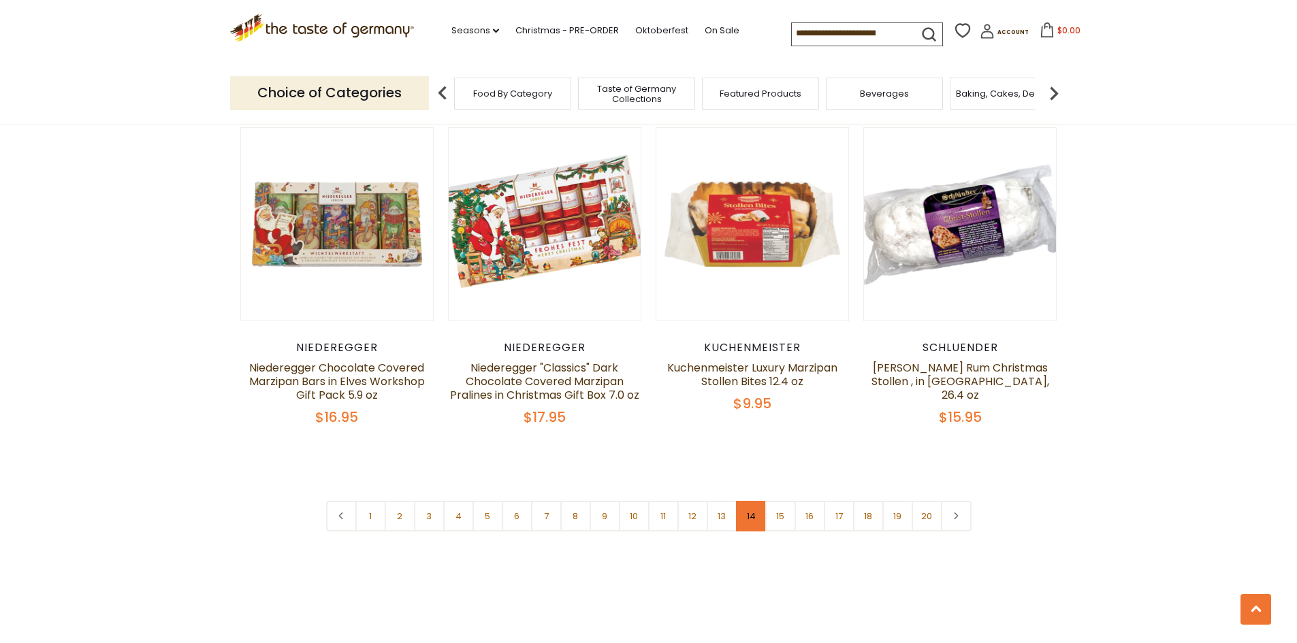
click at [747, 519] on link "14" at bounding box center [751, 516] width 31 height 31
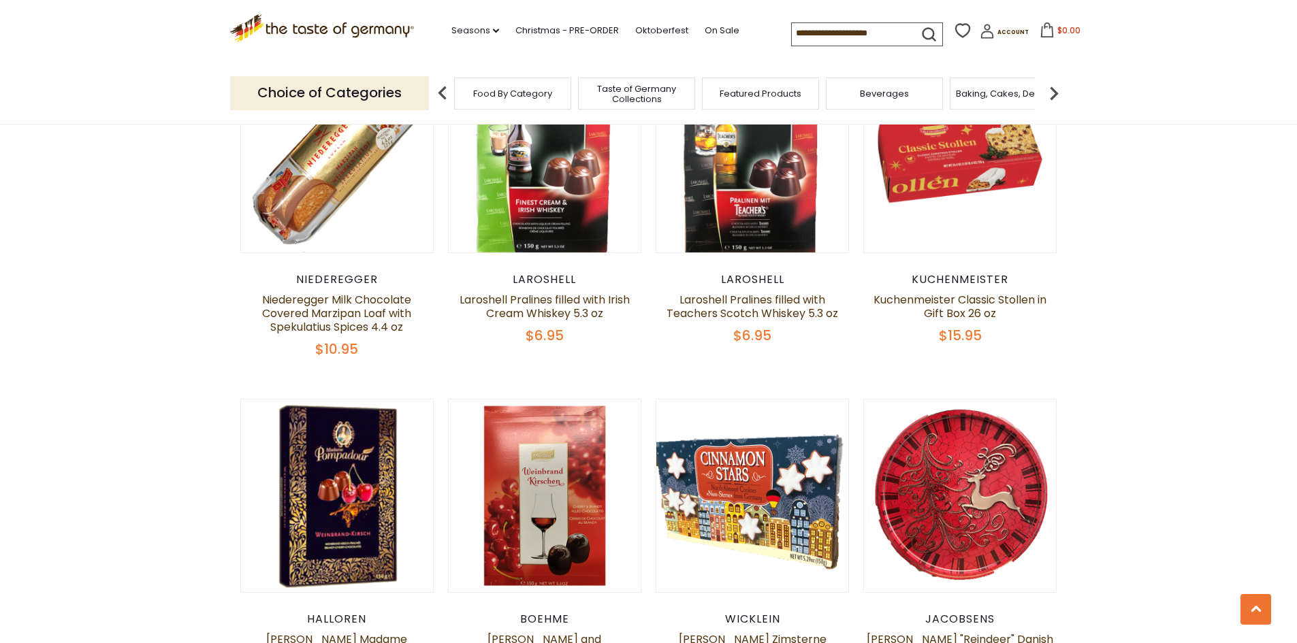
scroll to position [1965, 0]
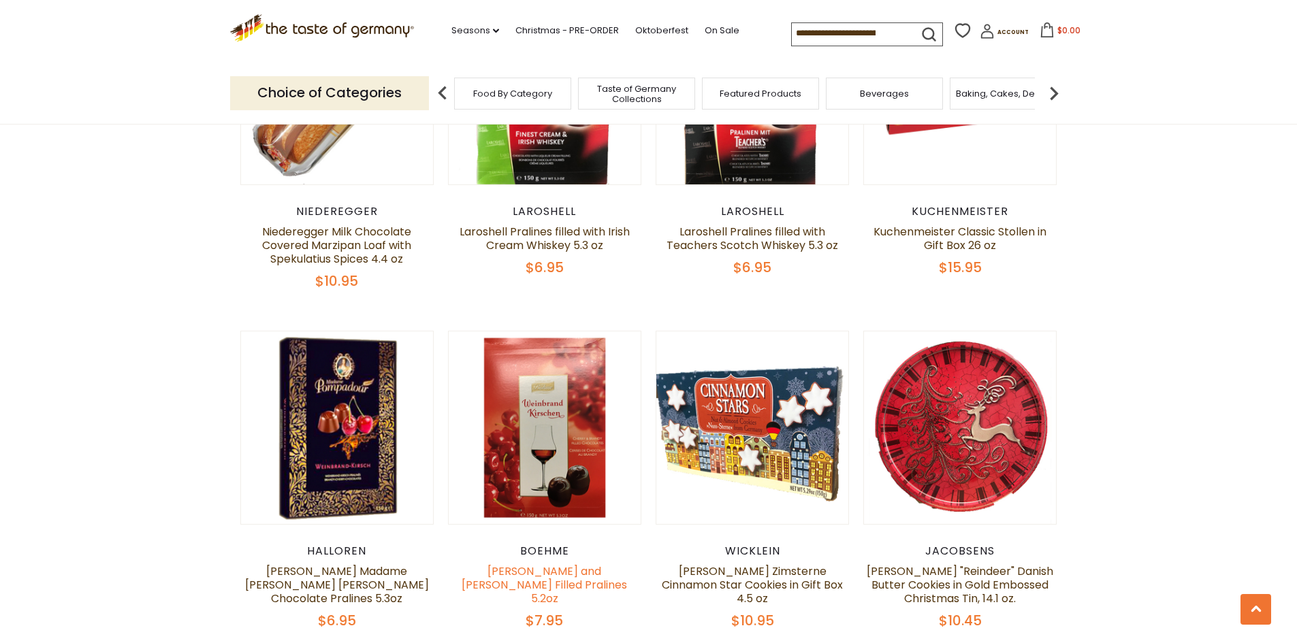
click at [536, 564] on link "[PERSON_NAME] and [PERSON_NAME] Filled Pralines 5.2oz" at bounding box center [544, 585] width 165 height 43
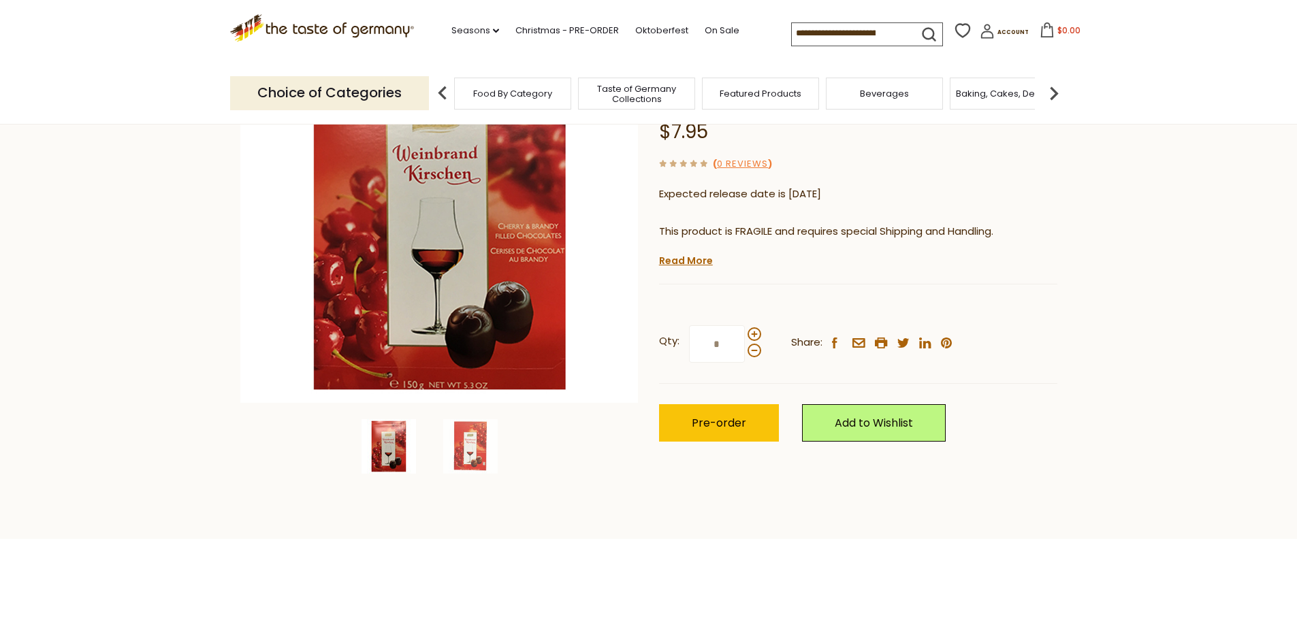
scroll to position [204, 0]
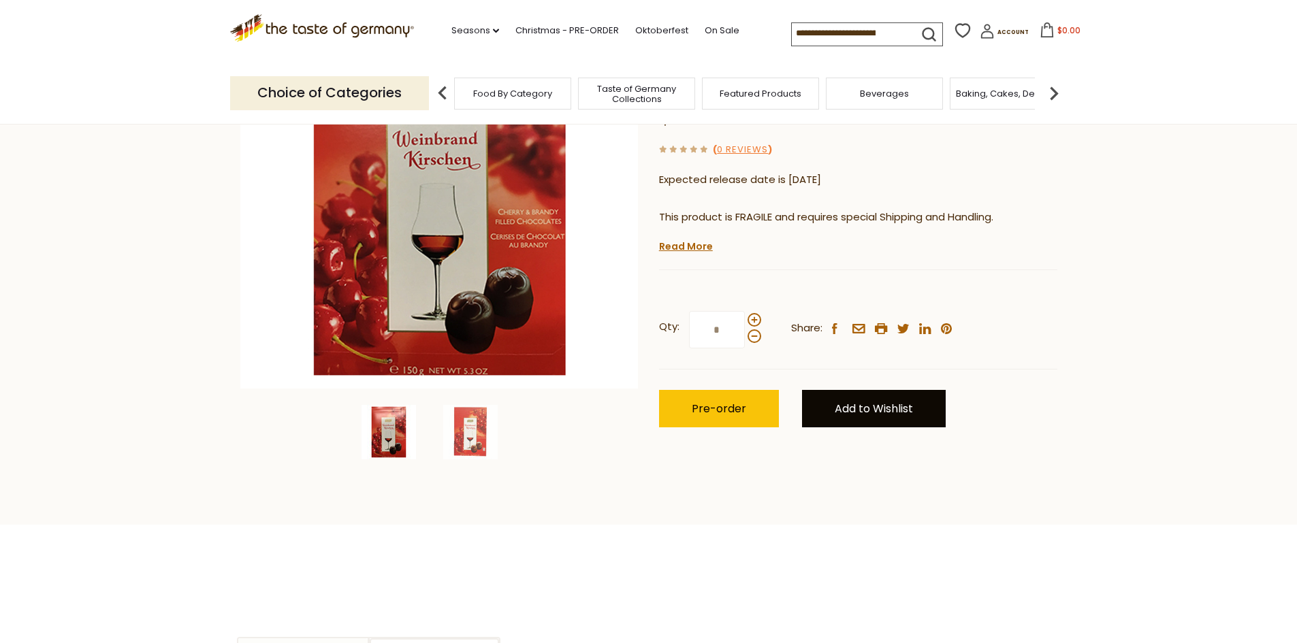
click at [869, 390] on link "Add to Wishlist" at bounding box center [874, 408] width 144 height 37
click at [860, 448] on link "Favorites" at bounding box center [852, 455] width 46 height 14
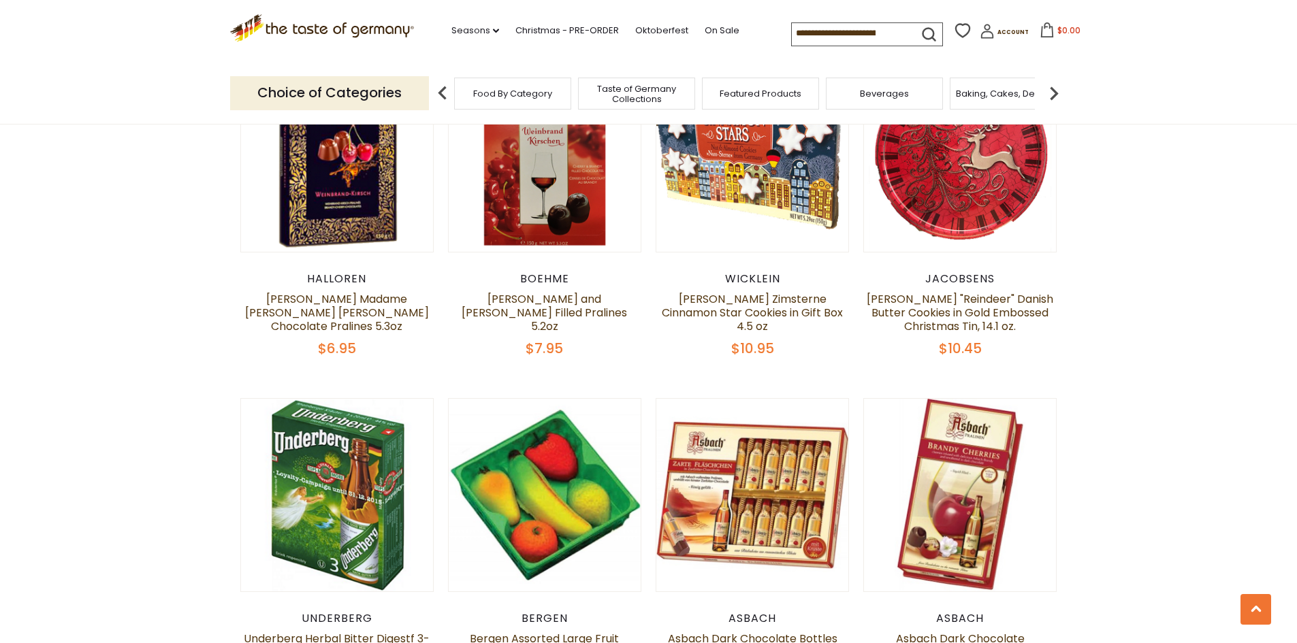
scroll to position [2306, 0]
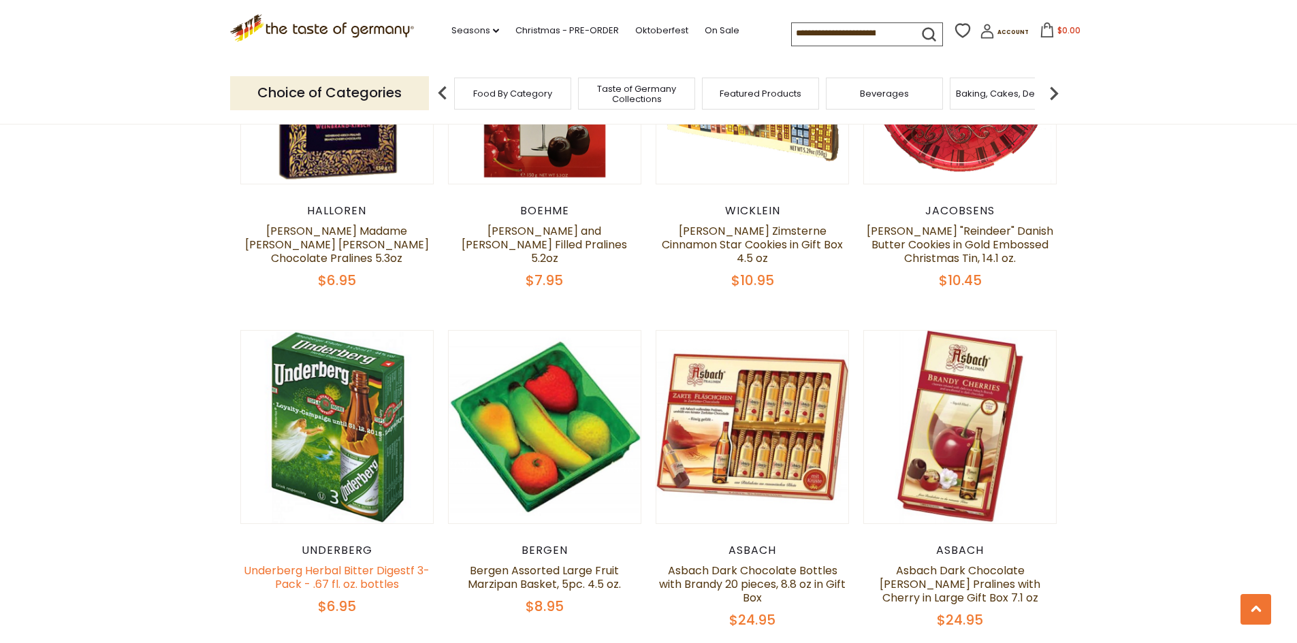
click at [332, 563] on link "Underberg Herbal Bitter Digestf 3-Pack - .67 fl. oz. bottles" at bounding box center [337, 577] width 186 height 29
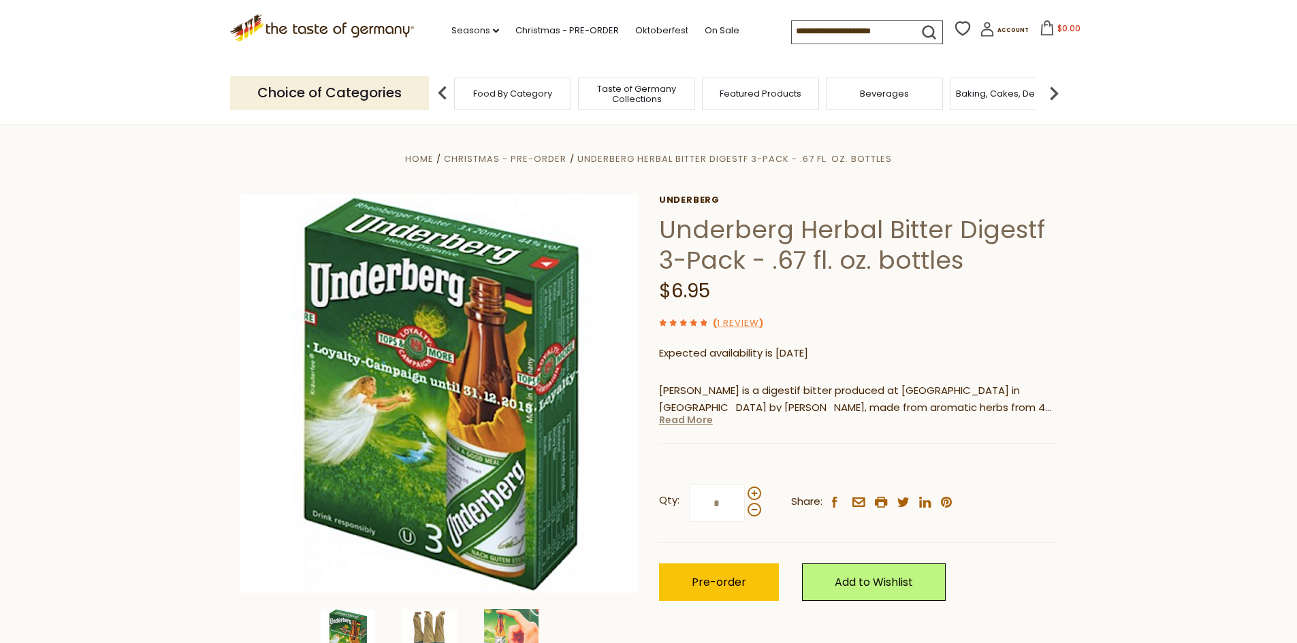
click at [691, 422] on link "Read More" at bounding box center [686, 420] width 54 height 14
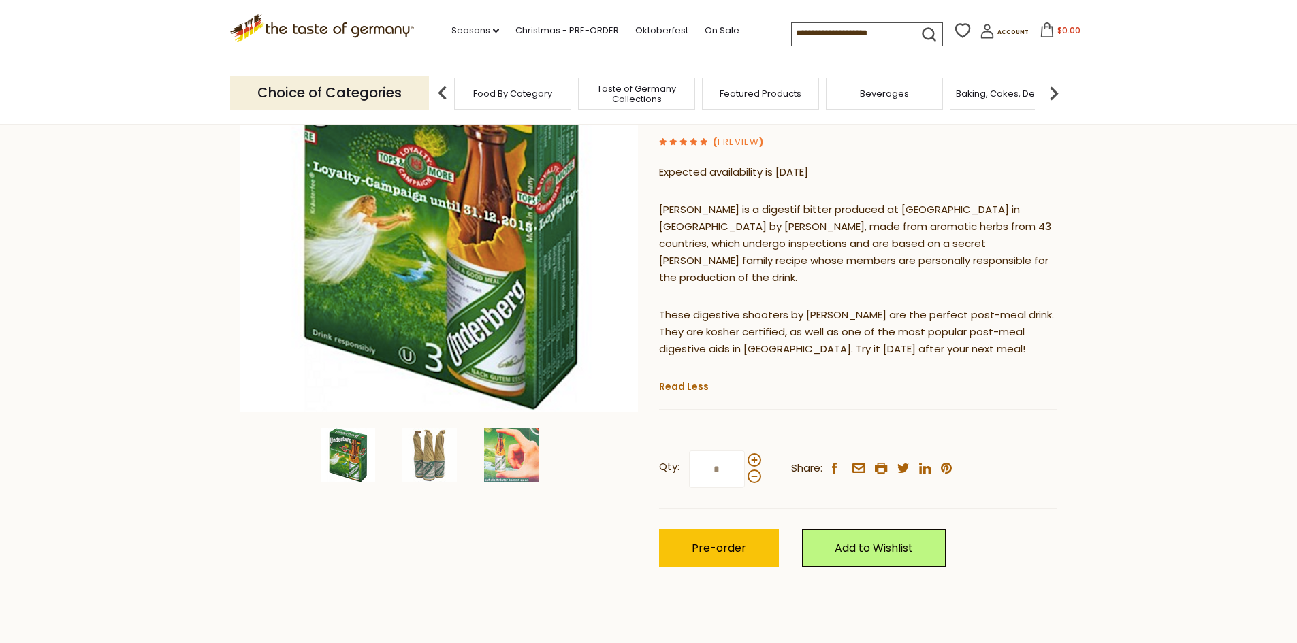
scroll to position [204, 0]
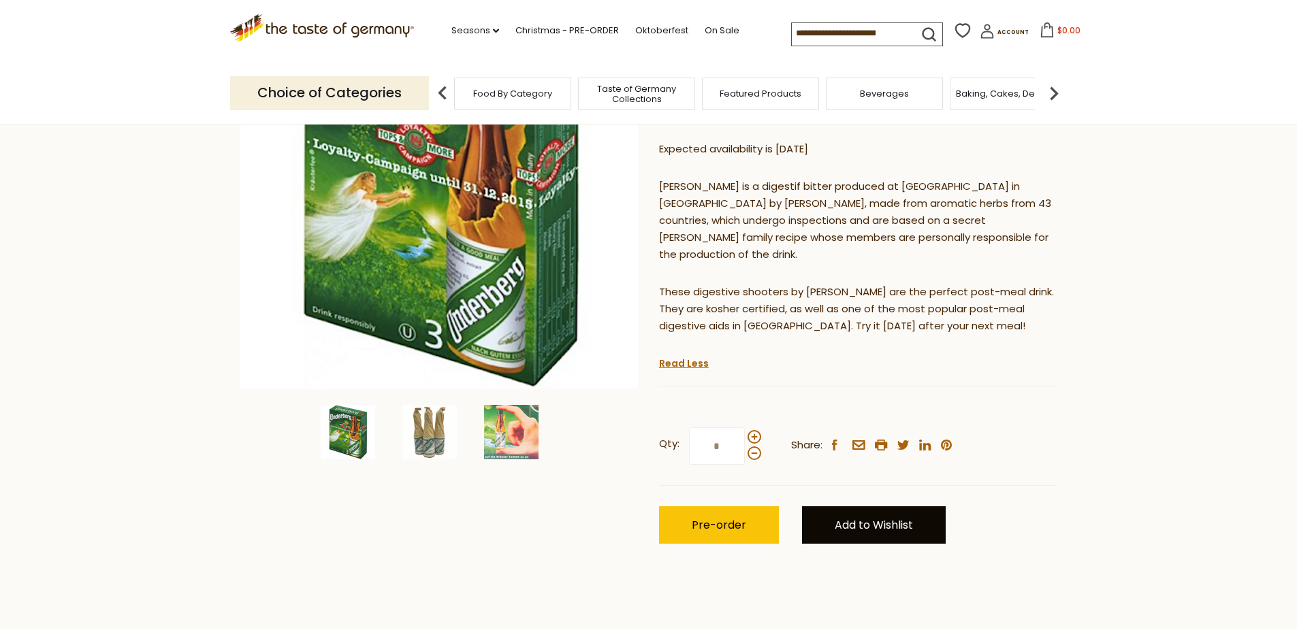
click at [884, 511] on link "Add to Wishlist" at bounding box center [874, 524] width 144 height 37
click at [847, 564] on link "Favorites" at bounding box center [852, 571] width 46 height 14
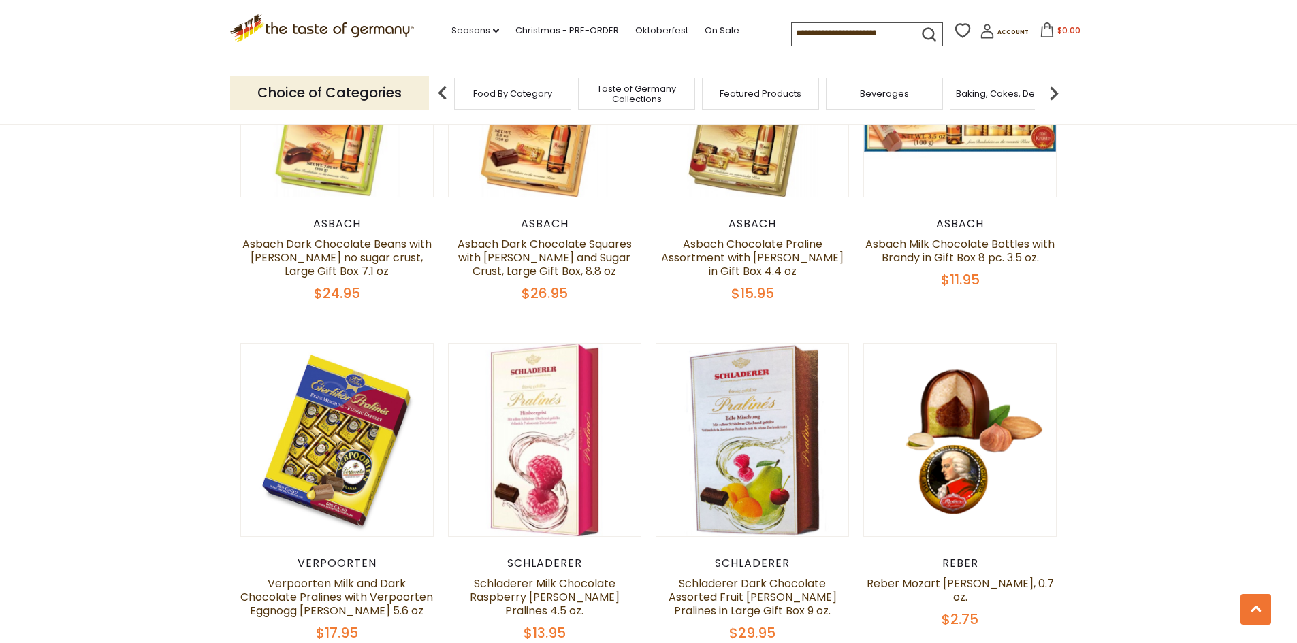
scroll to position [3190, 0]
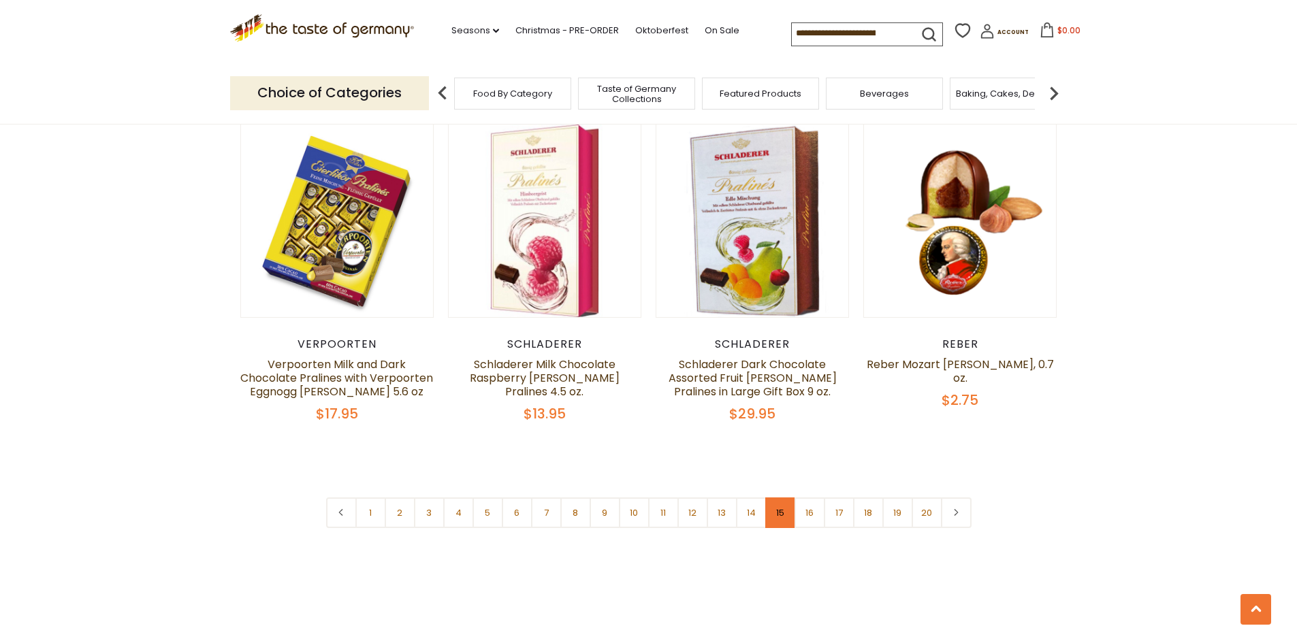
click at [780, 507] on link "15" at bounding box center [780, 513] width 31 height 31
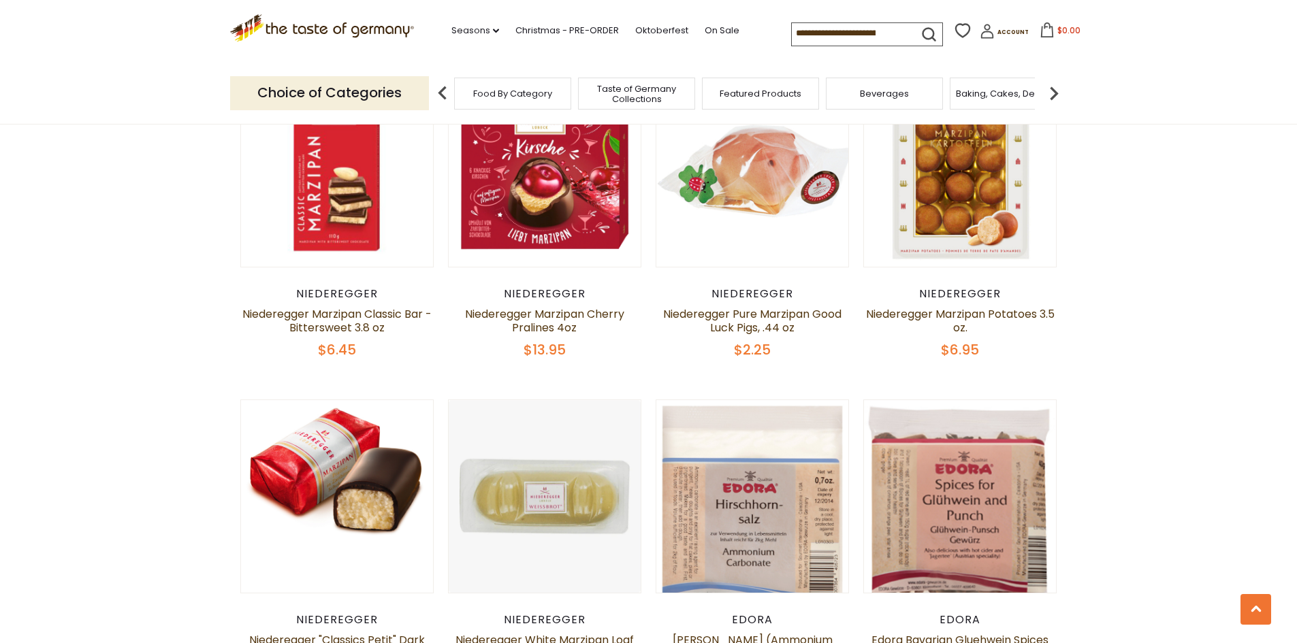
scroll to position [3122, 0]
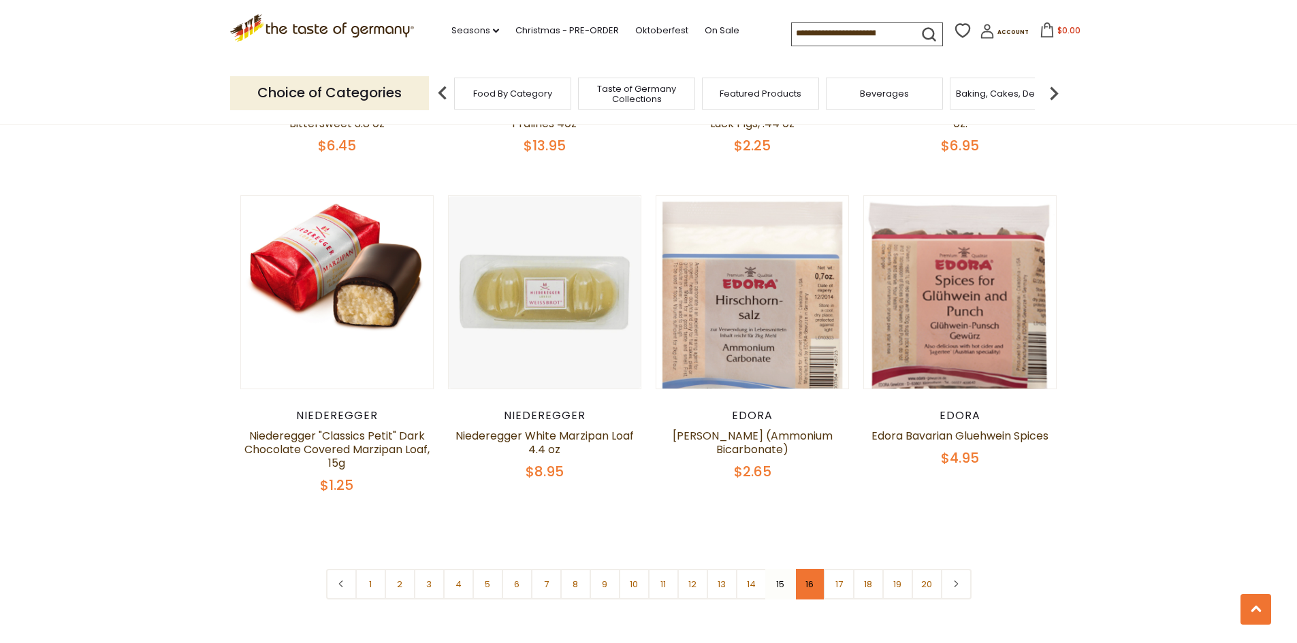
click at [807, 569] on link "16" at bounding box center [809, 584] width 31 height 31
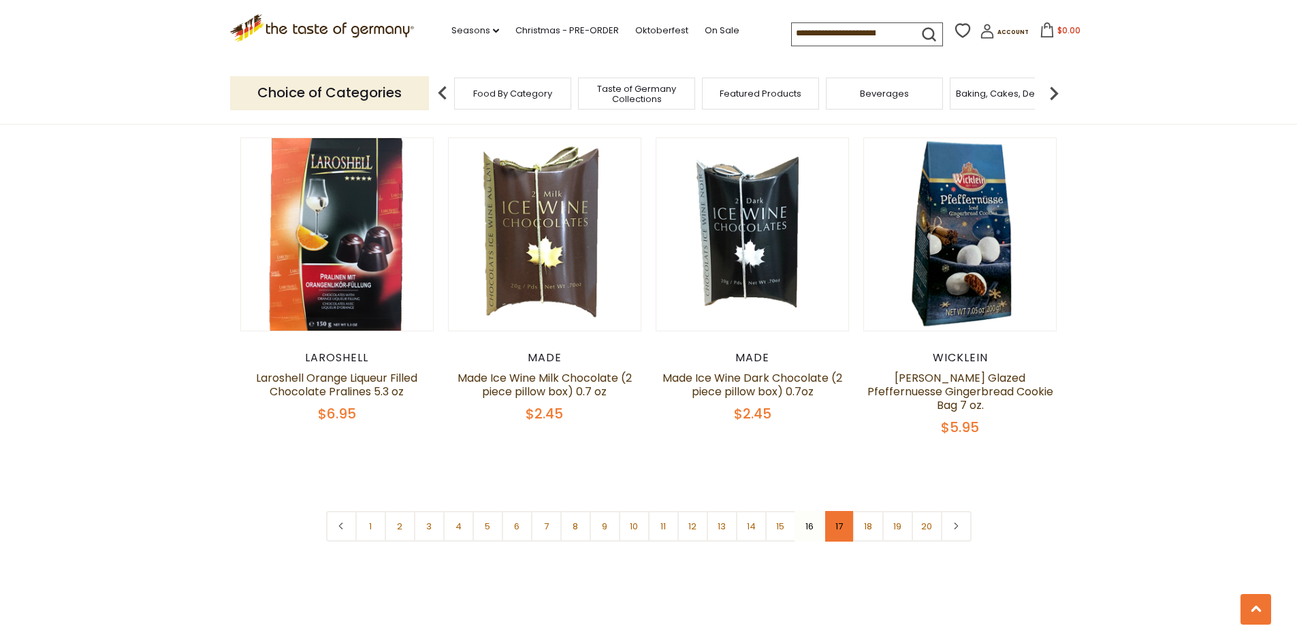
click at [835, 511] on link "17" at bounding box center [839, 526] width 31 height 31
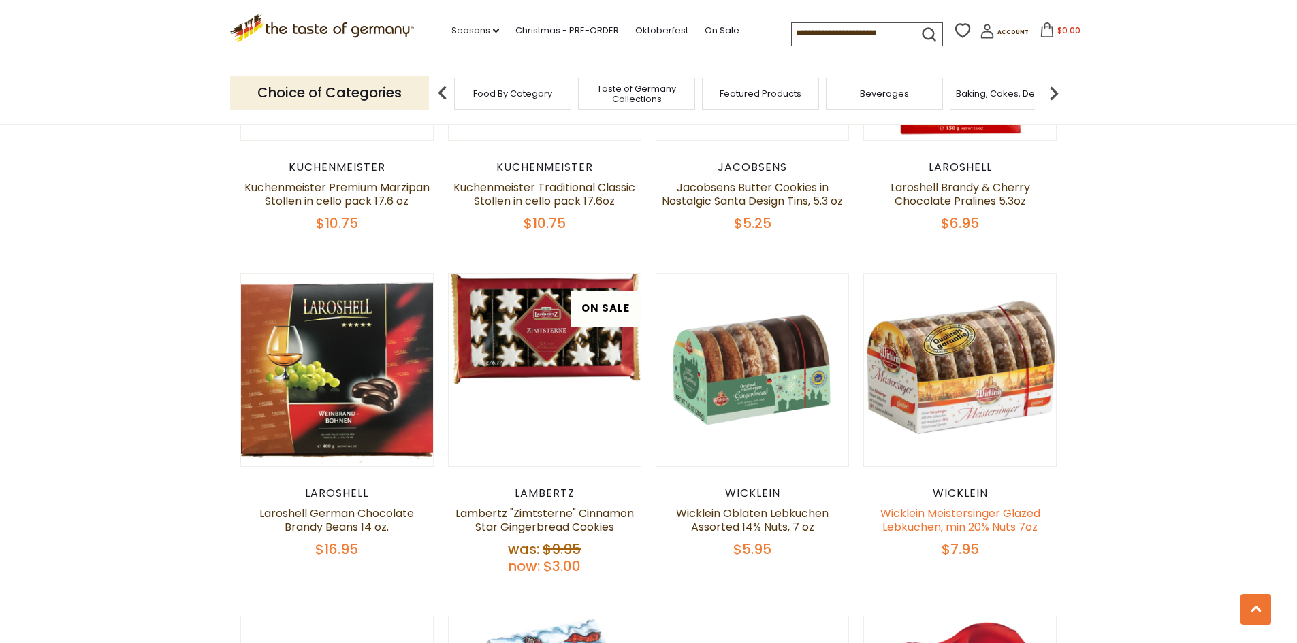
scroll to position [1012, 0]
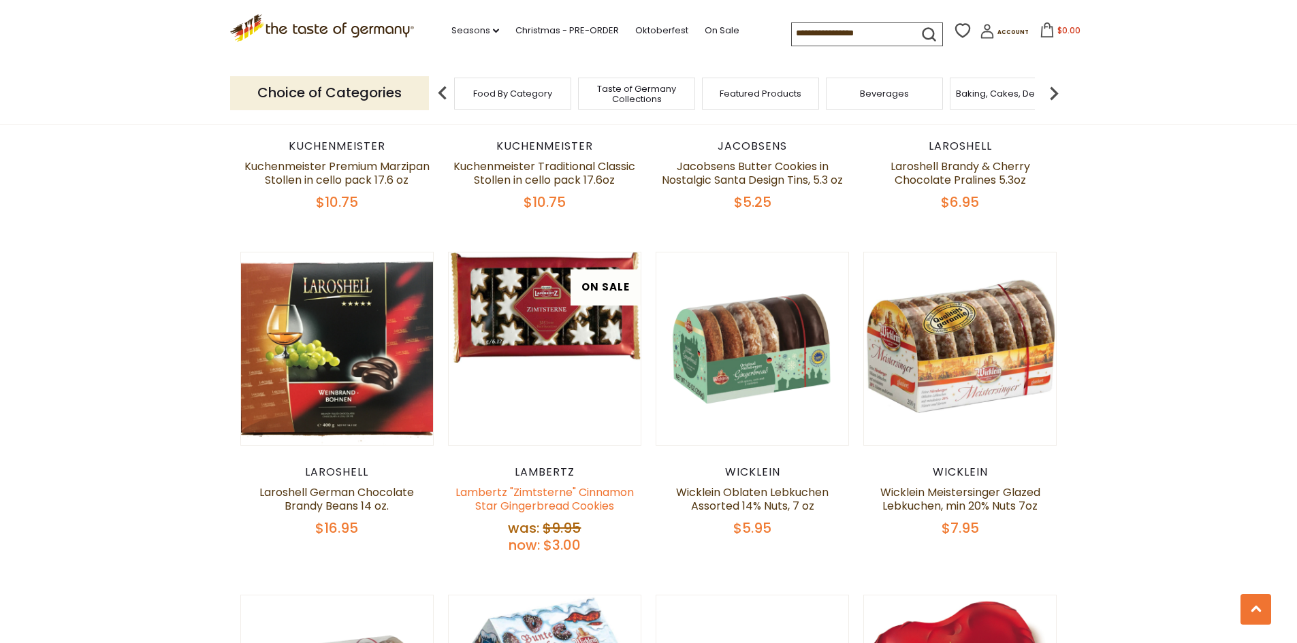
click at [546, 485] on link "Lambertz "Zimtsterne" Cinnamon Star Gingerbread Cookies" at bounding box center [544, 499] width 178 height 29
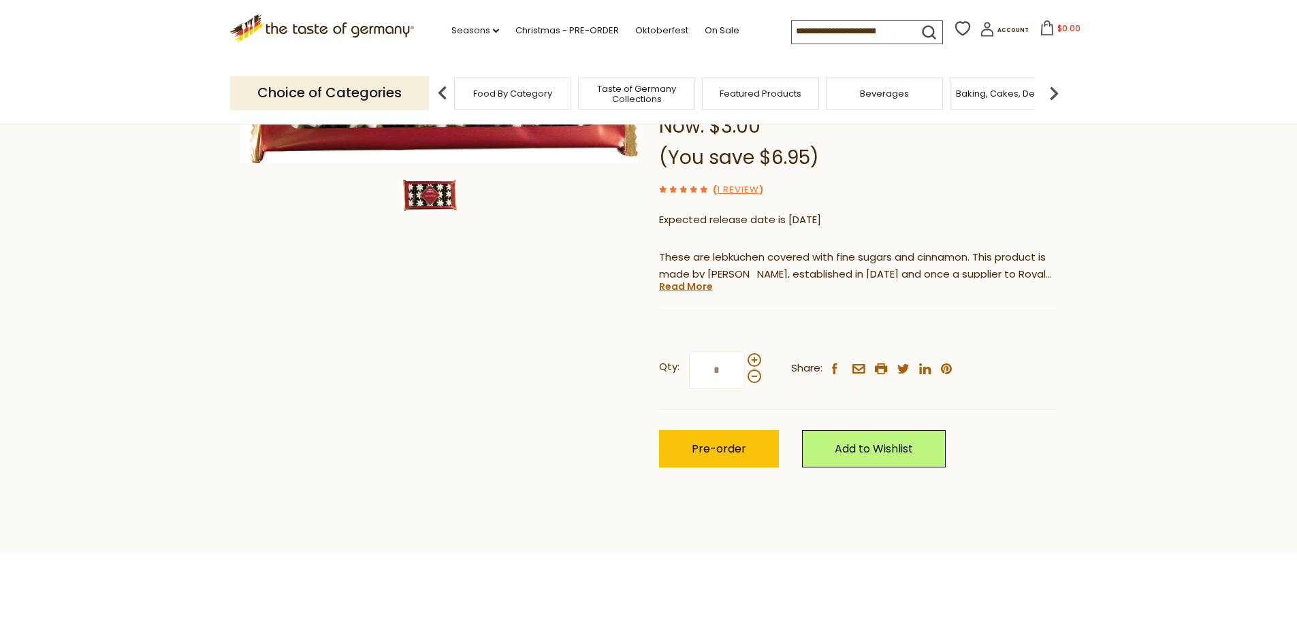
scroll to position [272, 0]
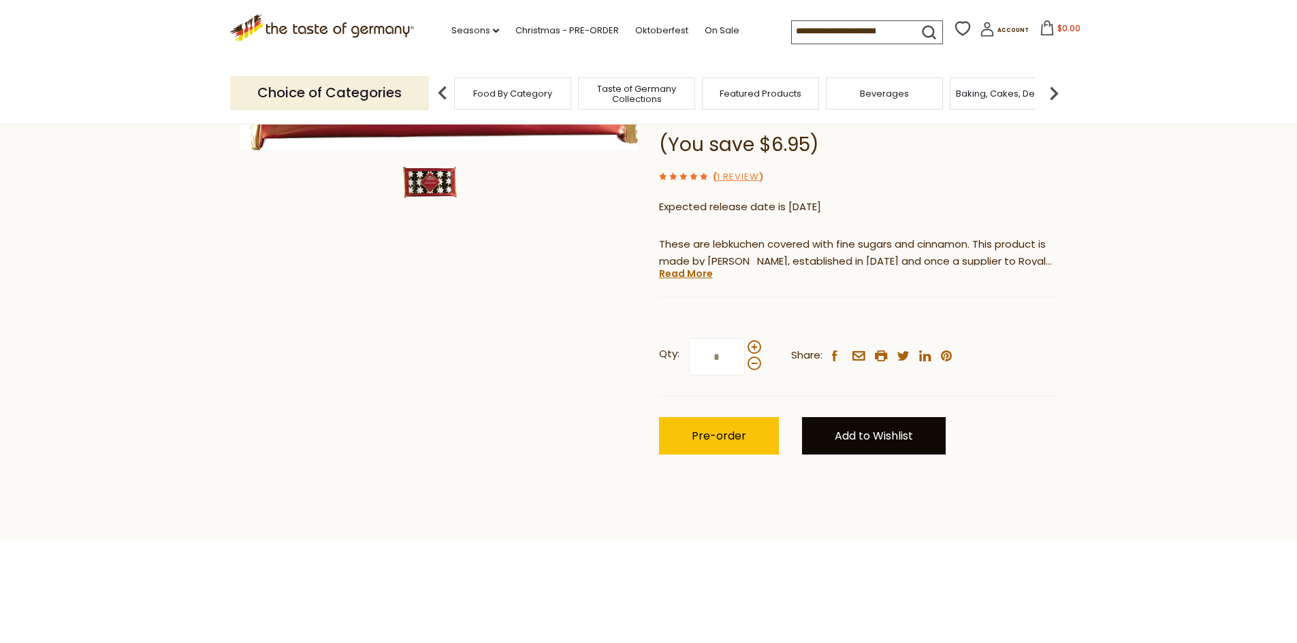
click at [874, 440] on link "Add to Wishlist" at bounding box center [874, 435] width 144 height 37
click at [846, 485] on link "Favorites" at bounding box center [852, 482] width 46 height 14
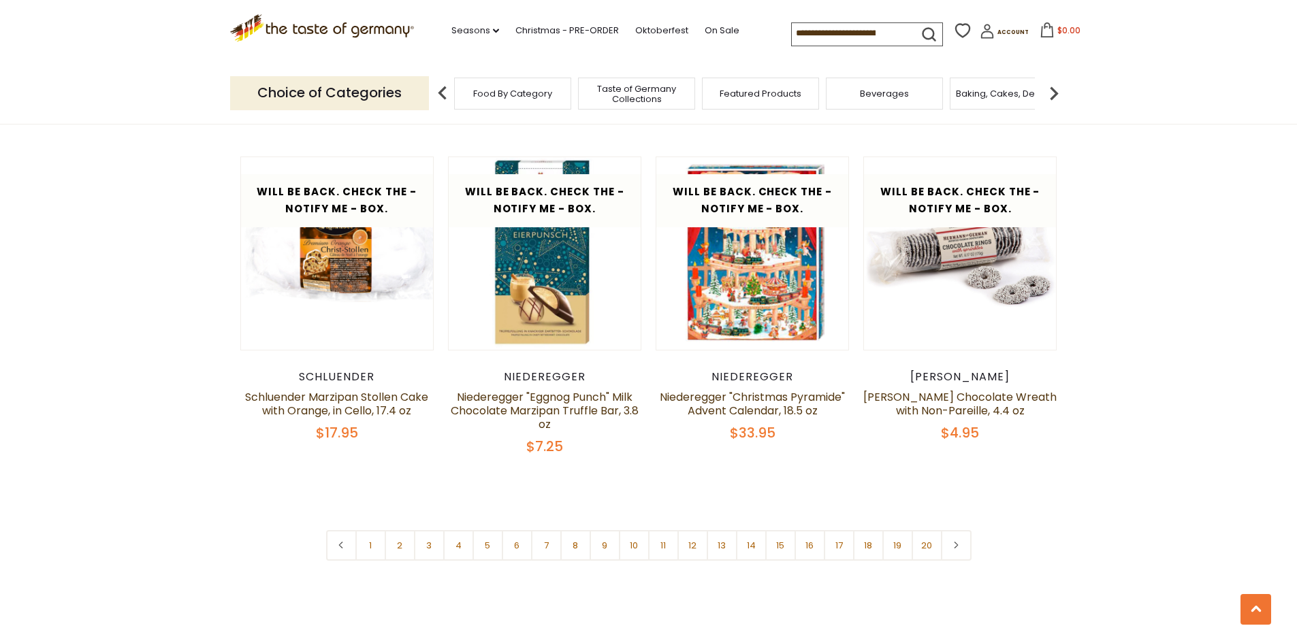
scroll to position [3122, 0]
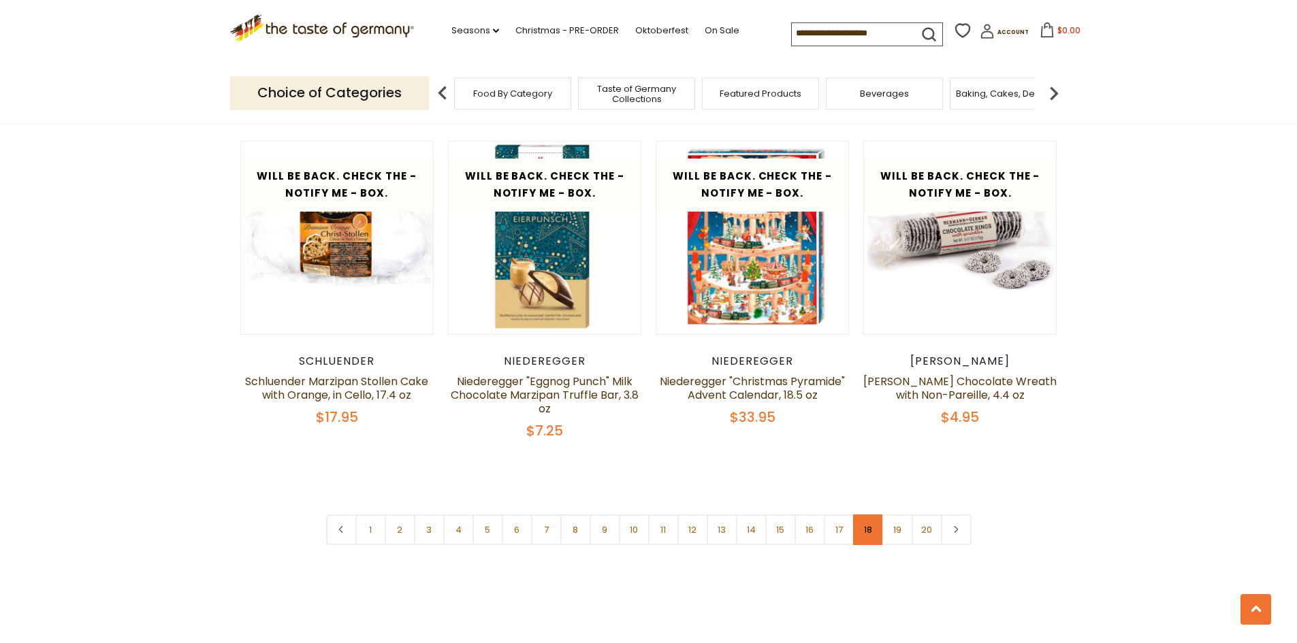
click at [869, 521] on link "18" at bounding box center [868, 530] width 31 height 31
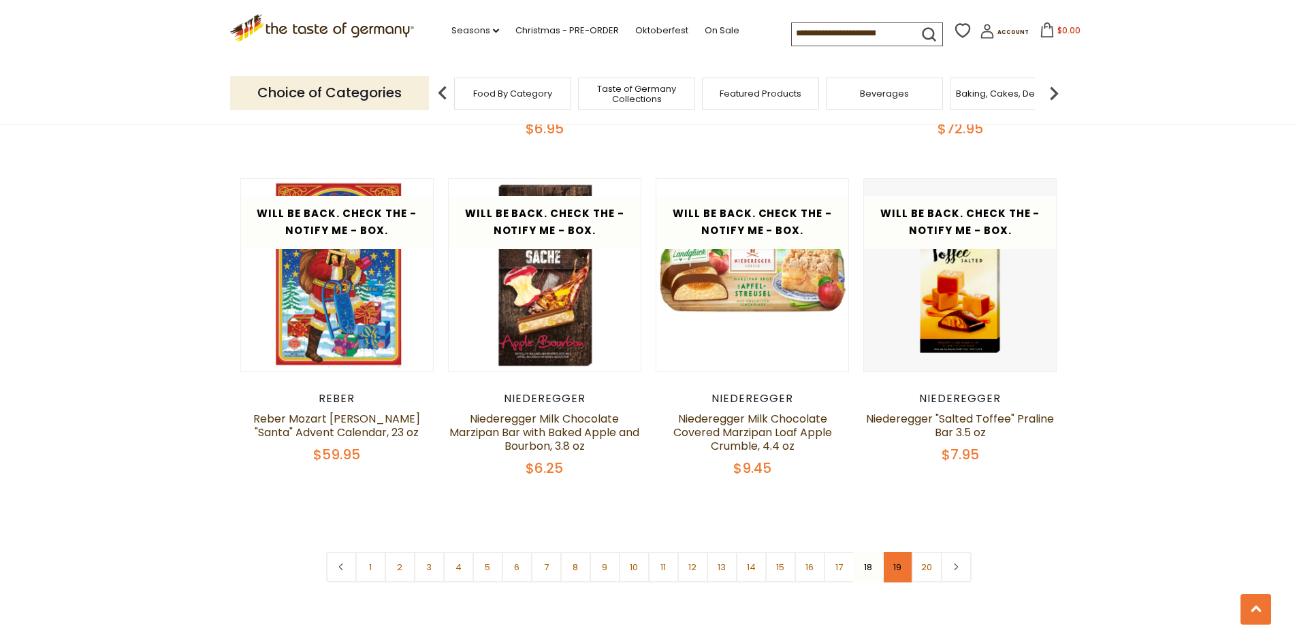
click at [903, 552] on link "19" at bounding box center [897, 567] width 31 height 31
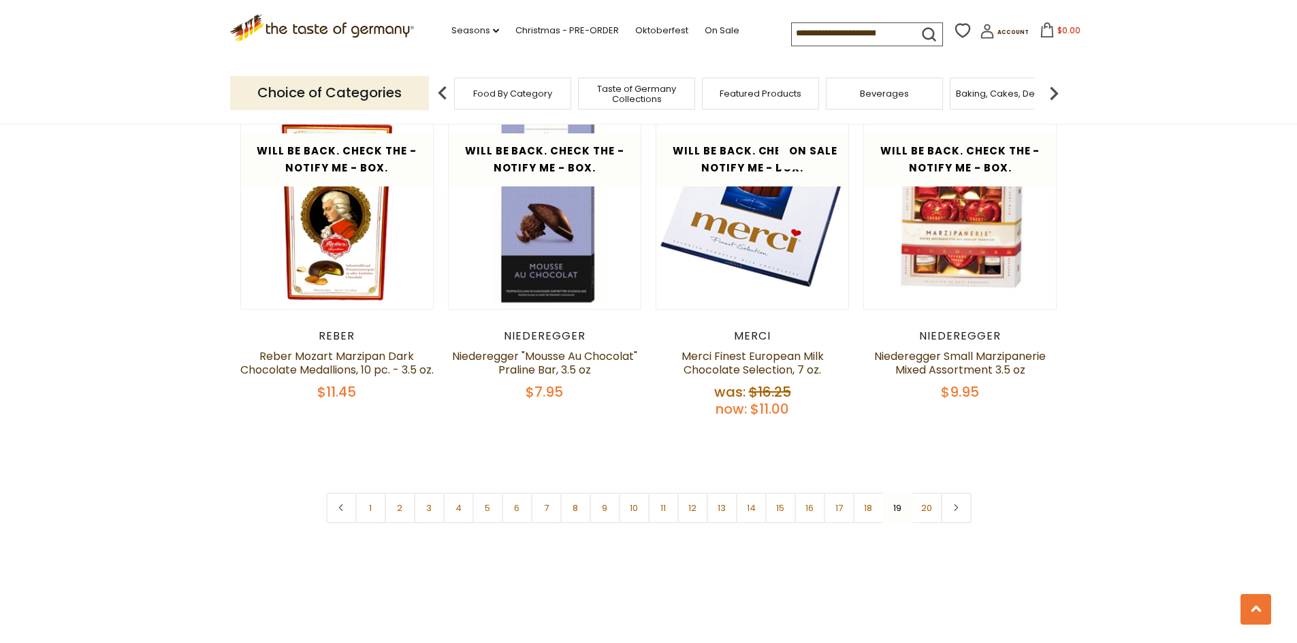
scroll to position [3259, 0]
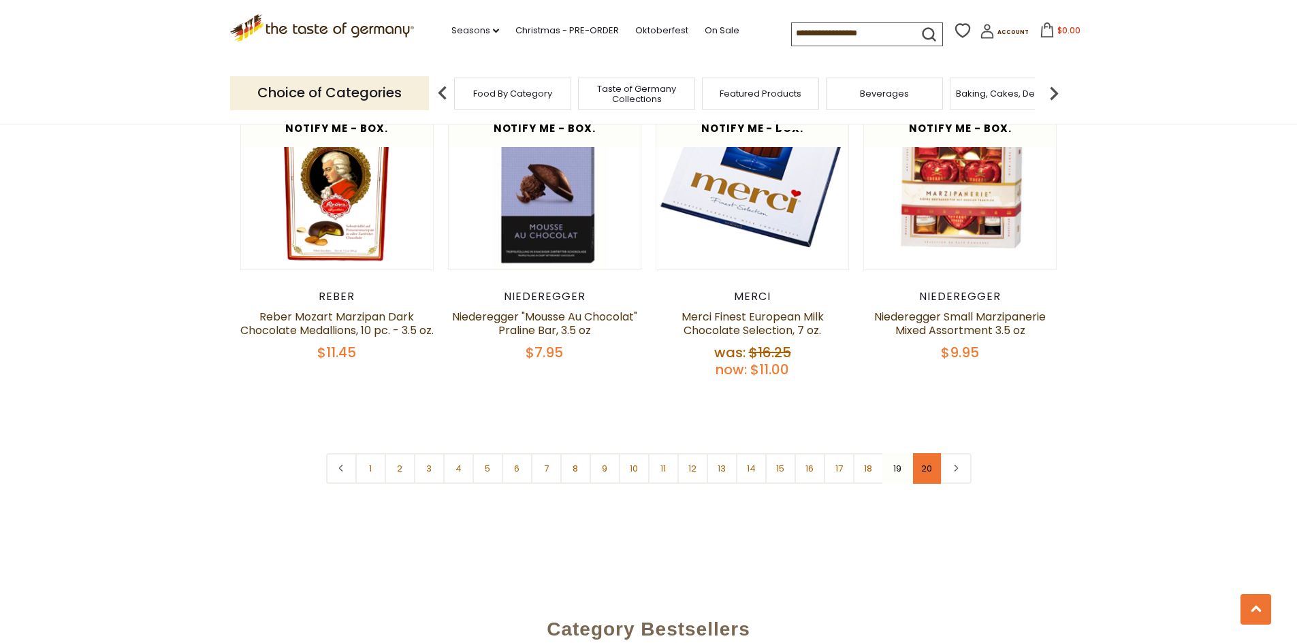
click at [931, 453] on link "20" at bounding box center [926, 468] width 31 height 31
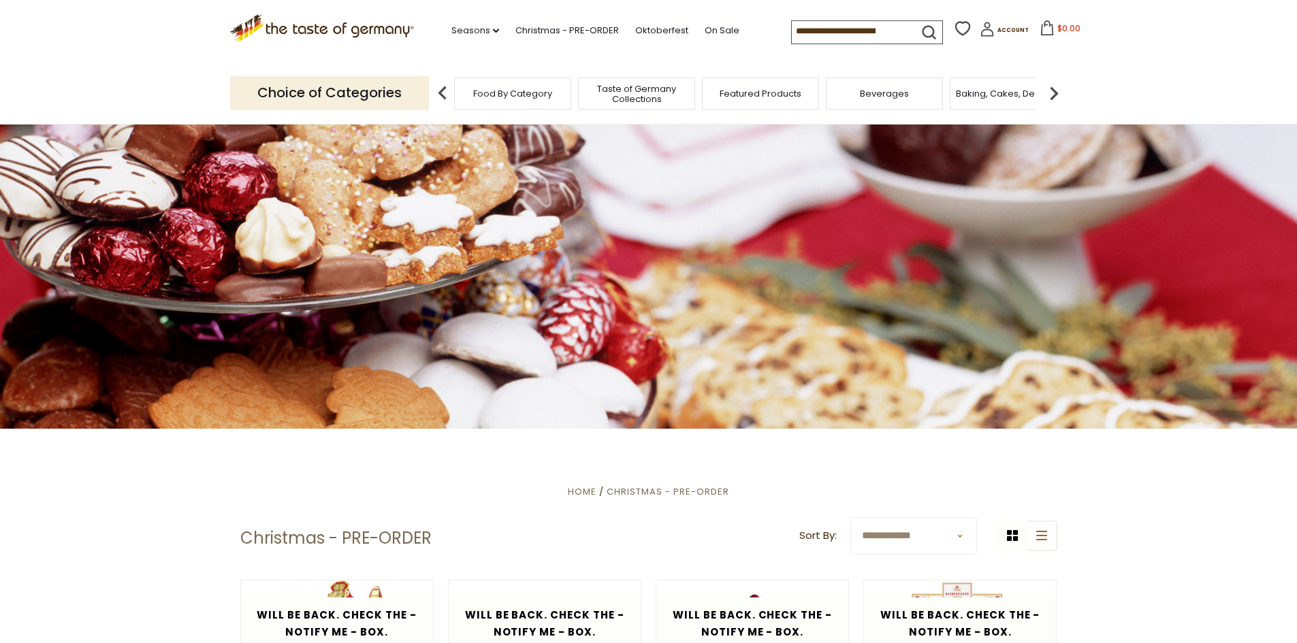
scroll to position [0, 0]
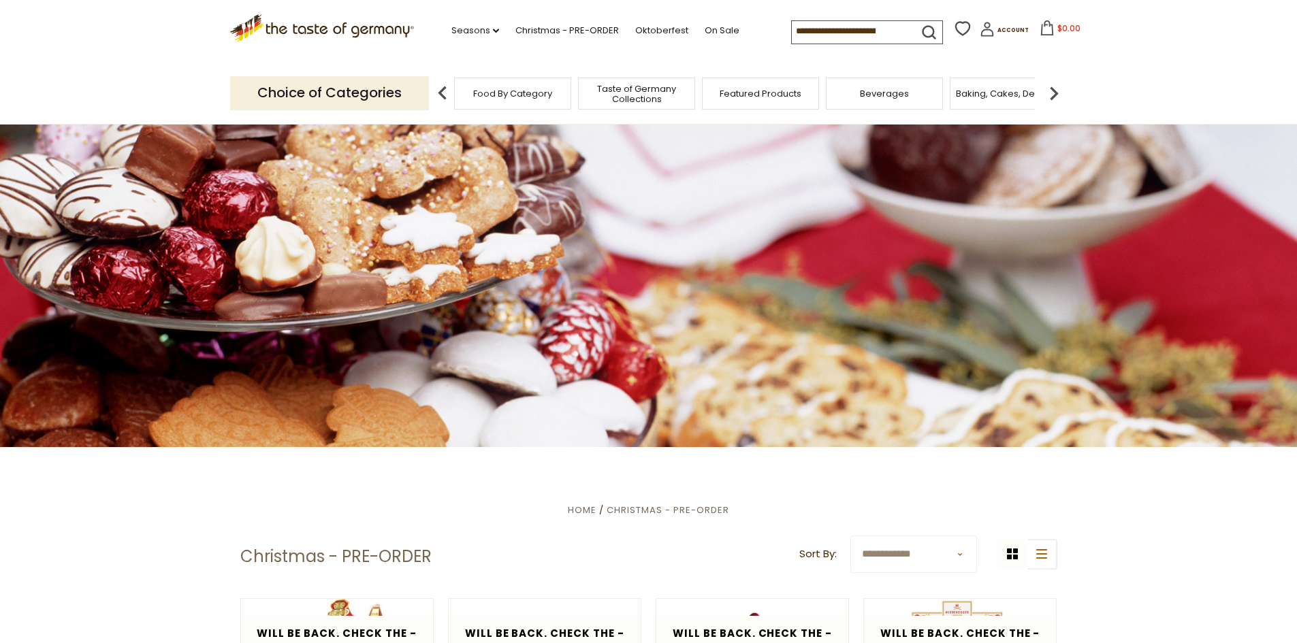
click at [792, 33] on input at bounding box center [849, 30] width 115 height 19
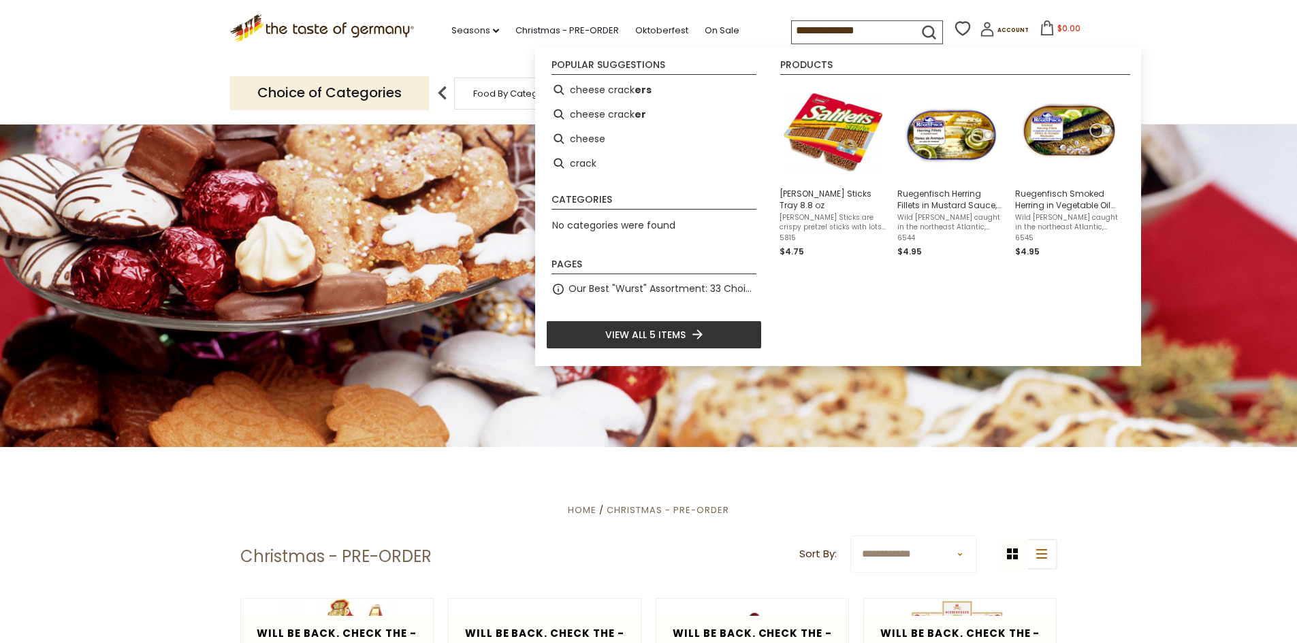
type input "**********"
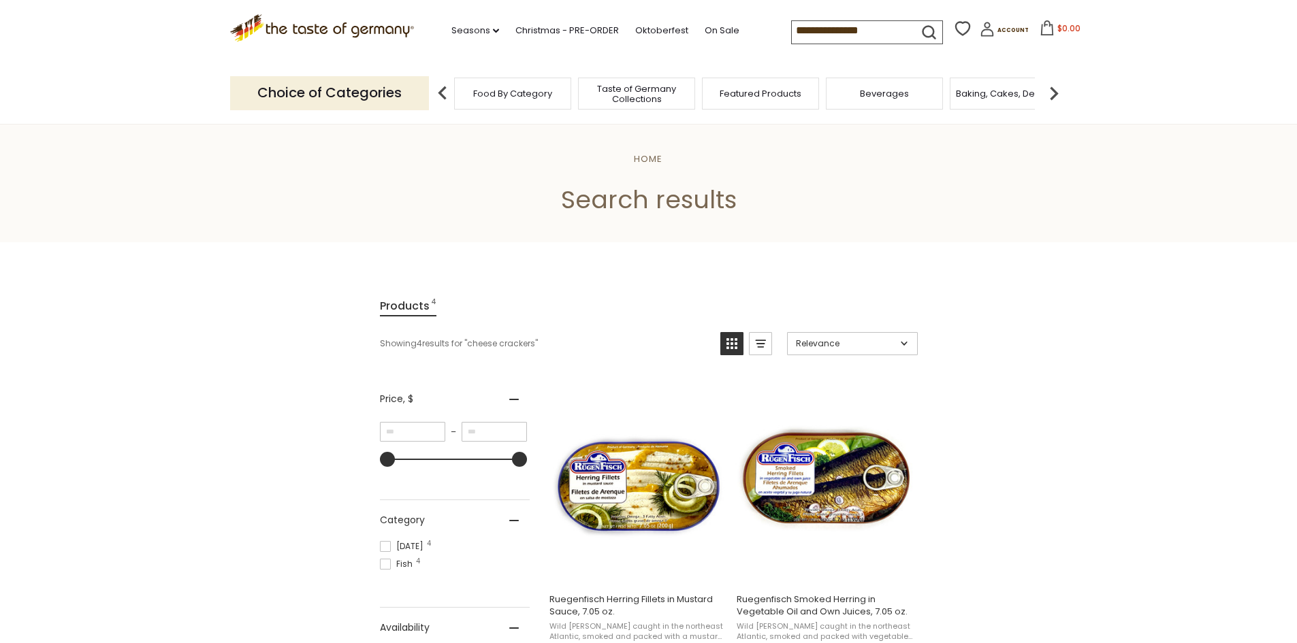
drag, startPoint x: 865, startPoint y: 31, endPoint x: 813, endPoint y: 32, distance: 51.8
click at [813, 32] on input "**********" at bounding box center [849, 30] width 115 height 19
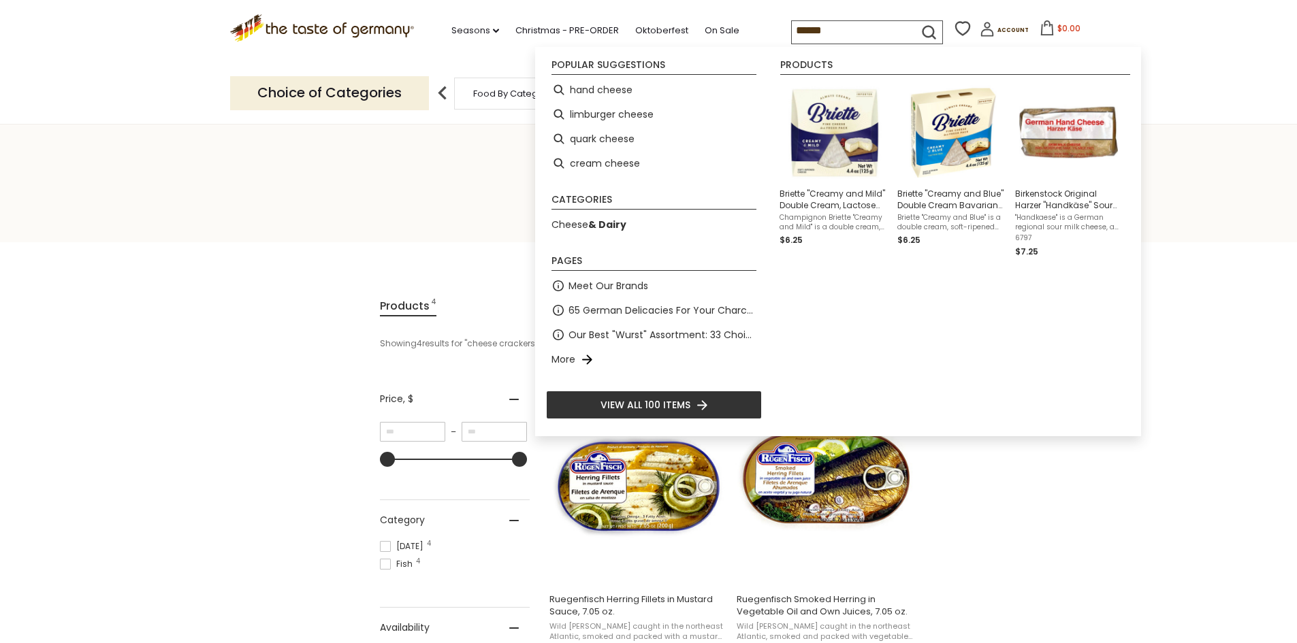
type input "******"
click at [920, 26] on icon "submit" at bounding box center [929, 32] width 18 height 18
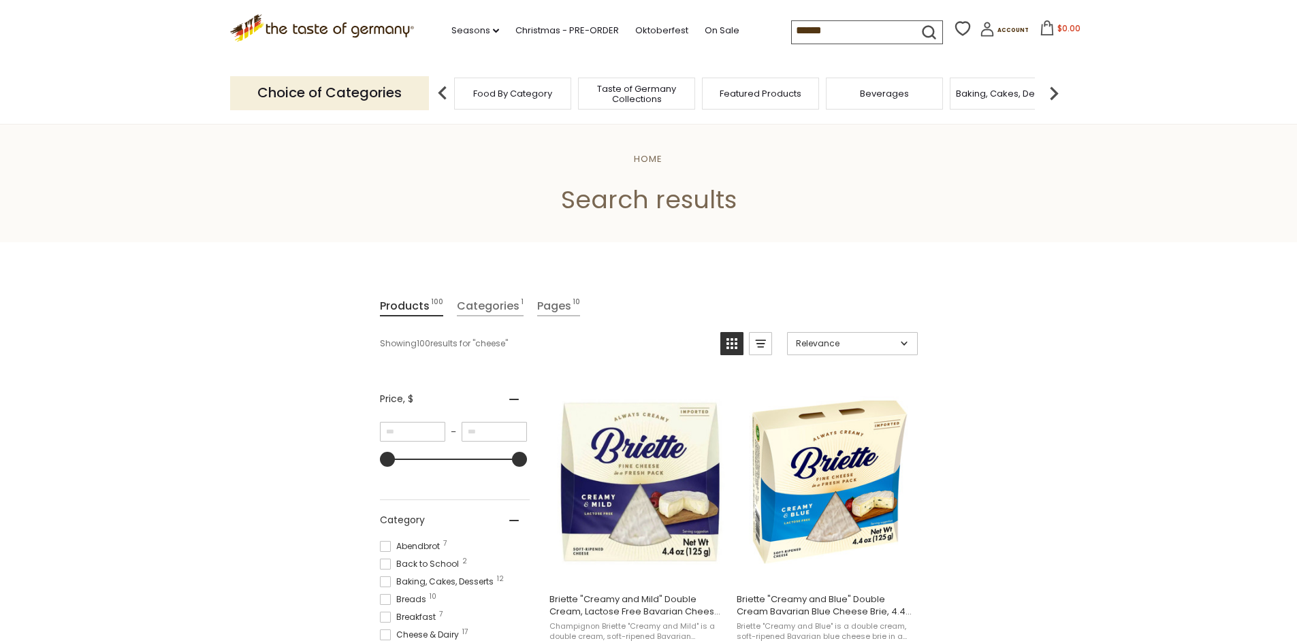
click at [490, 306] on link "Categories 1" at bounding box center [490, 307] width 67 height 20
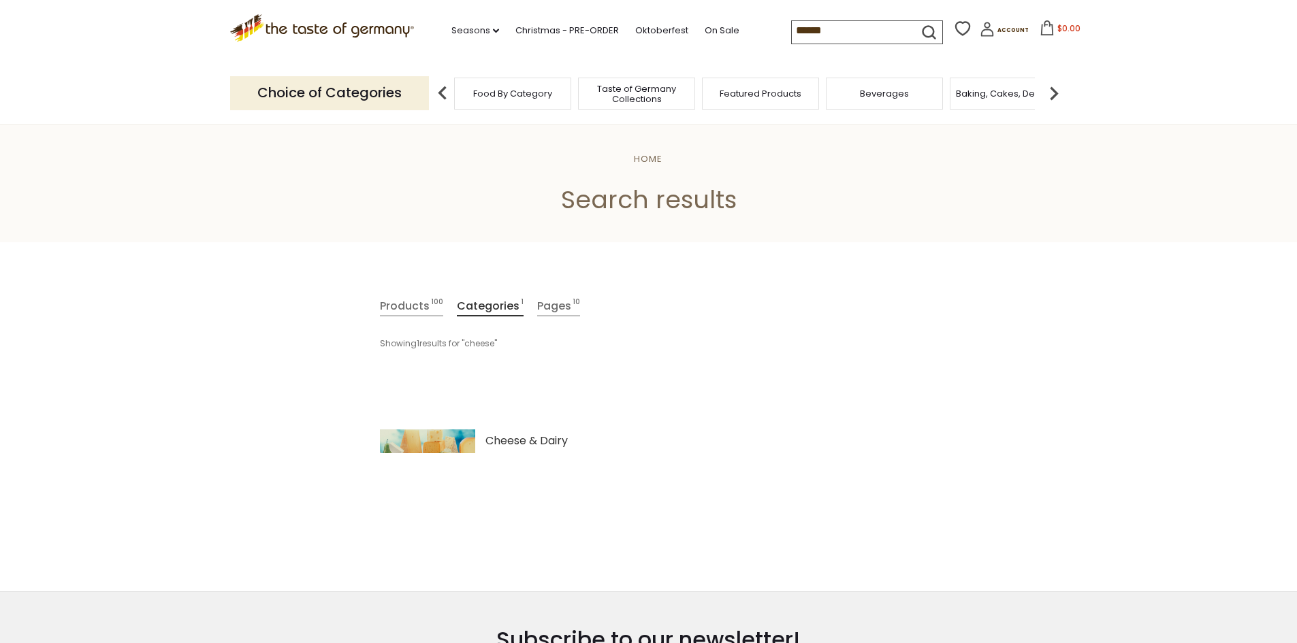
drag, startPoint x: 813, startPoint y: 30, endPoint x: 764, endPoint y: 41, distance: 49.5
click at [764, 34] on div ".st0{fill:#EDD300;} .st1{fill:#D33E21;} .st0{fill:#EDD300;} .st1{fill:#D33E21;}…" at bounding box center [648, 31] width 837 height 63
type input "**********"
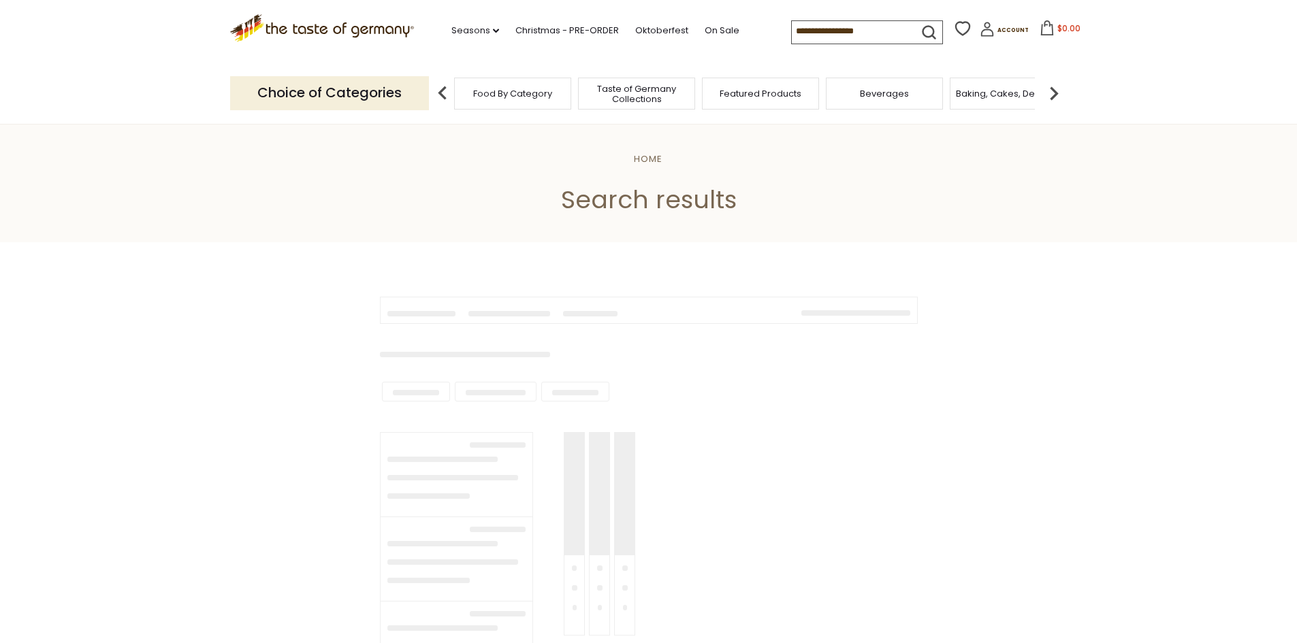
type input "**********"
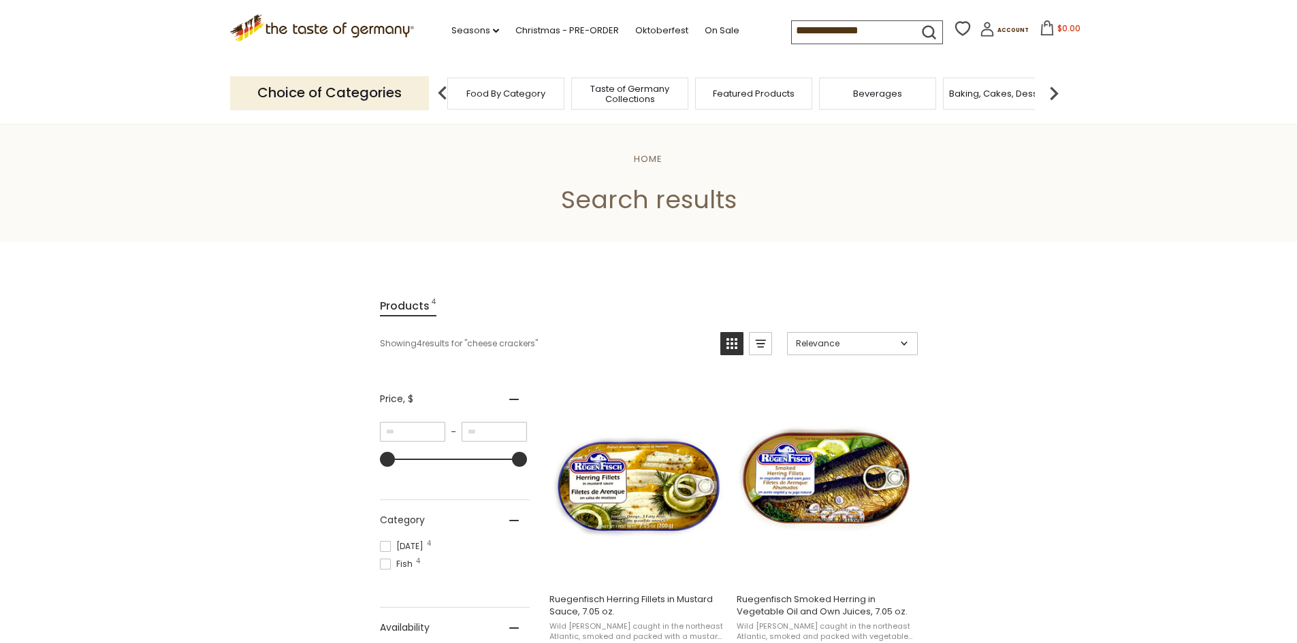
click at [531, 101] on div "Food By Category" at bounding box center [505, 94] width 117 height 32
click at [506, 101] on div "Food By Category" at bounding box center [505, 94] width 117 height 32
click at [502, 95] on span "Food By Category" at bounding box center [505, 93] width 79 height 10
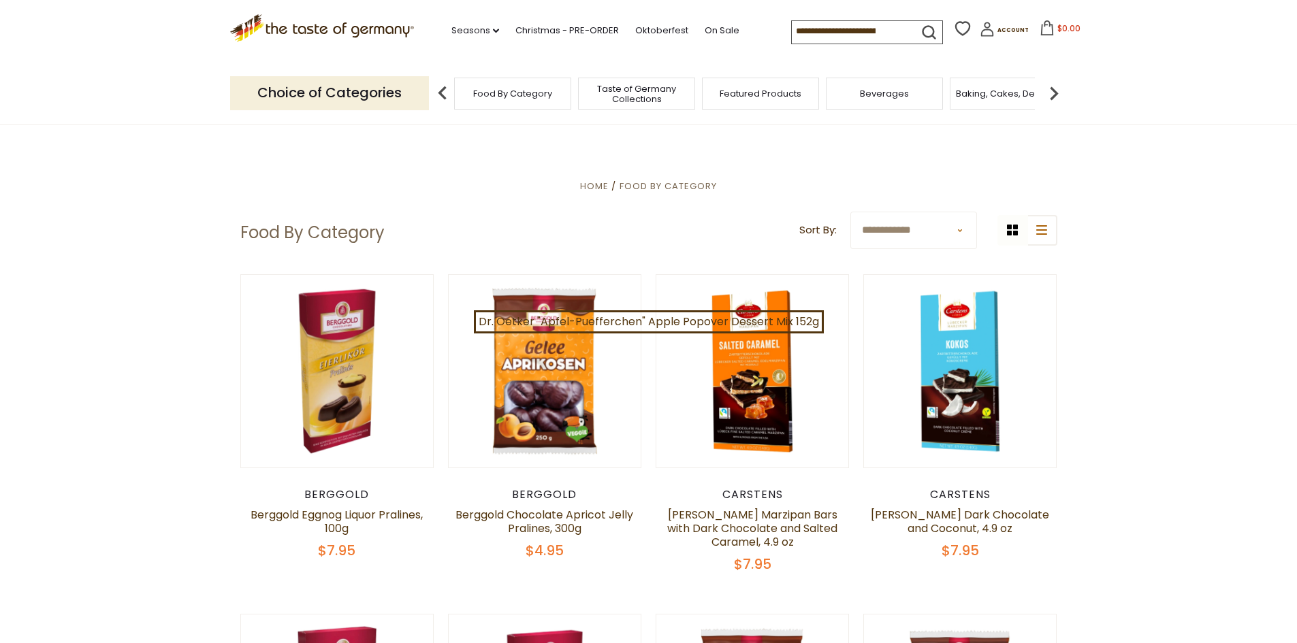
click at [959, 232] on select "**********" at bounding box center [913, 230] width 127 height 37
select select "********"
click at [850, 212] on select "**********" at bounding box center [913, 230] width 127 height 37
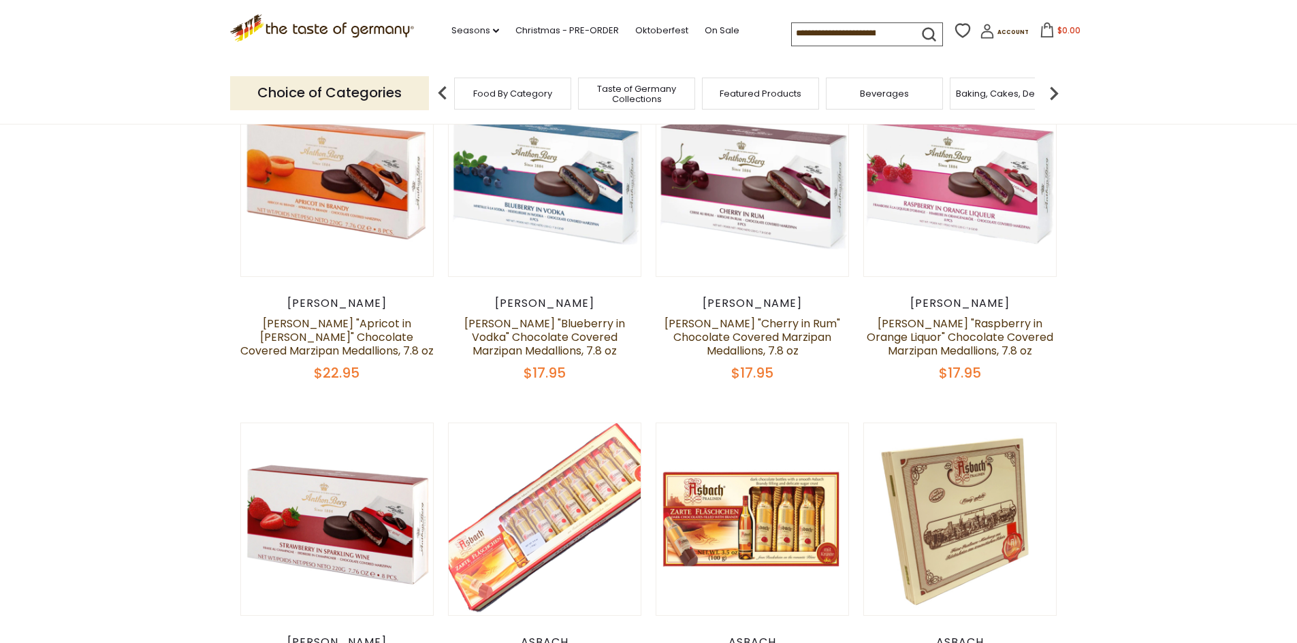
scroll to position [272, 0]
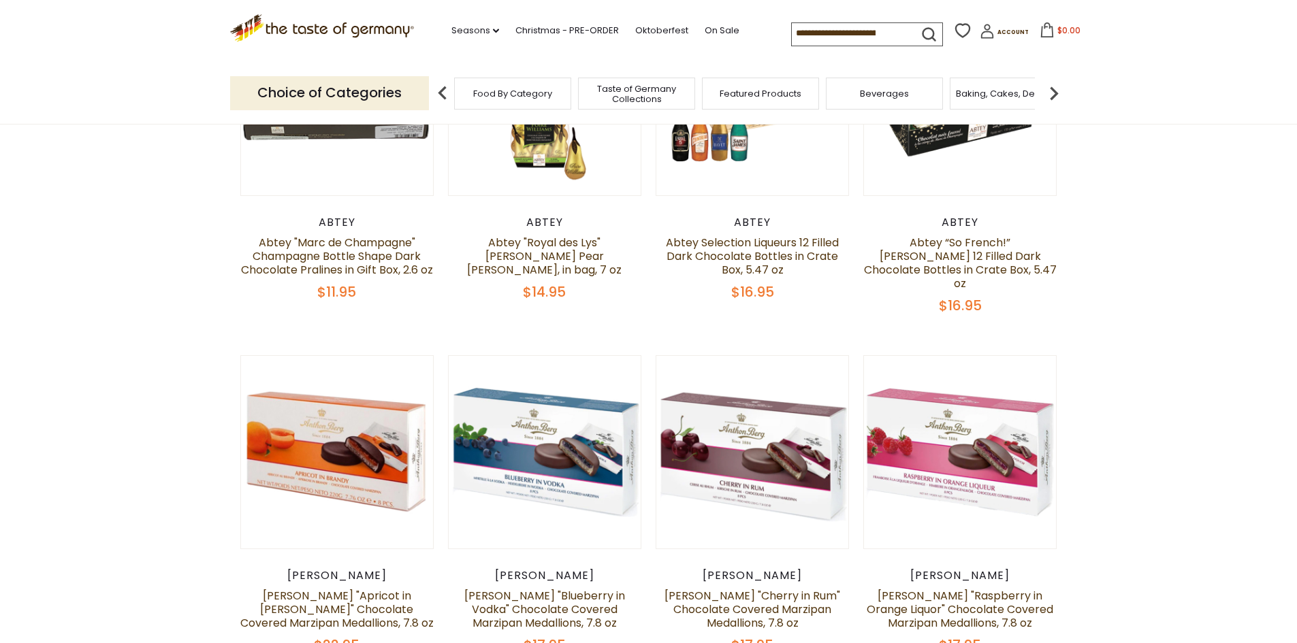
click at [1054, 92] on img at bounding box center [1053, 93] width 27 height 27
click at [1052, 92] on img at bounding box center [1053, 93] width 27 height 27
click at [1052, 93] on img at bounding box center [1053, 93] width 27 height 27
click at [1050, 93] on img at bounding box center [1053, 93] width 27 height 27
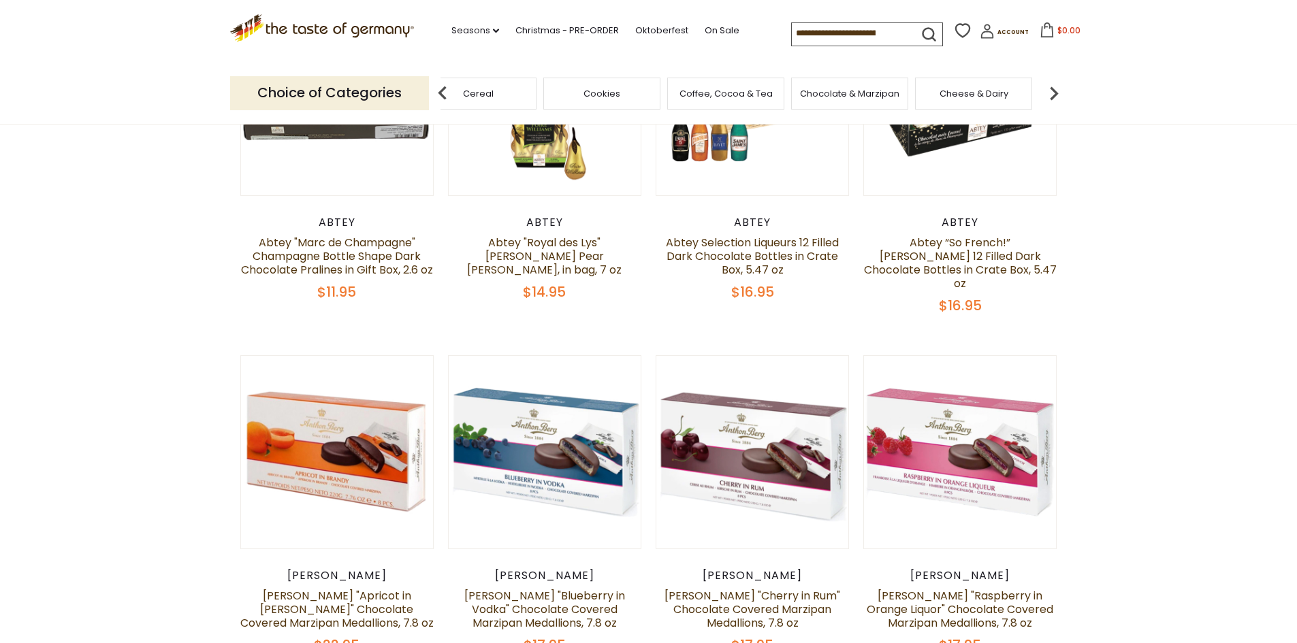
click at [1050, 93] on img at bounding box center [1053, 93] width 27 height 27
click at [1049, 94] on img at bounding box center [1053, 93] width 27 height 27
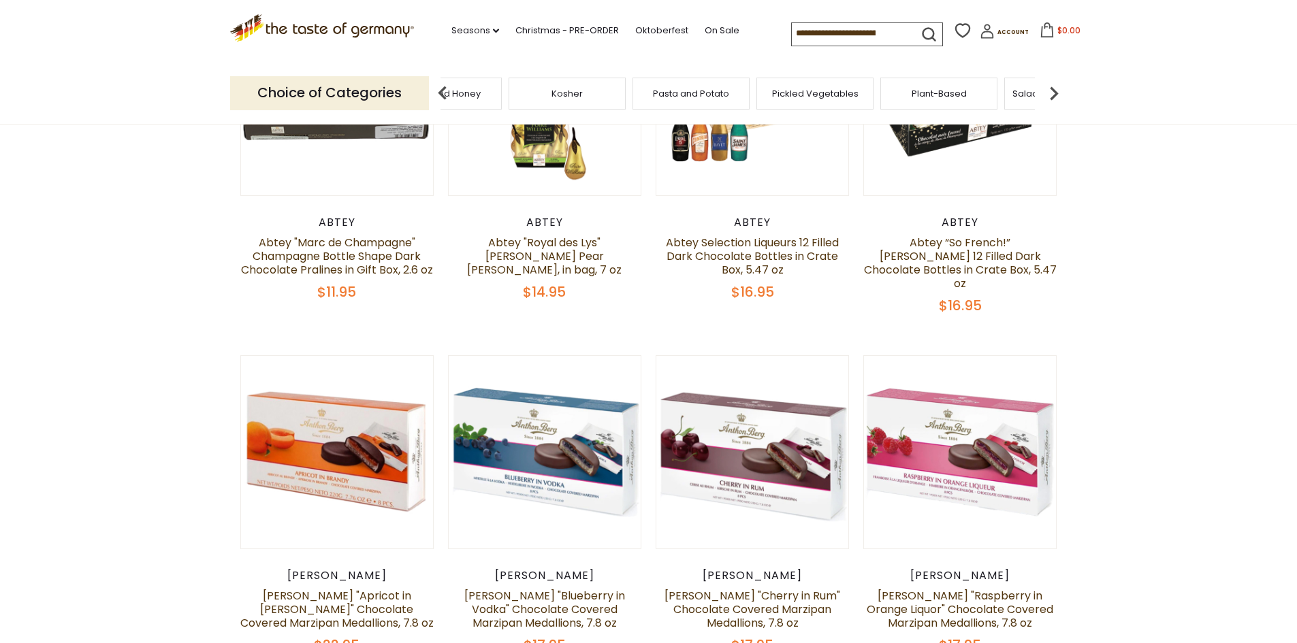
click at [1049, 94] on img at bounding box center [1053, 93] width 27 height 27
click at [824, 88] on span "Savory Snacks" at bounding box center [836, 93] width 65 height 10
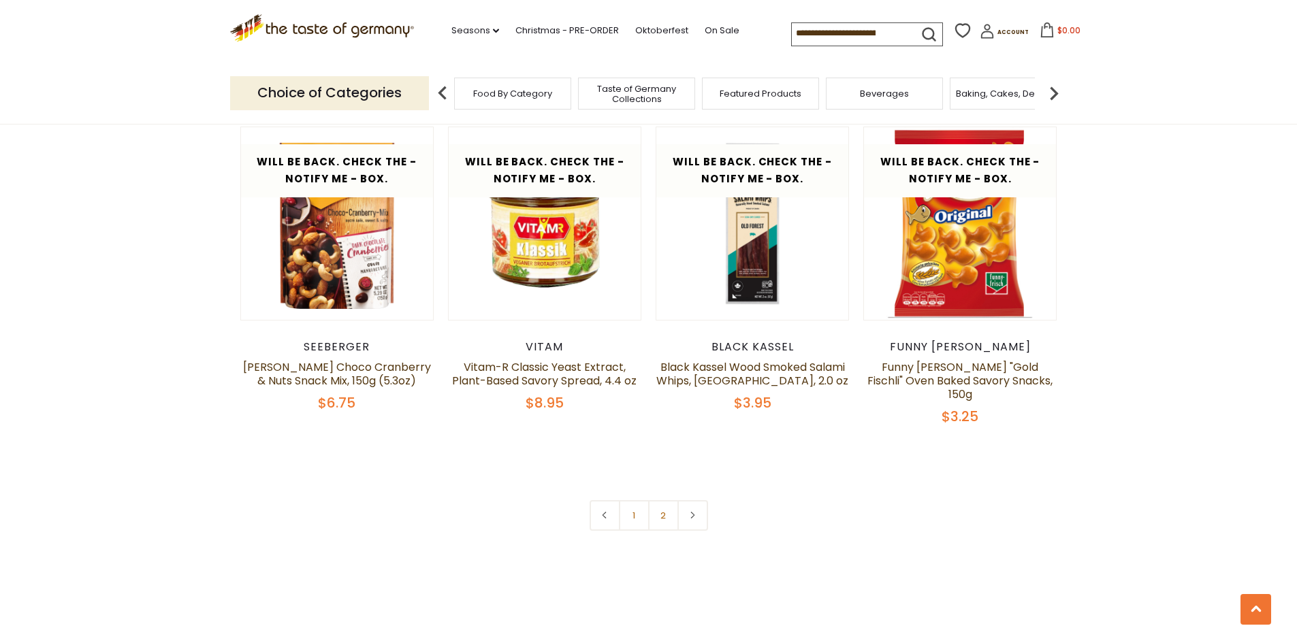
scroll to position [3267, 0]
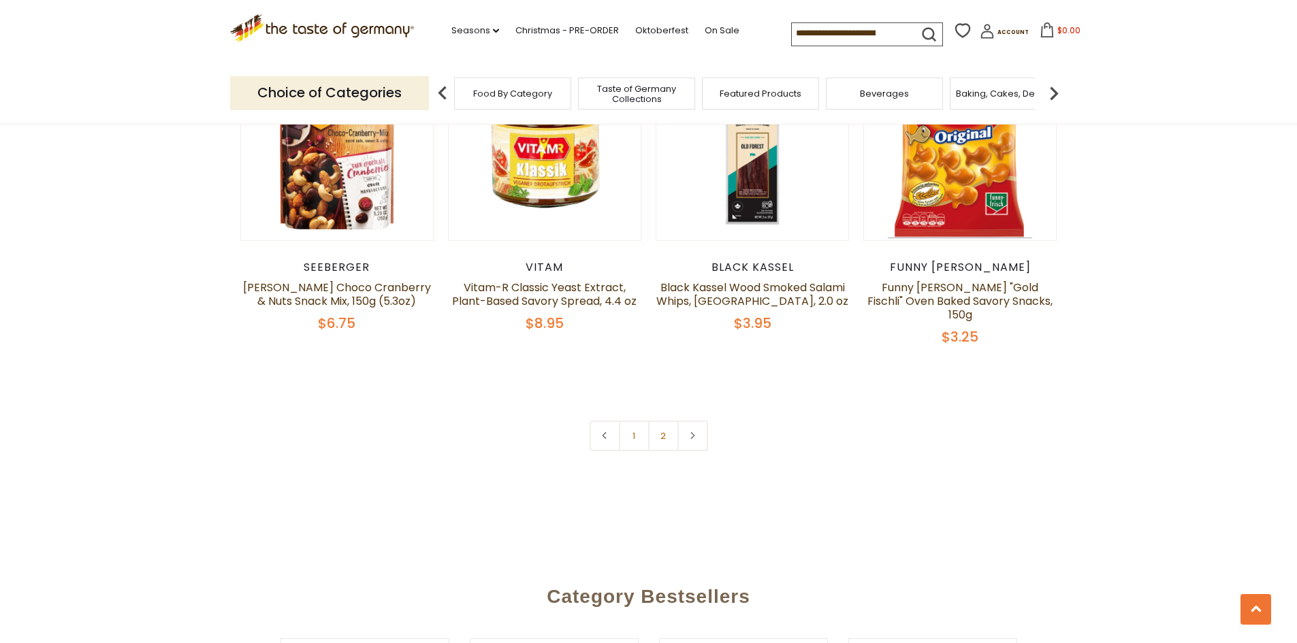
click at [662, 421] on link "2" at bounding box center [663, 436] width 31 height 31
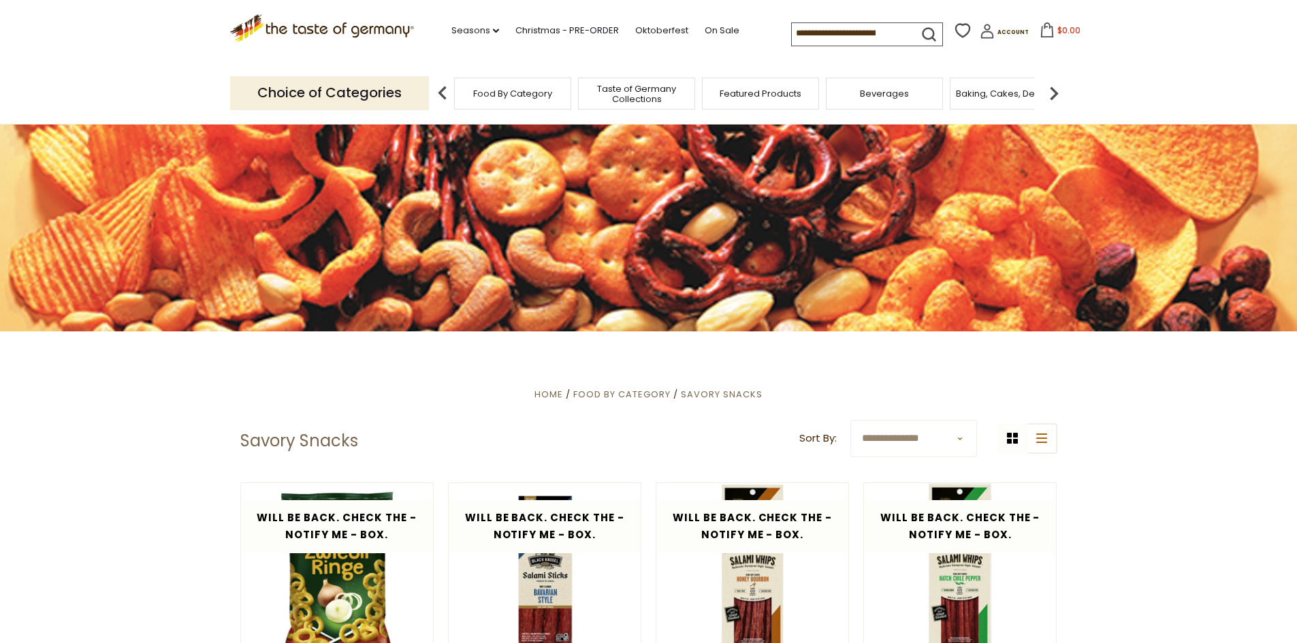
scroll to position [0, 0]
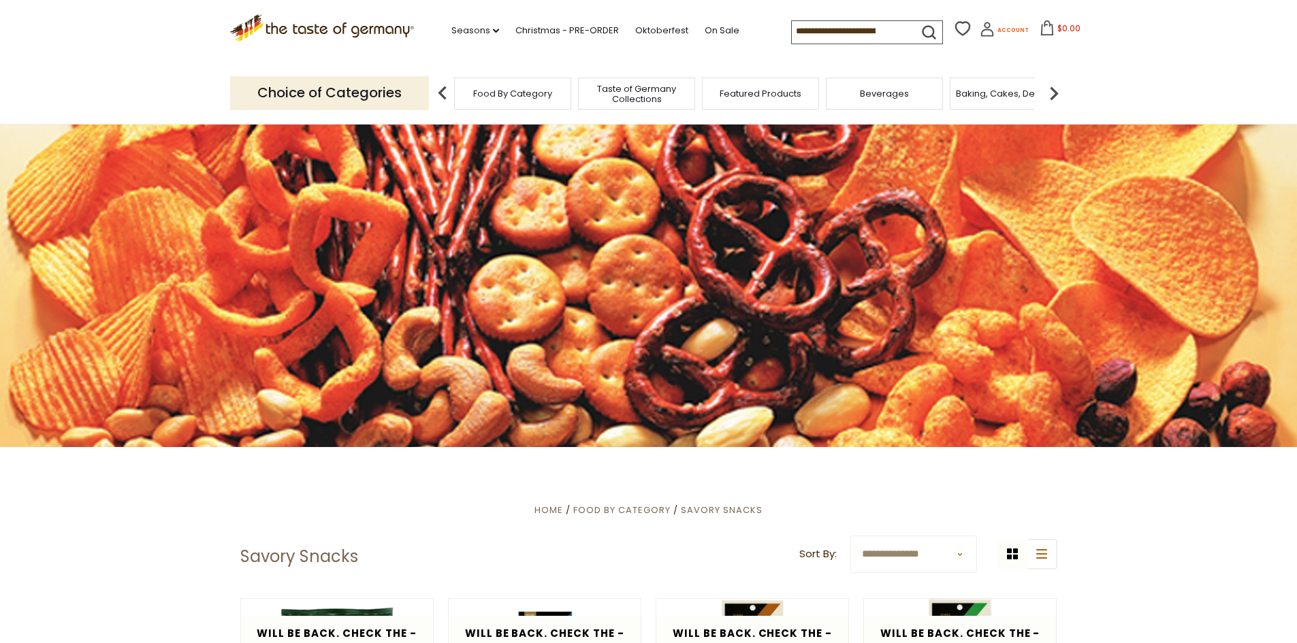
click at [1003, 32] on span "Account" at bounding box center [1012, 30] width 31 height 7
